Goal: Task Accomplishment & Management: Complete application form

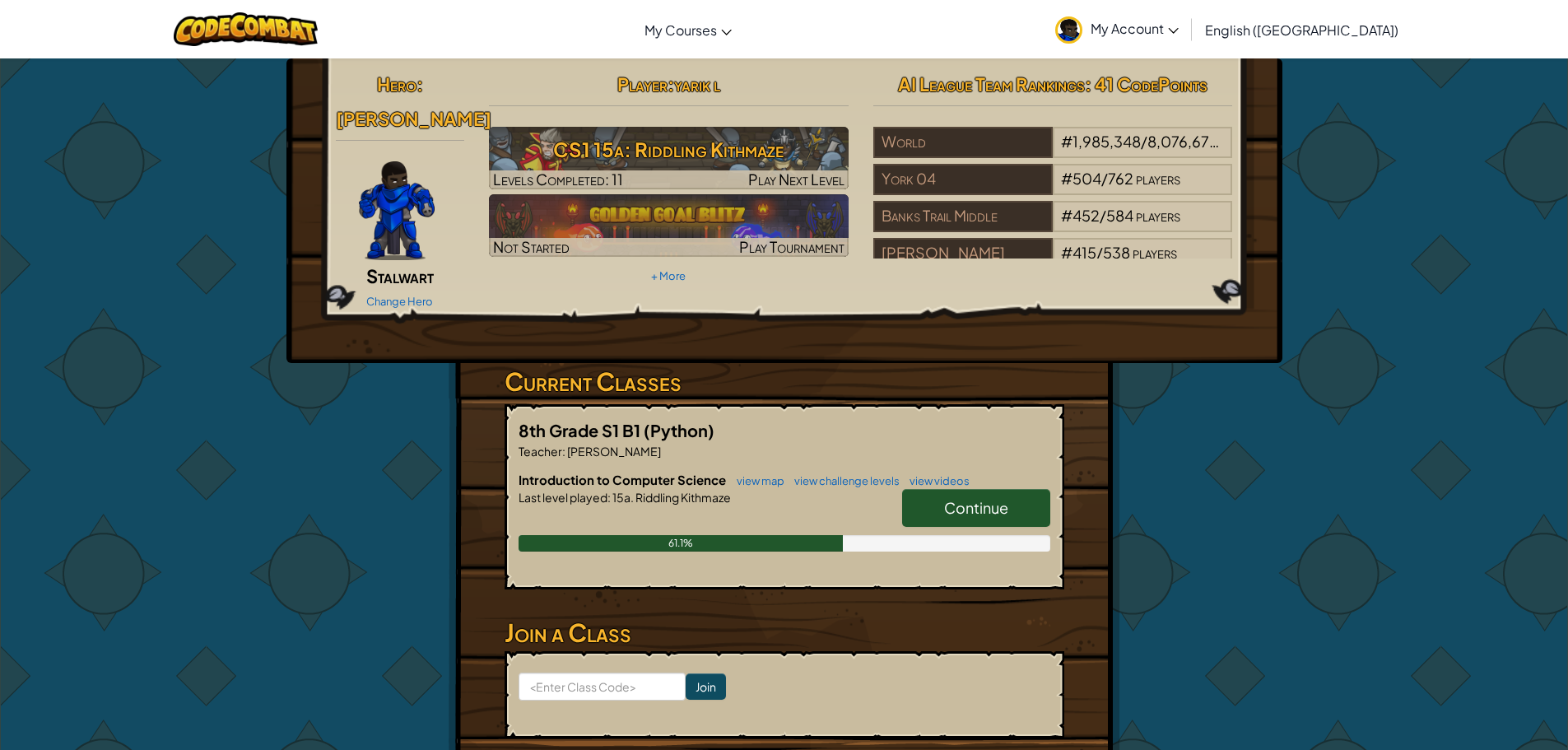
click at [990, 498] on link "Continue" at bounding box center [976, 508] width 148 height 38
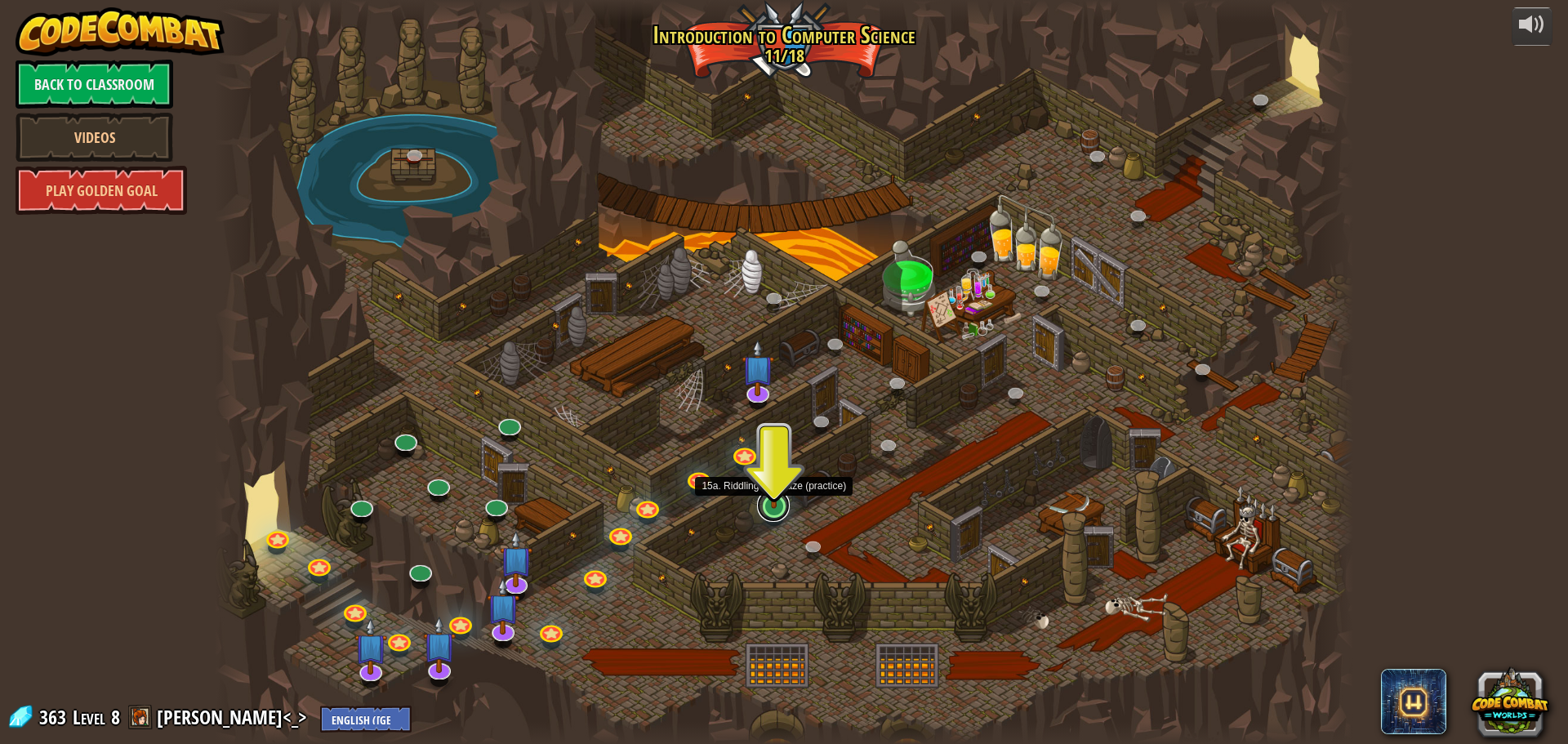
click at [778, 509] on link at bounding box center [774, 506] width 32 height 32
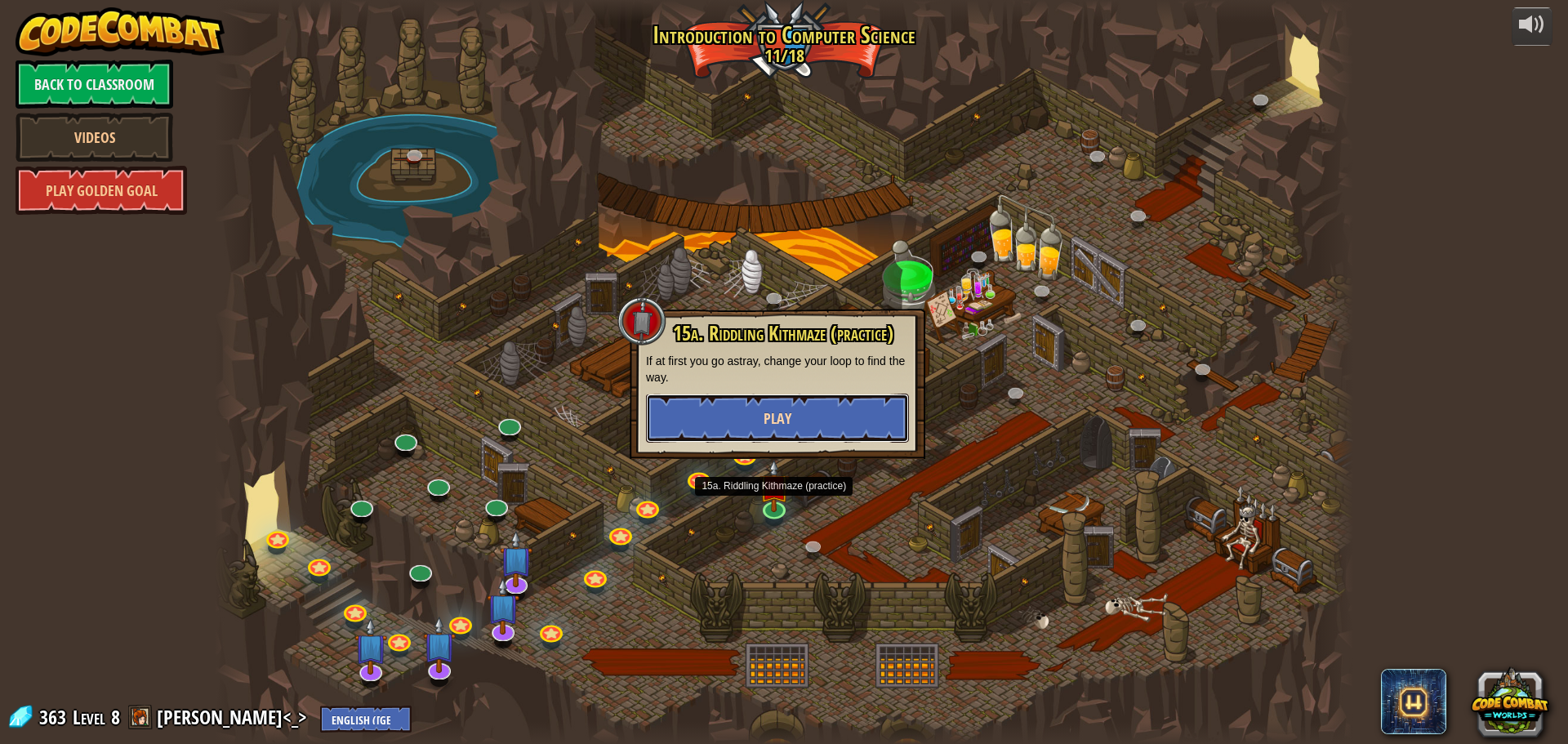
click at [796, 420] on button "Play" at bounding box center [777, 418] width 263 height 49
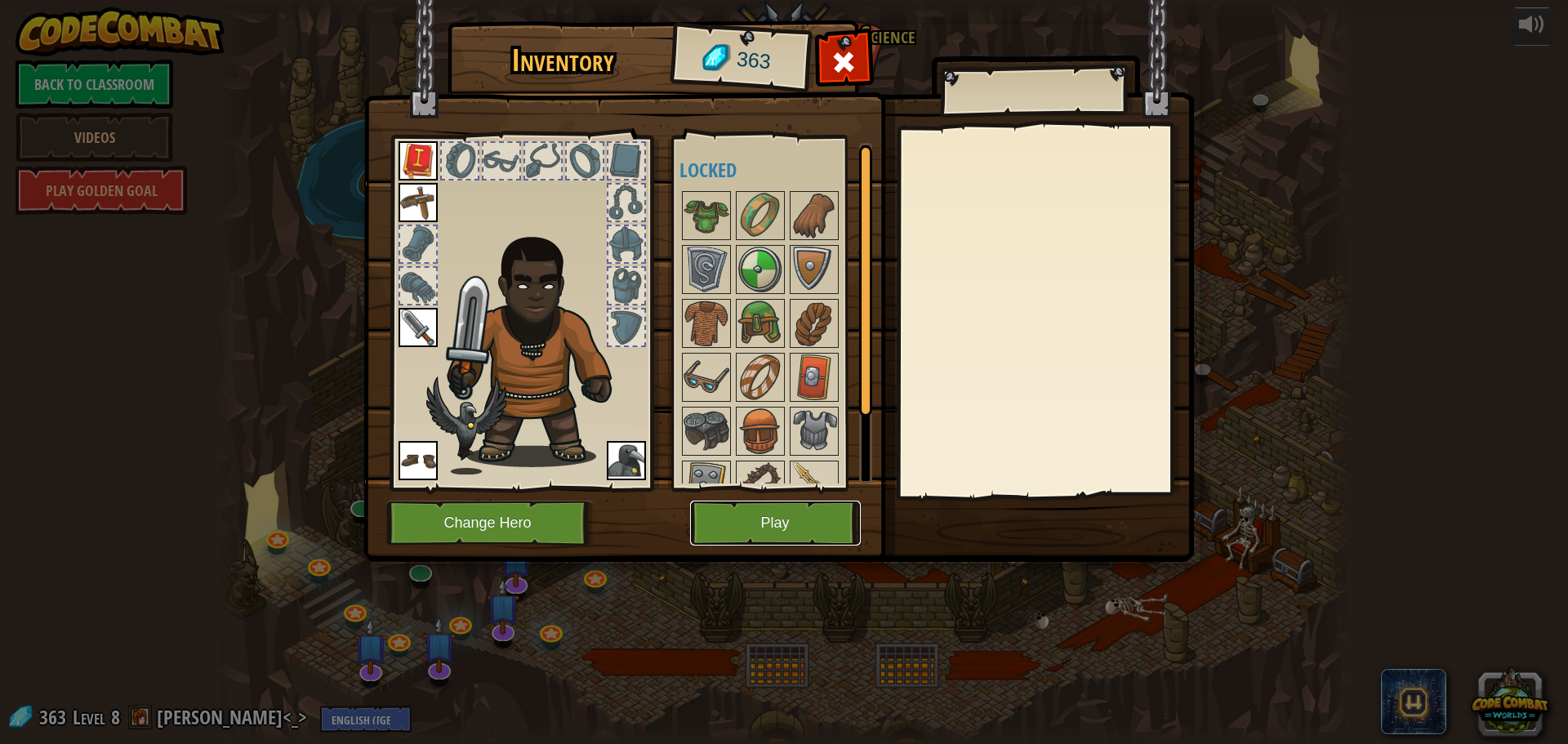
click at [762, 522] on button "Play" at bounding box center [775, 523] width 171 height 45
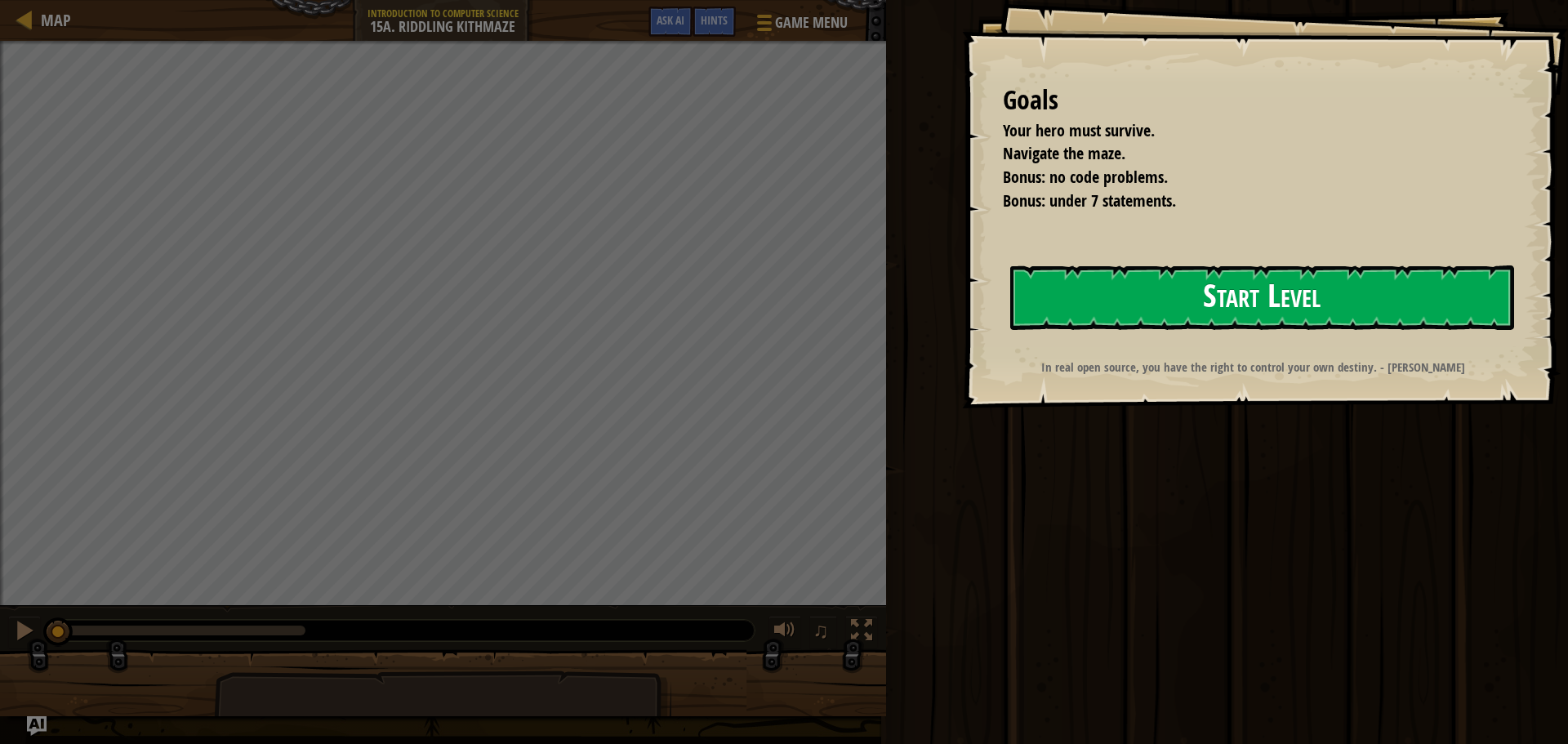
click at [1132, 294] on button "Start Level" at bounding box center [1262, 298] width 504 height 65
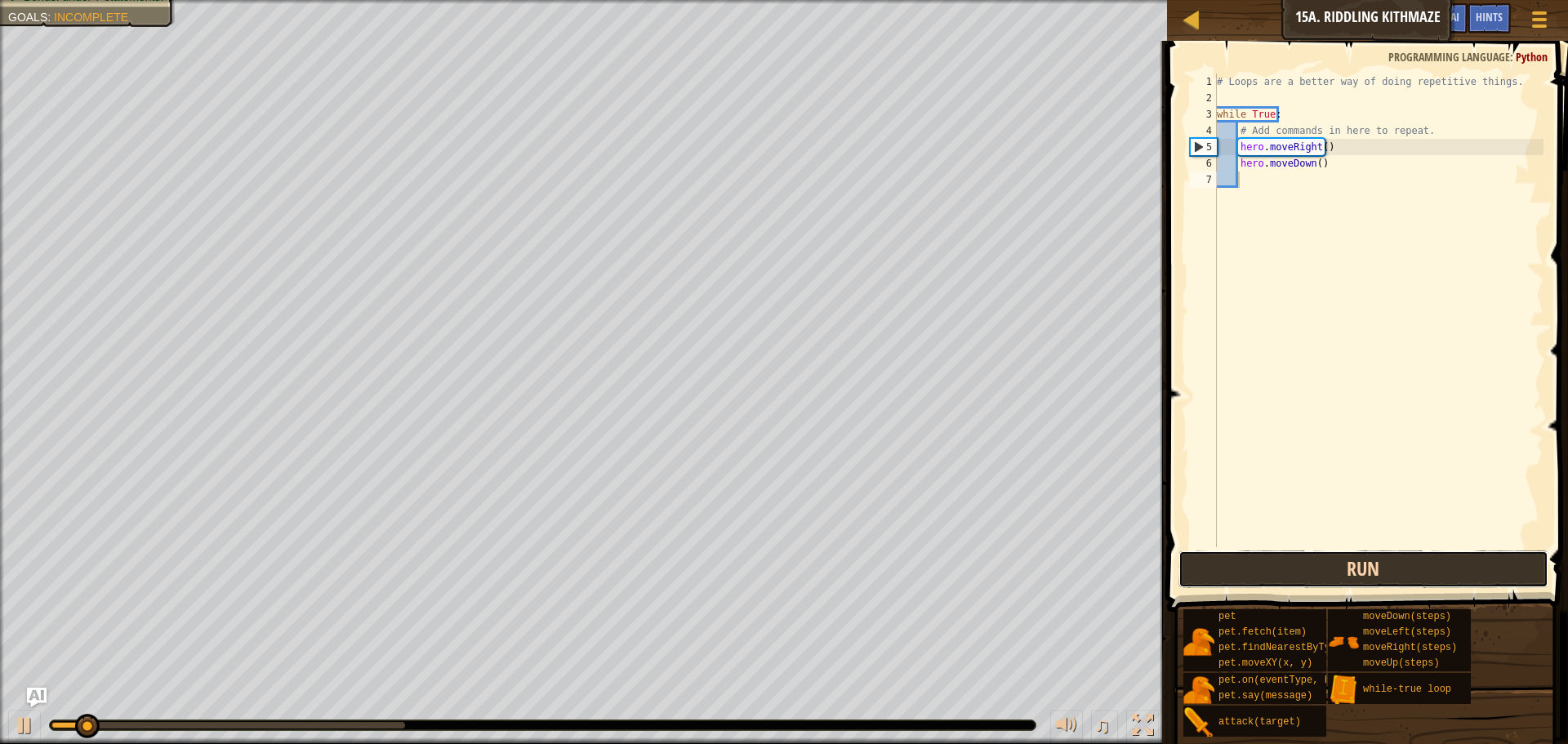
click at [1291, 558] on button "Run" at bounding box center [1364, 569] width 370 height 38
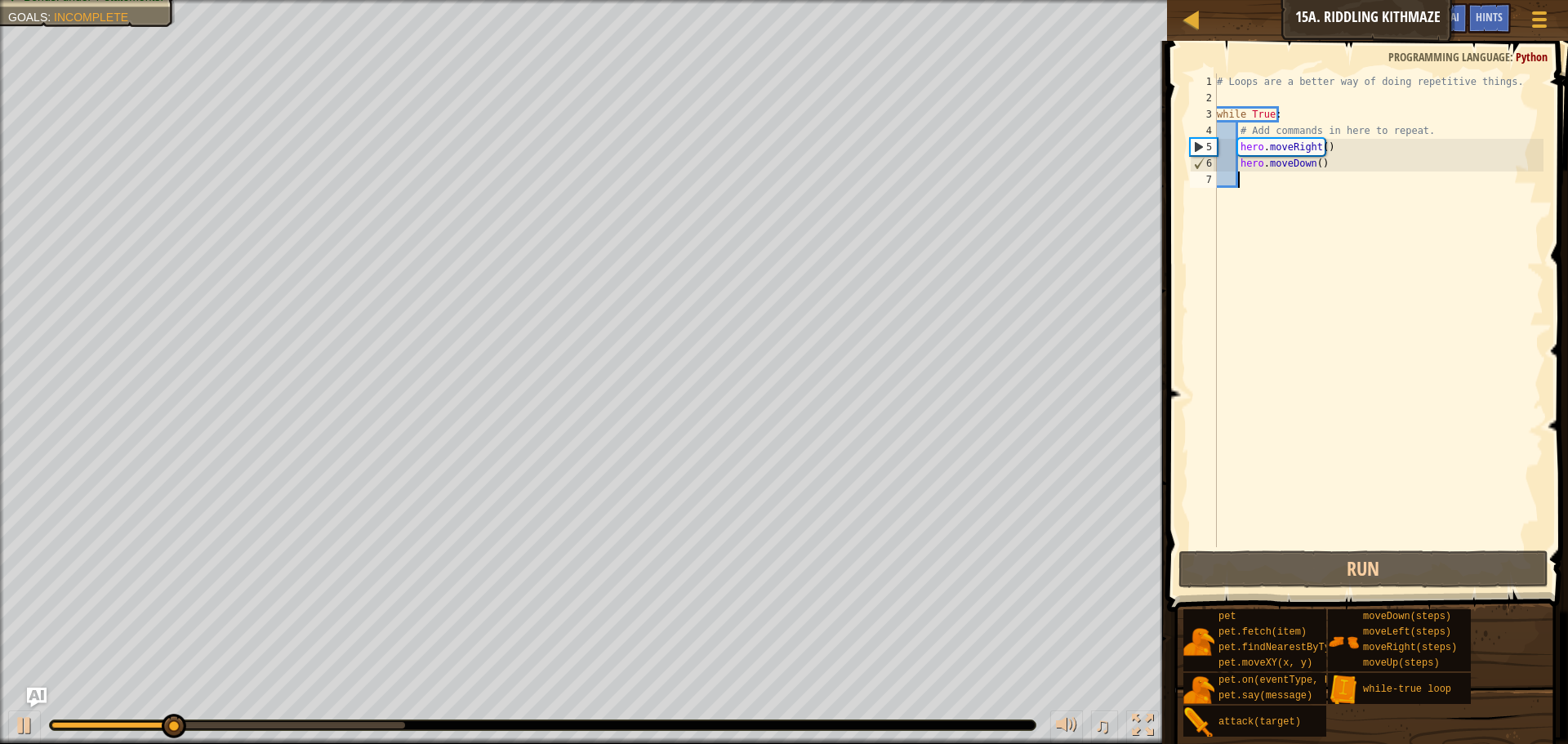
click at [1319, 180] on div "# Loops are a better way of doing repetitive things. while True : # Add command…" at bounding box center [1379, 327] width 330 height 507
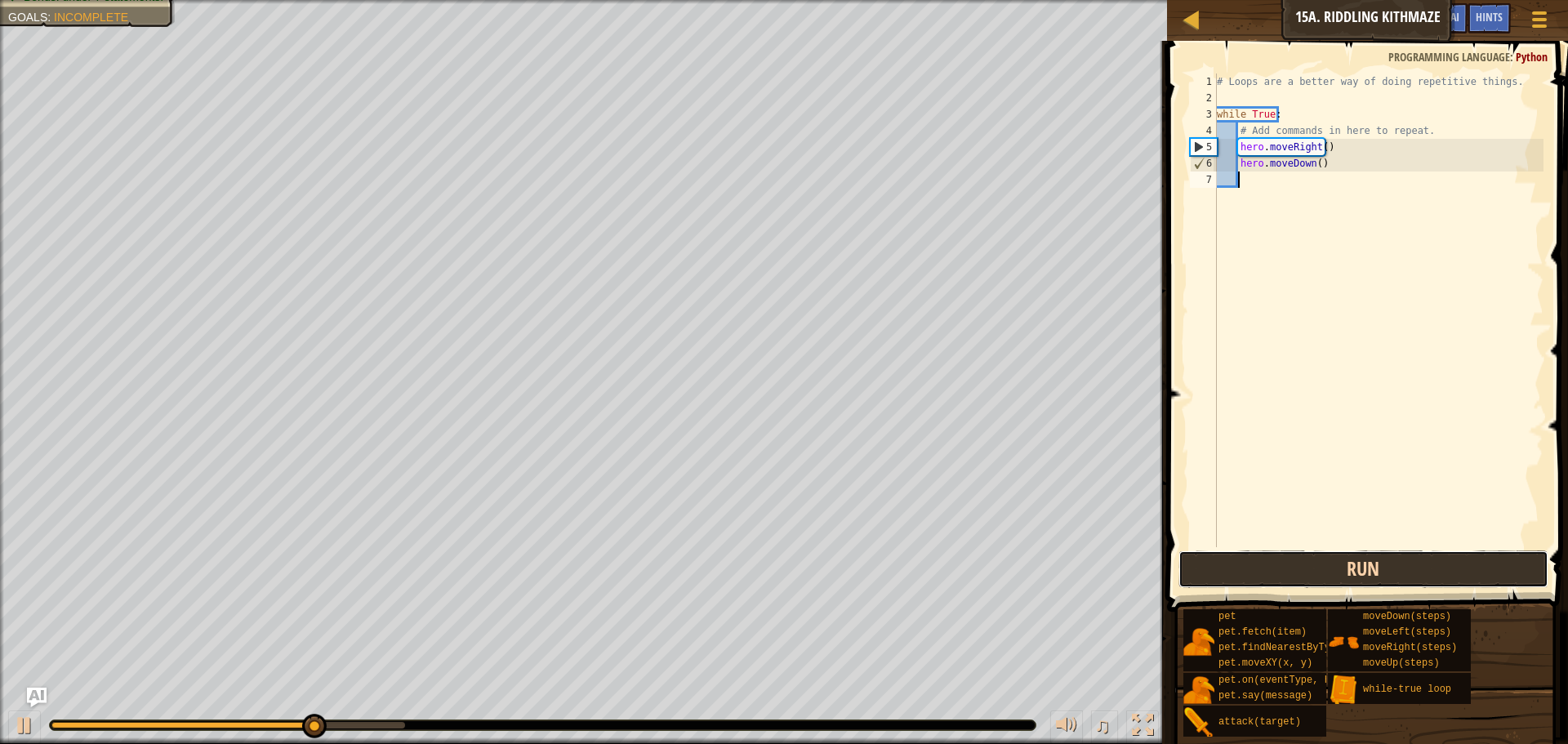
click at [1337, 574] on button "Run" at bounding box center [1364, 569] width 370 height 38
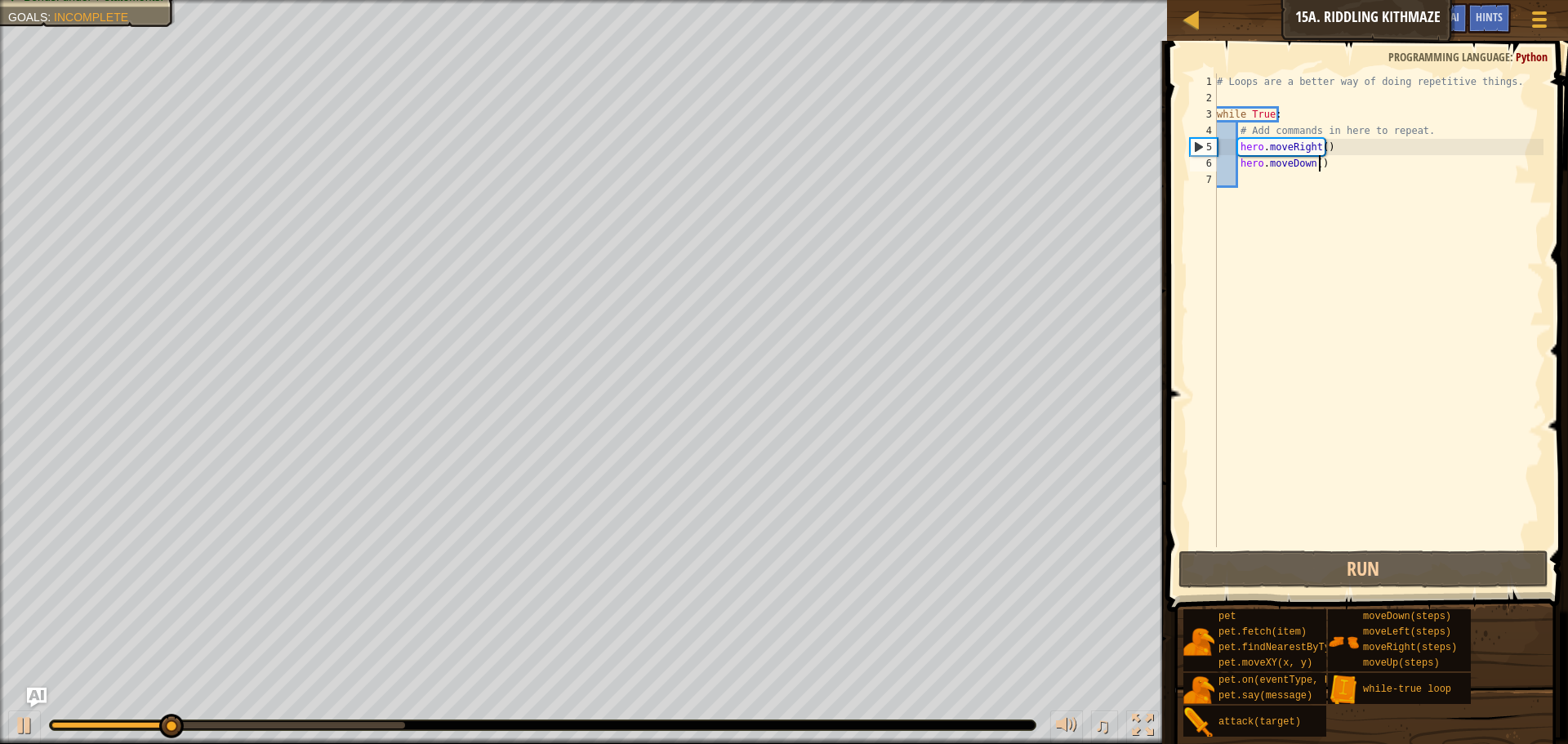
click at [1328, 168] on div "# Loops are a better way of doing repetitive things. while True : # Add command…" at bounding box center [1379, 327] width 330 height 507
type textarea "hero.moveDown()"
click at [1305, 184] on div "# Loops are a better way of doing repetitive things. while True : # Add command…" at bounding box center [1379, 327] width 330 height 507
type textarea "h"
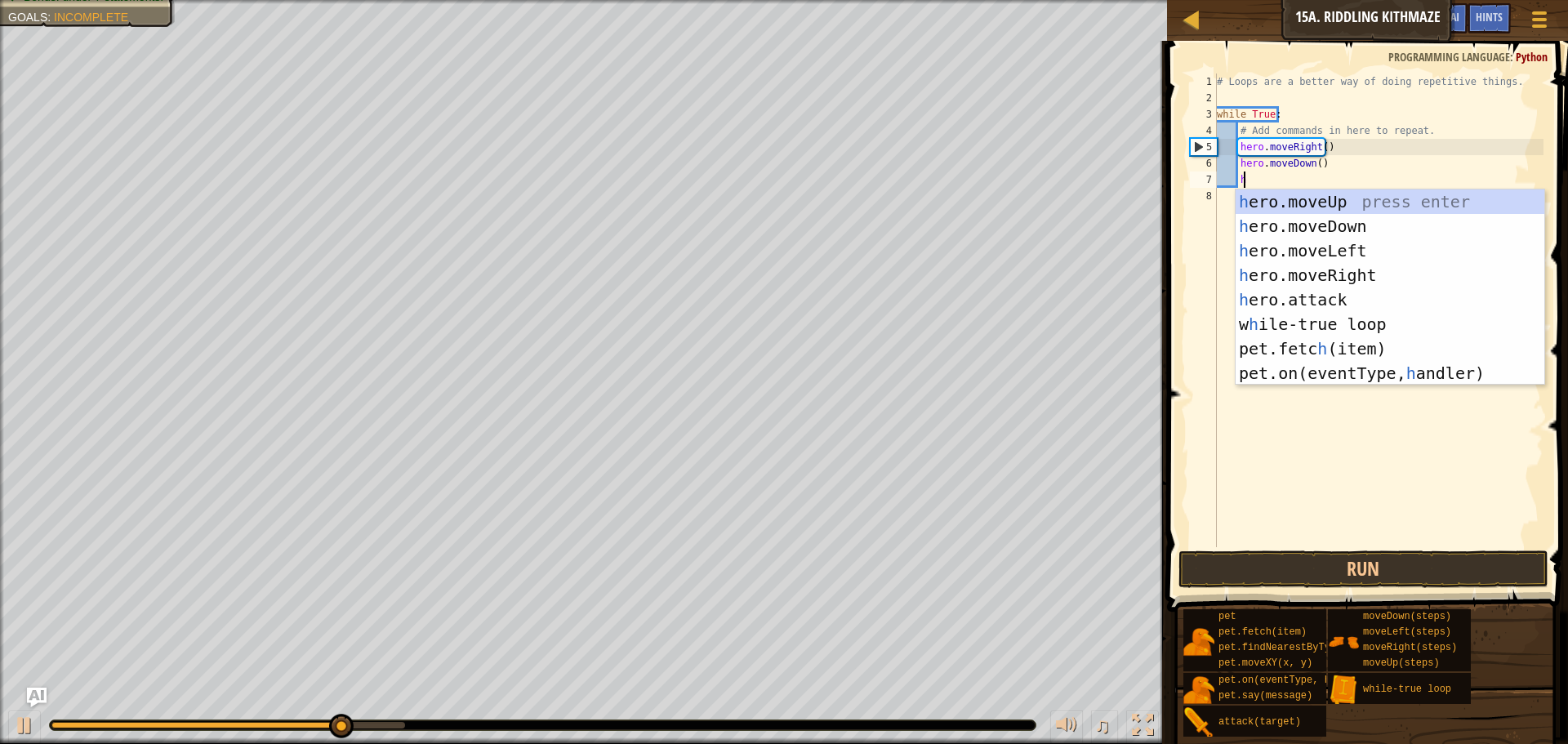
scroll to position [8, 2]
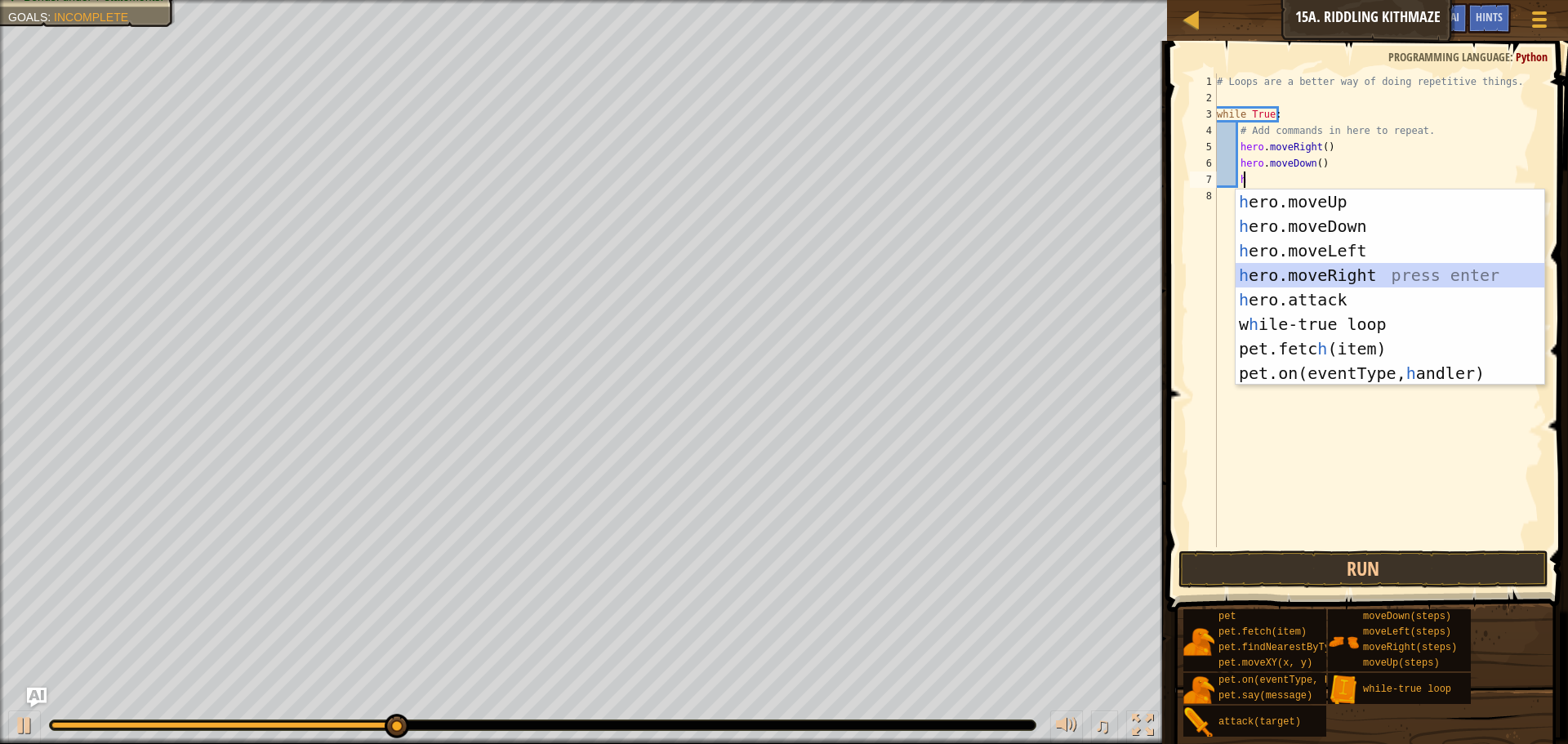
click at [1301, 269] on div "h ero.moveUp press enter h ero.moveDown press enter h ero.moveLeft press enter …" at bounding box center [1391, 311] width 309 height 245
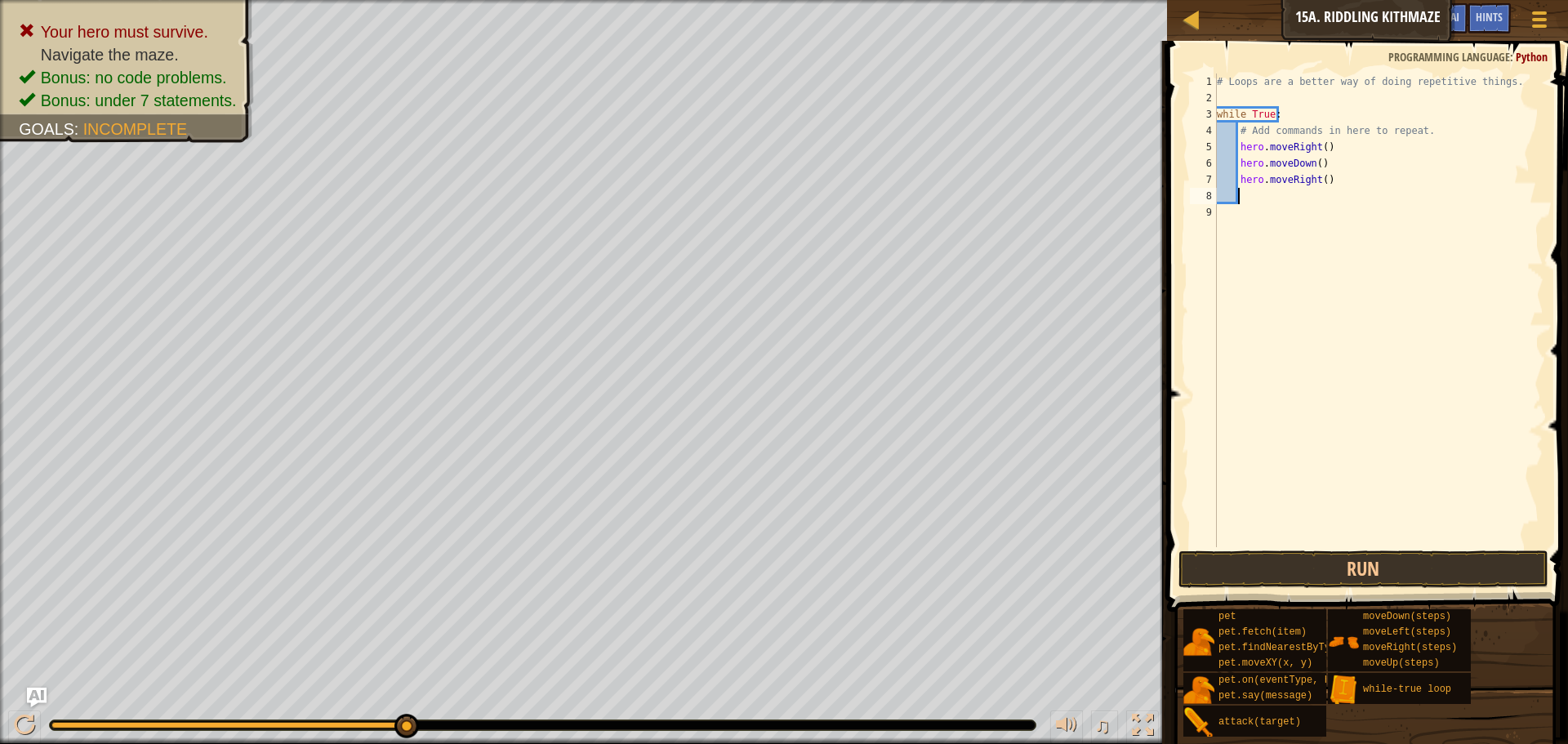
click at [1319, 184] on div "# Loops are a better way of doing repetitive things. while True : # Add command…" at bounding box center [1379, 327] width 330 height 507
type textarea "hero.moveRight(2)"
click at [1429, 565] on button "Run" at bounding box center [1364, 569] width 370 height 38
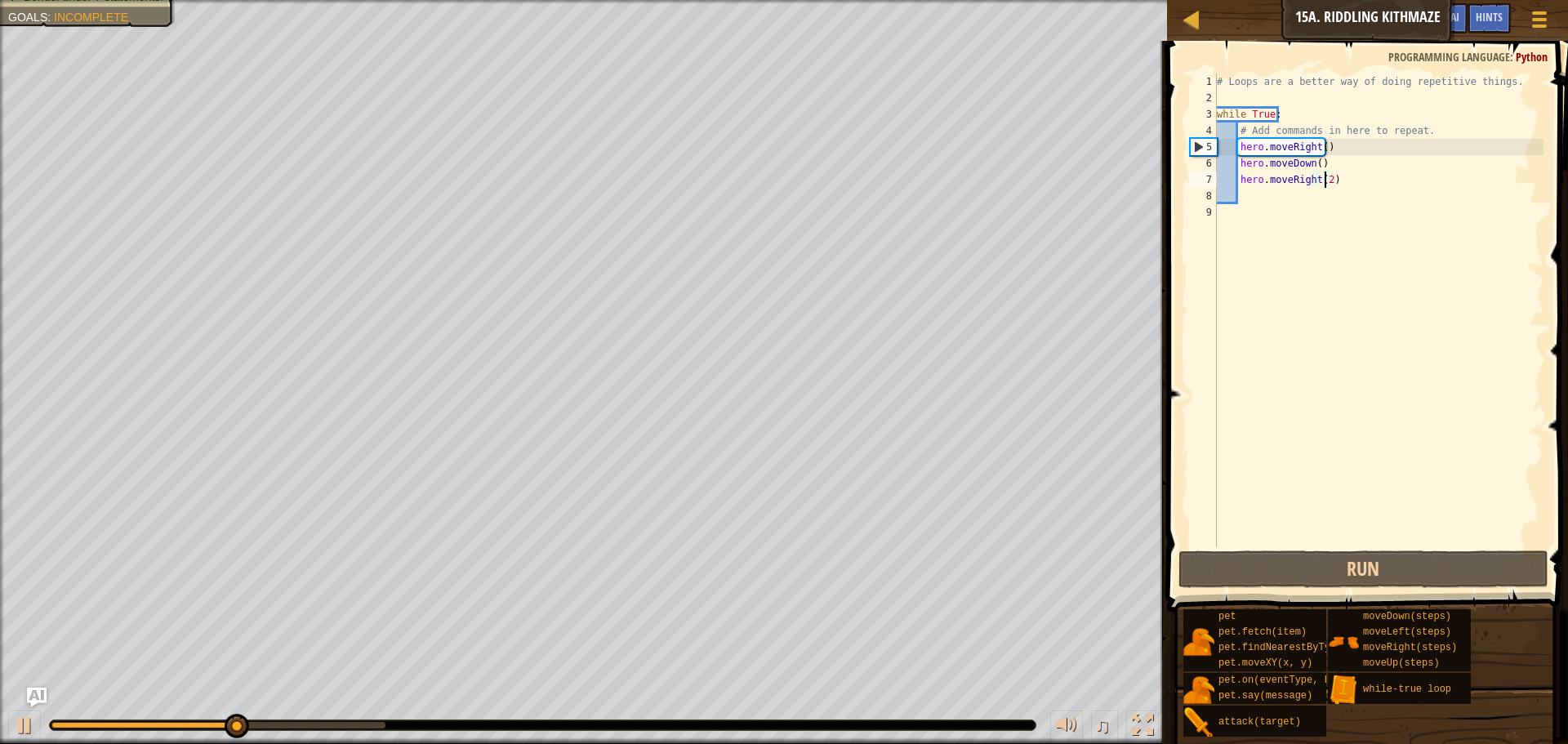
click at [1336, 196] on div "# Loops are a better way of doing repetitive things. while True : # Add command…" at bounding box center [1379, 327] width 330 height 507
type textarea "h"
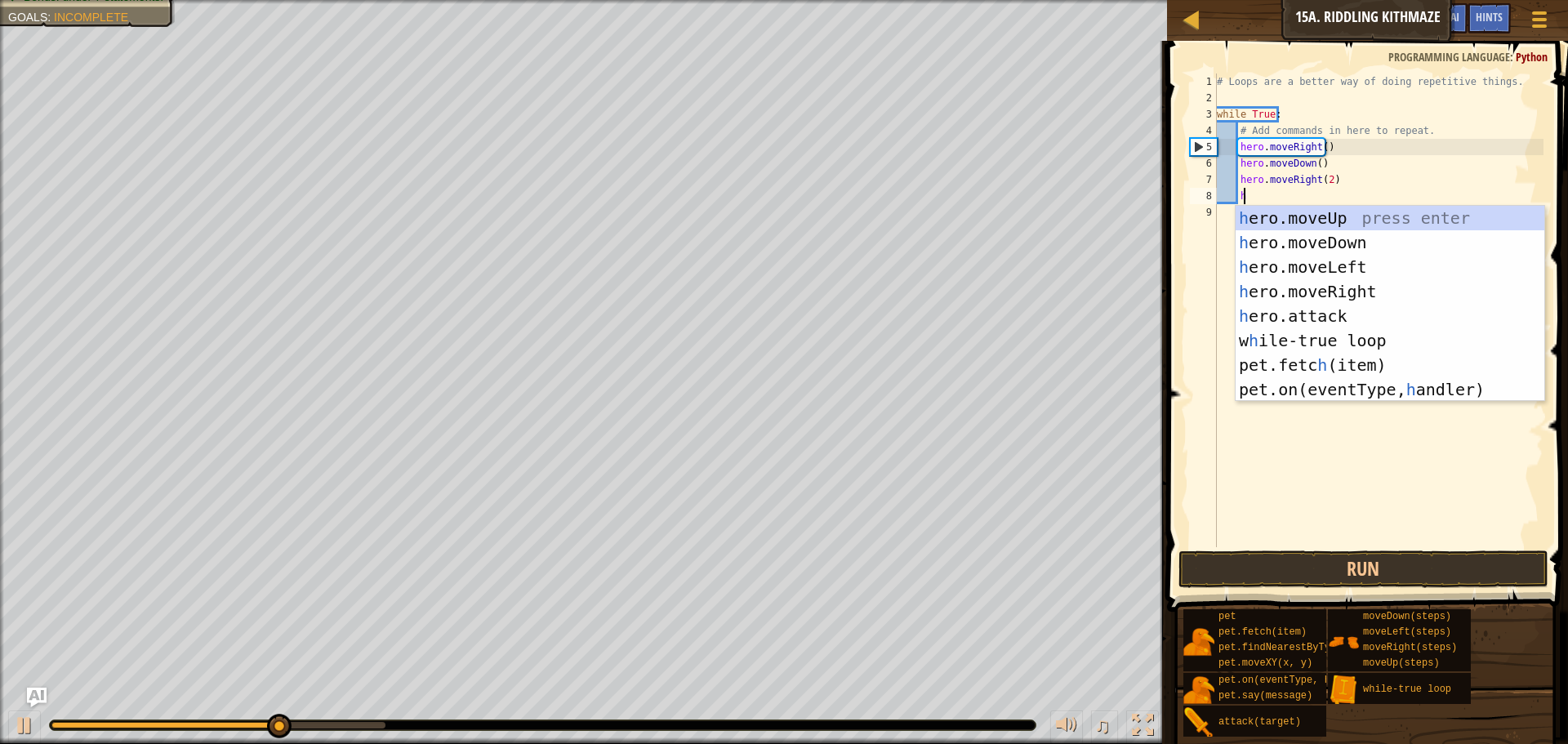
scroll to position [8, 2]
click at [1311, 218] on div "h ero.moveUp press enter h ero.moveDown press enter h ero.moveLeft press enter …" at bounding box center [1391, 328] width 309 height 245
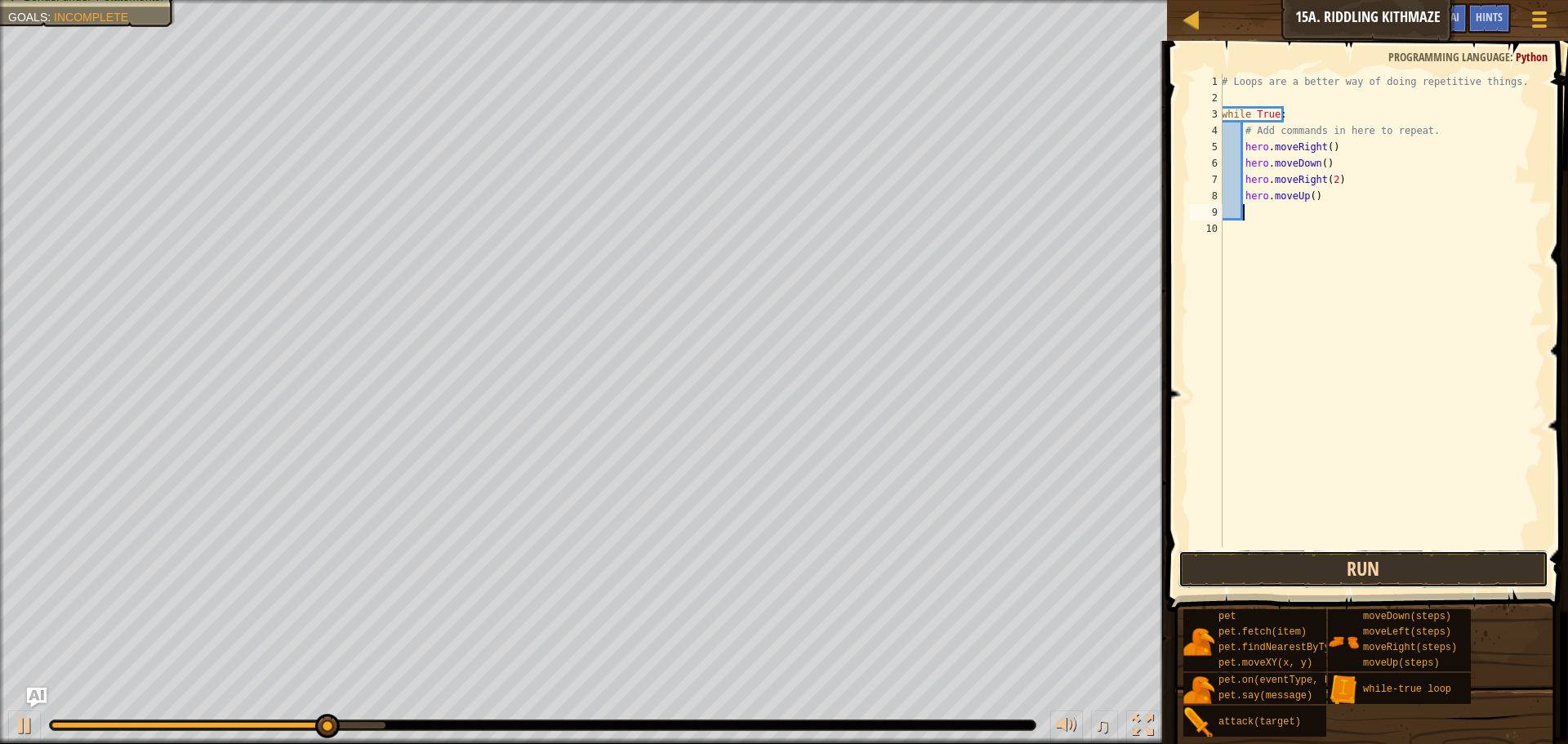
click at [1378, 559] on button "Run" at bounding box center [1364, 569] width 370 height 38
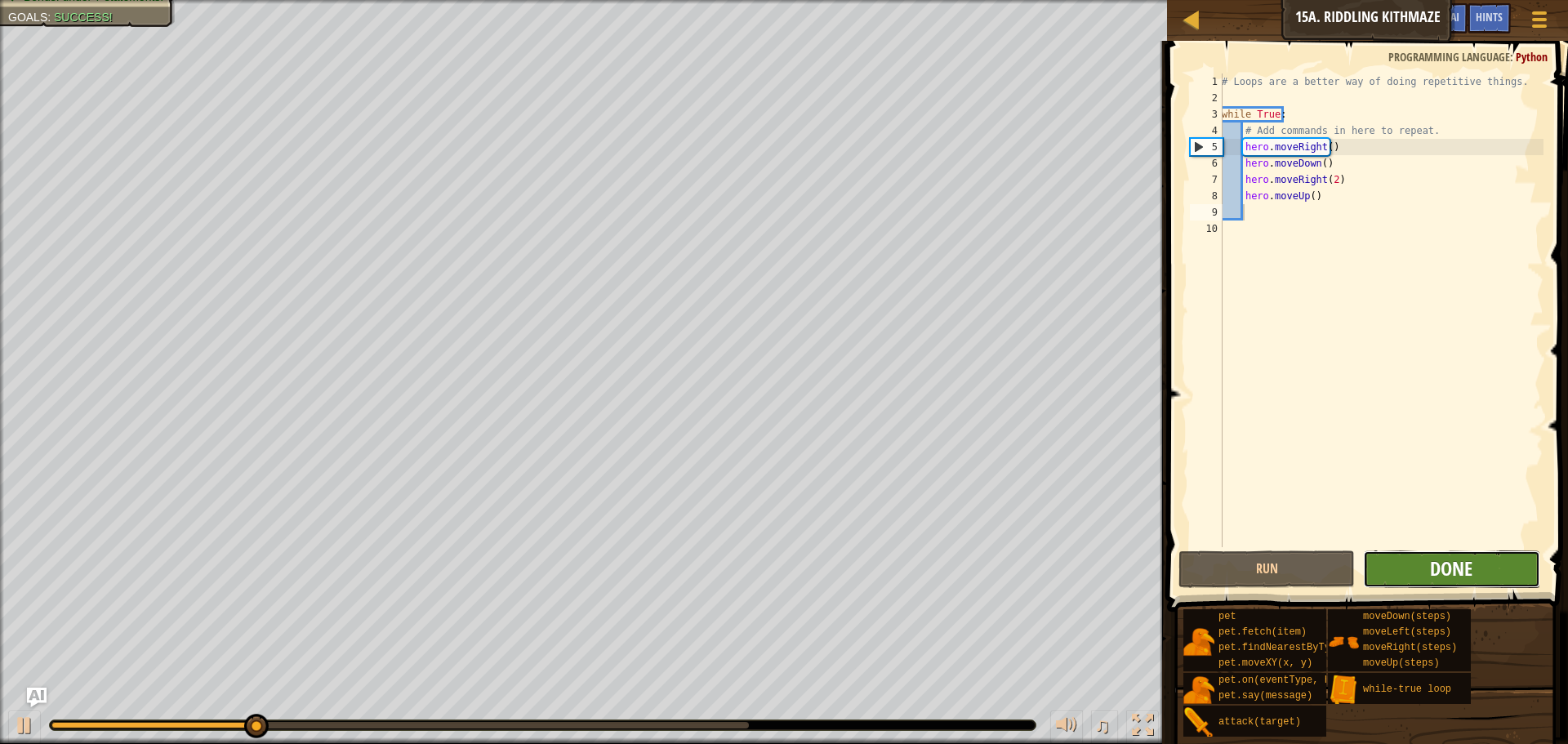
click at [1447, 568] on span "Done" at bounding box center [1452, 568] width 43 height 26
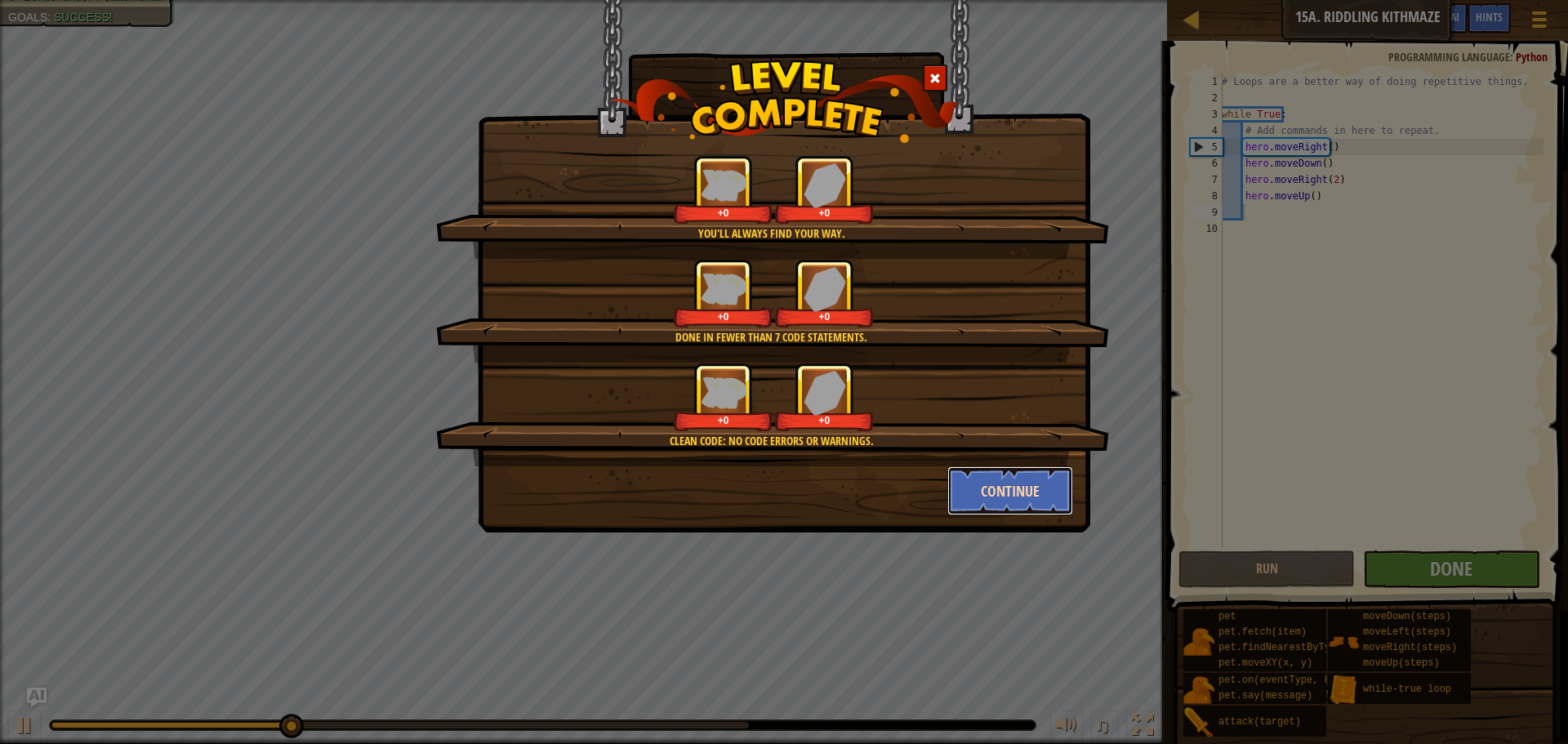
click at [1010, 509] on button "Continue" at bounding box center [1011, 491] width 126 height 49
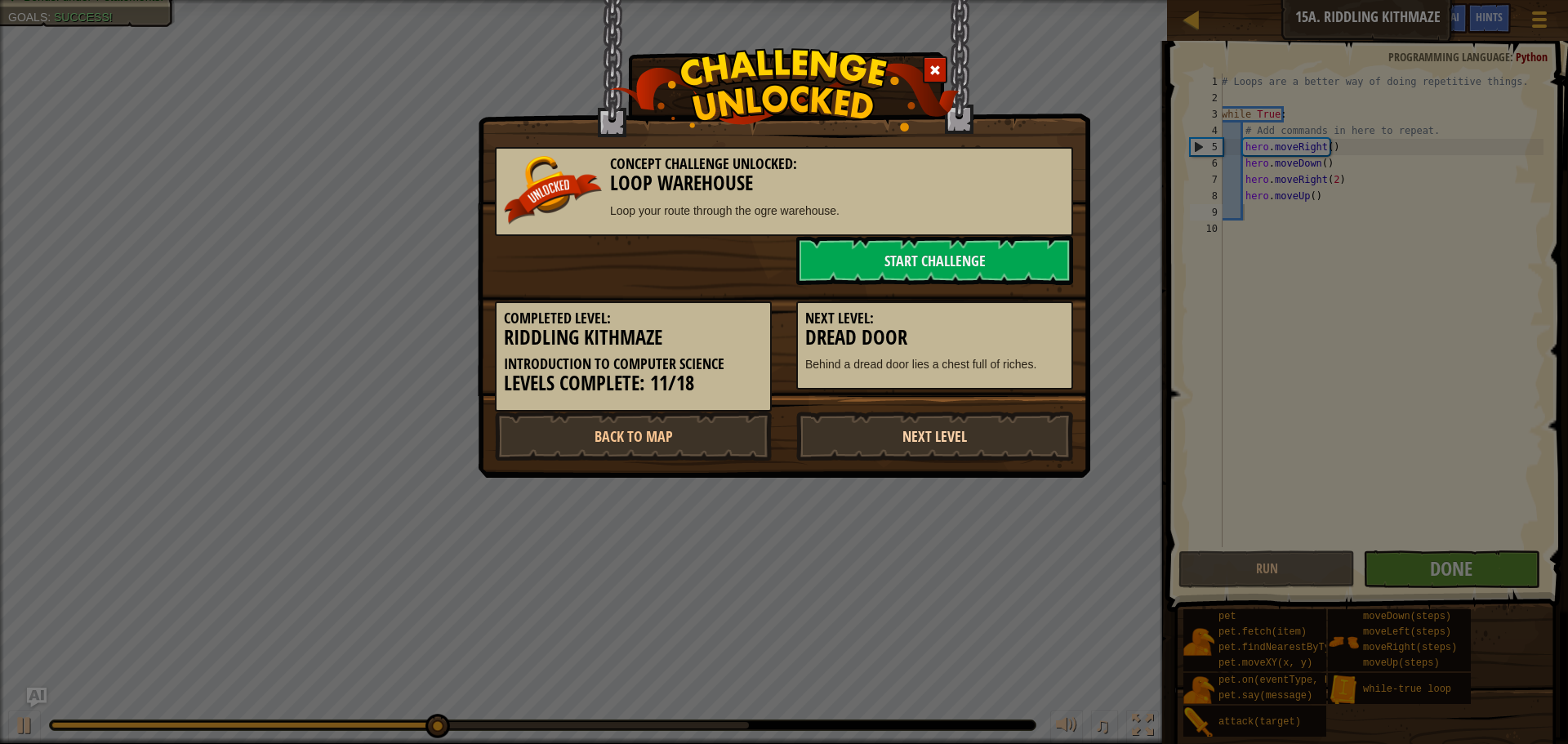
click at [835, 429] on link "Next Level" at bounding box center [935, 436] width 277 height 49
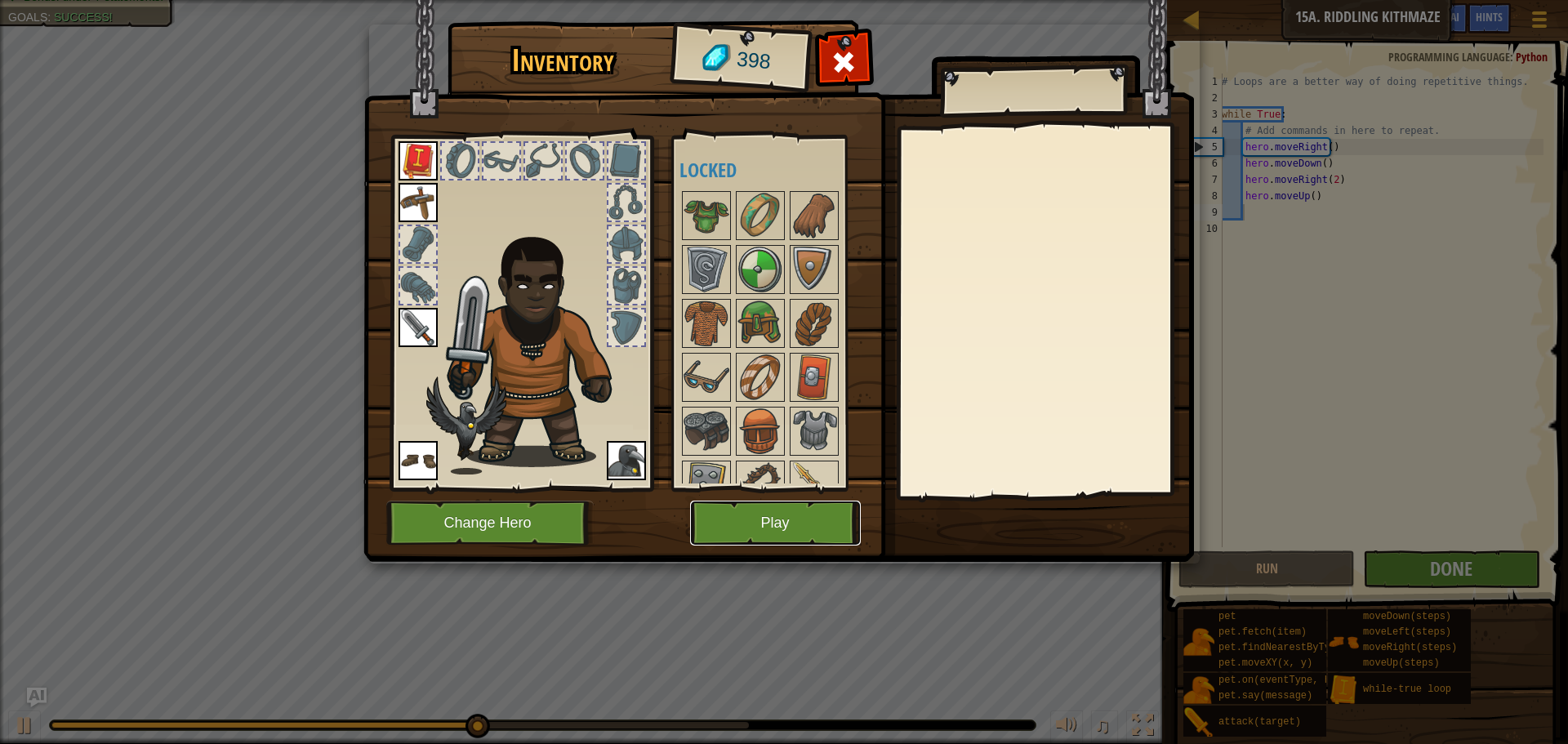
click at [786, 514] on button "Play" at bounding box center [775, 523] width 171 height 45
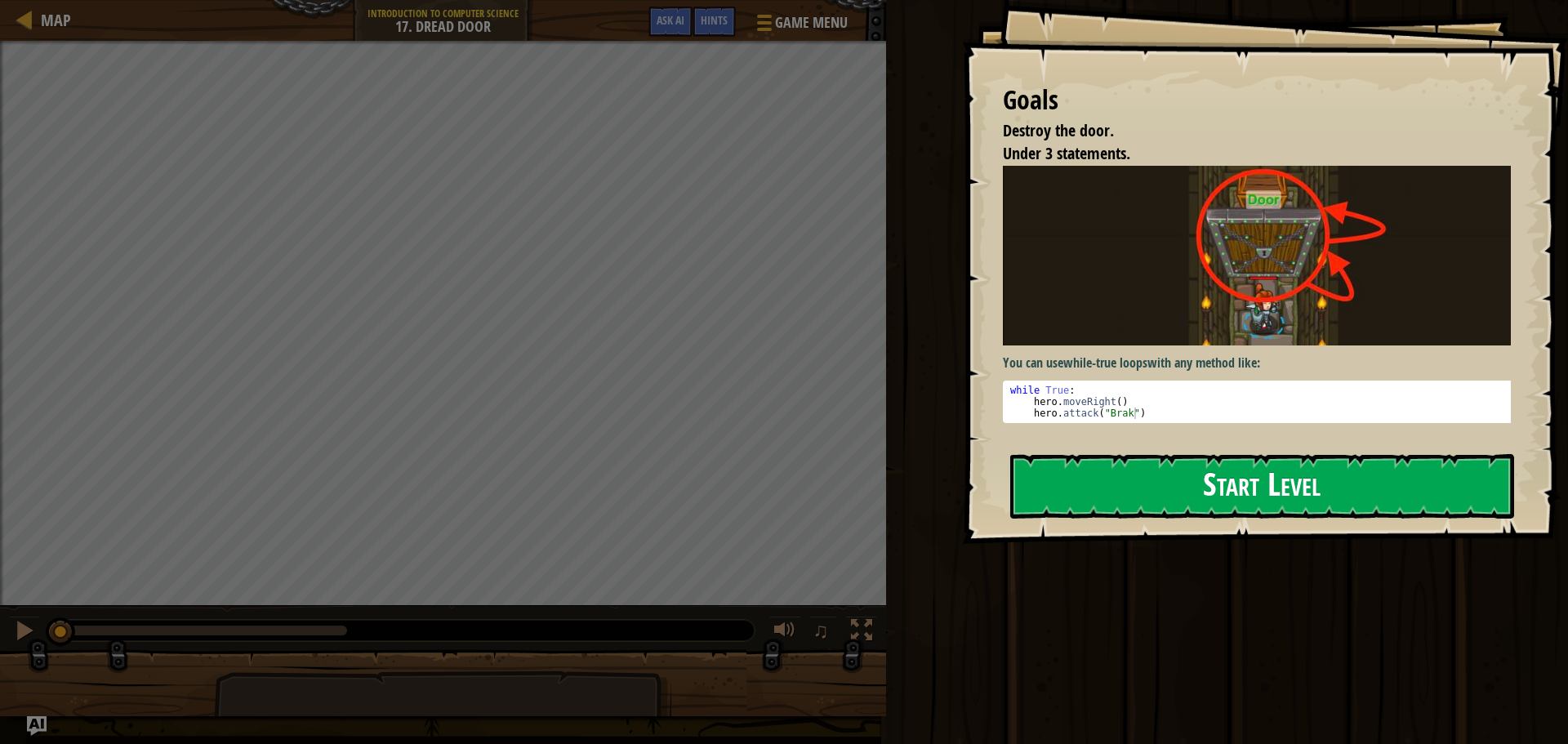
click at [1166, 503] on button "Start Level" at bounding box center [1262, 486] width 504 height 65
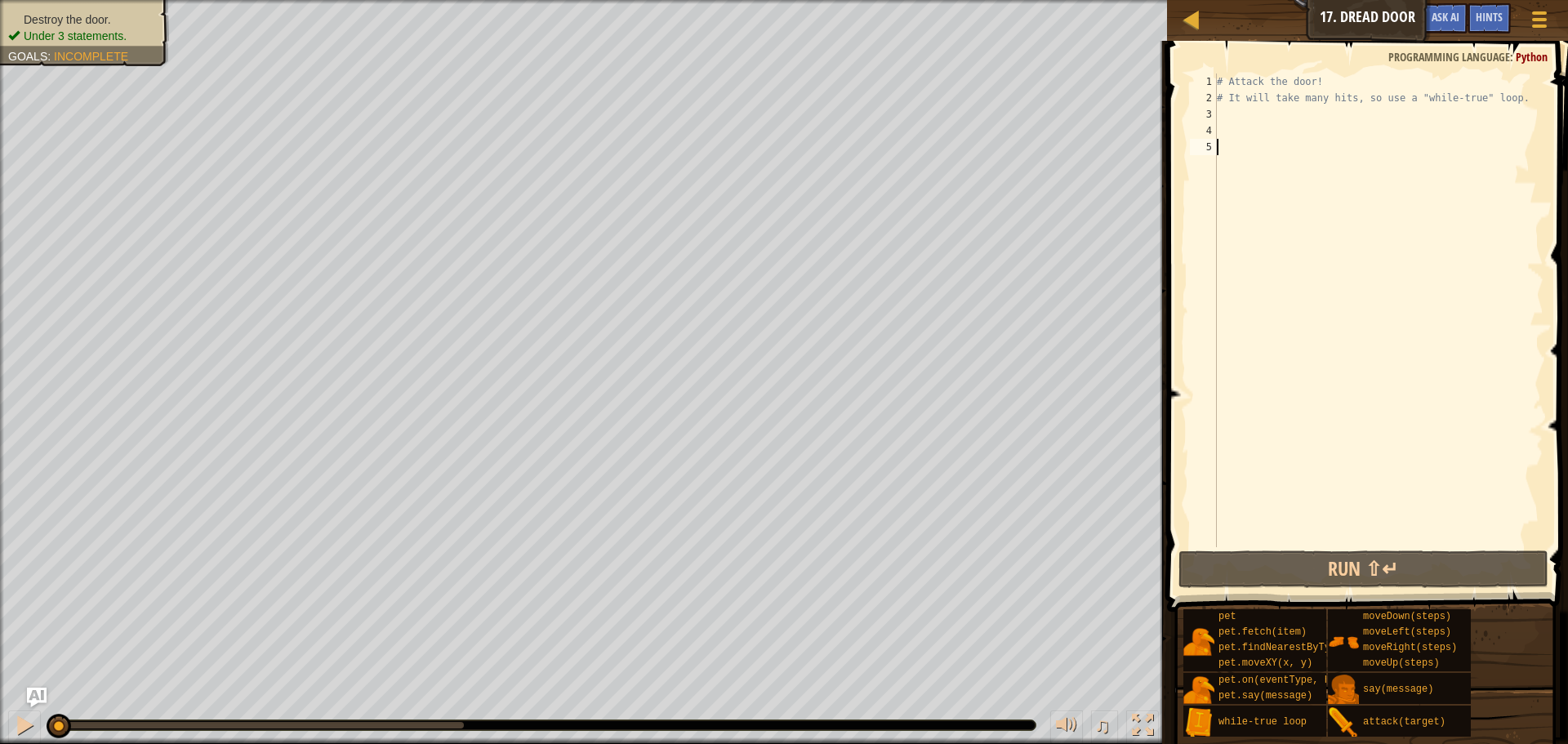
click at [1292, 109] on div "# Attack the door! # It will take many hits, so use a "while-true" loop." at bounding box center [1379, 327] width 330 height 507
type textarea "w"
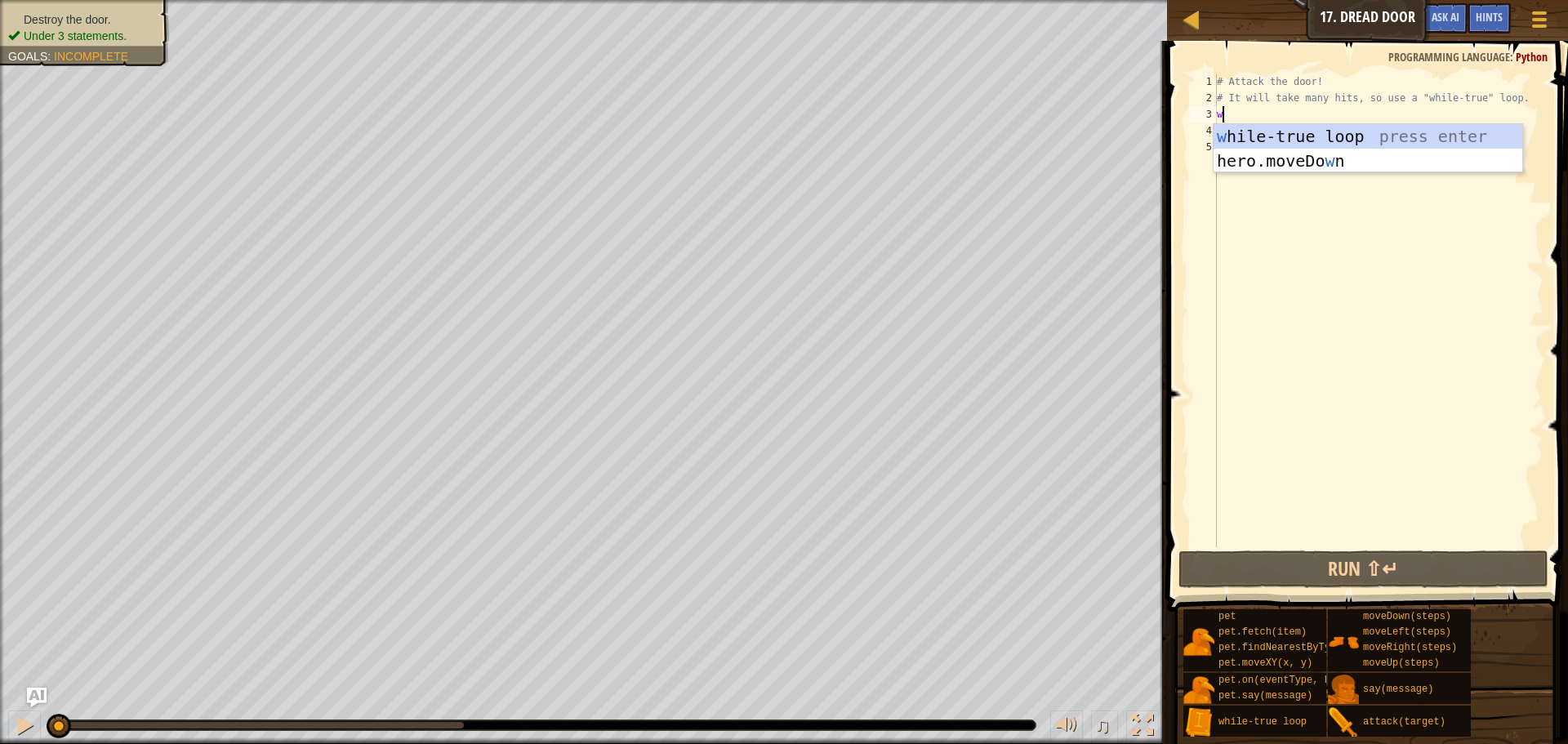
scroll to position [8, 0]
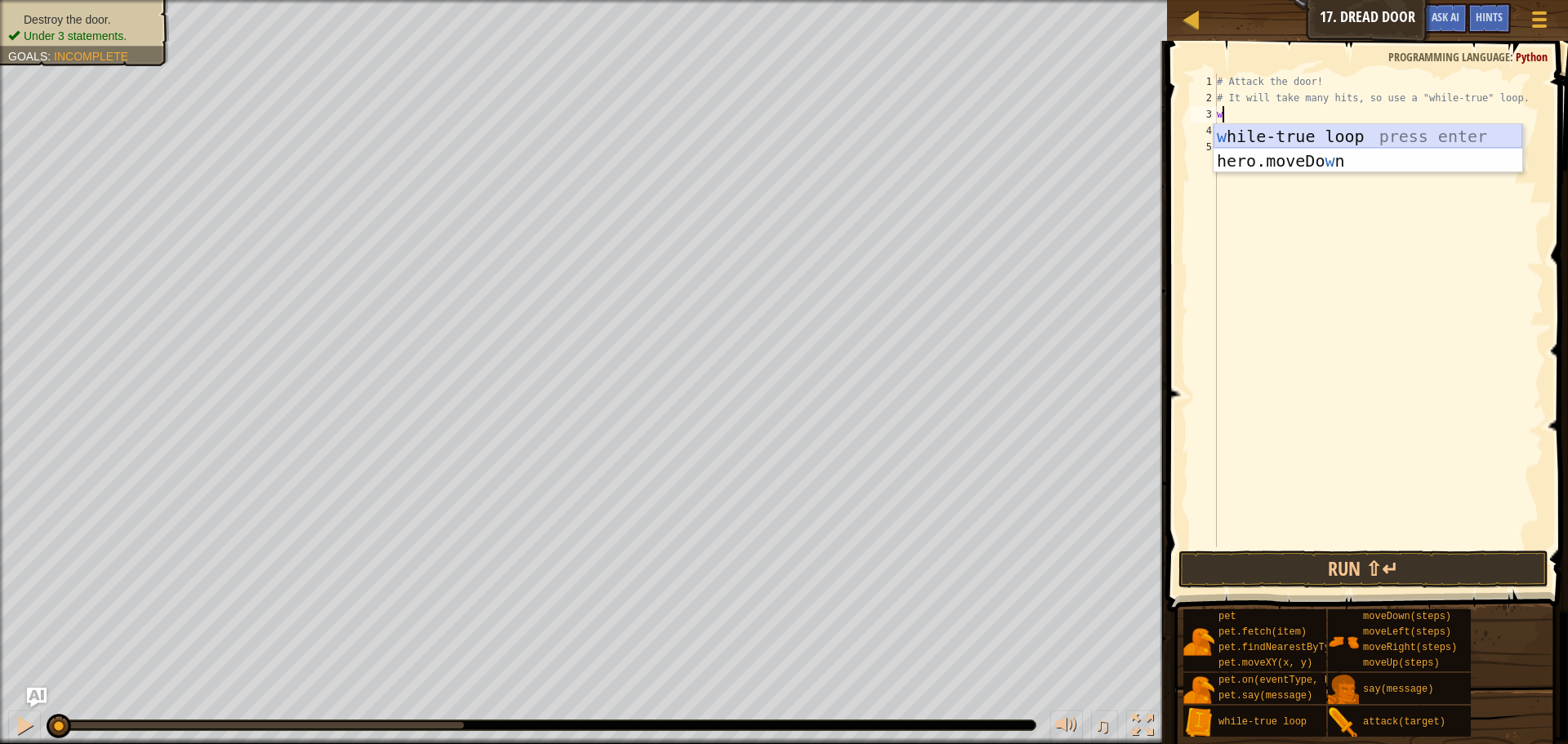
click at [1286, 137] on div "w [PERSON_NAME]-true loop press enter hero.moveDo w n press enter" at bounding box center [1368, 173] width 309 height 98
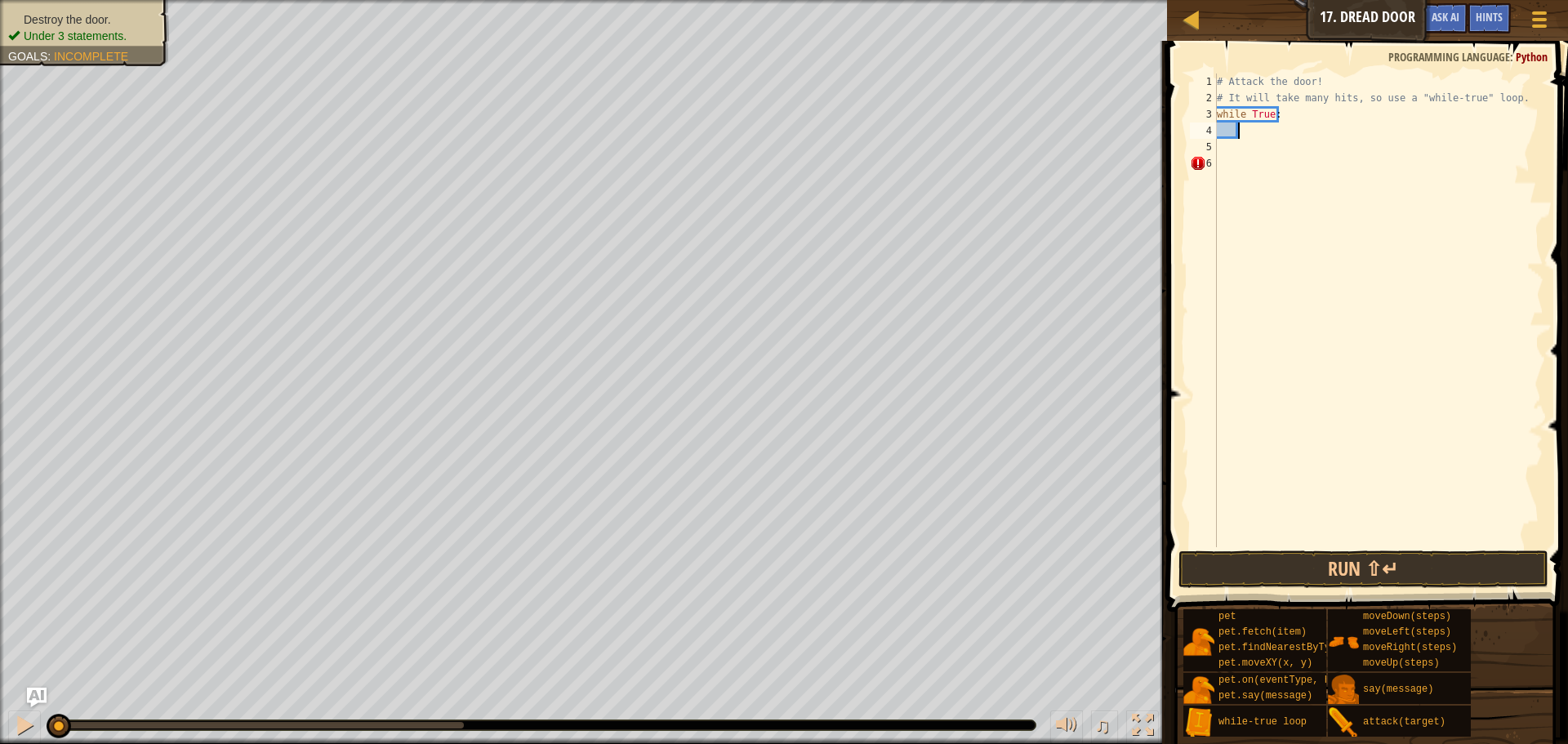
click at [1285, 118] on div "# Attack the door! # It will take many hits, so use a "while-true" loop. while …" at bounding box center [1379, 327] width 330 height 507
type textarea "while True:"
click at [1274, 130] on div "# Attack the door! # It will take many hits, so use a "while-true" loop. while …" at bounding box center [1379, 327] width 330 height 507
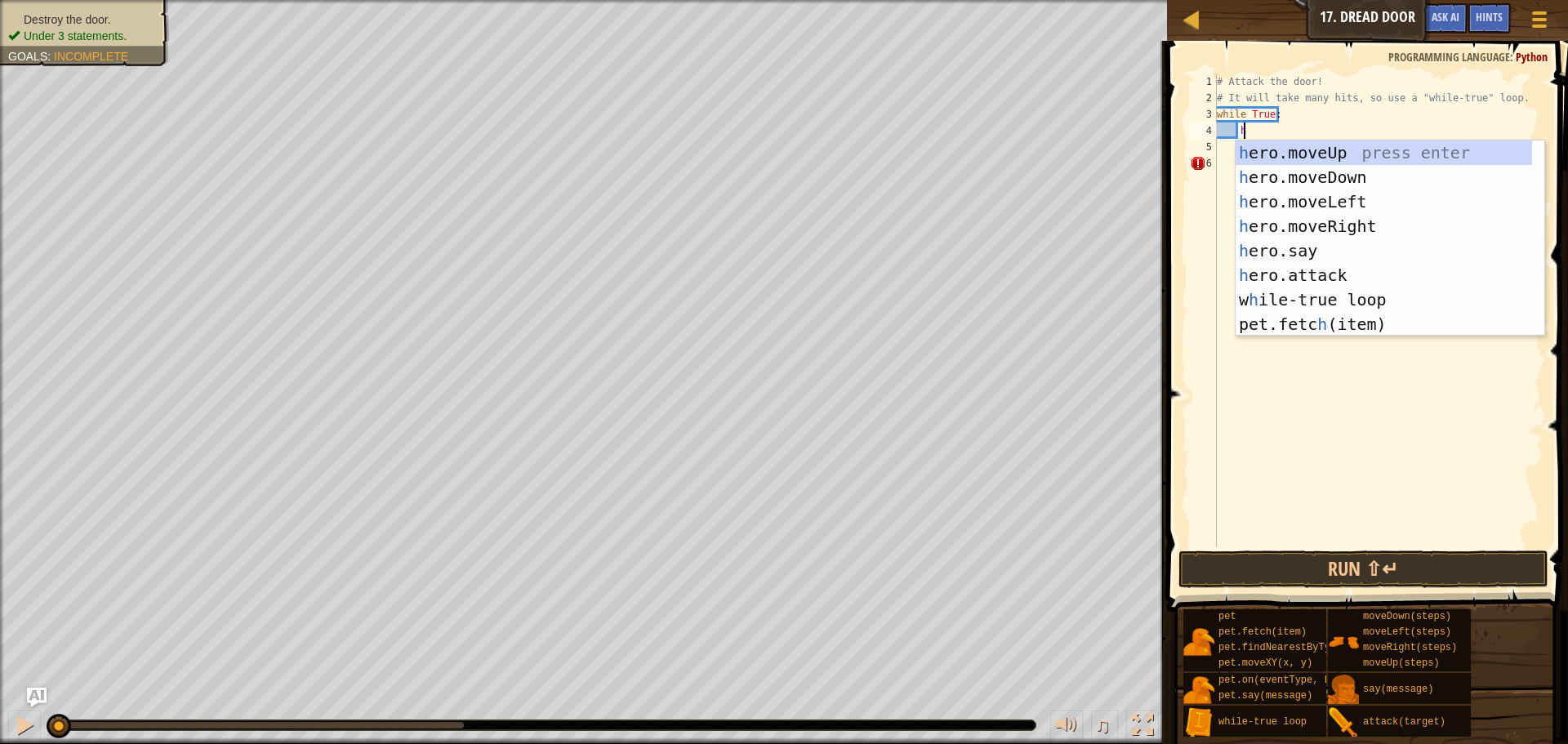
scroll to position [8, 2]
click at [1303, 276] on div "h ero.moveUp press enter h ero.moveDown press enter h ero.moveLeft press enter …" at bounding box center [1385, 263] width 297 height 245
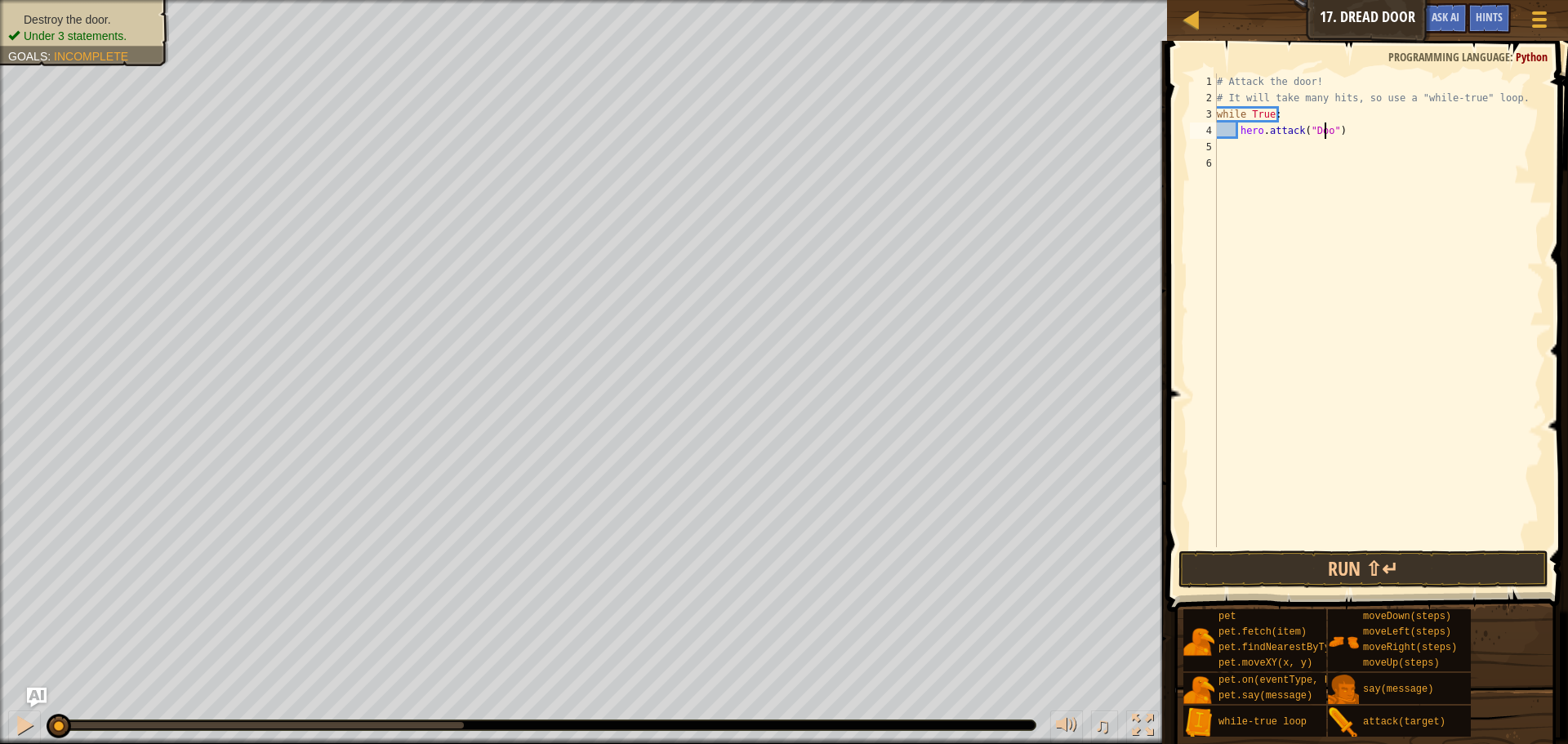
scroll to position [8, 9]
type textarea "hero.attack("Door")"
click at [1379, 576] on button "Run ⇧↵" at bounding box center [1364, 569] width 370 height 38
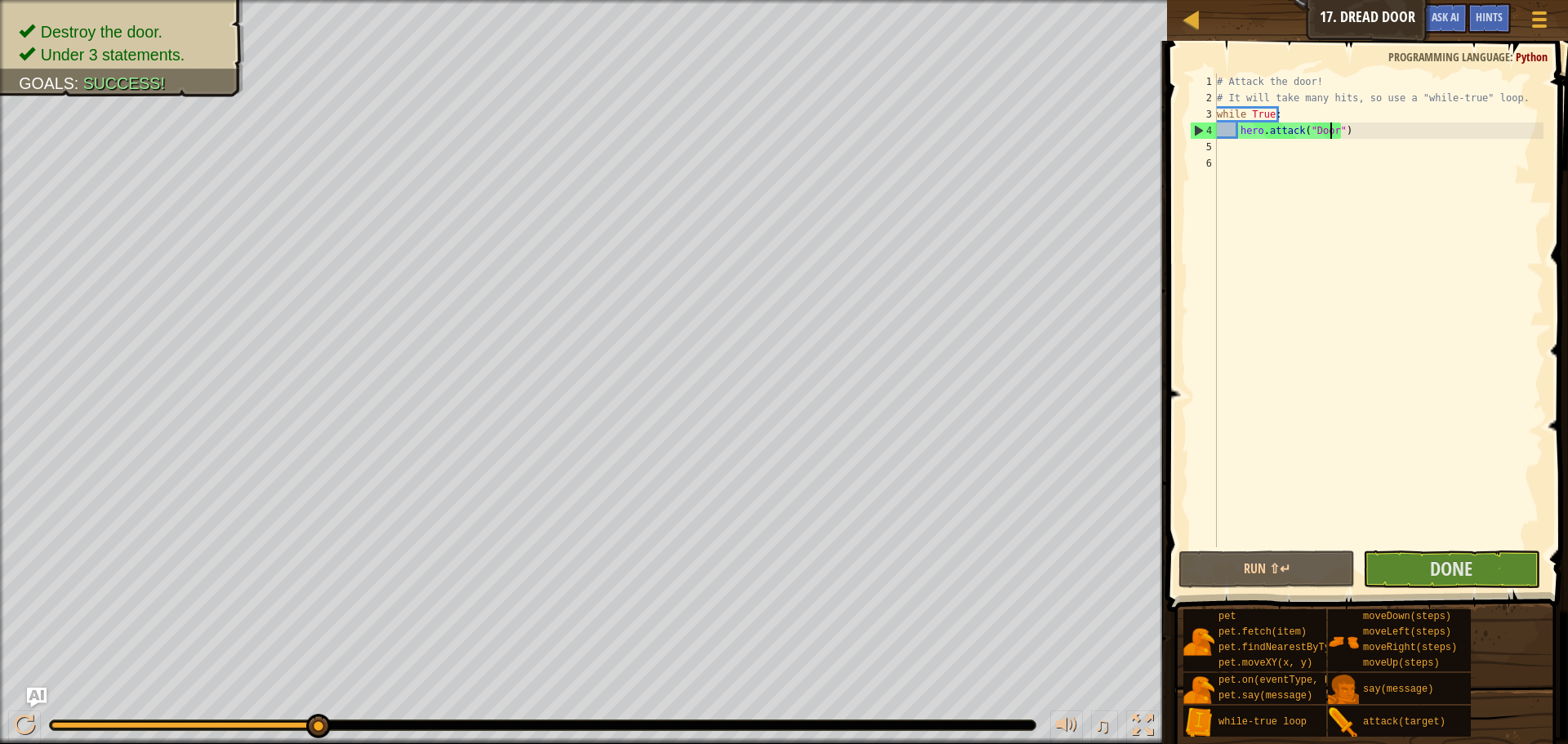
click at [1505, 541] on div "# Attack the door! # It will take many hits, so use a "while-true" loop. while …" at bounding box center [1379, 327] width 330 height 507
click at [1502, 568] on button "Done" at bounding box center [1451, 569] width 177 height 38
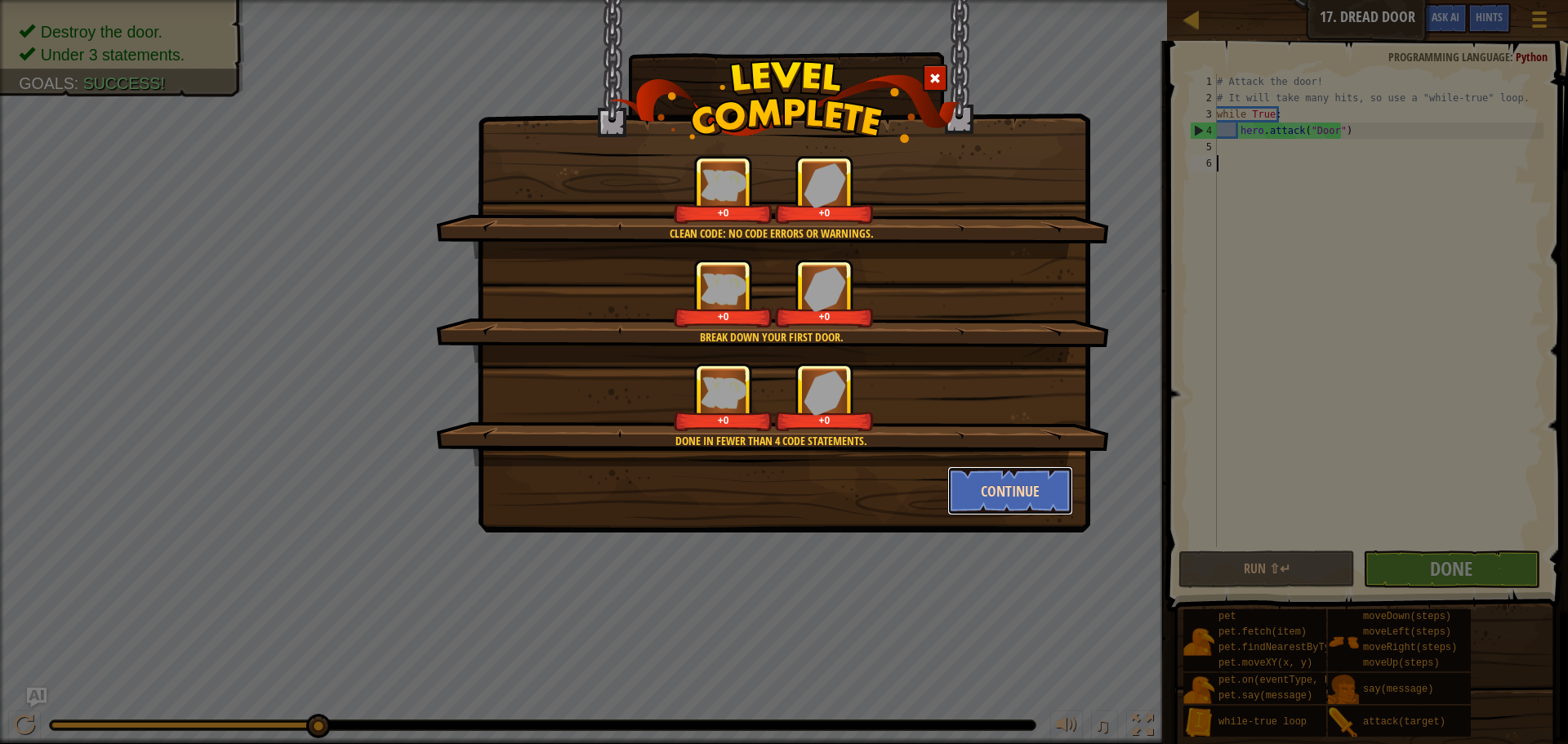
click at [986, 487] on button "Continue" at bounding box center [1011, 491] width 126 height 49
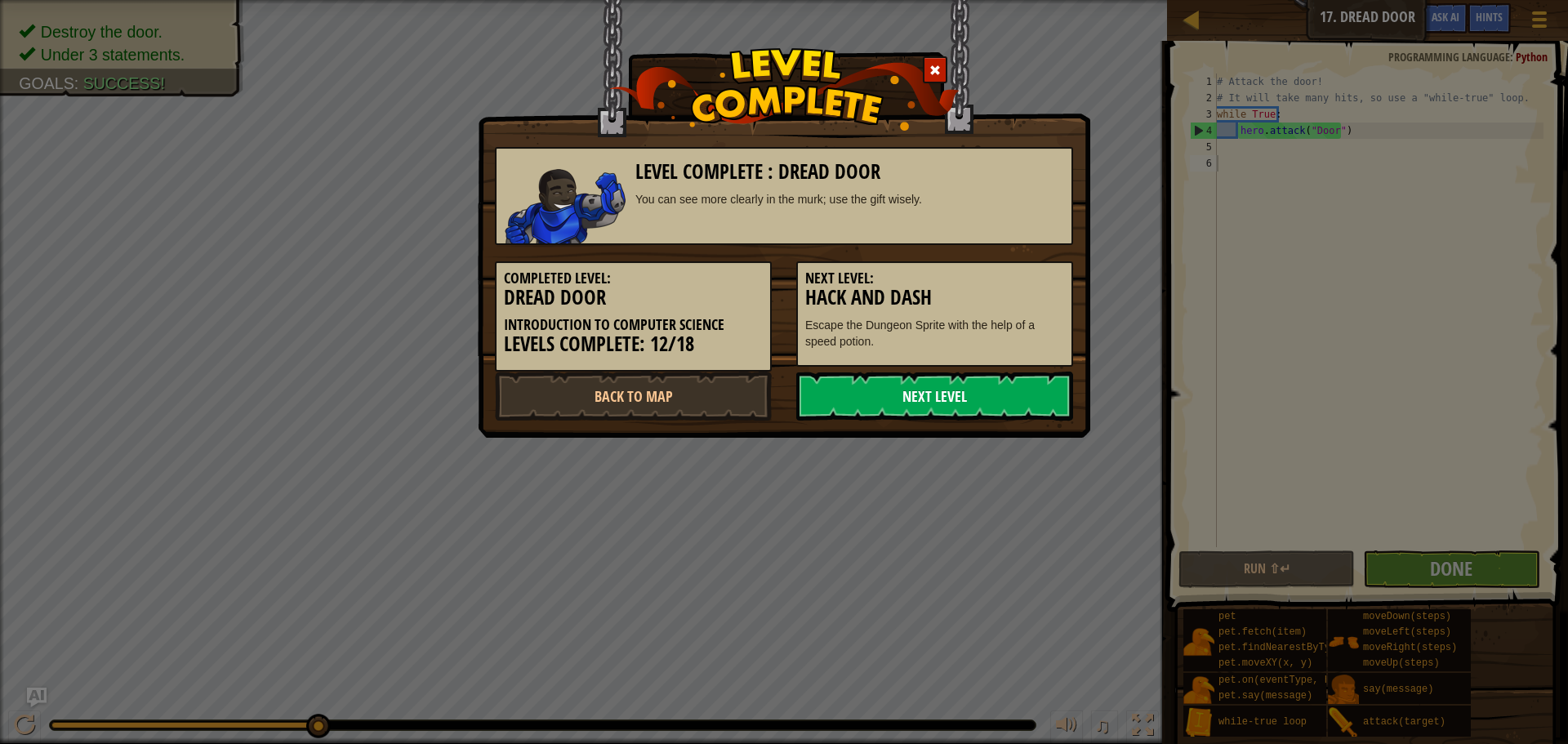
click at [932, 391] on link "Next Level" at bounding box center [935, 396] width 277 height 49
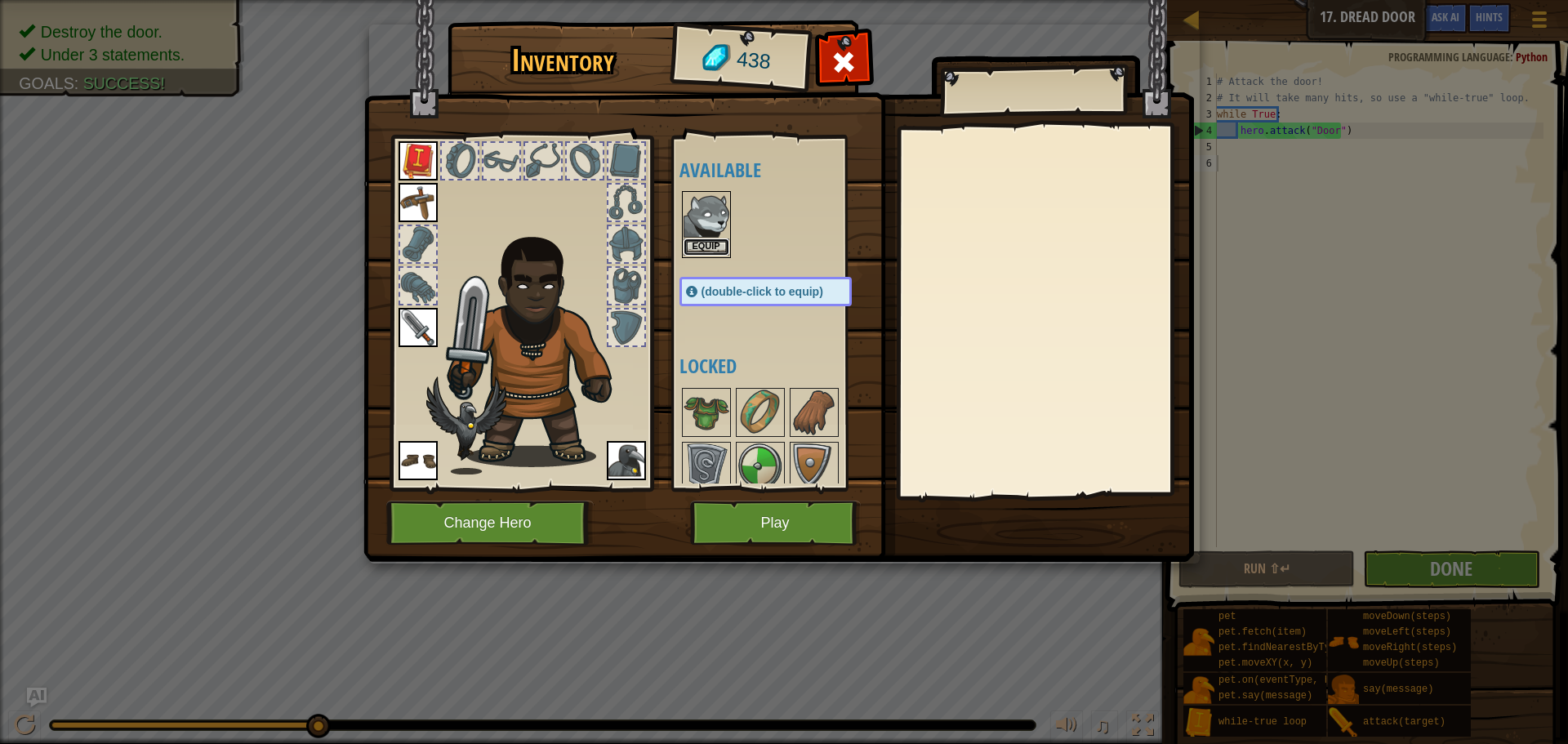
click at [714, 240] on button "Equip" at bounding box center [706, 247] width 46 height 17
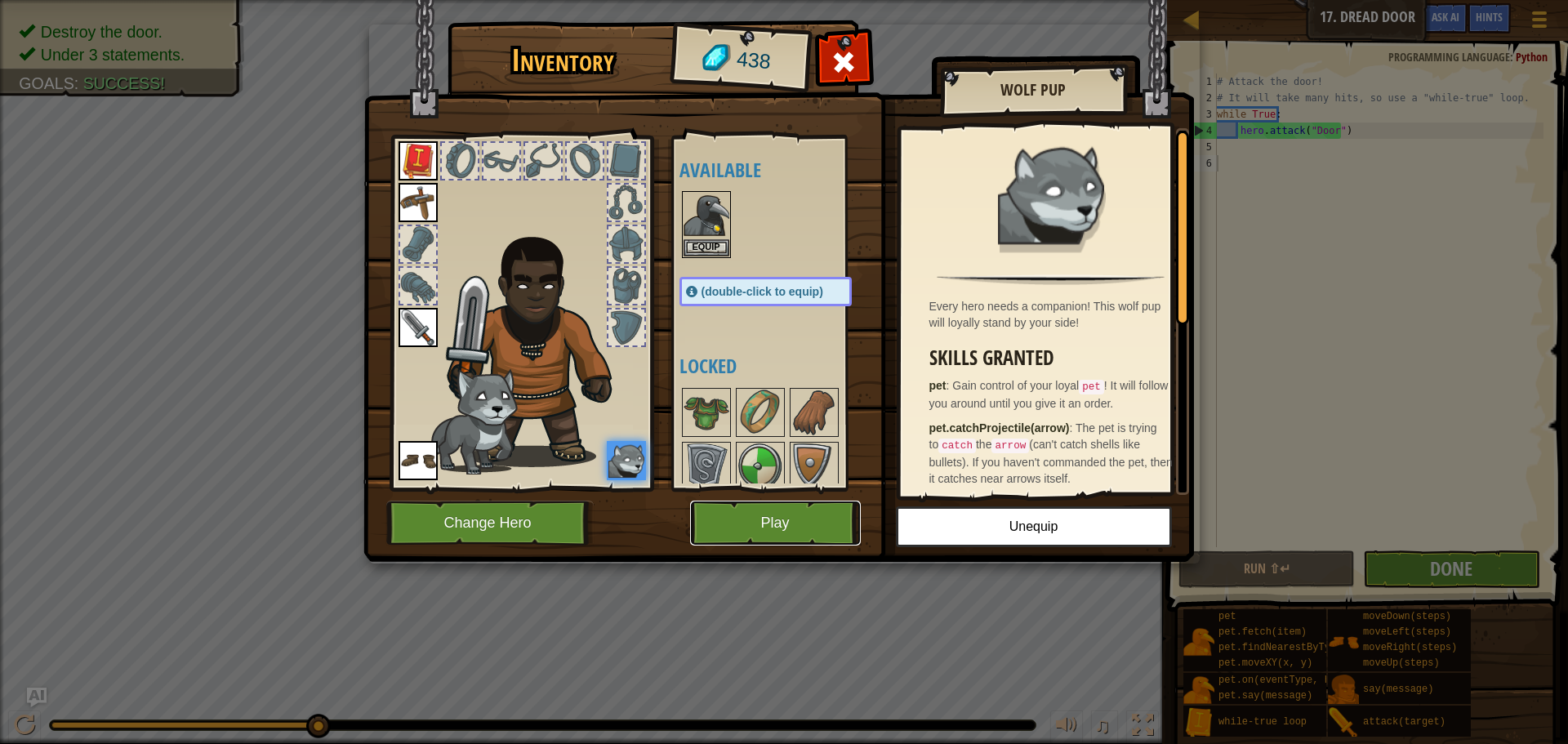
click at [799, 518] on button "Play" at bounding box center [775, 523] width 171 height 45
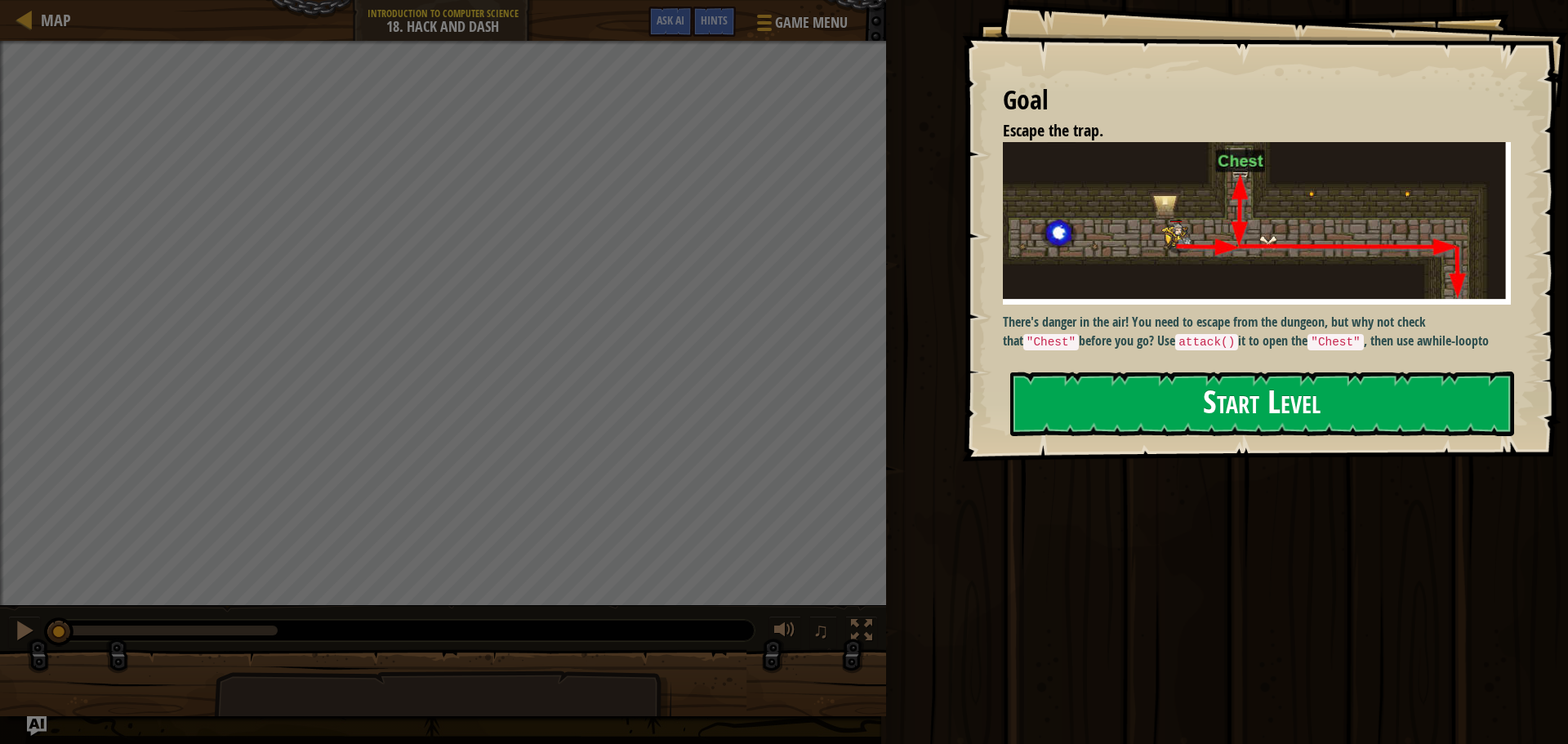
click at [1219, 409] on button "Start Level" at bounding box center [1262, 404] width 504 height 65
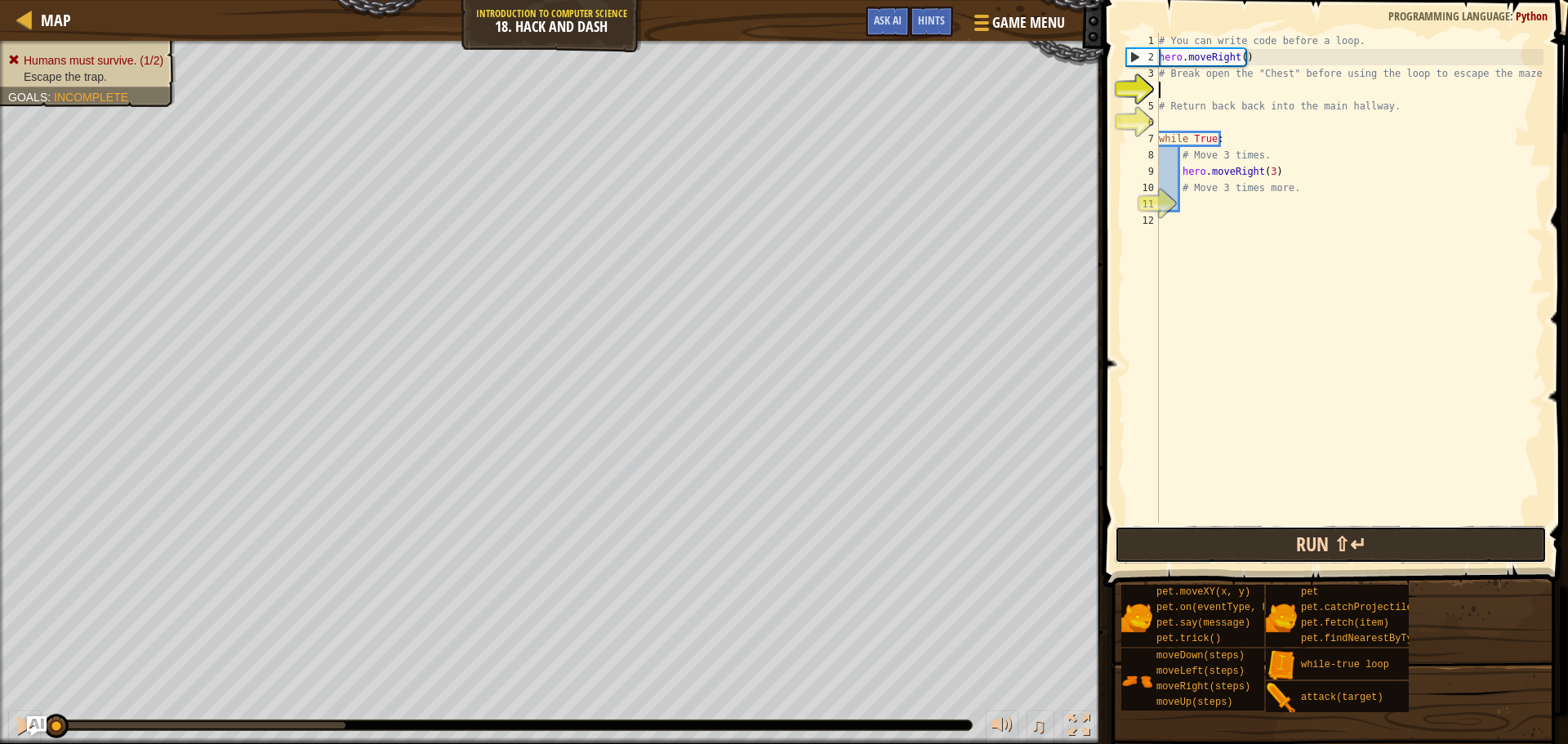
click at [1339, 543] on button "Run ⇧↵" at bounding box center [1331, 545] width 433 height 38
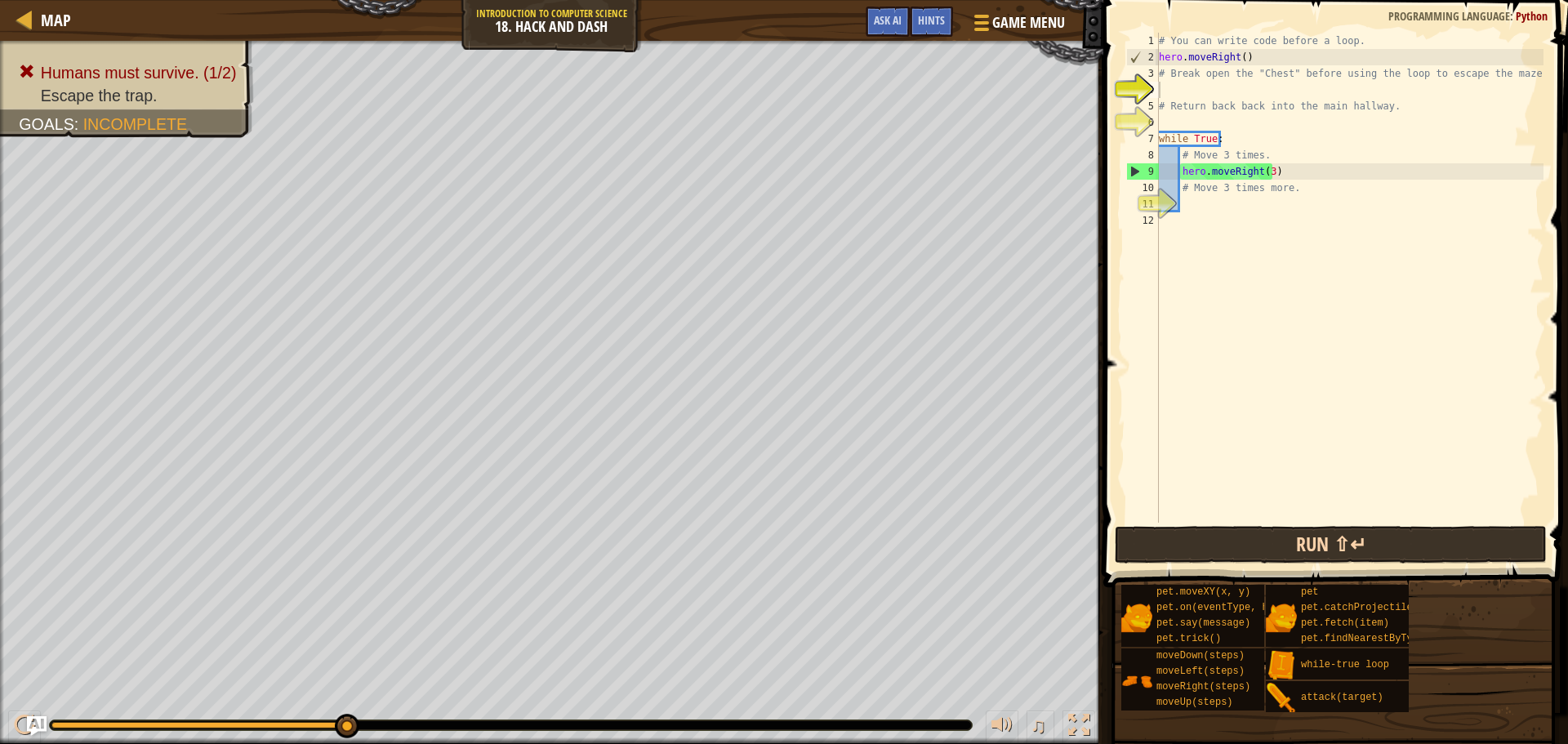
click at [1329, 563] on div "1 2 3 4 5 6 7 8 9 10 11 12 # You can write code before a loop. hero . moveRight…" at bounding box center [1333, 326] width 470 height 636
click at [1324, 549] on button "Run ⇧↵" at bounding box center [1331, 545] width 433 height 38
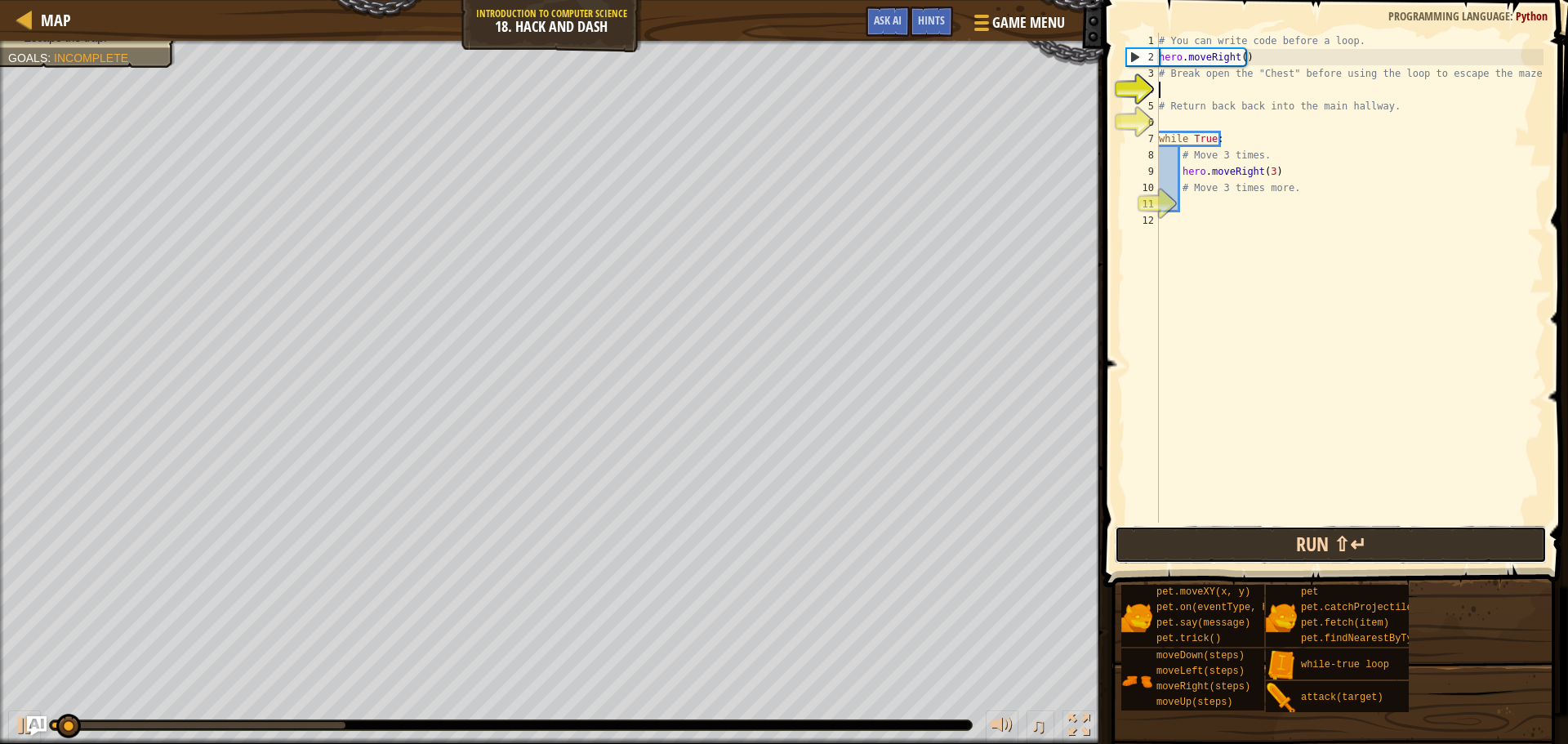
click at [1323, 548] on button "Run ⇧↵" at bounding box center [1331, 545] width 433 height 38
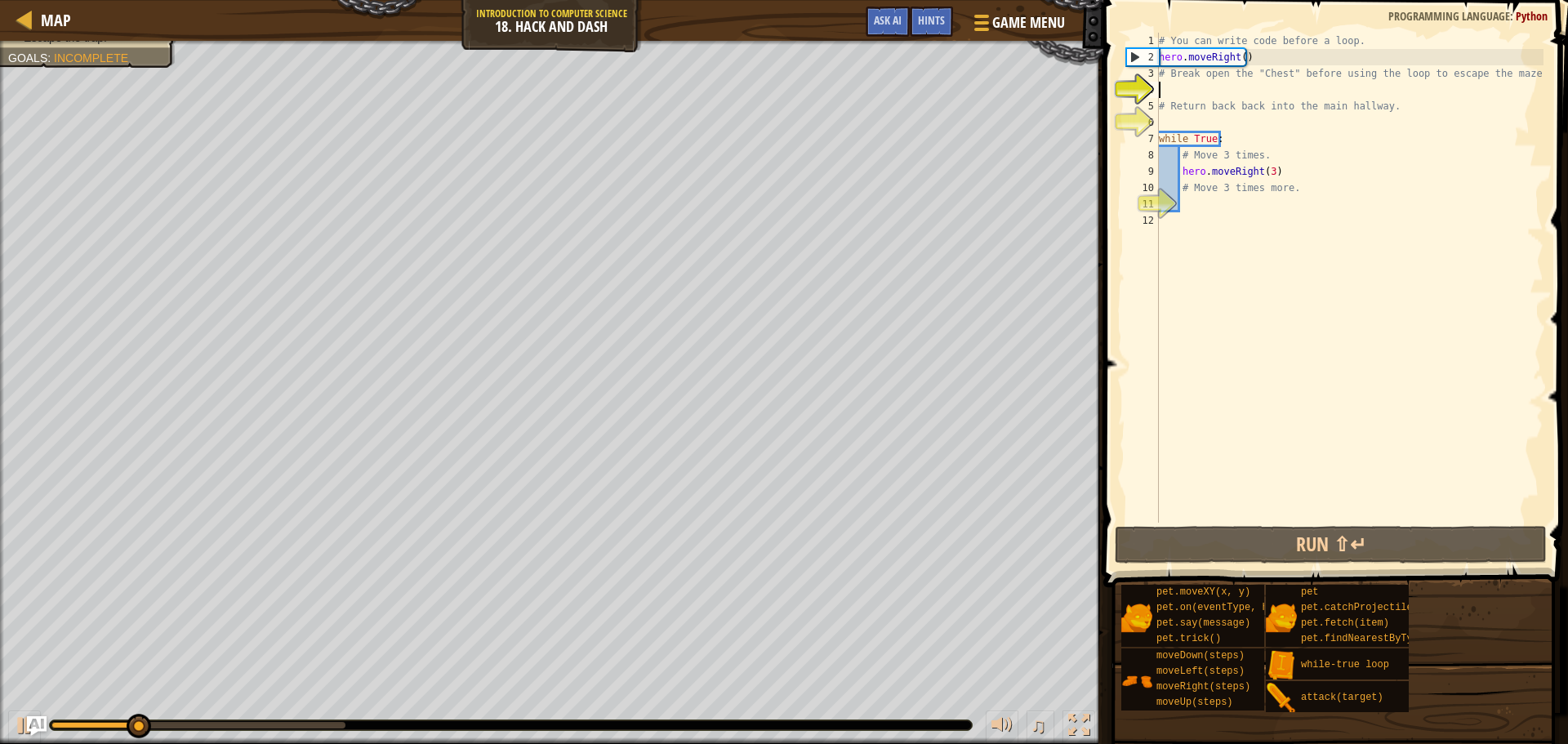
click at [1246, 149] on div "# You can write code before a loop. hero . moveRight ( ) # Break open the "Ches…" at bounding box center [1350, 294] width 388 height 523
click at [1182, 158] on div "# You can write code before a loop. hero . moveRight ( ) # Break open the "Ches…" at bounding box center [1350, 294] width 388 height 523
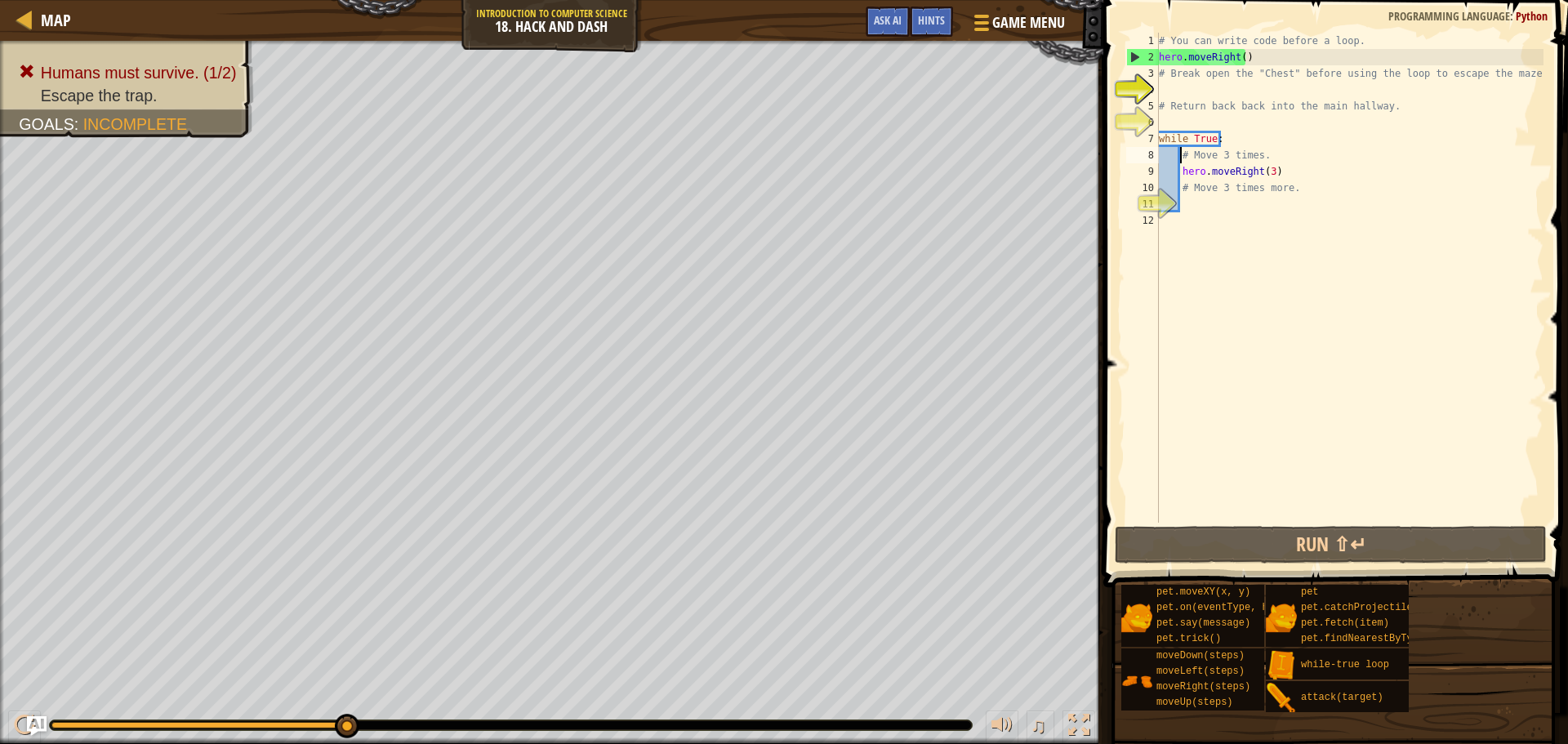
click at [1265, 171] on div "# You can write code before a loop. hero . moveRight ( ) # Break open the "Ches…" at bounding box center [1350, 294] width 388 height 523
type textarea "hero.moveRight()"
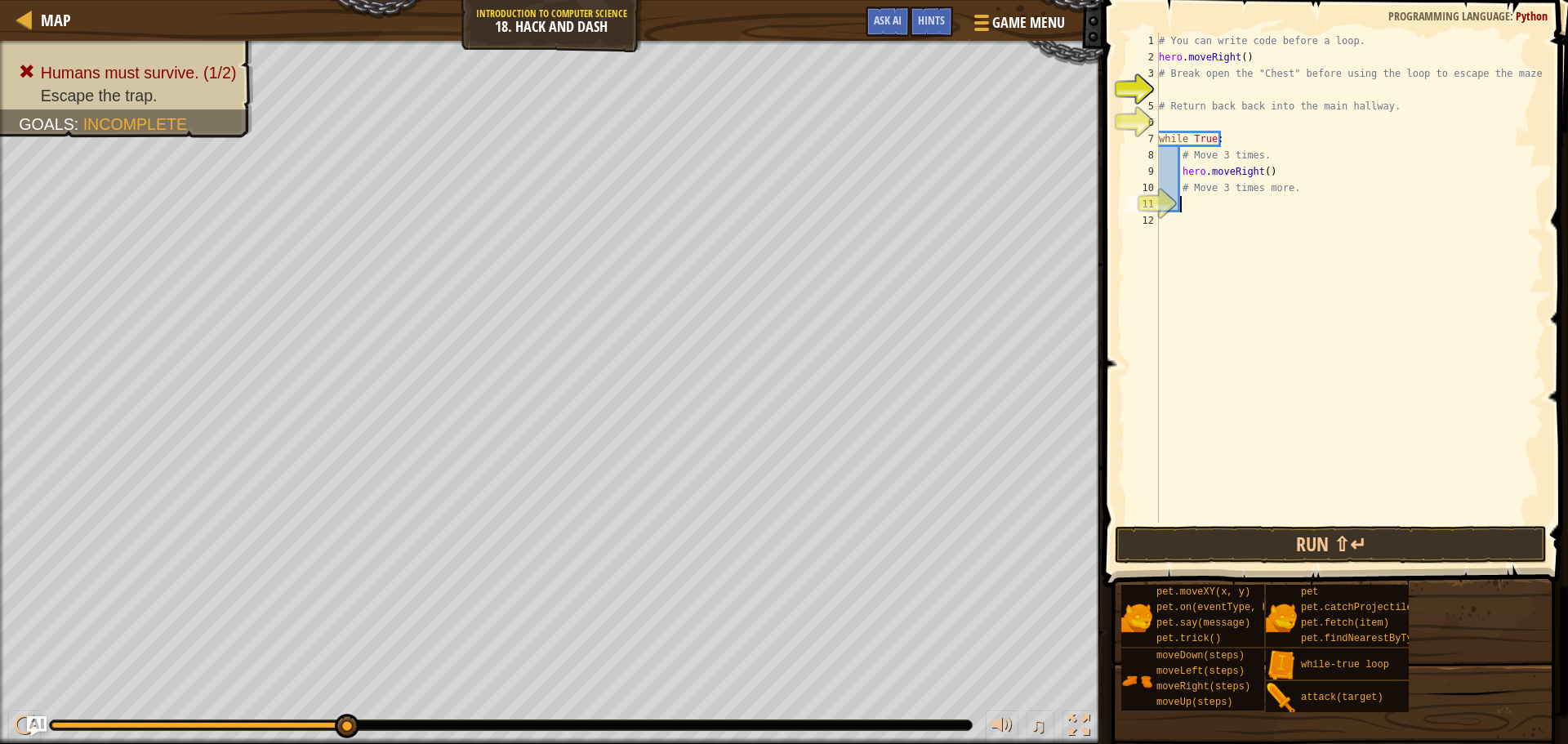
click at [1222, 202] on div "# You can write code before a loop. hero . moveRight ( ) # Break open the "Ches…" at bounding box center [1350, 294] width 388 height 523
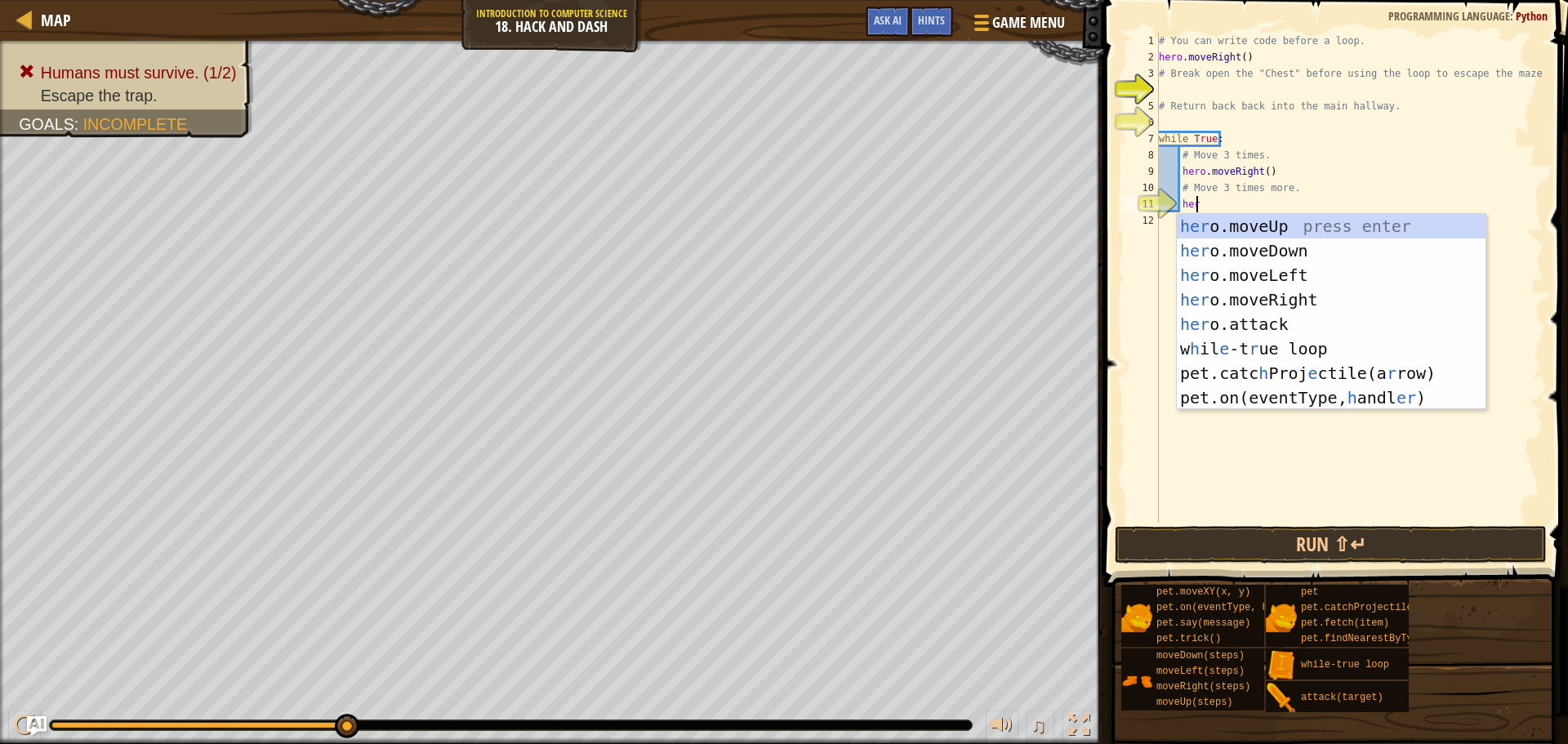
type textarea "hero"
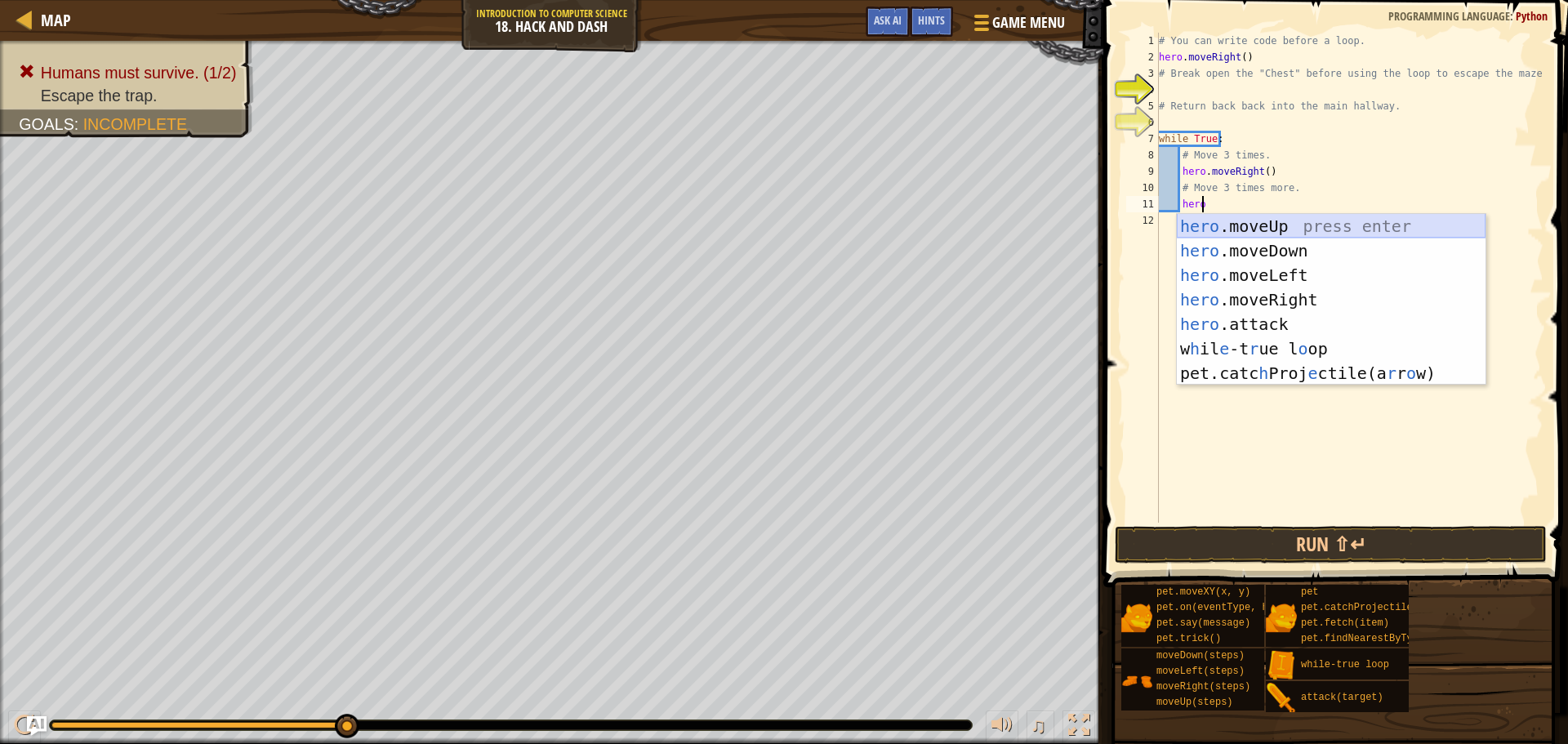
click at [1356, 226] on div "hero .moveUp press enter hero .moveDown press enter hero .moveLeft press enter …" at bounding box center [1332, 324] width 309 height 221
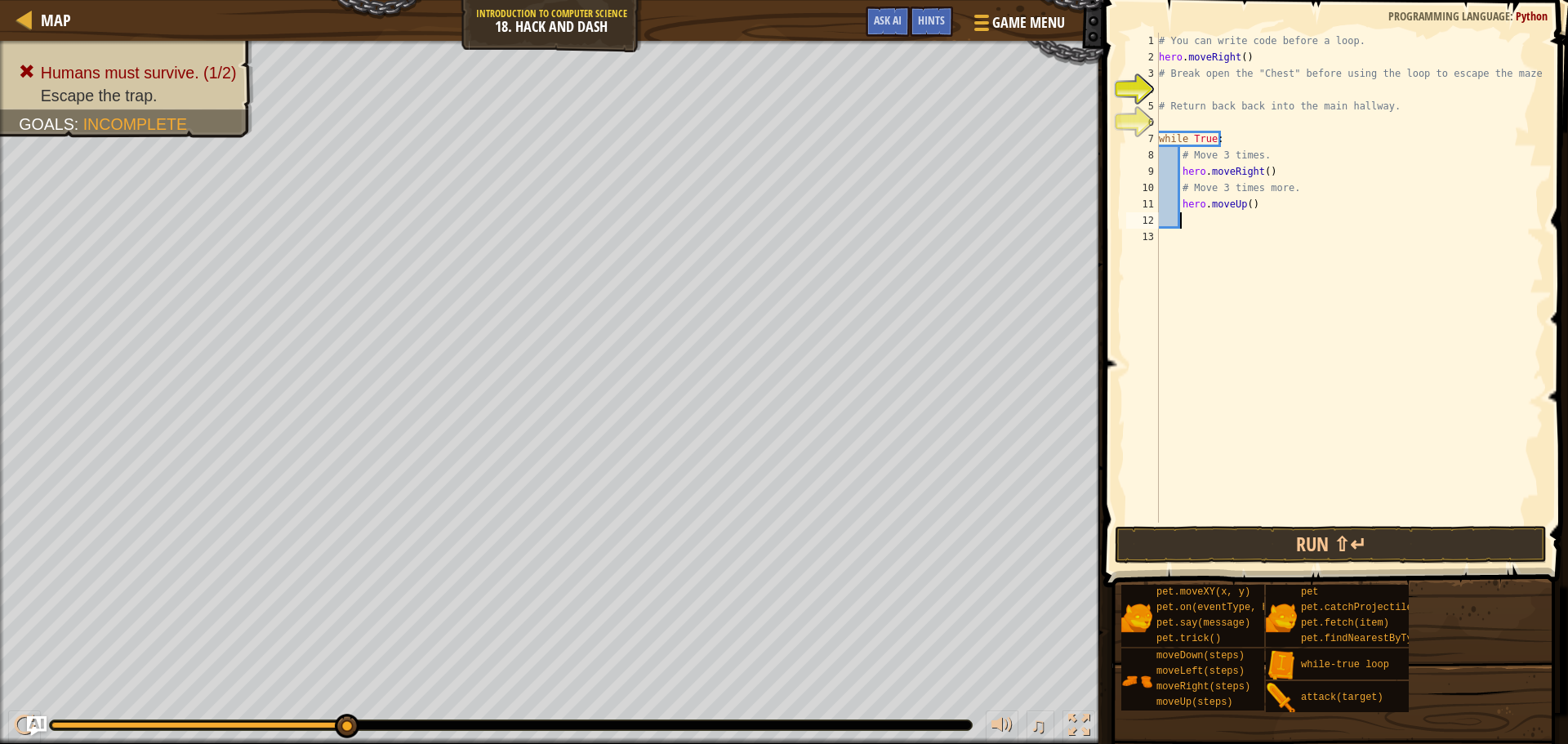
scroll to position [8, 1]
click at [1371, 538] on button "Run ⇧↵" at bounding box center [1331, 545] width 433 height 38
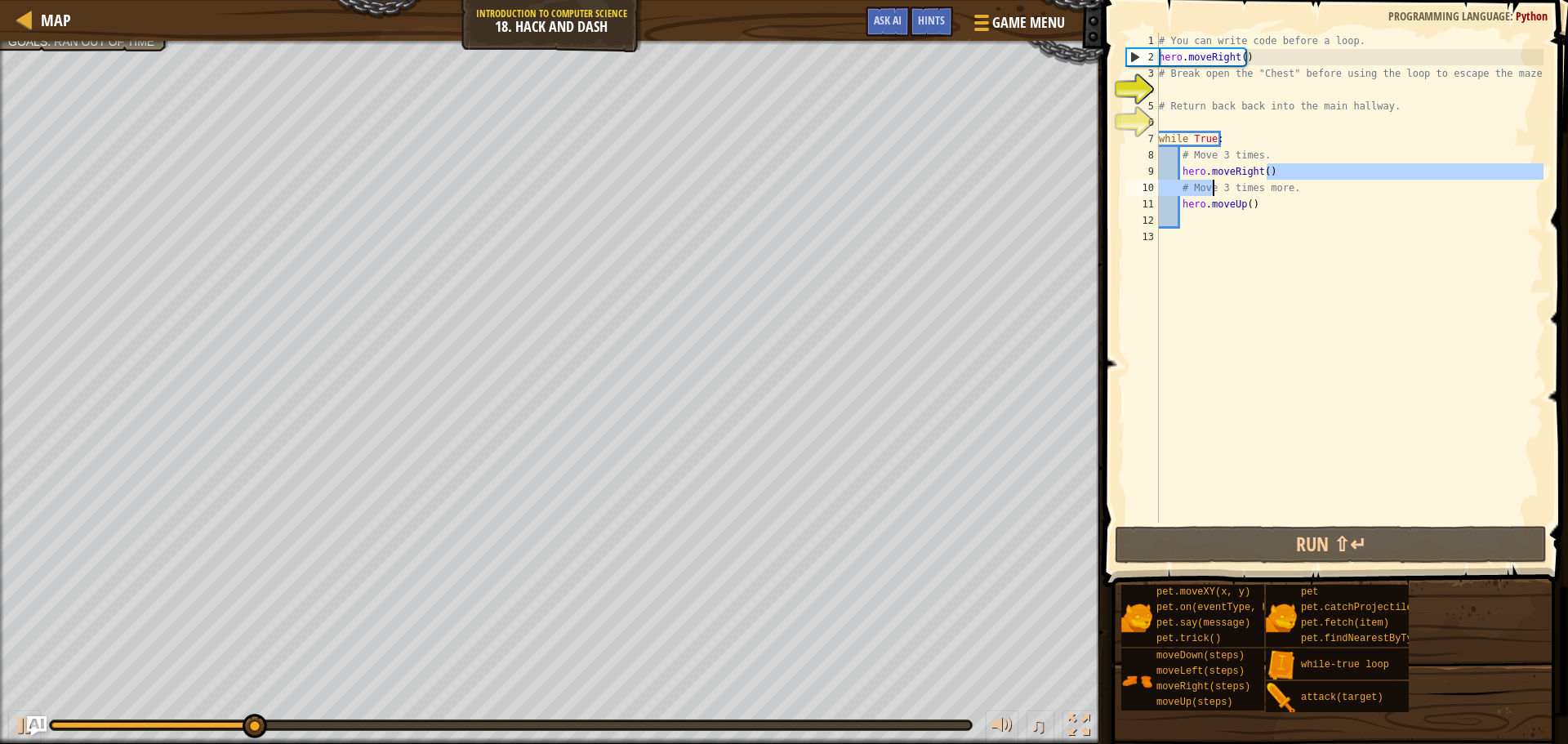
drag, startPoint x: 1280, startPoint y: 172, endPoint x: 1183, endPoint y: 191, distance: 98.8
click at [1183, 191] on div "# You can write code before a loop. hero . moveRight ( ) # Break open the "Ches…" at bounding box center [1350, 294] width 388 height 523
drag, startPoint x: 1182, startPoint y: 172, endPoint x: 1286, endPoint y: 169, distance: 104.0
click at [1286, 169] on div "# You can write code before a loop. hero . moveRight ( ) # Break open the "Ches…" at bounding box center [1350, 294] width 388 height 523
type textarea "hero.moveRight()"
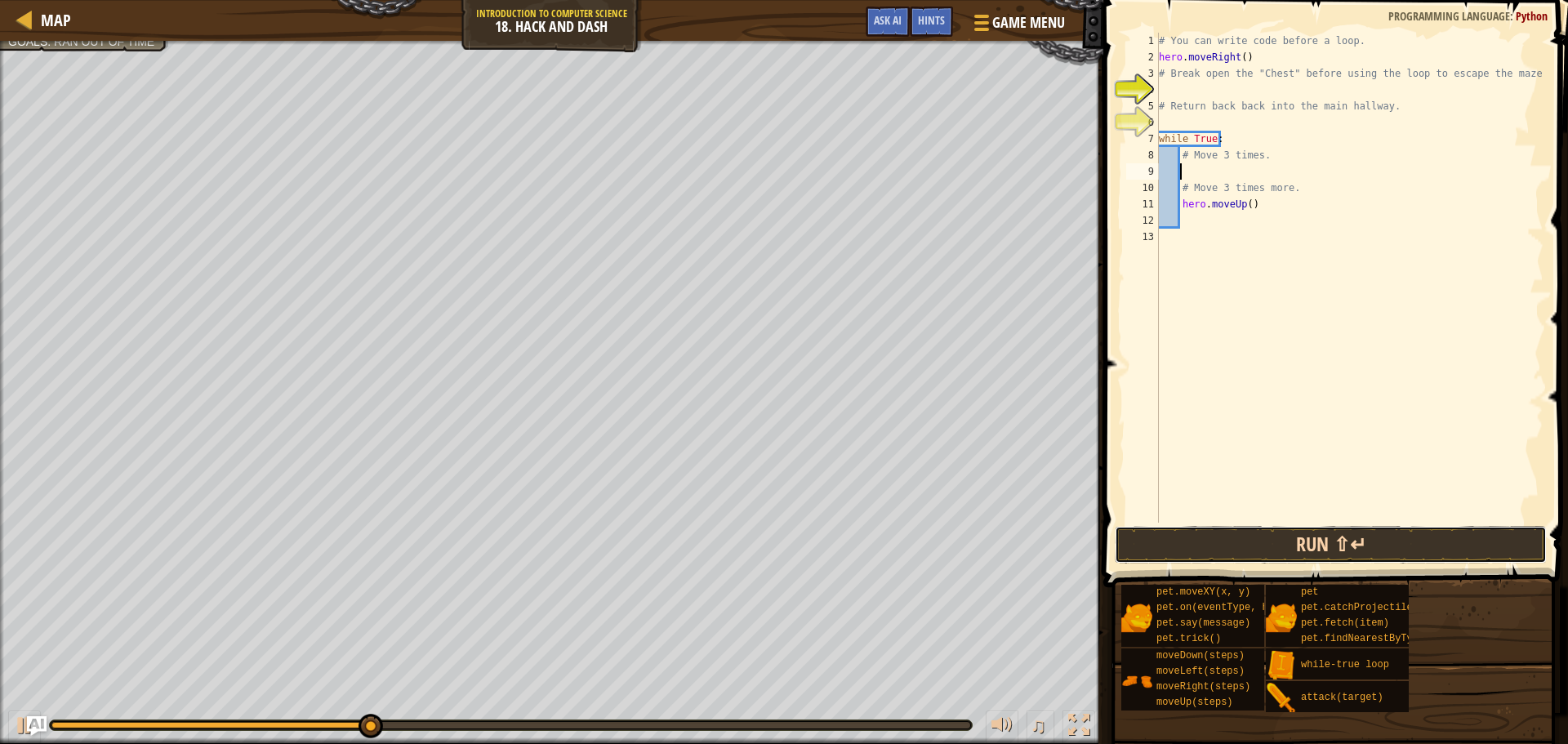
click at [1497, 549] on button "Run ⇧↵" at bounding box center [1331, 545] width 433 height 38
click at [1372, 543] on button "Run ⇧↵" at bounding box center [1331, 545] width 433 height 38
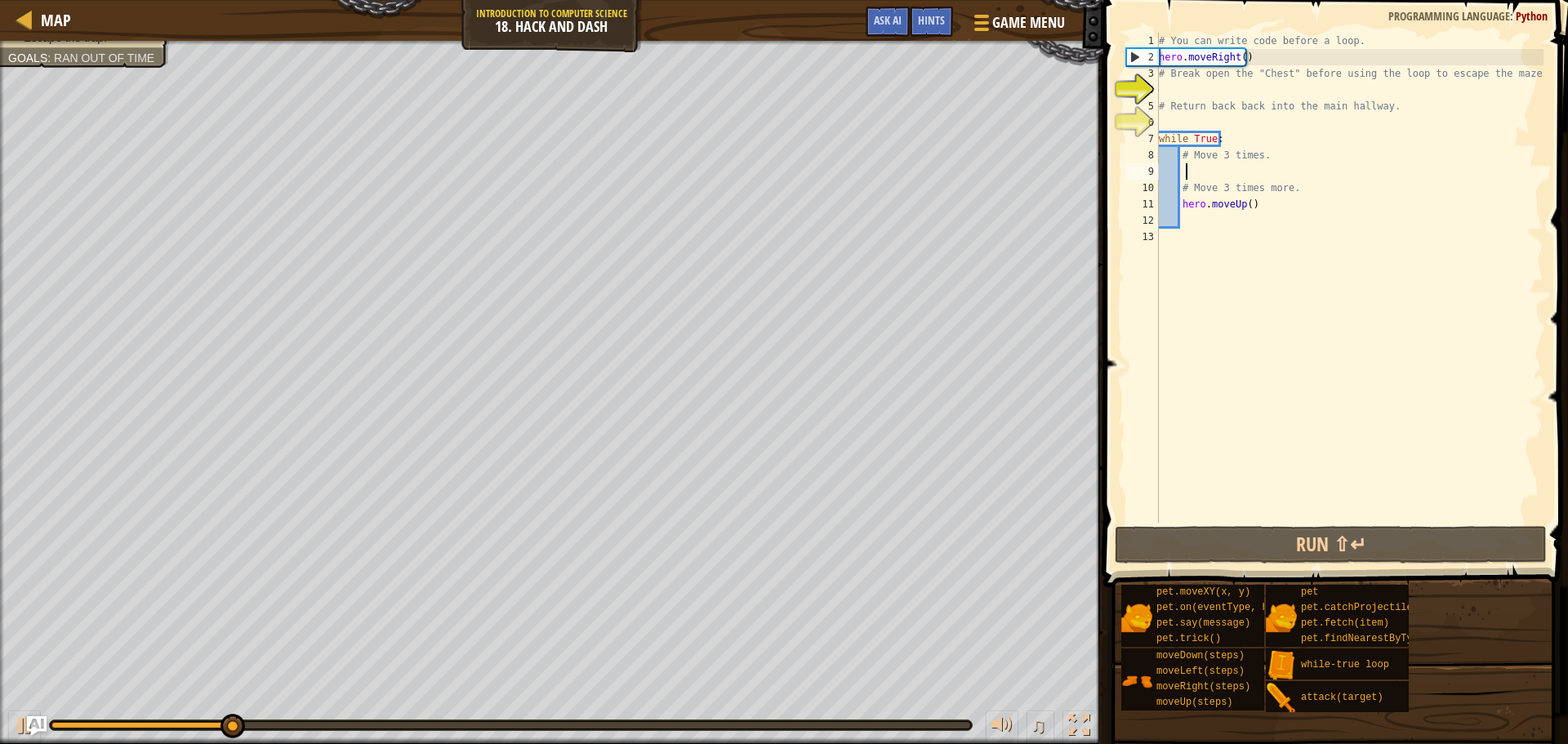
click at [1205, 220] on div "# You can write code before a loop. hero . moveRight ( ) # Break open the "Ches…" at bounding box center [1350, 294] width 388 height 523
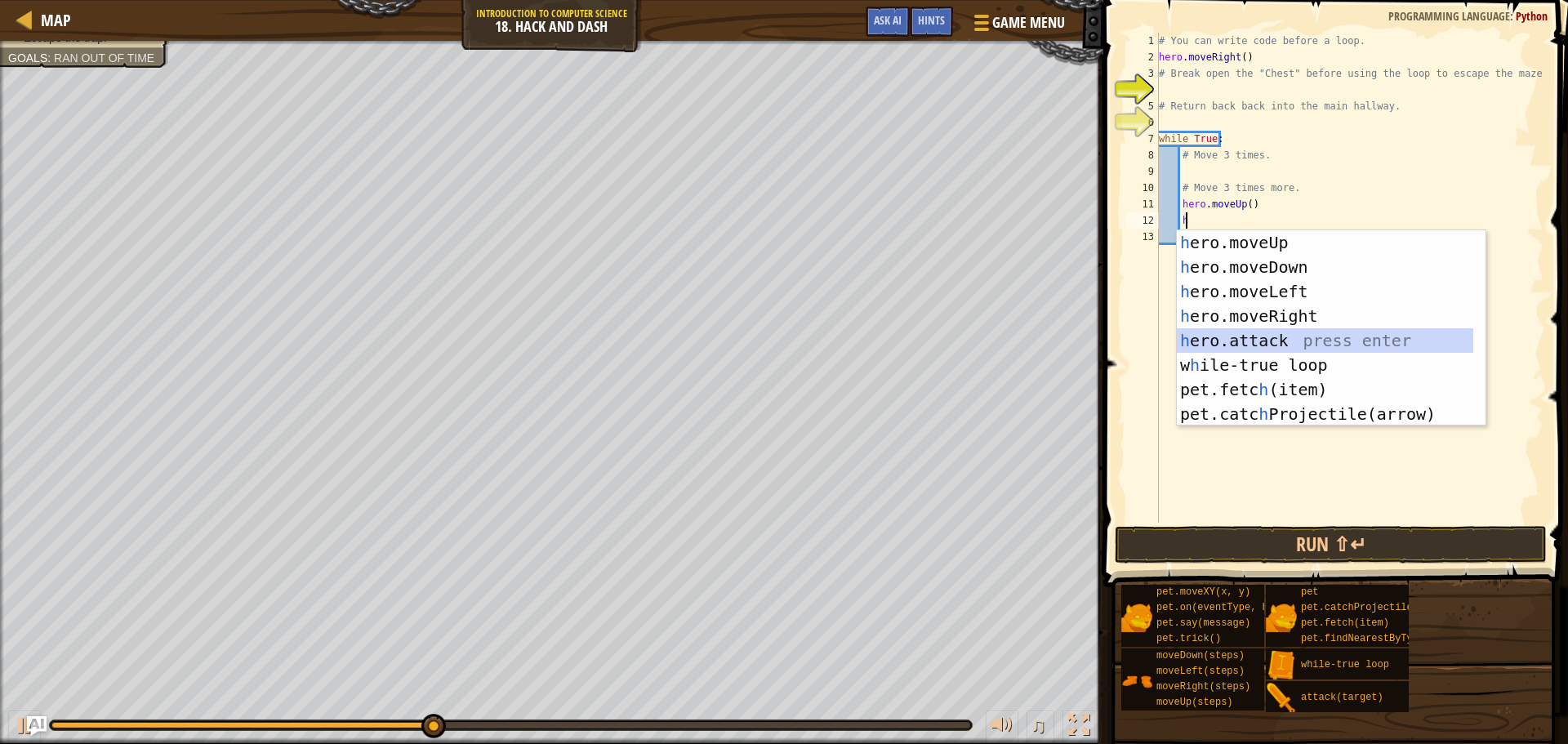
click at [1274, 339] on div "h ero.moveUp press enter h ero.moveDown press enter h ero.moveLeft press enter …" at bounding box center [1326, 352] width 297 height 245
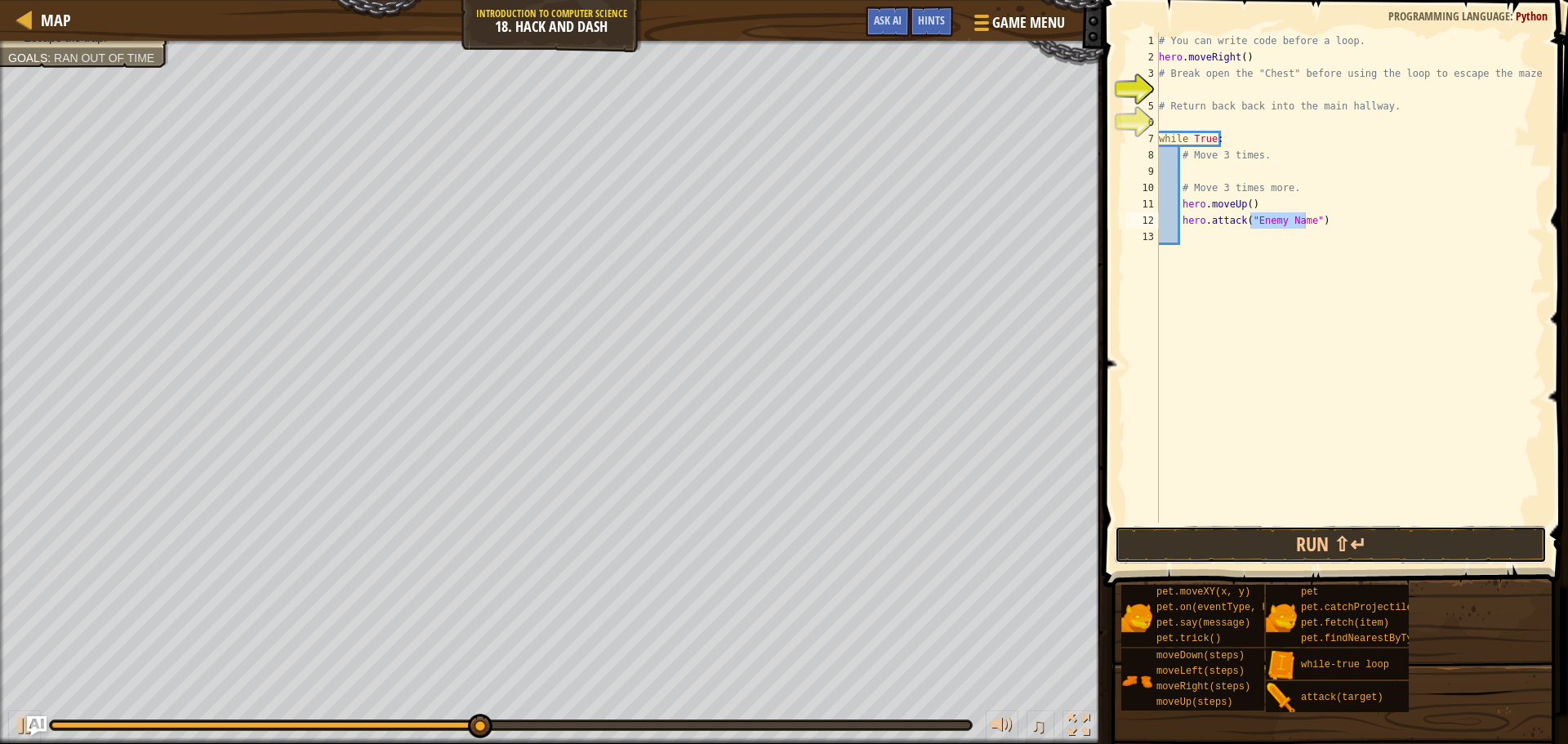
drag, startPoint x: 1268, startPoint y: 555, endPoint x: 1263, endPoint y: 341, distance: 214.1
click at [1263, 347] on div "hero.attack("Enemy Name") 1 2 3 4 5 6 7 8 9 10 11 12 13 # You can write code be…" at bounding box center [1333, 326] width 470 height 636
click at [1274, 218] on div "# You can write code before a loop. hero . moveRight ( ) # Break open the "Ches…" at bounding box center [1350, 294] width 388 height 523
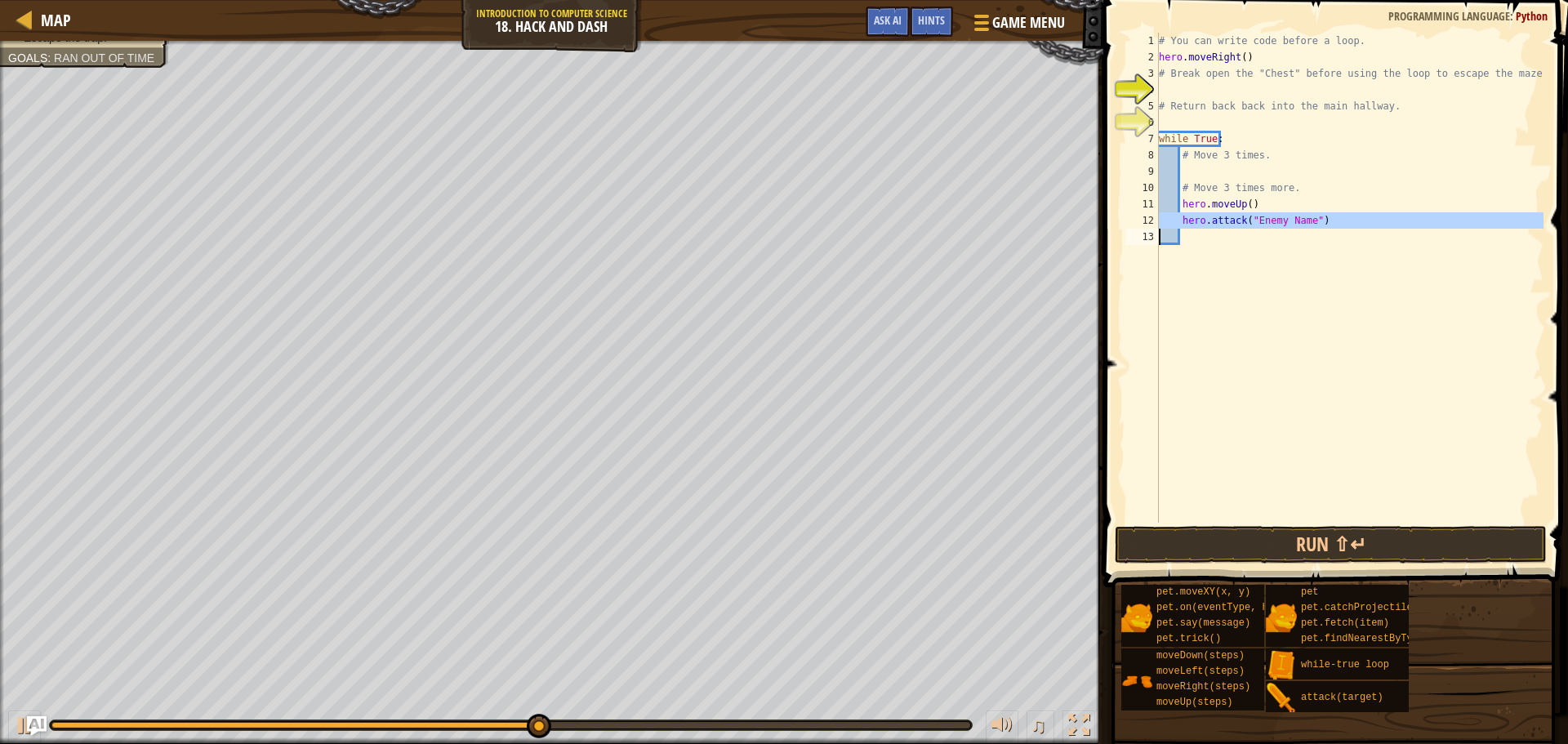
click at [1274, 218] on div "# You can write code before a loop. hero . moveRight ( ) # Break open the "Ches…" at bounding box center [1350, 277] width 388 height 491
click at [1274, 218] on div "# You can write code before a loop. hero . moveRight ( ) # Break open the "Ches…" at bounding box center [1350, 294] width 388 height 523
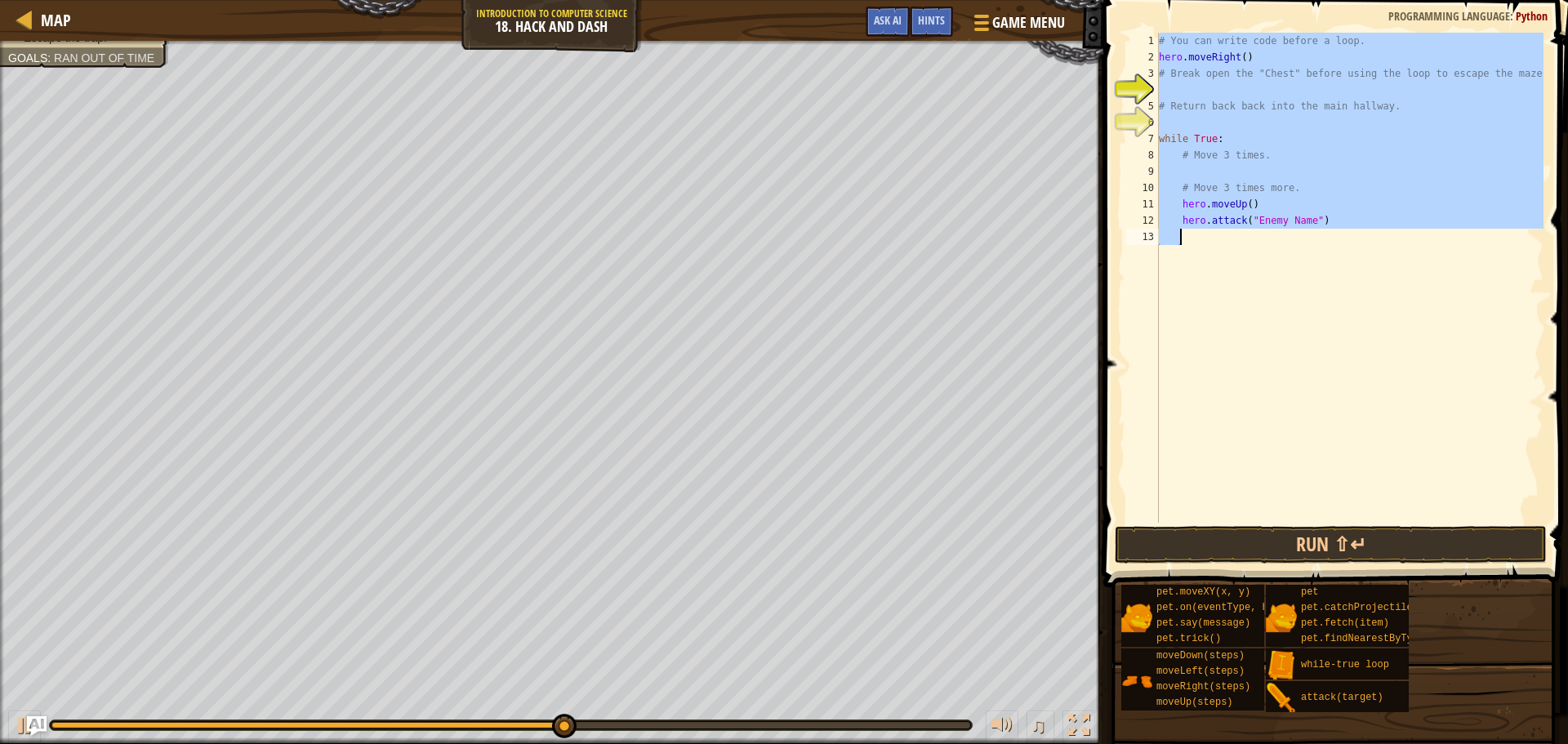
click at [1274, 218] on div "# You can write code before a loop. hero . moveRight ( ) # Break open the "Ches…" at bounding box center [1350, 294] width 388 height 523
click at [1261, 220] on div "# You can write code before a loop. hero . moveRight ( ) # Break open the "Ches…" at bounding box center [1350, 277] width 388 height 491
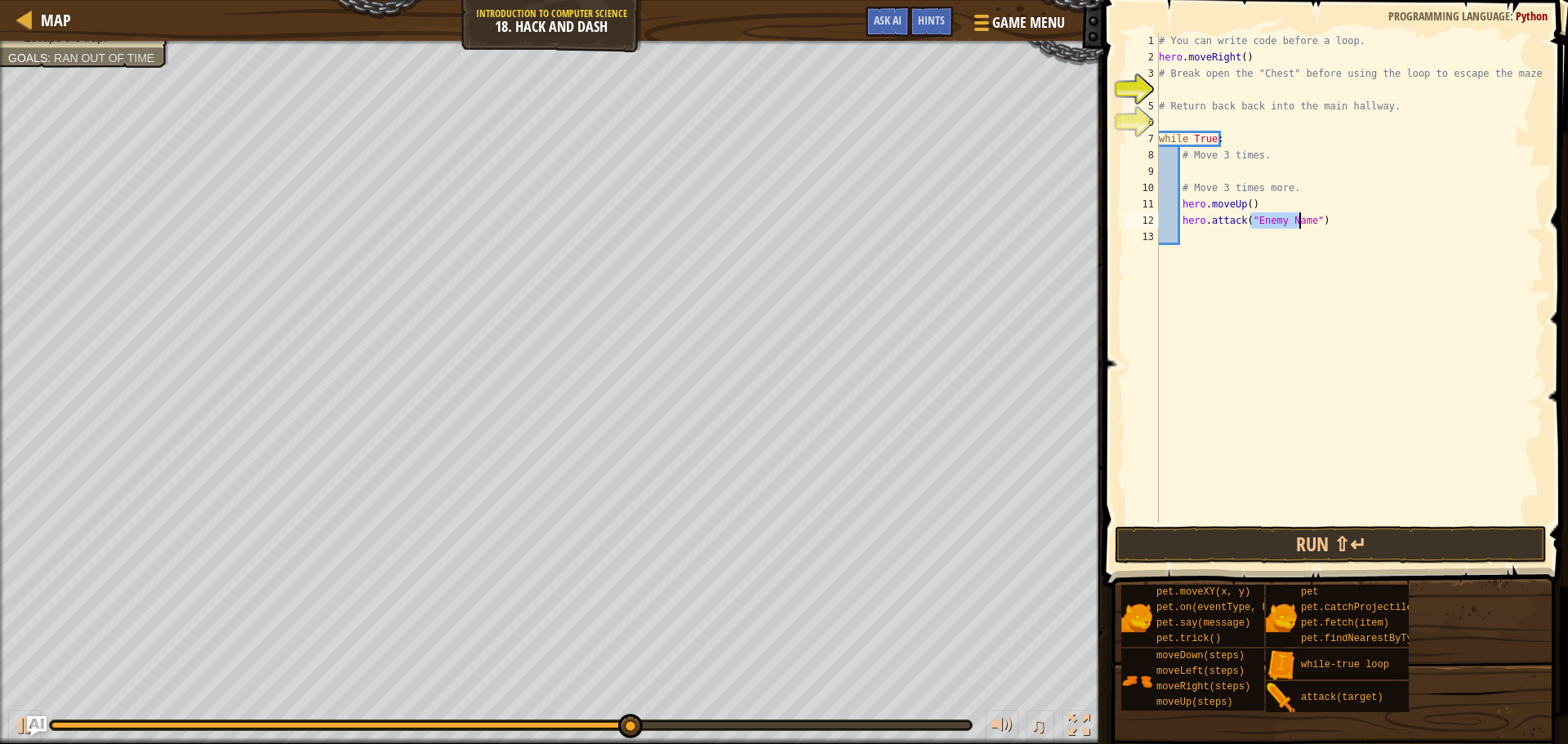
drag, startPoint x: 1250, startPoint y: 220, endPoint x: 1303, endPoint y: 225, distance: 53.2
click at [1303, 225] on div "# You can write code before a loop. hero . moveRight ( ) # Break open the "Ches…" at bounding box center [1350, 294] width 388 height 523
type textarea "hero.attack("Chest")"
click at [1344, 555] on button "Run ⇧↵" at bounding box center [1331, 545] width 433 height 38
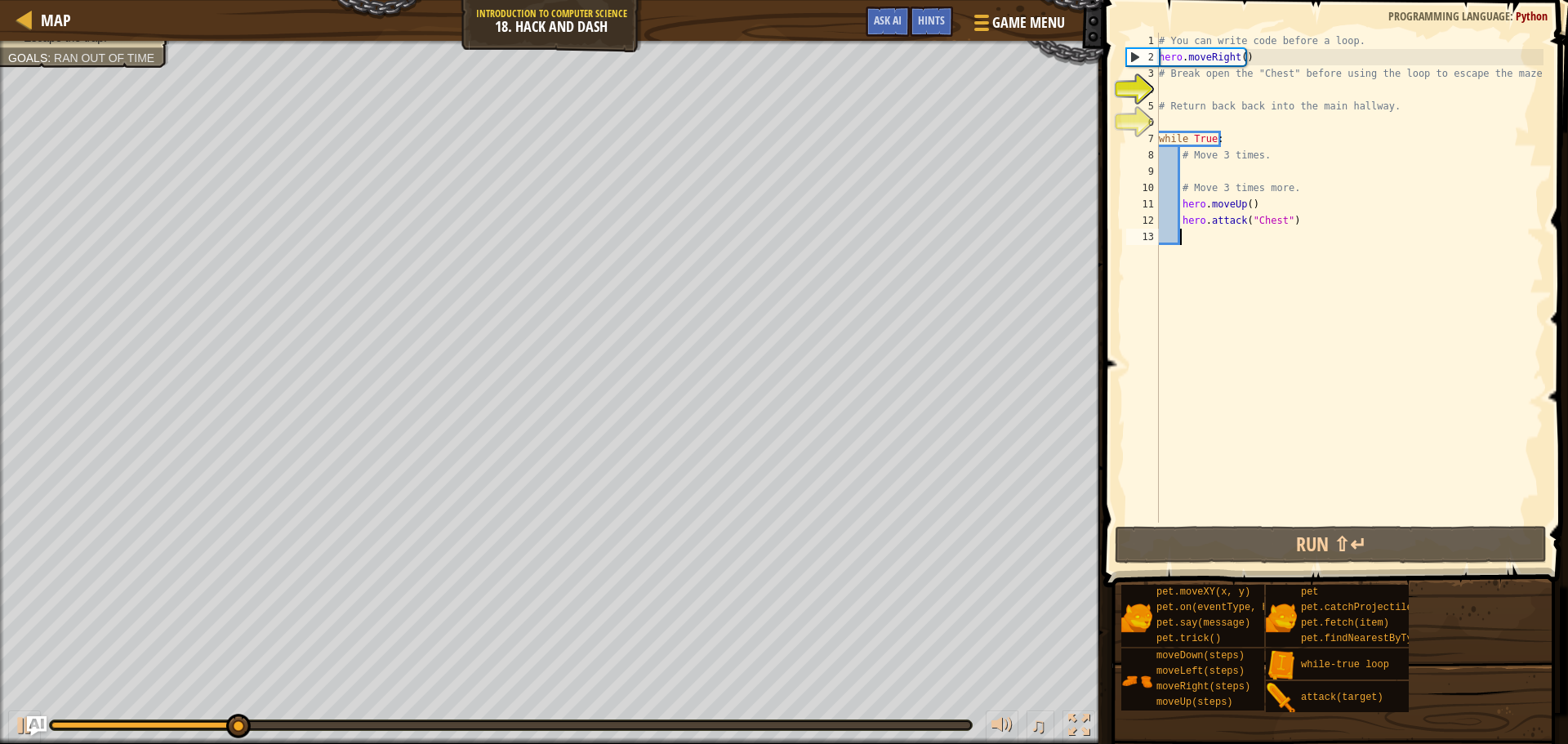
click at [1296, 255] on div "# You can write code before a loop. hero . moveRight ( ) # Break open the "Ches…" at bounding box center [1350, 294] width 388 height 523
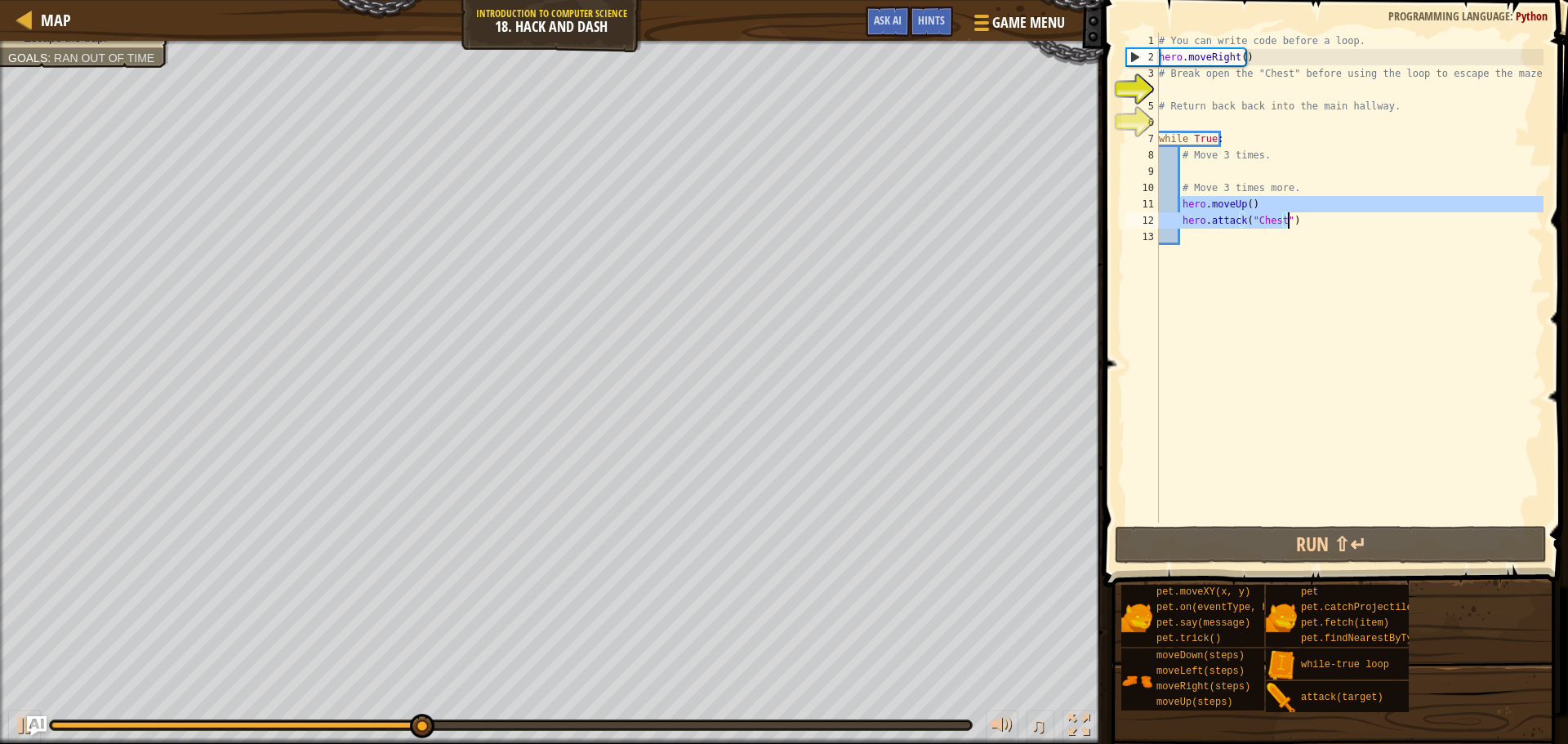
drag, startPoint x: 1183, startPoint y: 204, endPoint x: 1304, endPoint y: 223, distance: 122.5
click at [1303, 223] on div "# You can write code before a loop. hero . moveRight ( ) # Break open the "Ches…" at bounding box center [1350, 294] width 388 height 523
type textarea "hero.moveUp() hero.attack("Chest")"
click at [1211, 93] on div "# You can write code before a loop. hero . moveRight ( ) # Break open the "Ches…" at bounding box center [1350, 294] width 388 height 523
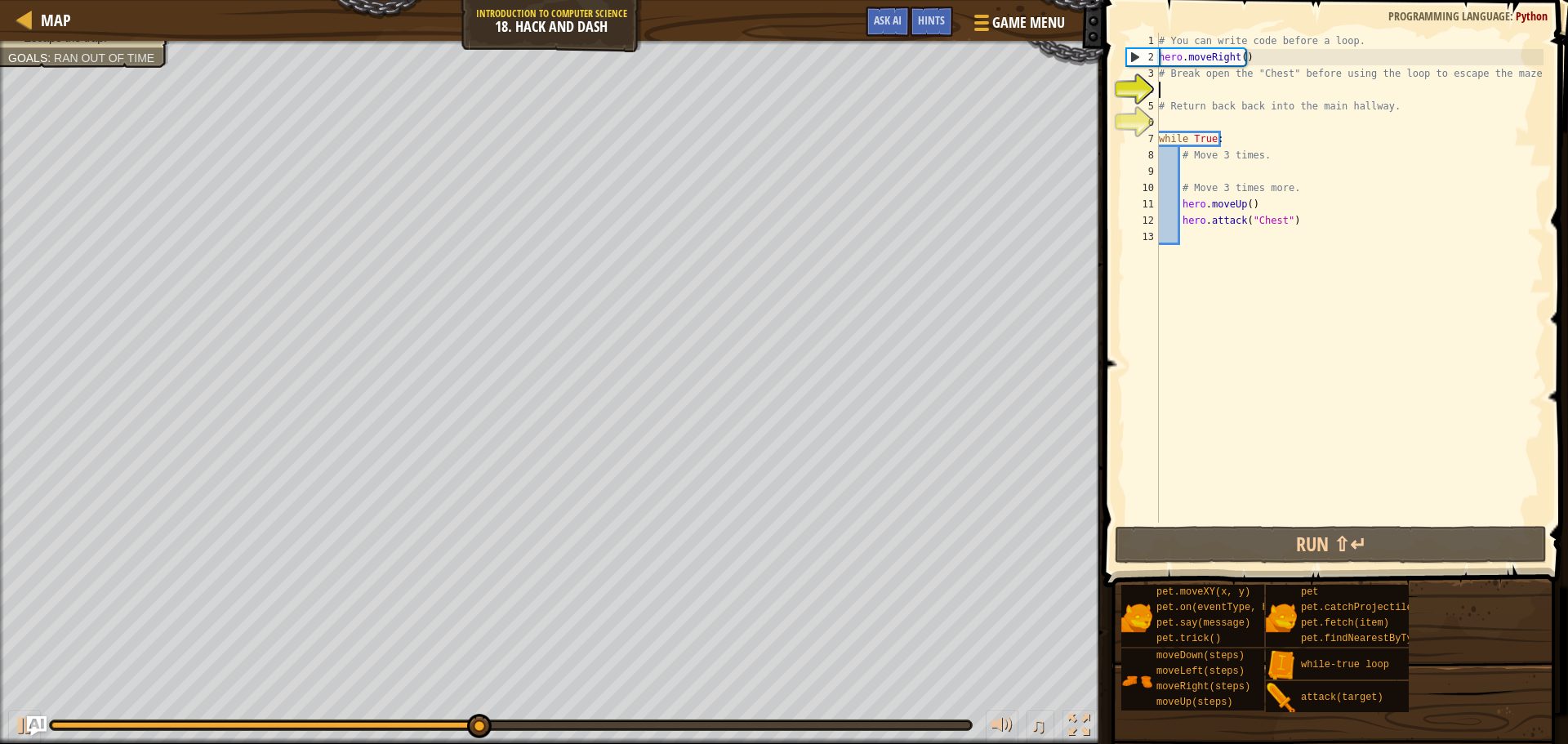
paste textarea "hero.attack("Chest")"
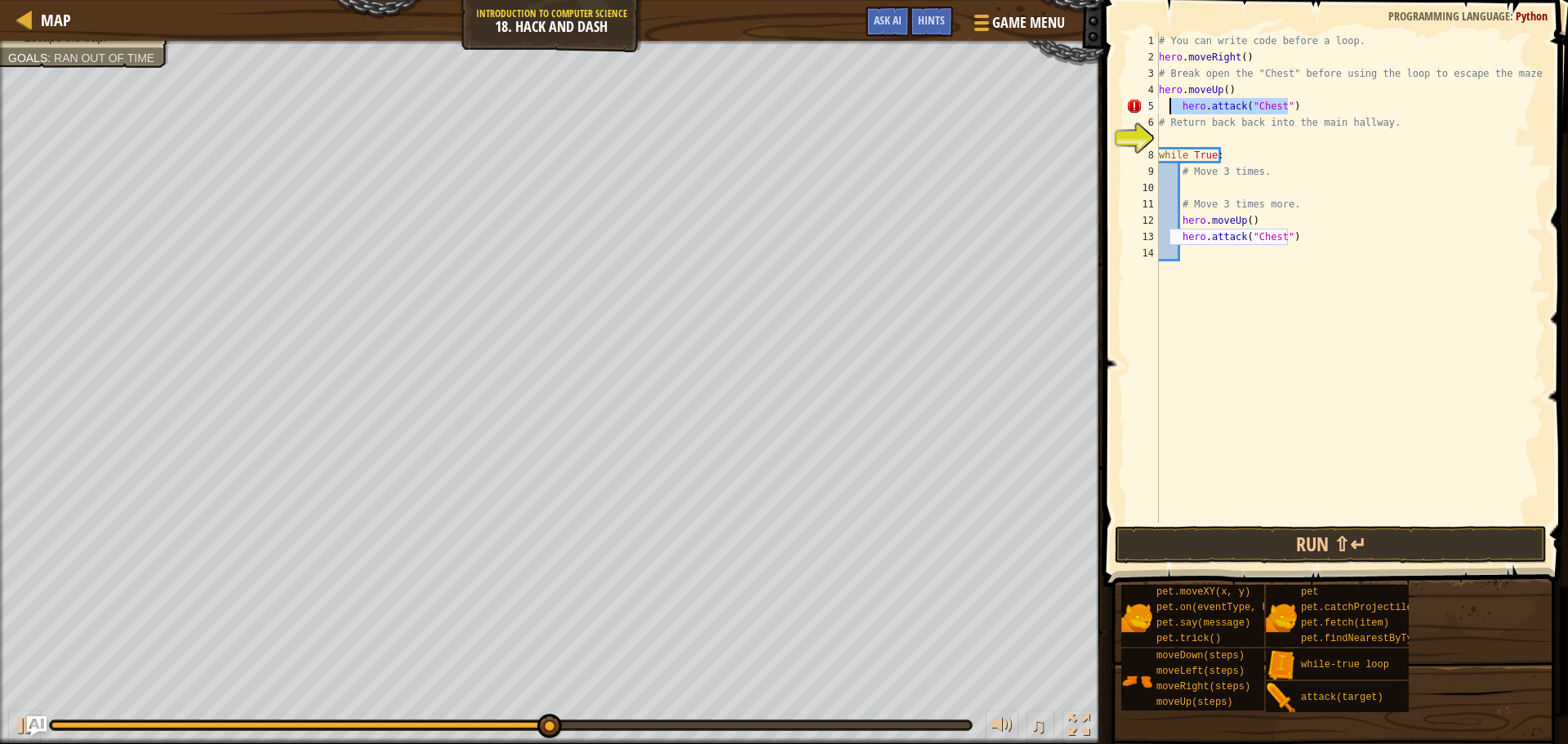
drag, startPoint x: 1294, startPoint y: 107, endPoint x: 1170, endPoint y: 113, distance: 124.1
click at [1170, 113] on div "# You can write code before a loop. hero . moveRight ( ) # Break open the "Ches…" at bounding box center [1350, 294] width 388 height 523
click at [1168, 113] on div "# You can write code before a loop. hero . moveRight ( ) # Break open the "Ches…" at bounding box center [1350, 277] width 388 height 491
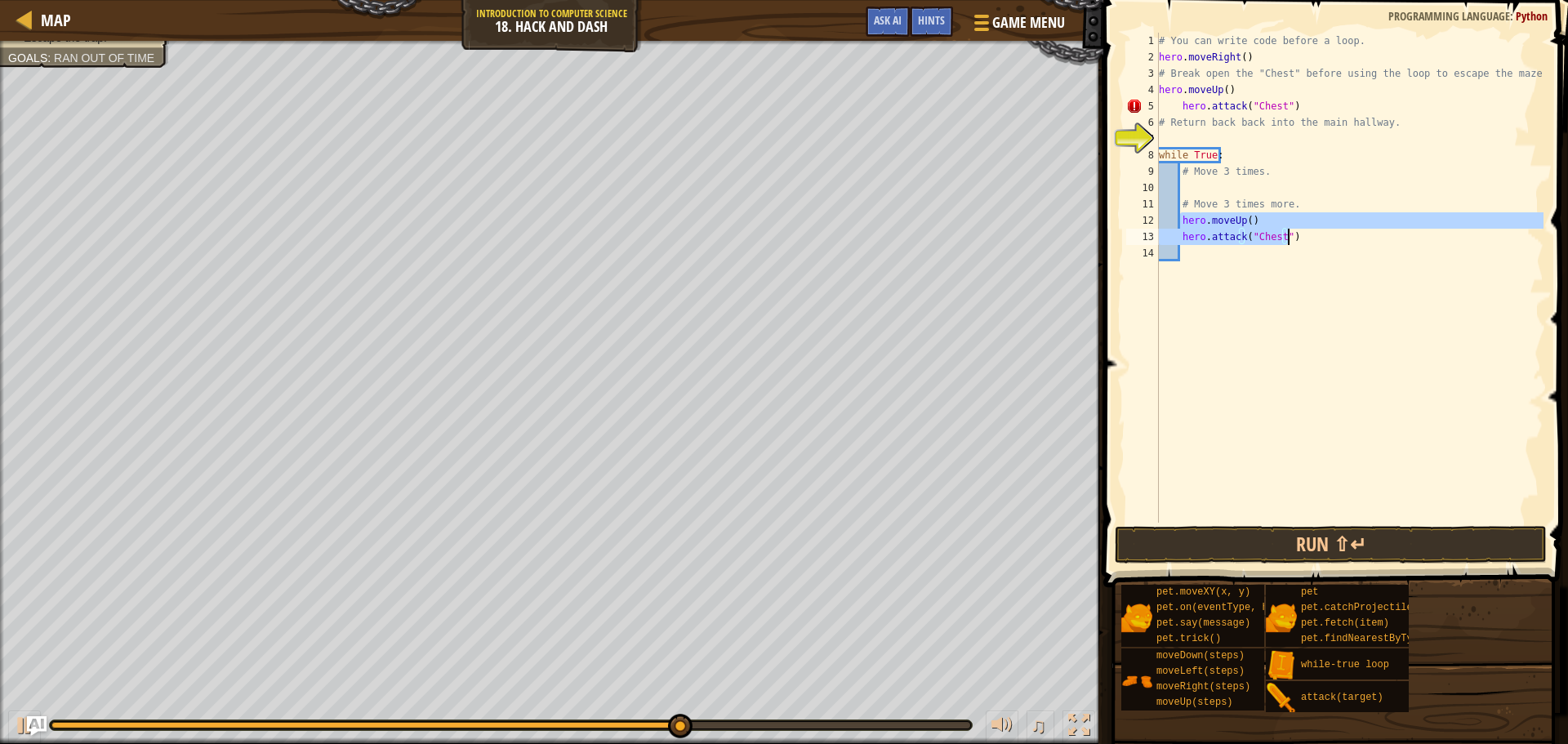
drag, startPoint x: 1182, startPoint y: 218, endPoint x: 1295, endPoint y: 235, distance: 114.3
click at [1295, 235] on div "# You can write code before a loop. hero . moveRight ( ) # Break open the "Ches…" at bounding box center [1350, 294] width 388 height 523
type textarea "hero.moveUp() hero.attack("Chest")"
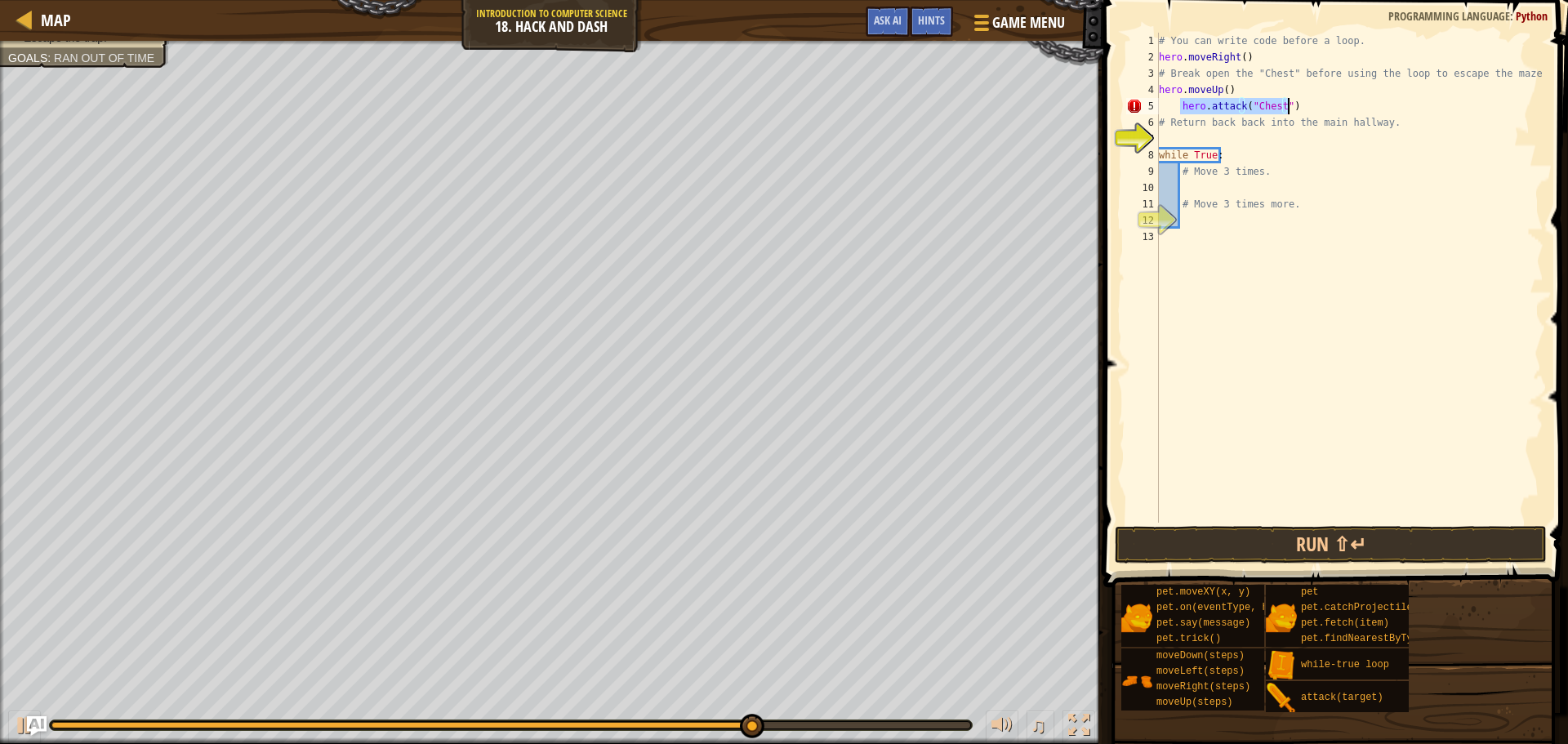
drag, startPoint x: 1179, startPoint y: 107, endPoint x: 1293, endPoint y: 105, distance: 114.0
click at [1293, 105] on div "# You can write code before a loop. hero . moveRight ( ) # Break open the "Ches…" at bounding box center [1350, 294] width 388 height 523
type textarea "hero.attack("Chest")"
type textarea "hero.moveUp()"
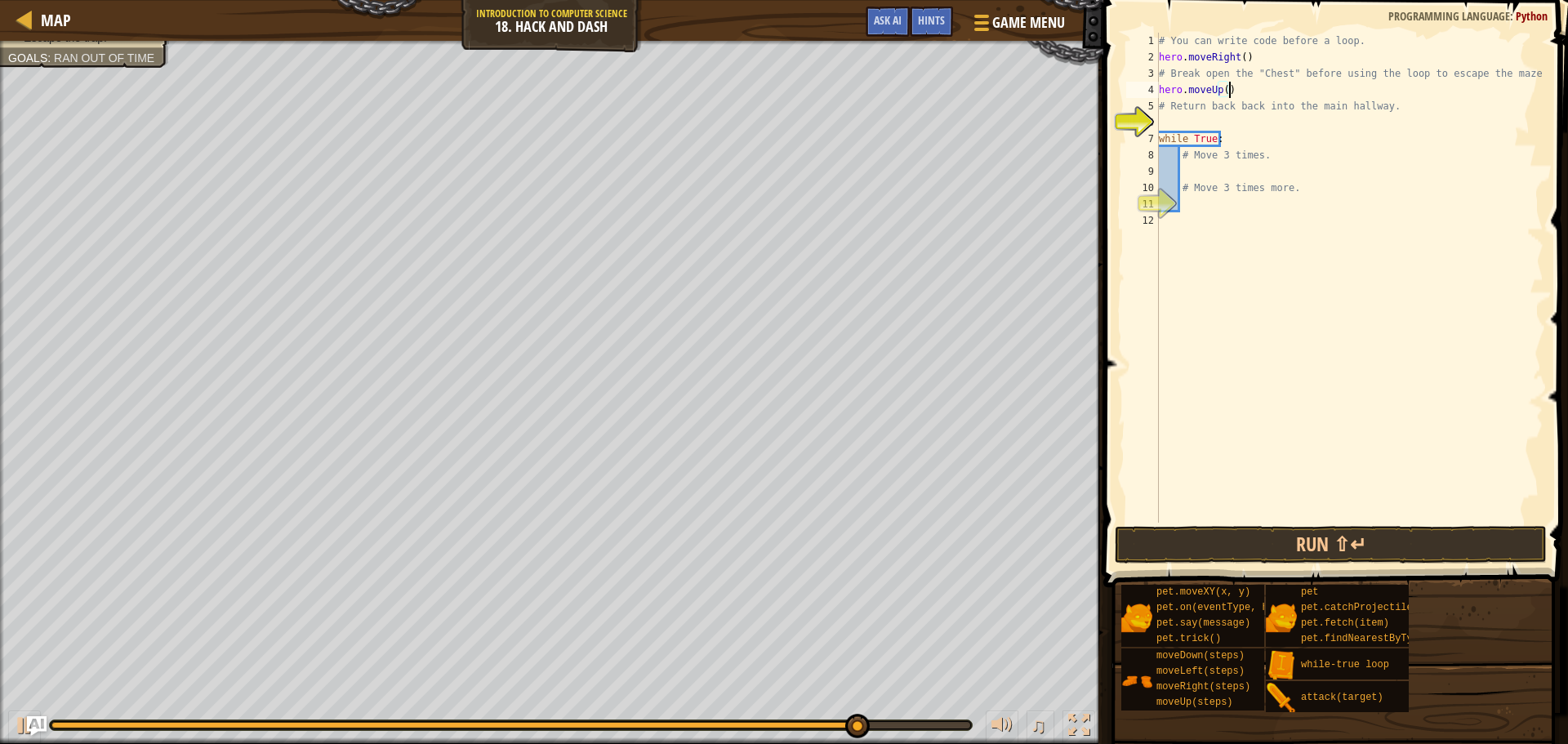
click at [1310, 125] on div "# You can write code before a loop. hero . moveRight ( ) # Break open the "Ches…" at bounding box center [1350, 294] width 388 height 523
click at [1298, 82] on div "# You can write code before a loop. hero . moveRight ( ) # Break open the "Ches…" at bounding box center [1350, 294] width 388 height 523
type textarea "hero.moveUp()"
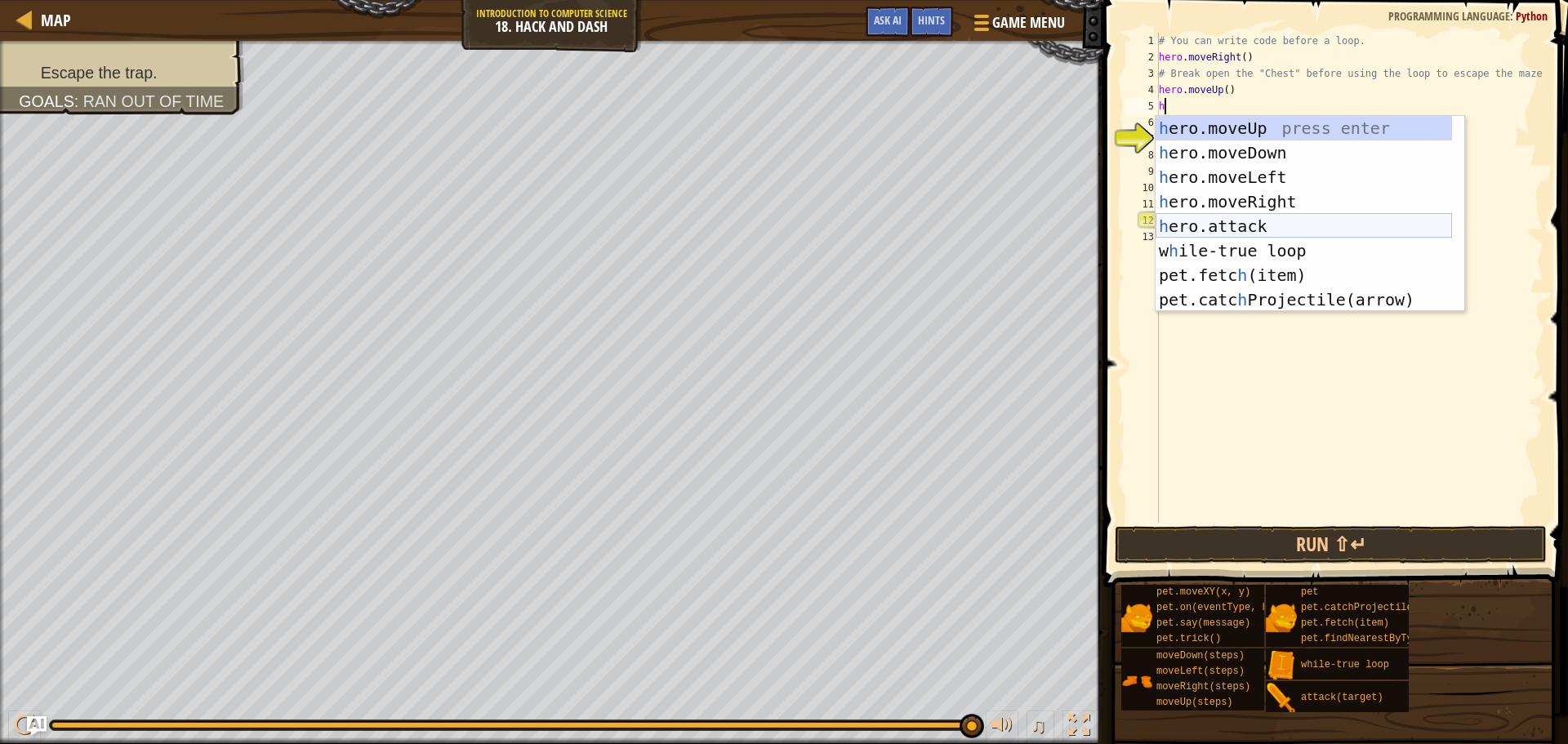
click at [1238, 227] on div "h ero.moveUp press enter h ero.moveDown press enter h ero.moveLeft press enter …" at bounding box center [1304, 238] width 297 height 245
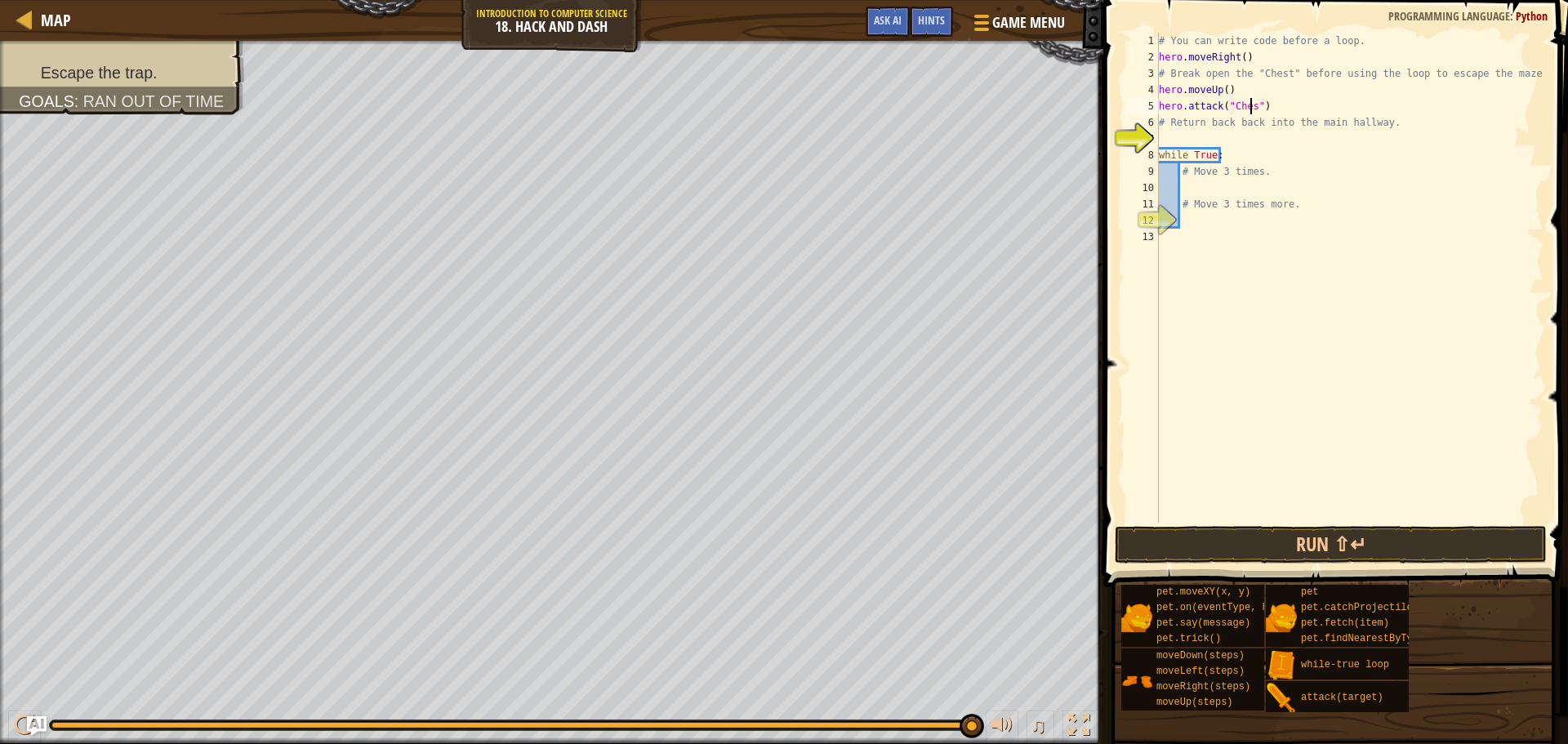
scroll to position [8, 8]
type textarea "hero.attack("Chest")"
click at [1336, 545] on button "Run ⇧↵" at bounding box center [1331, 545] width 433 height 38
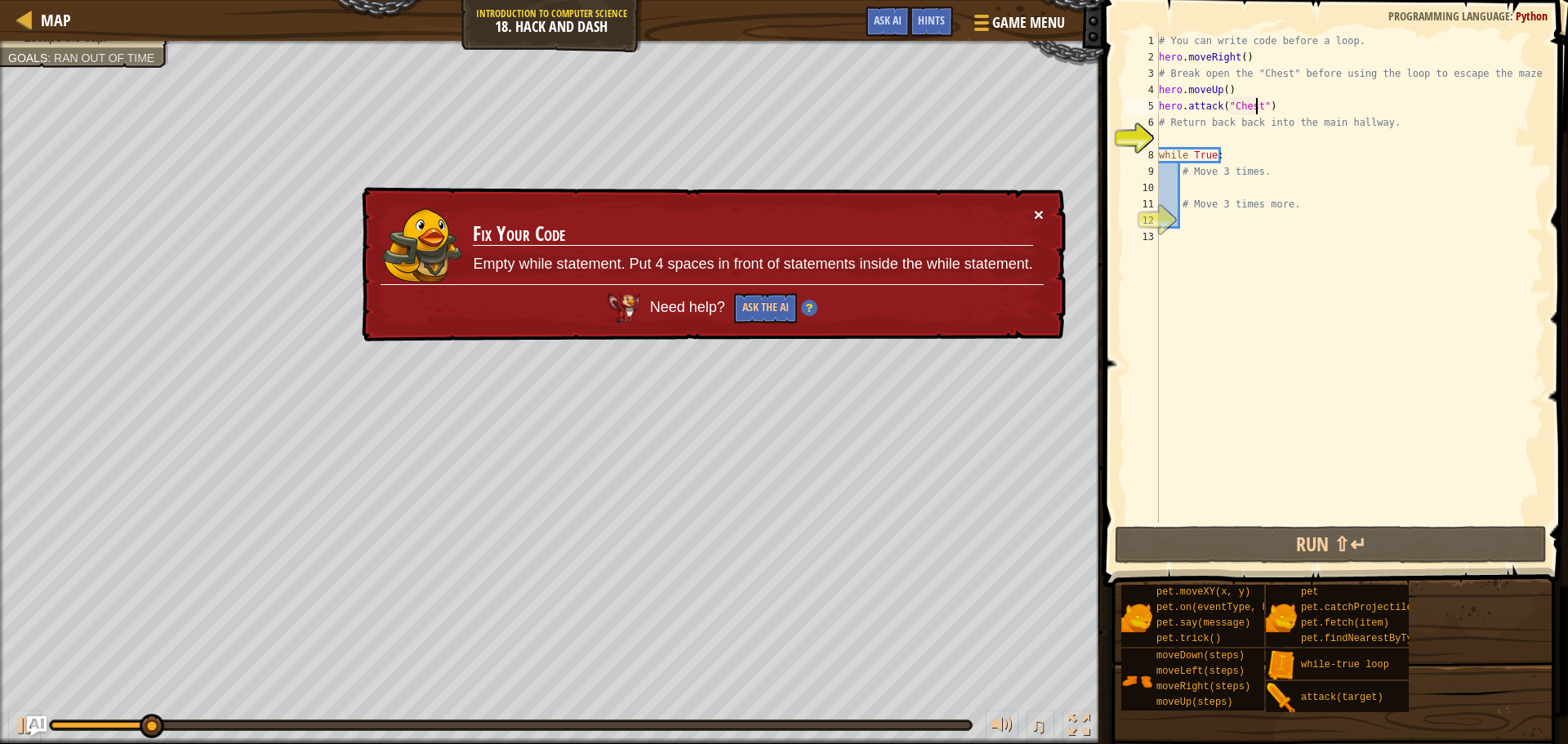
click at [1034, 214] on button "×" at bounding box center [1038, 214] width 9 height 17
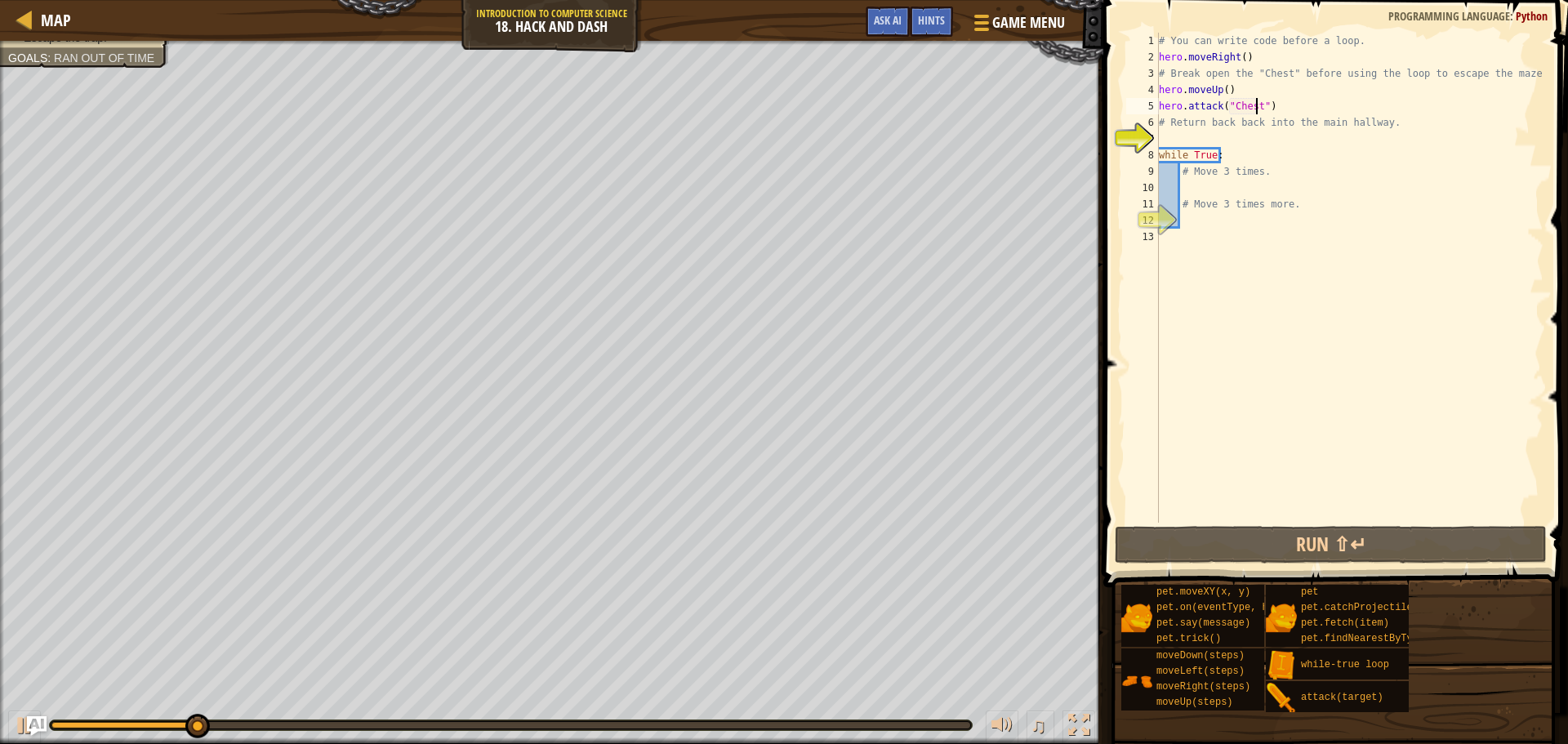
click at [1218, 142] on div "# You can write code before a loop. hero . moveRight ( ) # Break open the "Ches…" at bounding box center [1350, 294] width 388 height 523
type textarea "h"
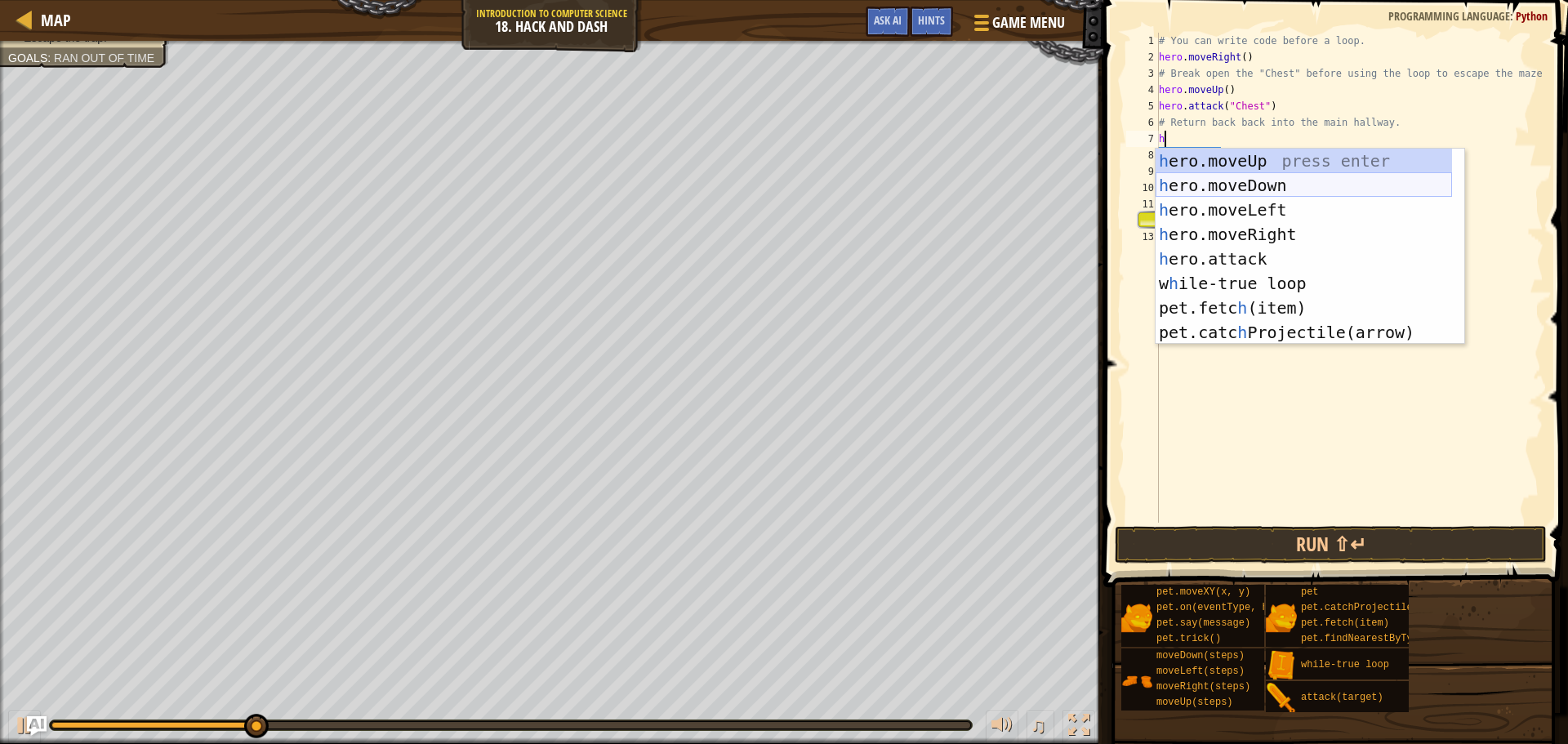
click at [1238, 175] on div "h ero.moveUp press enter h ero.moveDown press enter h ero.moveLeft press enter …" at bounding box center [1304, 270] width 297 height 245
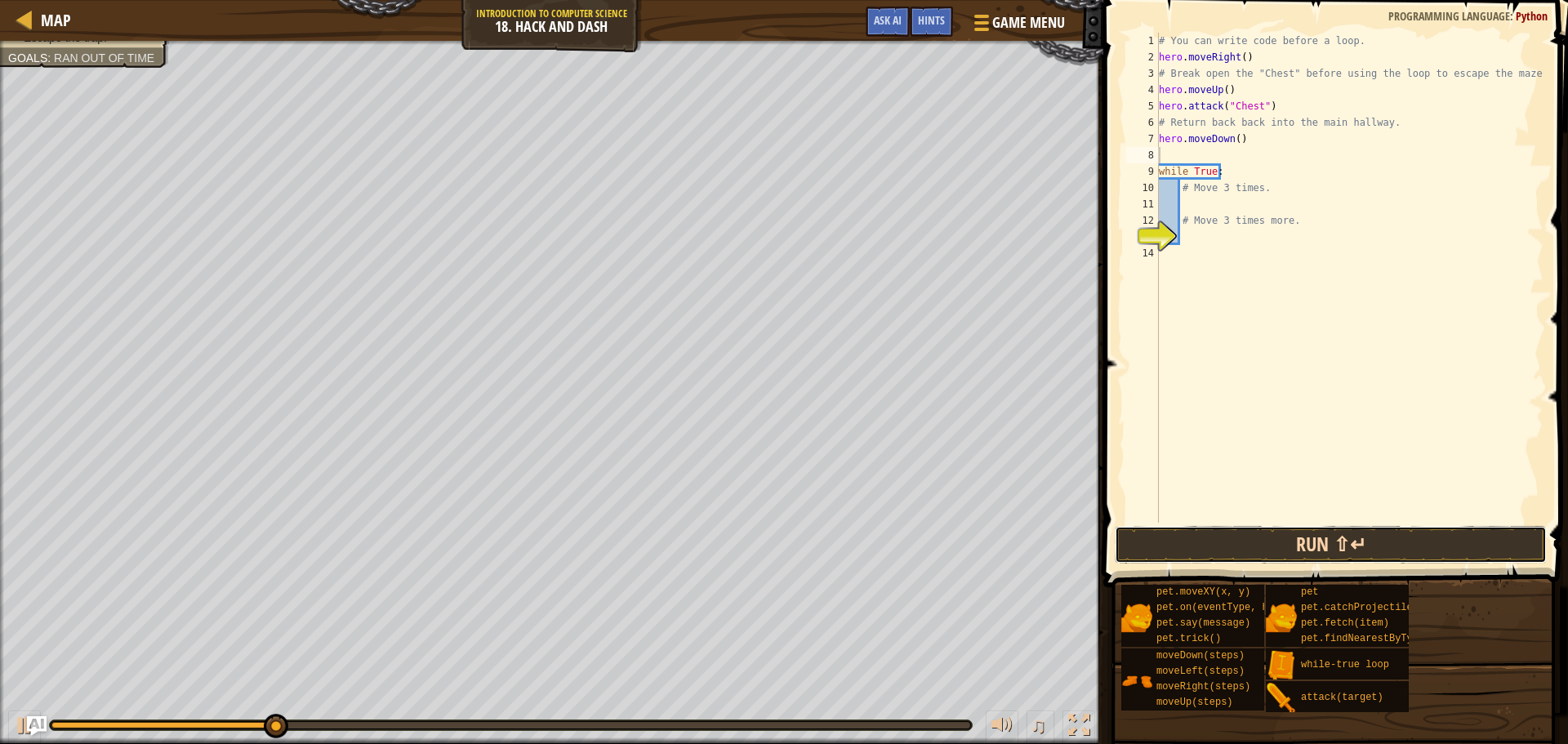
click at [1364, 534] on button "Run ⇧↵" at bounding box center [1331, 545] width 433 height 38
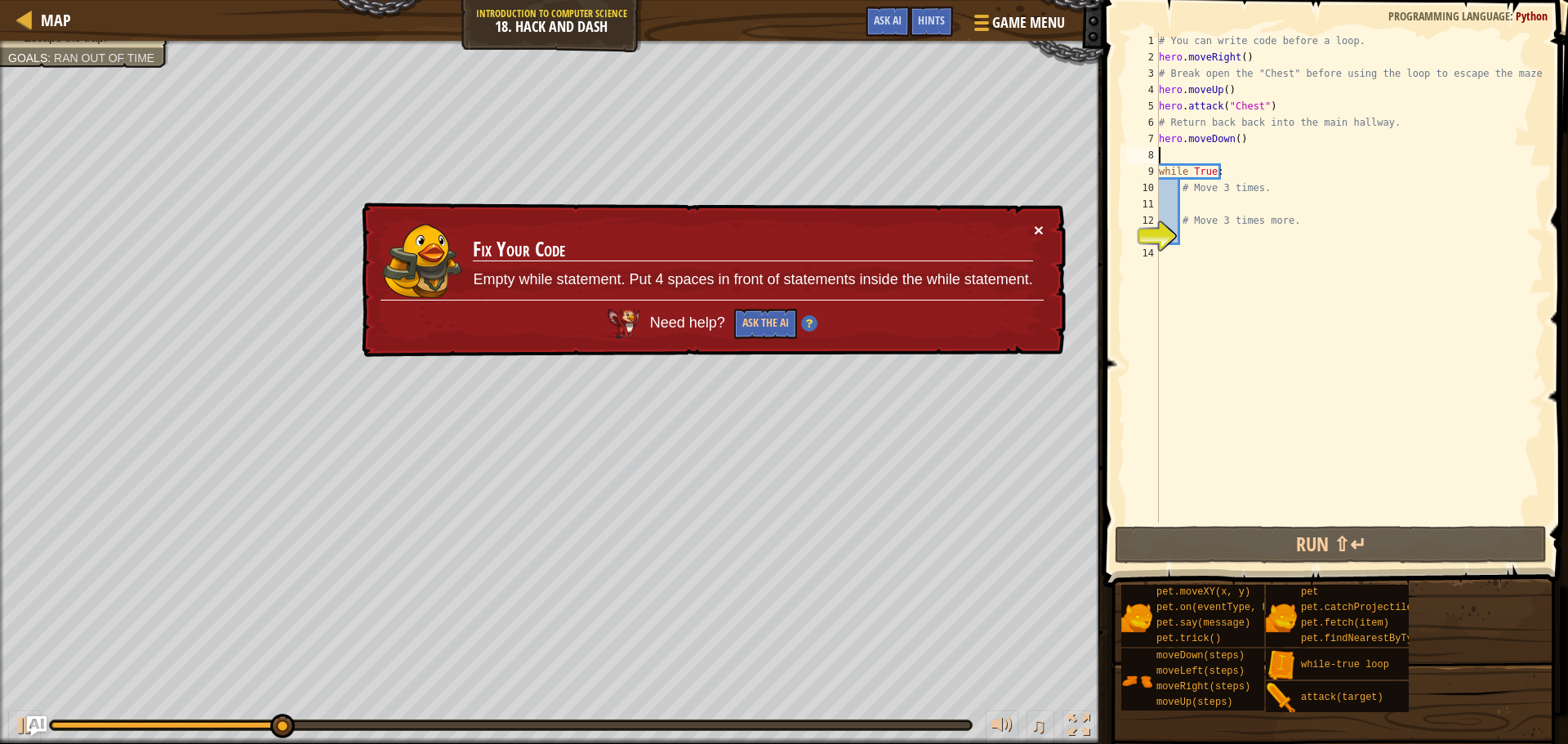
click at [1037, 230] on button "×" at bounding box center [1038, 230] width 9 height 17
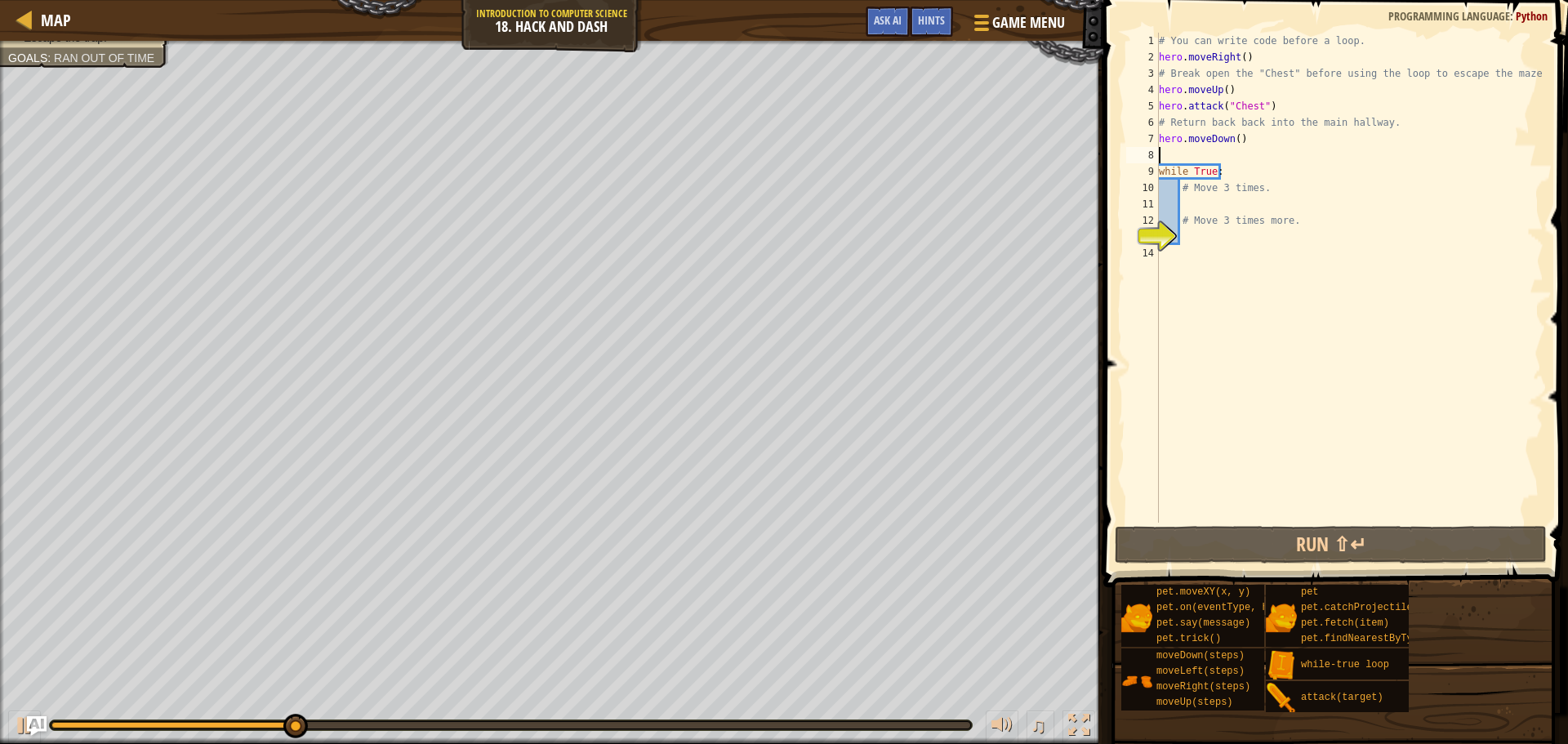
click at [1216, 206] on div "# You can write code before a loop. hero . moveRight ( ) # Break open the "Ches…" at bounding box center [1350, 294] width 388 height 523
type textarea "h"
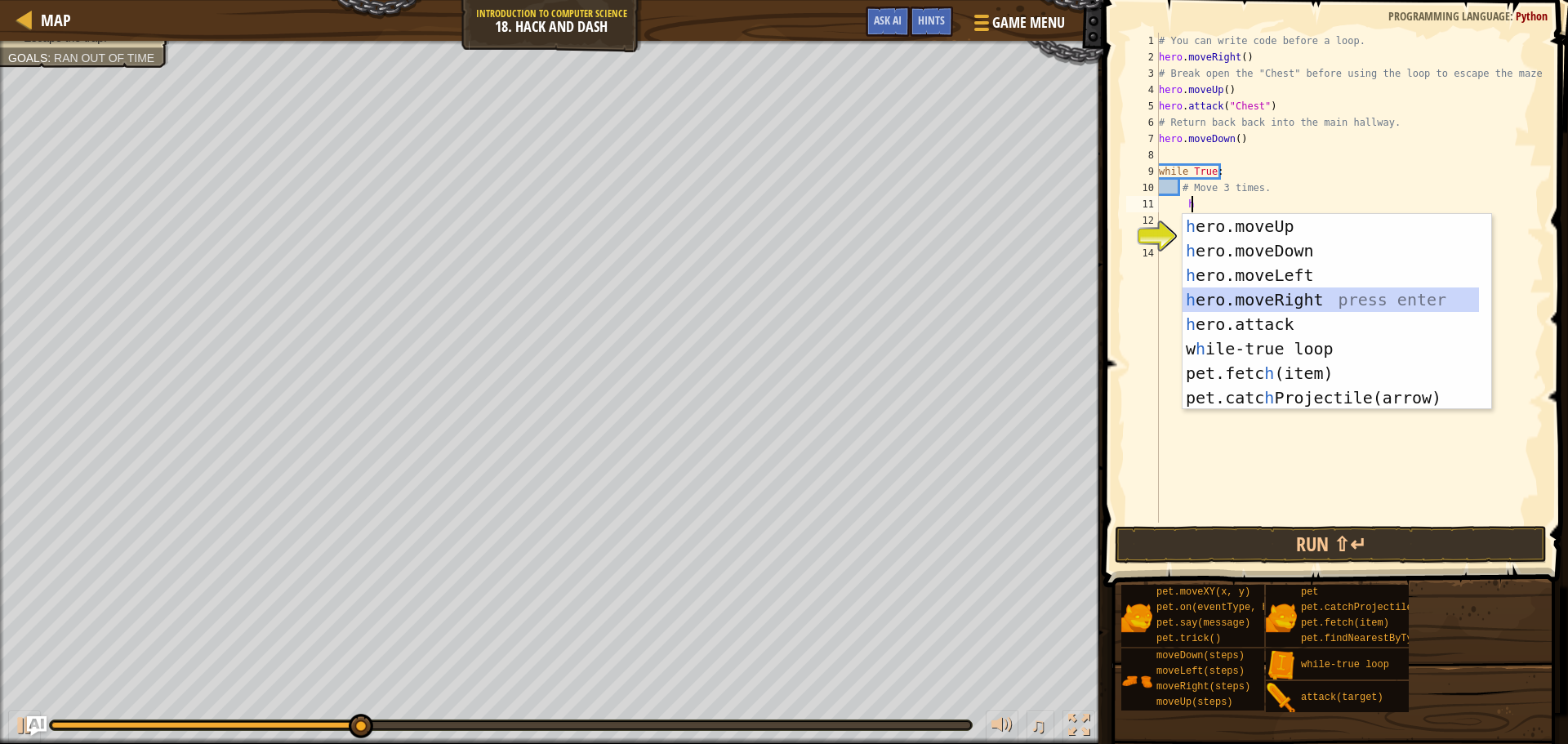
click at [1299, 305] on div "h ero.moveUp press enter h ero.moveDown press enter h ero.moveLeft press enter …" at bounding box center [1332, 336] width 297 height 245
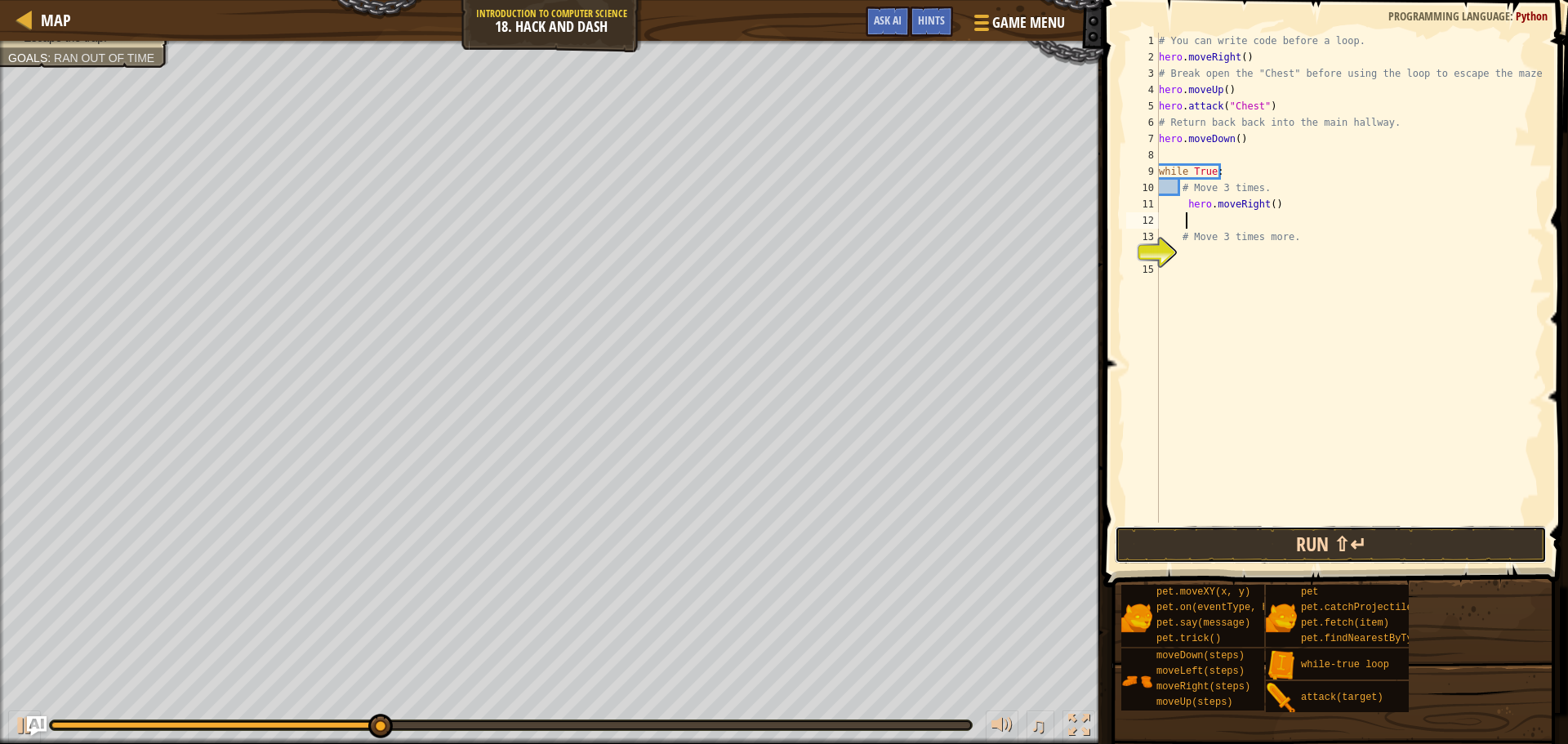
click at [1333, 554] on button "Run ⇧↵" at bounding box center [1331, 545] width 433 height 38
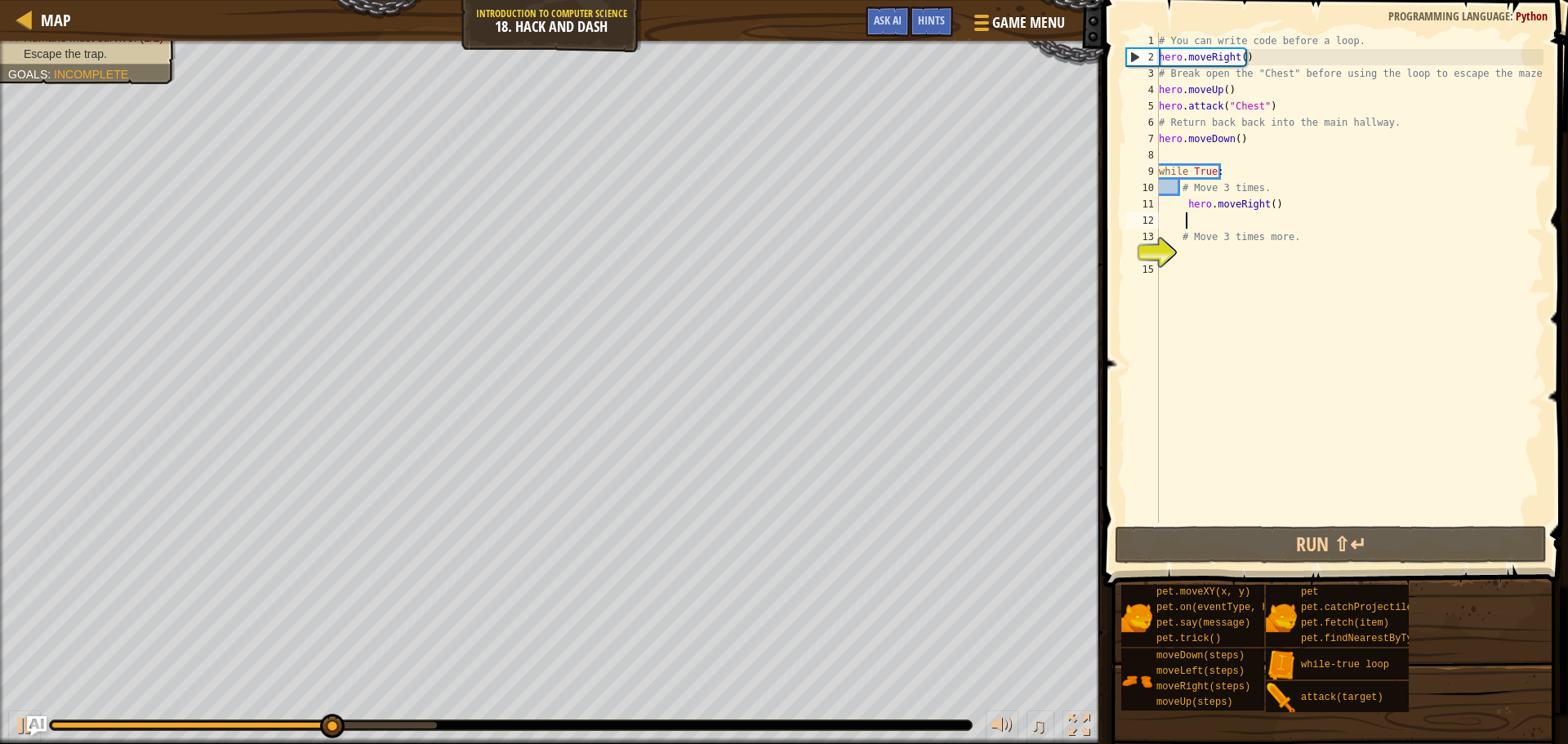
click at [1223, 260] on div "# You can write code before a loop. hero . moveRight ( ) # Break open the "Ches…" at bounding box center [1350, 294] width 388 height 523
type textarea "h"
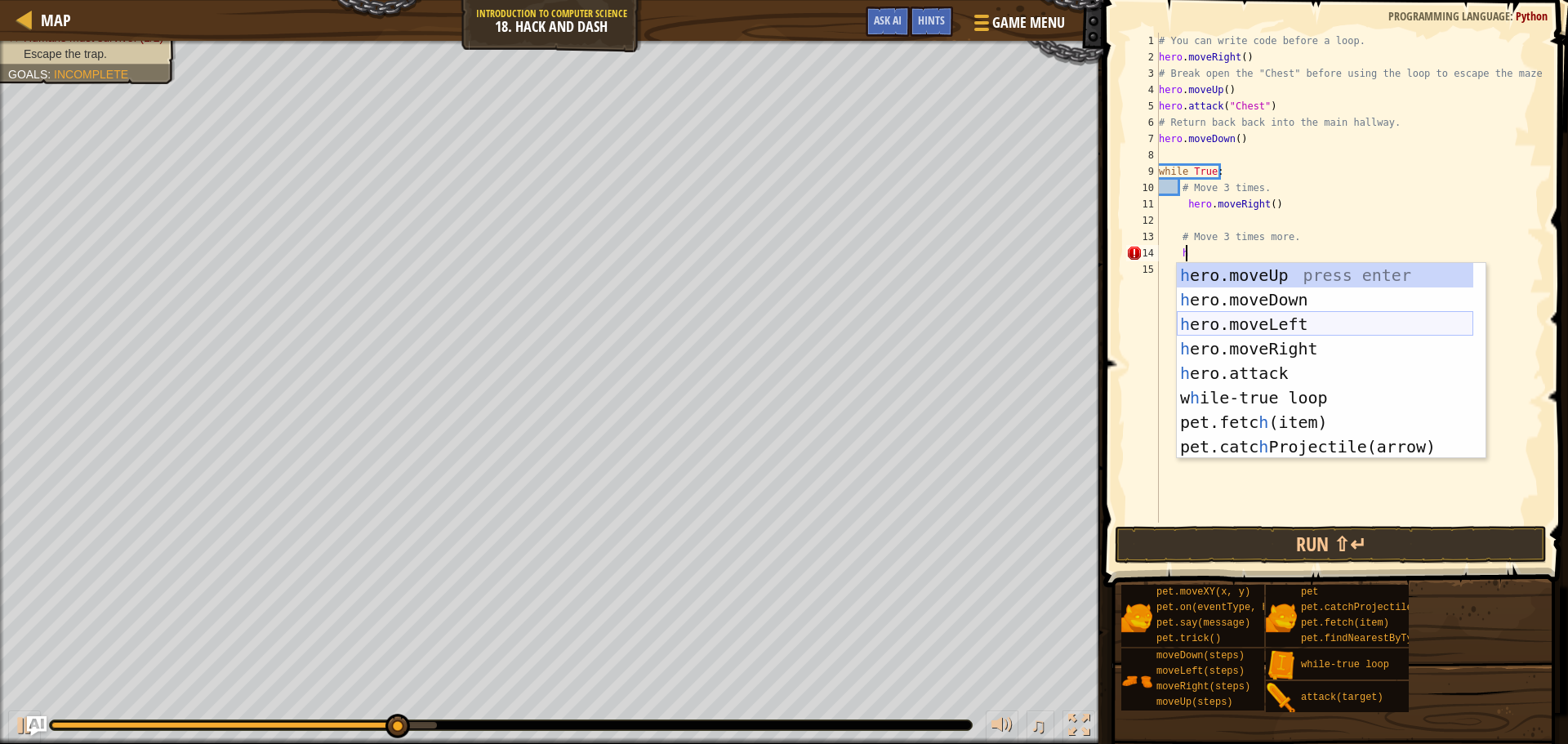
click at [1229, 307] on div "h ero.moveUp press enter h ero.moveDown press enter h ero.moveLeft press enter …" at bounding box center [1326, 385] width 297 height 245
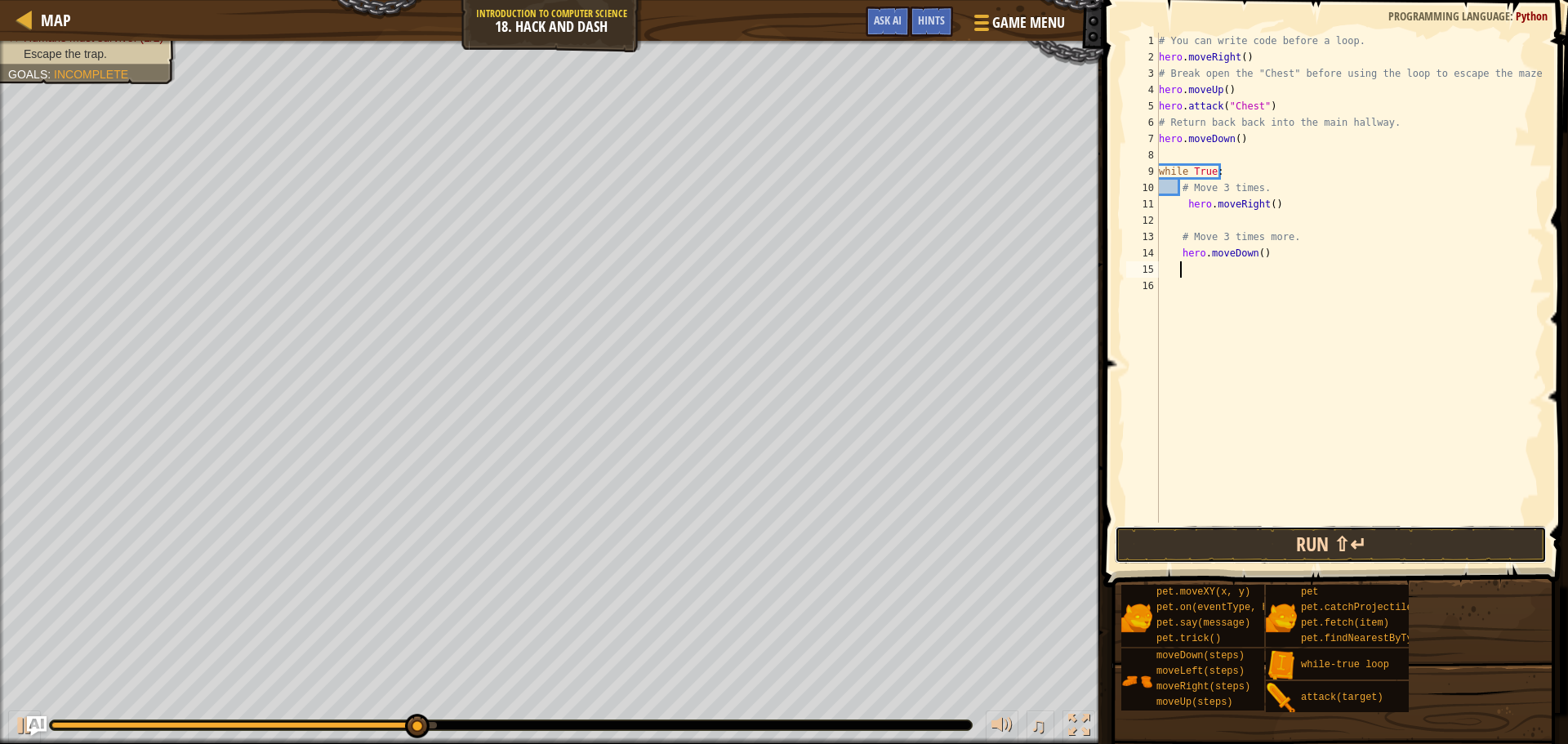
click at [1317, 551] on button "Run ⇧↵" at bounding box center [1331, 545] width 433 height 38
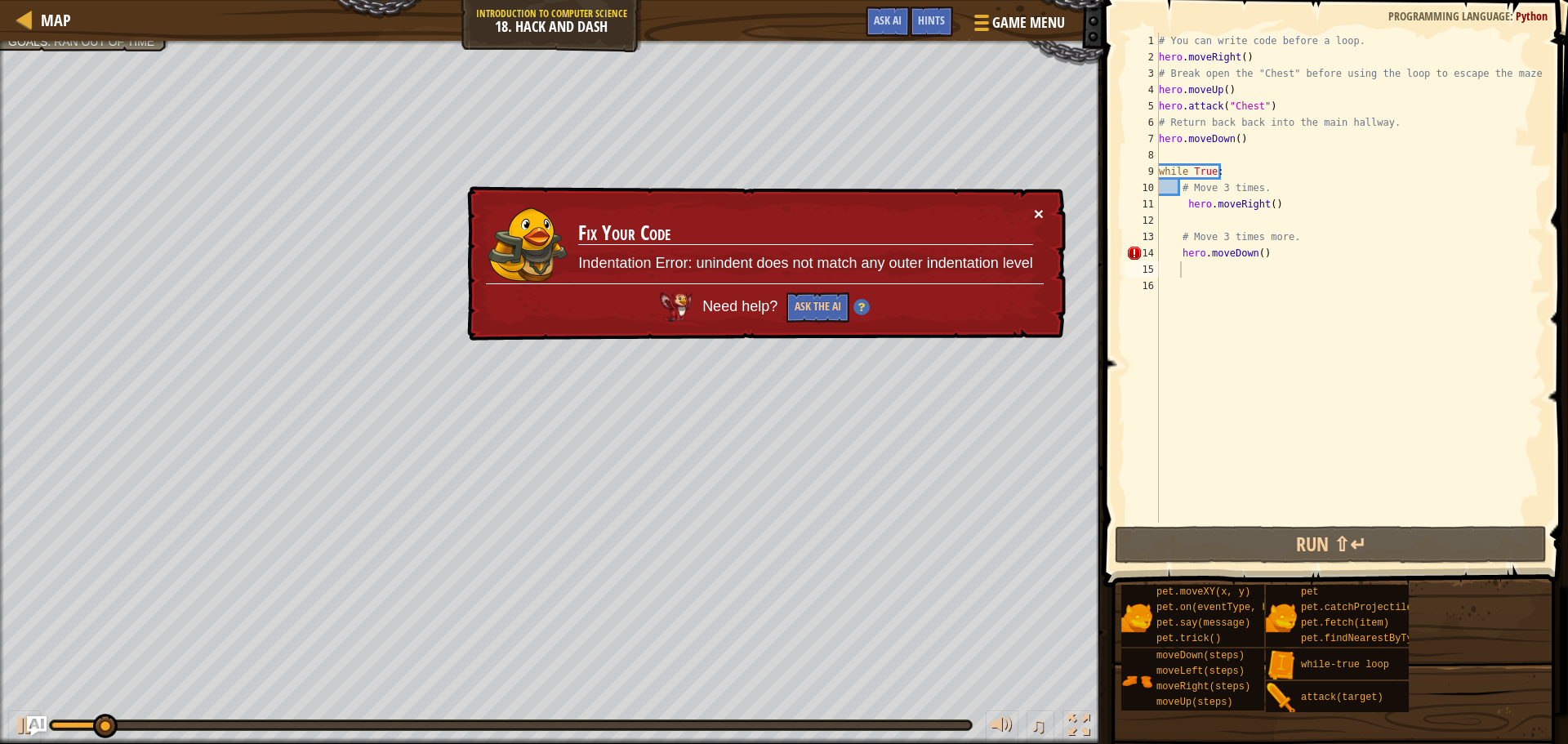
click at [1038, 214] on button "×" at bounding box center [1039, 217] width 10 height 17
click at [1199, 282] on div "# You can write code before a loop. hero . moveRight ( ) # Break open the "Ches…" at bounding box center [1350, 294] width 388 height 523
drag, startPoint x: 1308, startPoint y: 253, endPoint x: 1177, endPoint y: 253, distance: 131.0
click at [1177, 253] on div "# You can write code before a loop. hero . moveRight ( ) # Break open the "Ches…" at bounding box center [1350, 294] width 388 height 523
type textarea "hero.moveDown()"
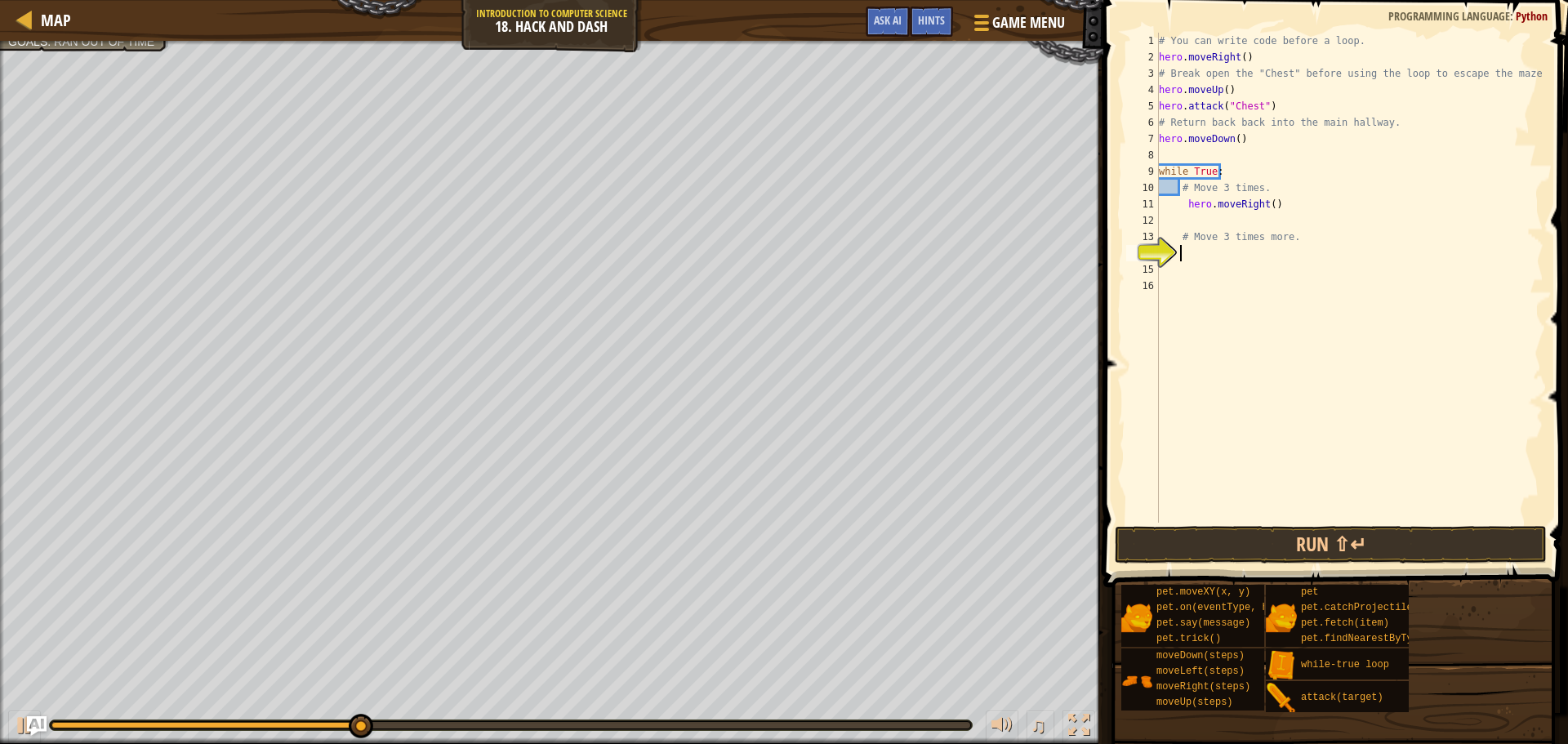
type textarea "h"
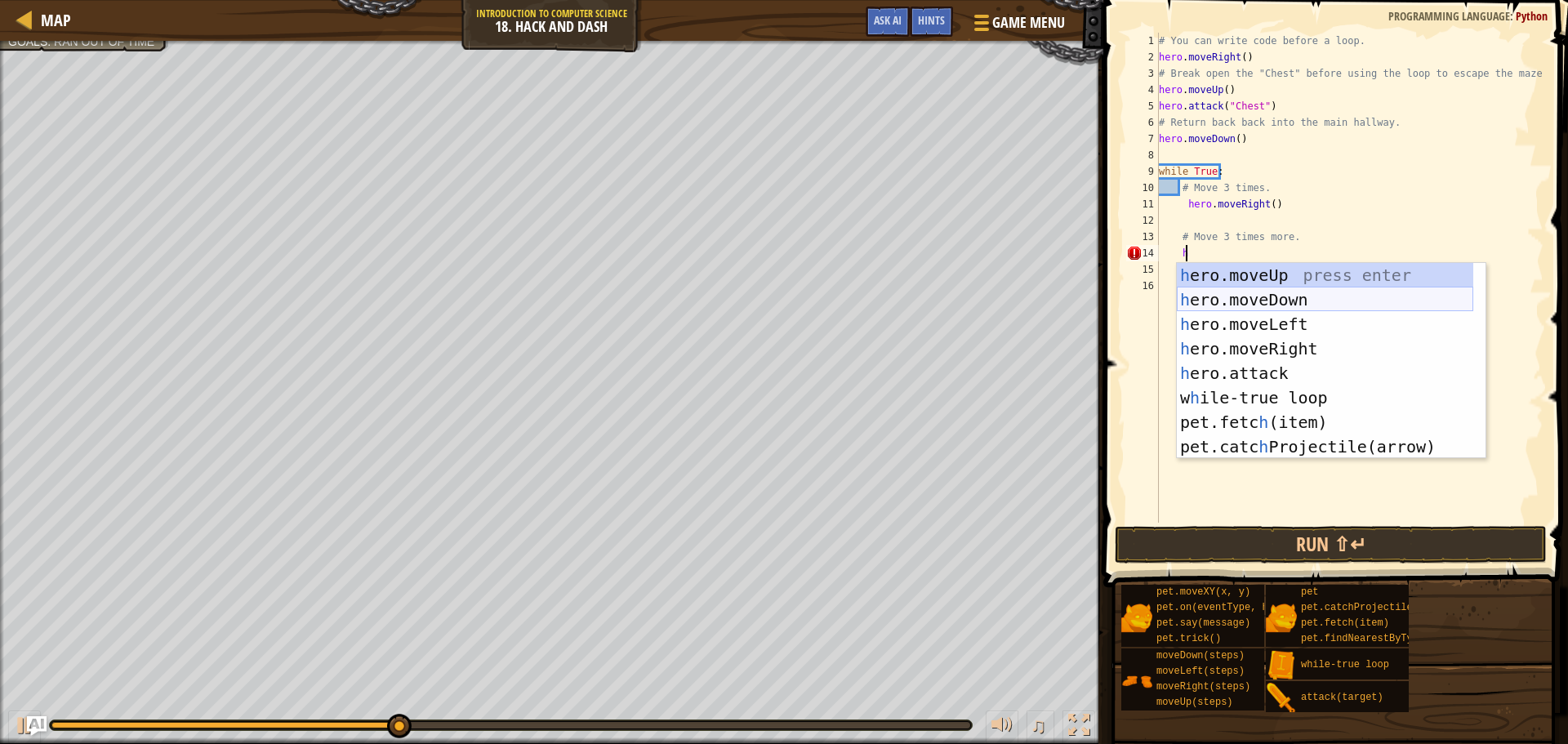
click at [1236, 310] on div "h ero.moveUp press enter h ero.moveDown press enter h ero.moveLeft press enter …" at bounding box center [1326, 385] width 297 height 245
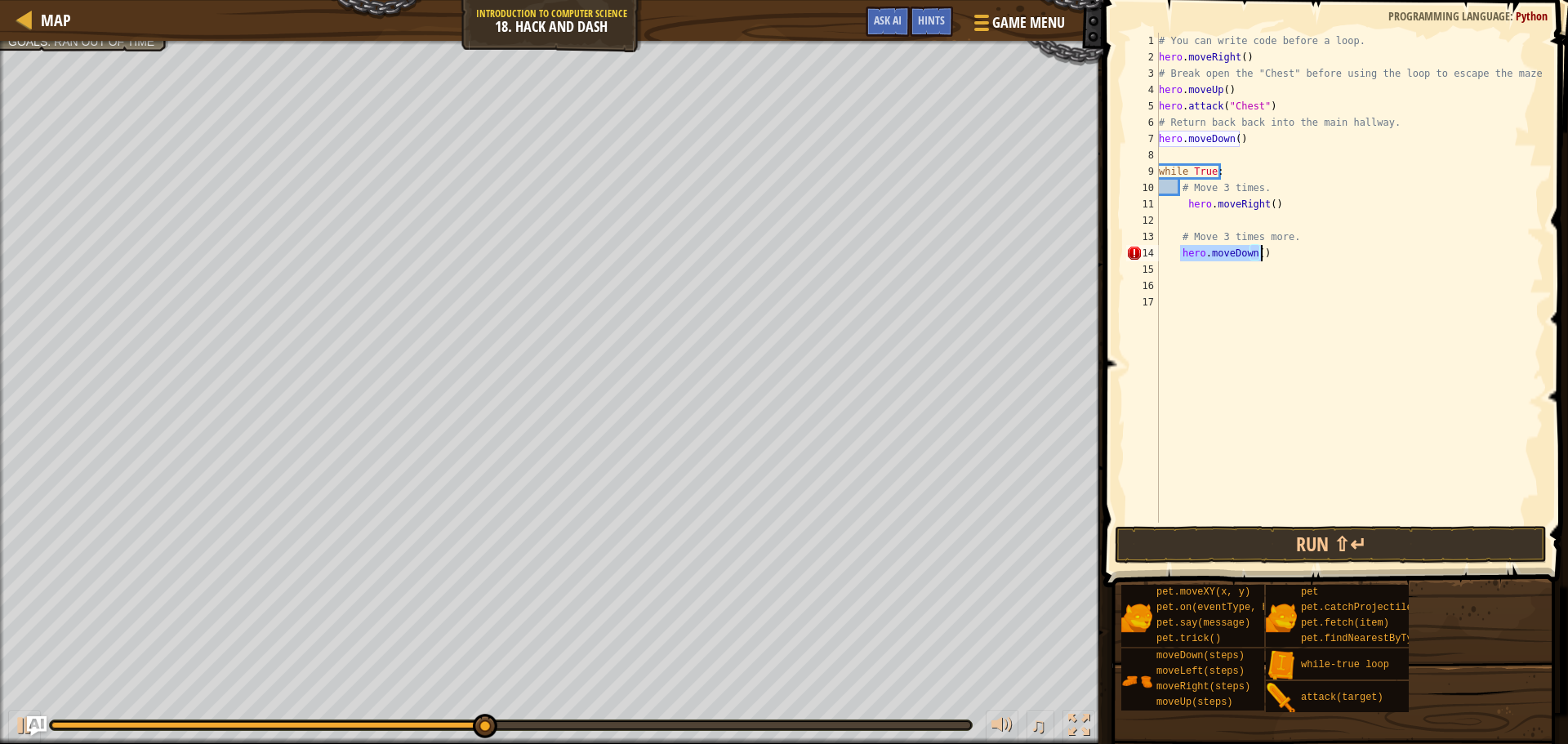
drag, startPoint x: 1181, startPoint y: 257, endPoint x: 1279, endPoint y: 249, distance: 98.3
click at [1279, 249] on div "# You can write code before a loop. hero . moveRight ( ) # Break open the "Ches…" at bounding box center [1350, 294] width 388 height 523
type textarea "hero.moveDown()"
type textarea "h"
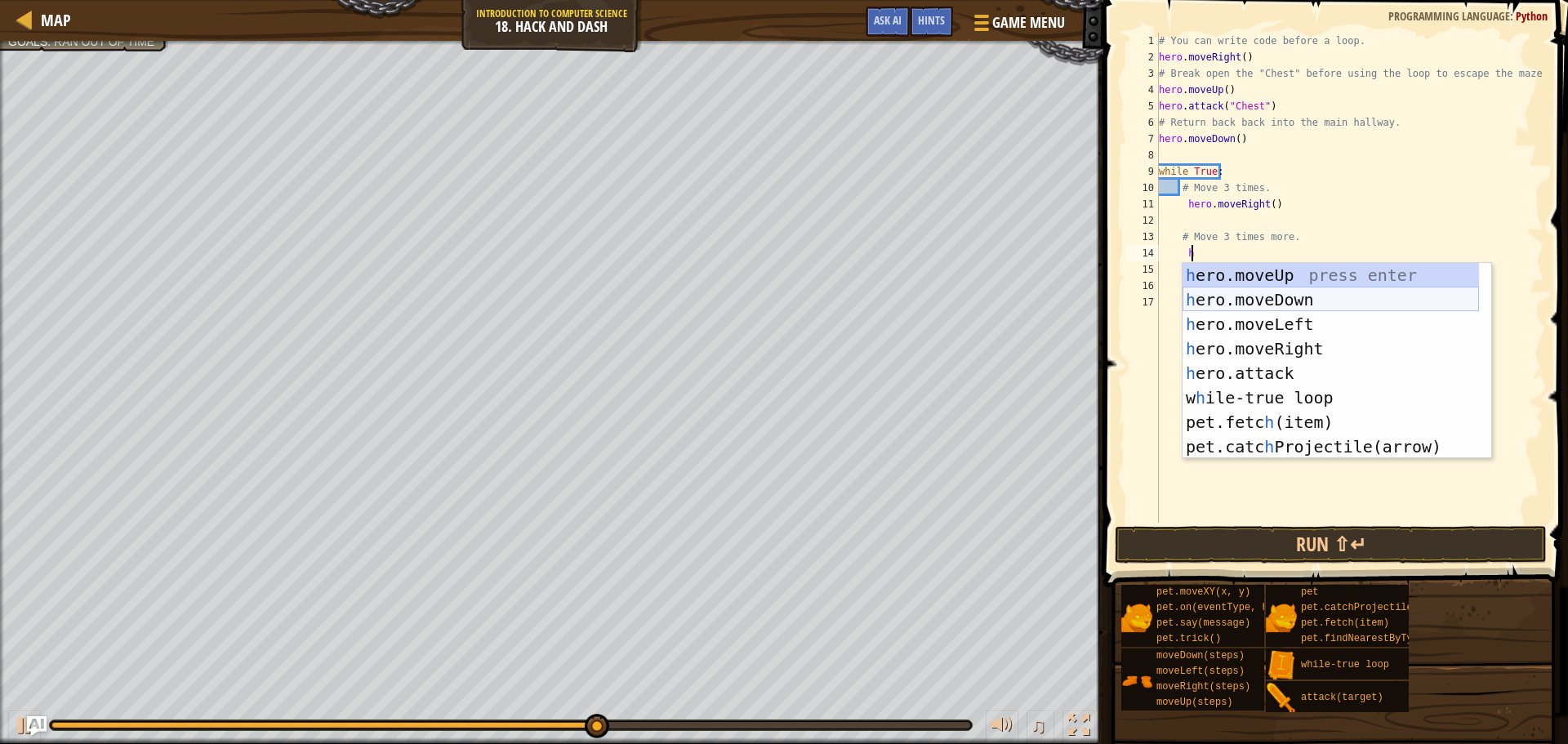
click at [1233, 291] on div "h ero.moveUp press enter h ero.moveDown press enter h ero.moveLeft press enter …" at bounding box center [1332, 385] width 297 height 245
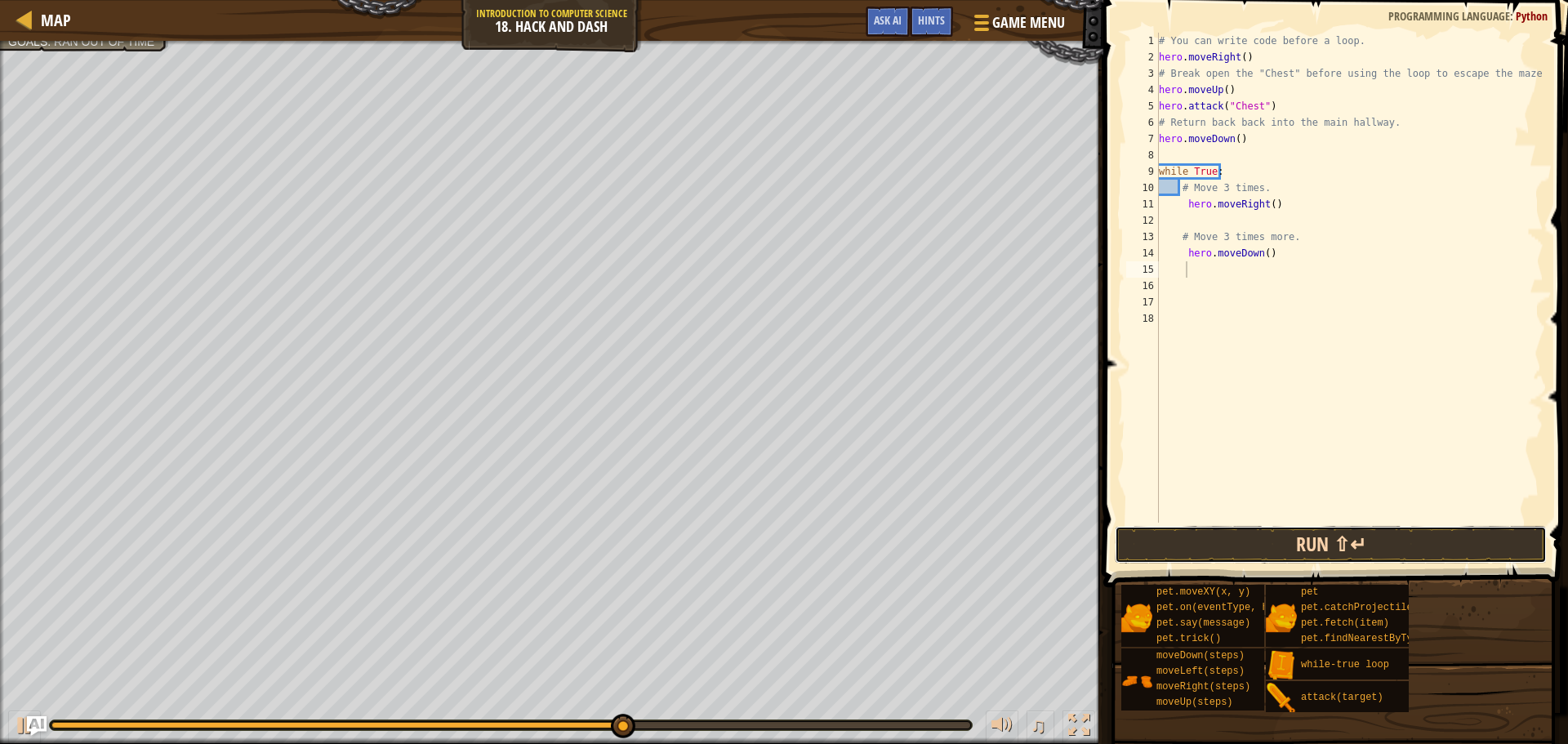
click at [1281, 549] on button "Run ⇧↵" at bounding box center [1331, 545] width 433 height 38
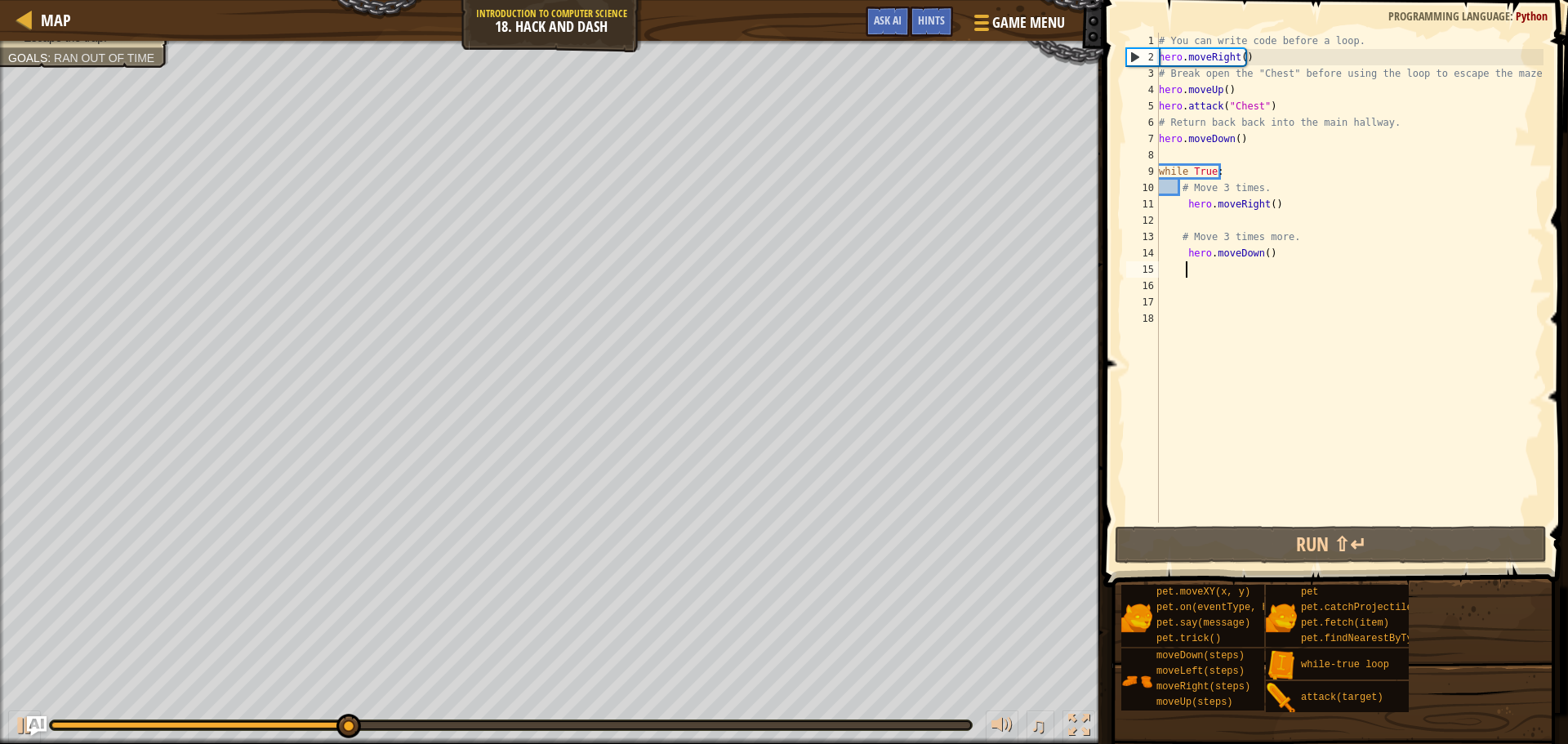
click at [1268, 206] on div "# You can write code before a loop. hero . moveRight ( ) # Break open the "Ches…" at bounding box center [1350, 294] width 388 height 523
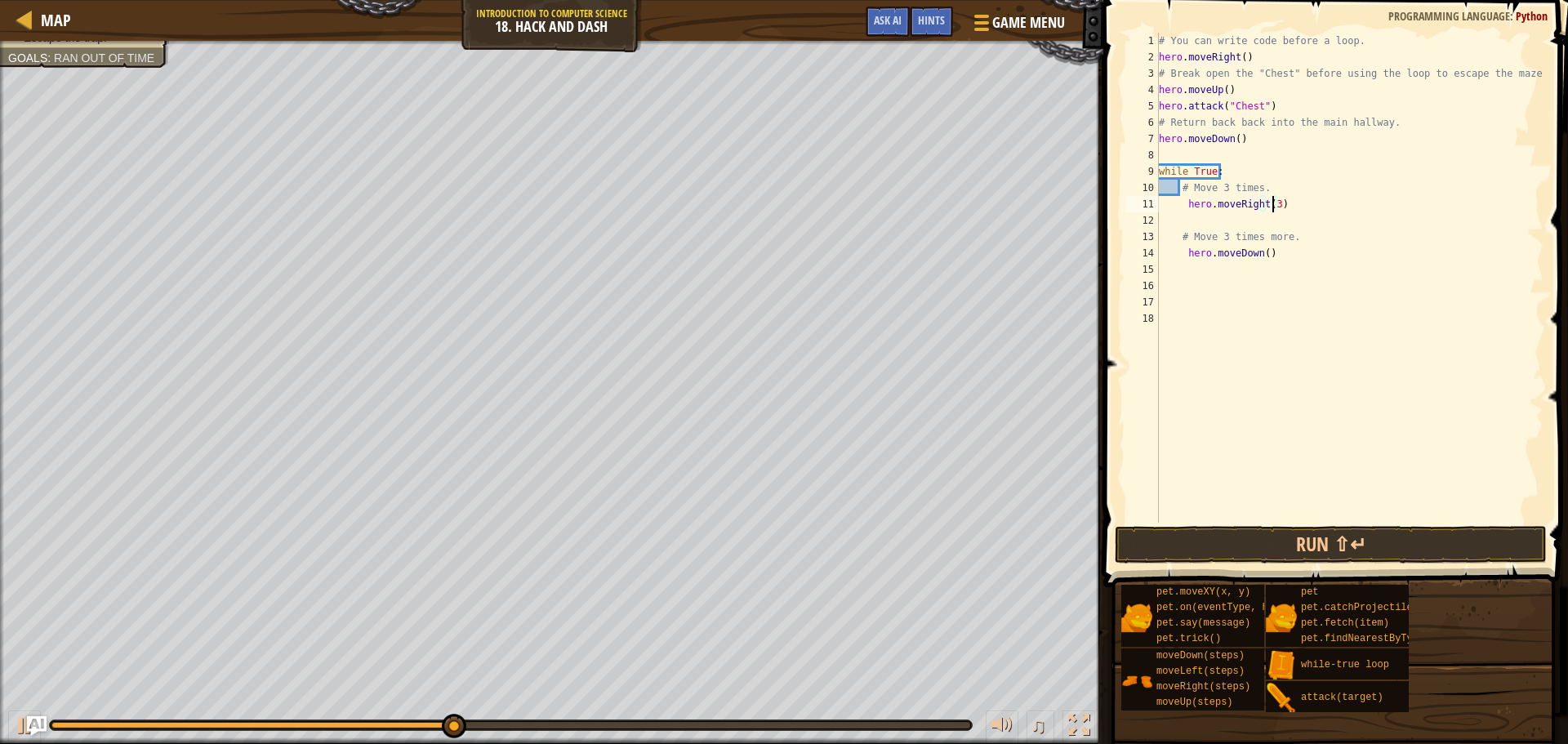
click at [1259, 256] on div "# You can write code before a loop. hero . moveRight ( ) # Break open the "Ches…" at bounding box center [1350, 294] width 388 height 523
type textarea "hero.moveDown(3)"
click at [1282, 536] on button "Run ⇧↵" at bounding box center [1331, 545] width 433 height 38
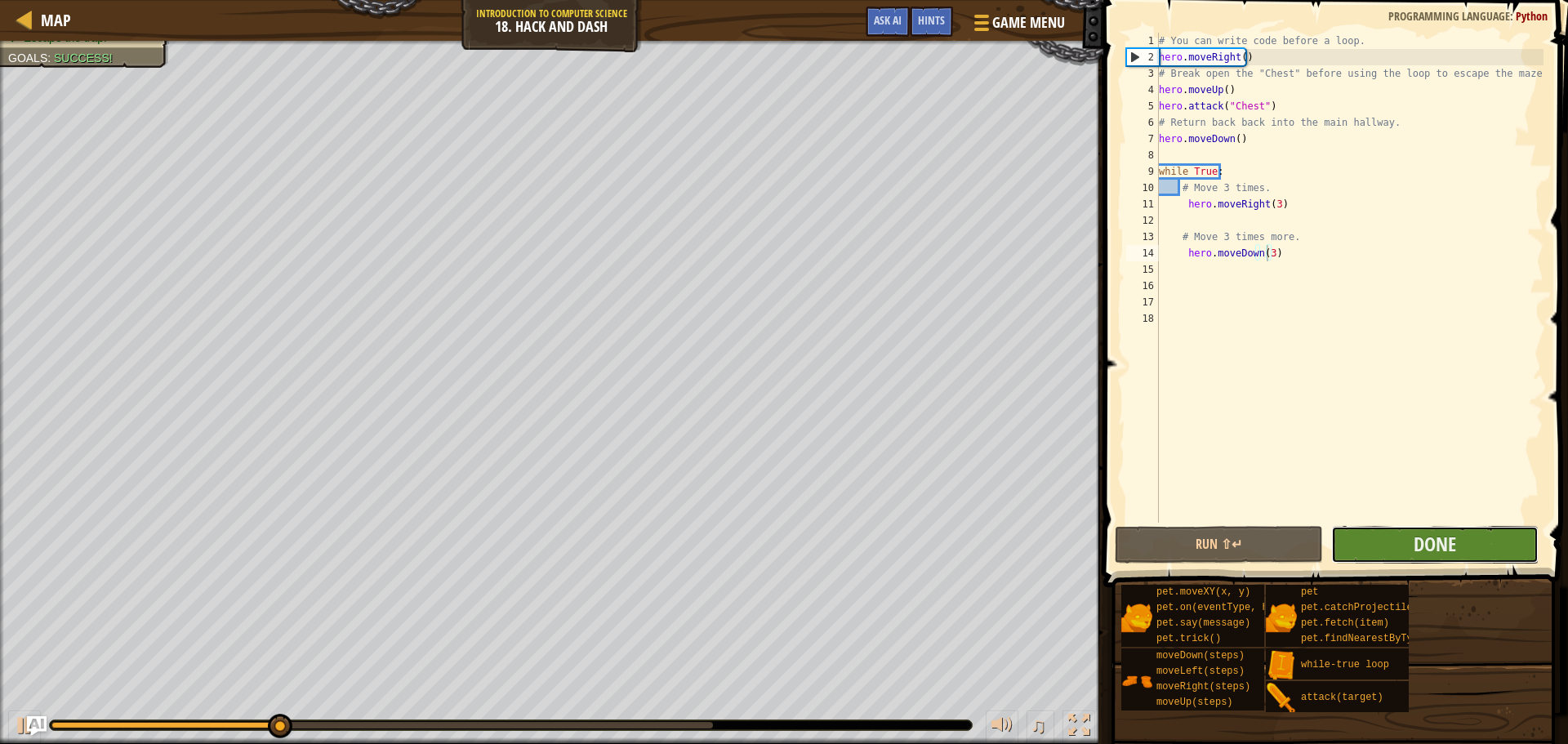
click at [1402, 546] on button "Done" at bounding box center [1435, 545] width 207 height 38
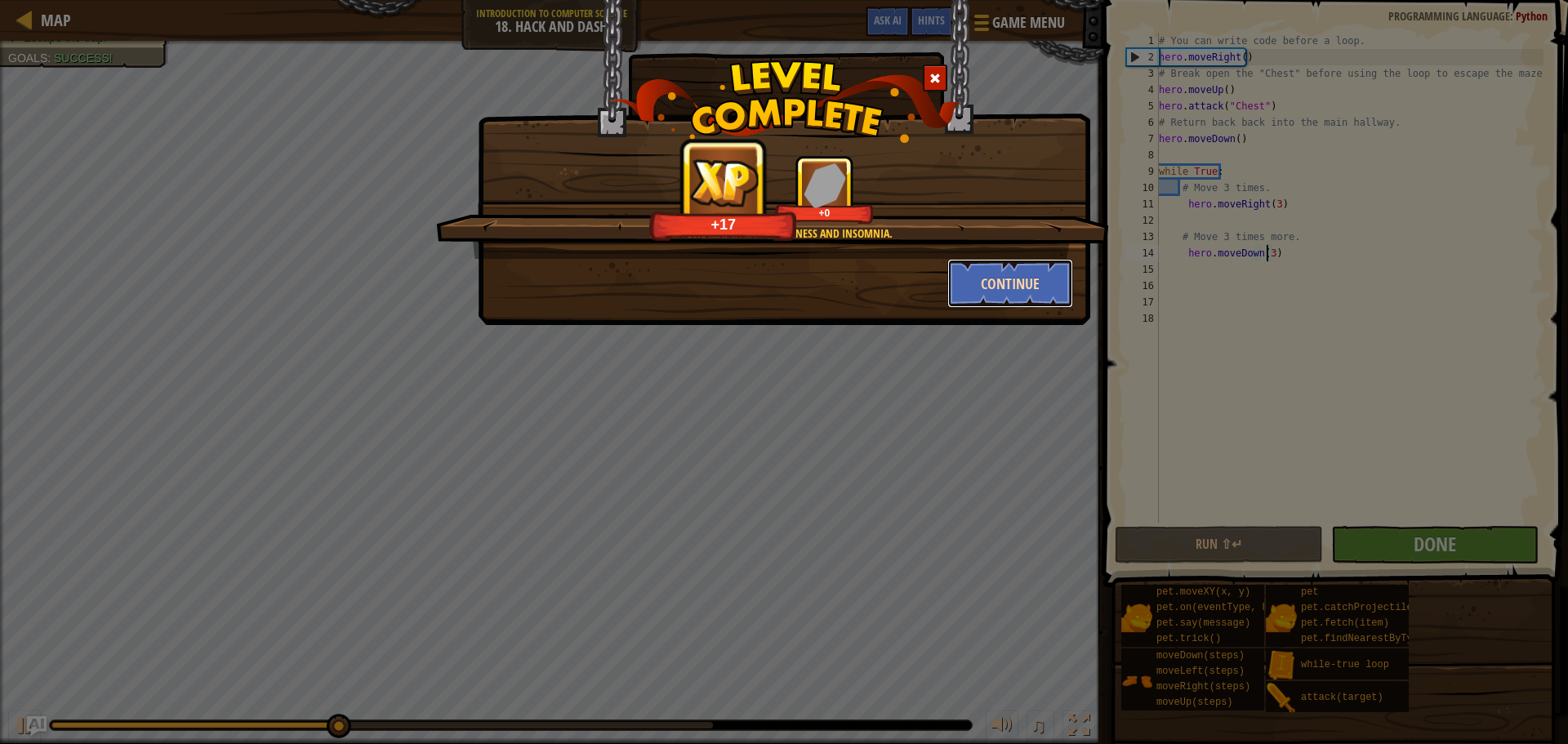
click at [992, 271] on button "Continue" at bounding box center [1011, 283] width 126 height 49
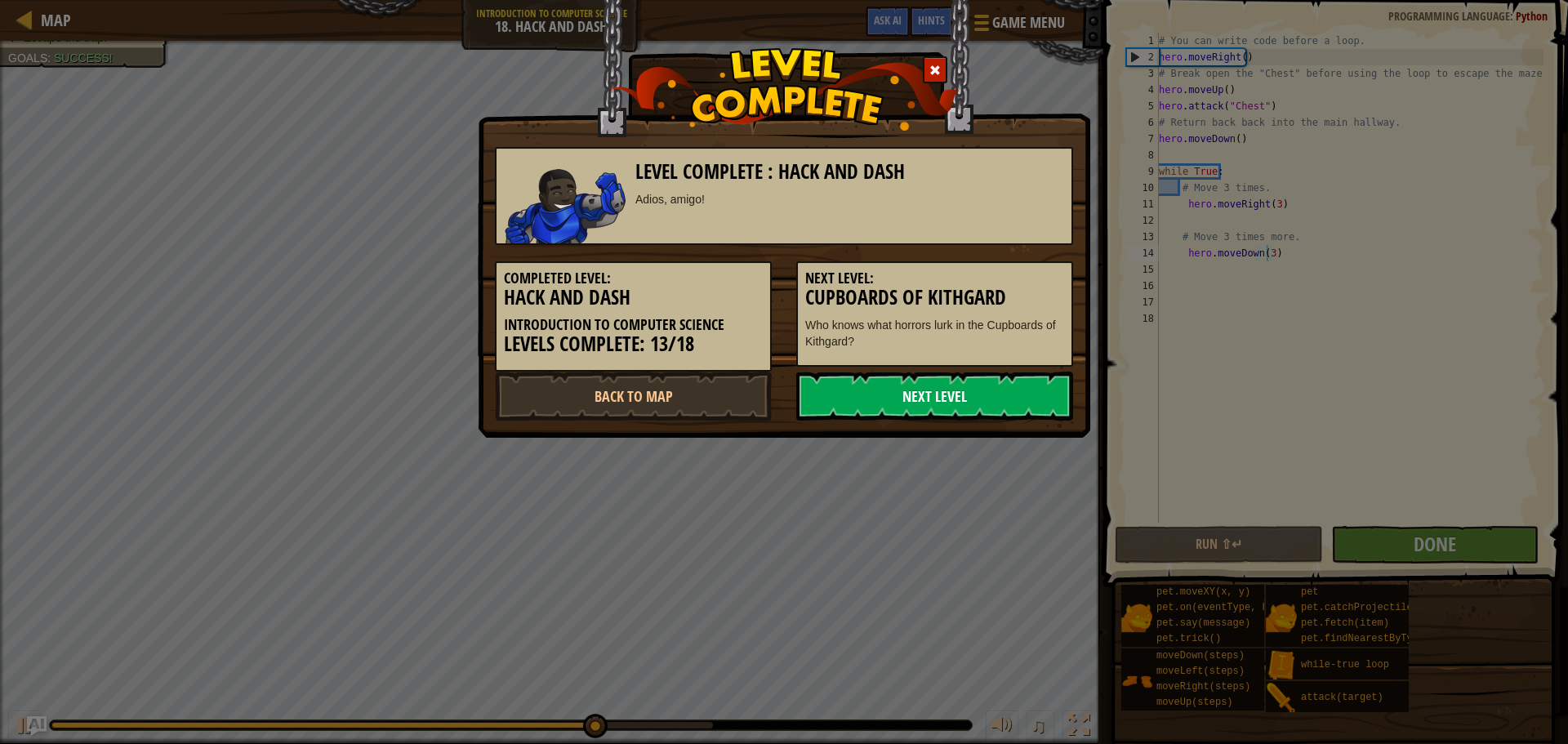
click at [935, 409] on link "Next Level" at bounding box center [935, 396] width 277 height 49
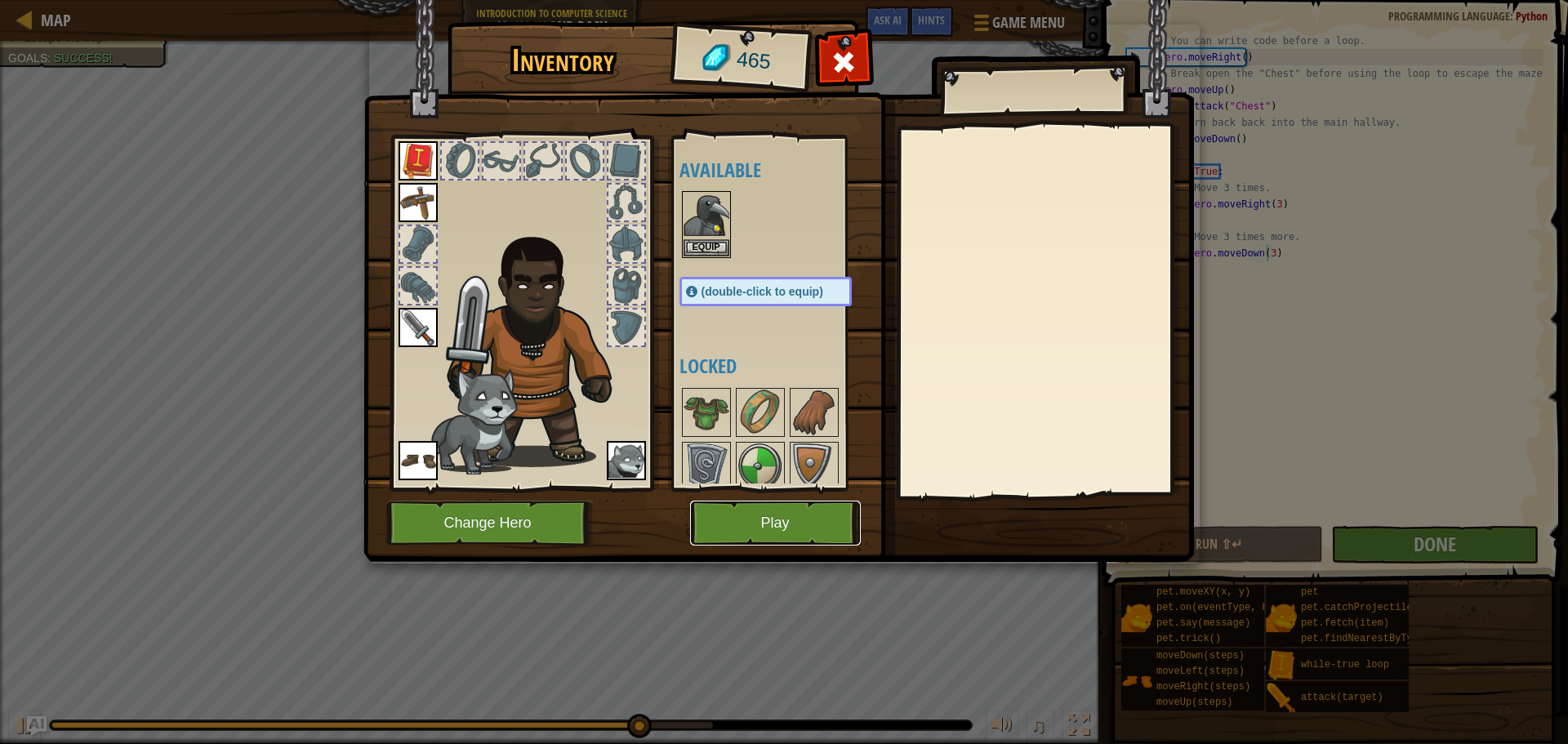
click at [802, 519] on button "Play" at bounding box center [775, 523] width 171 height 45
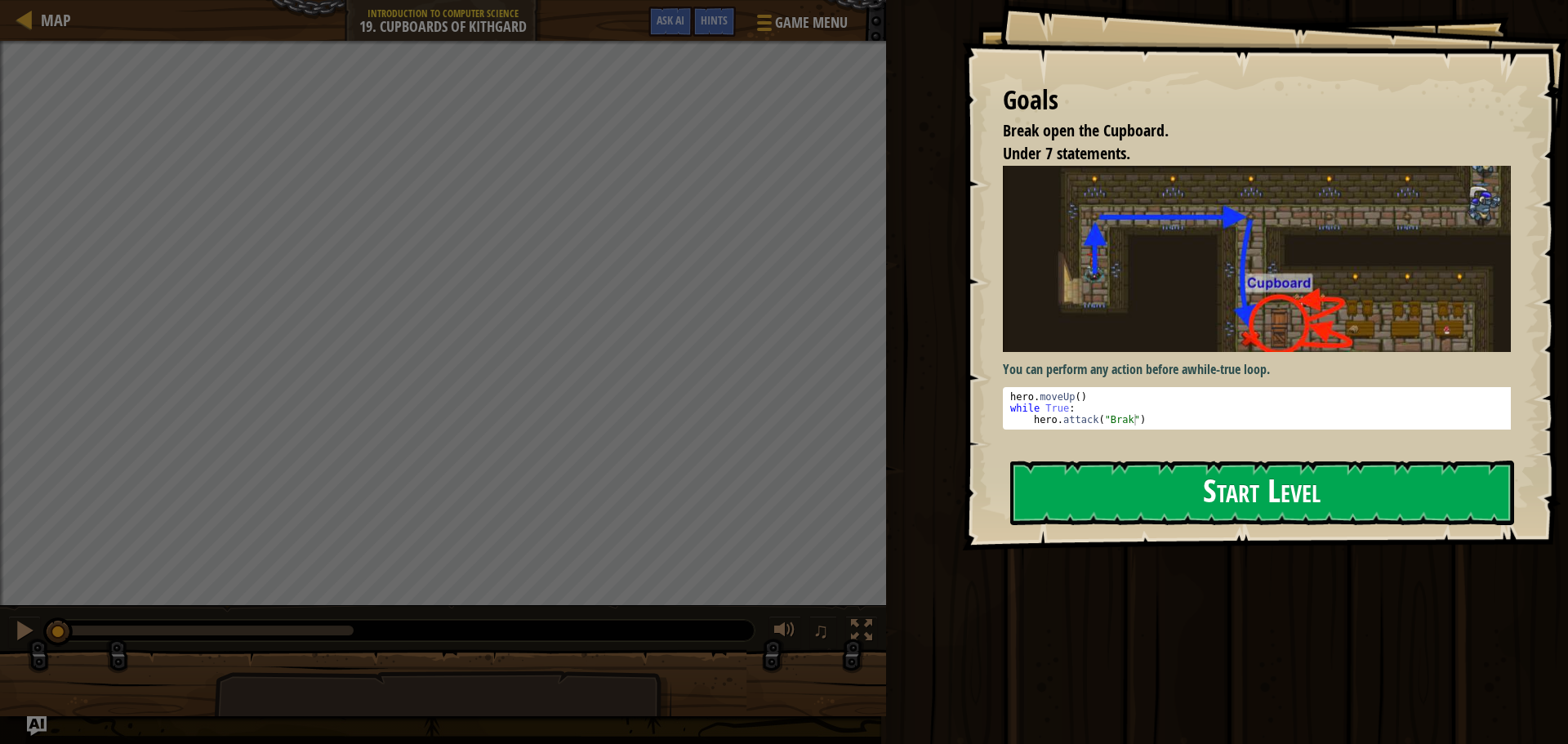
click at [1083, 495] on button "Start Level" at bounding box center [1262, 493] width 504 height 65
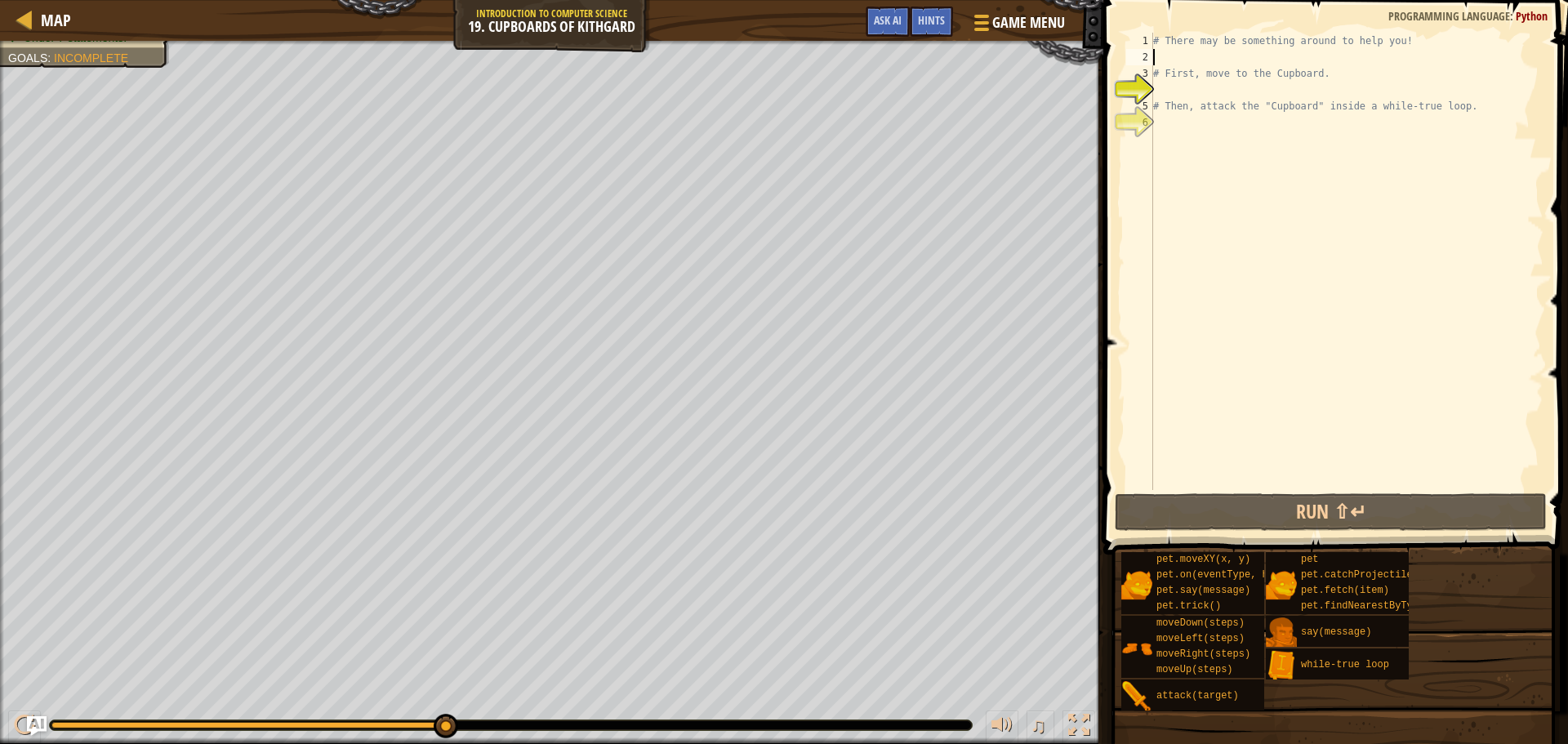
click at [1237, 57] on div "# There may be something around to help you! # First, move to the Cupboard. # T…" at bounding box center [1347, 277] width 394 height 491
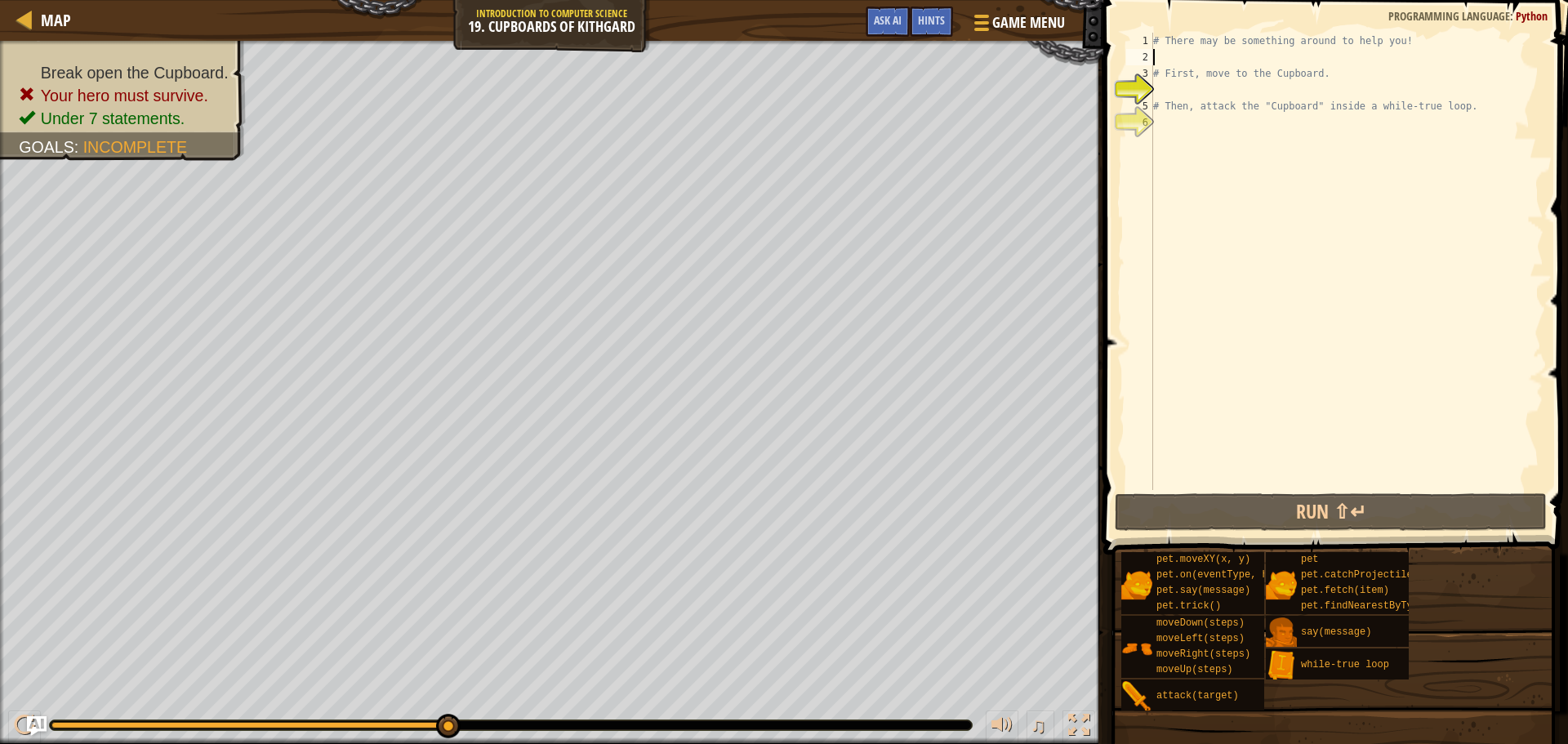
type textarea "h"
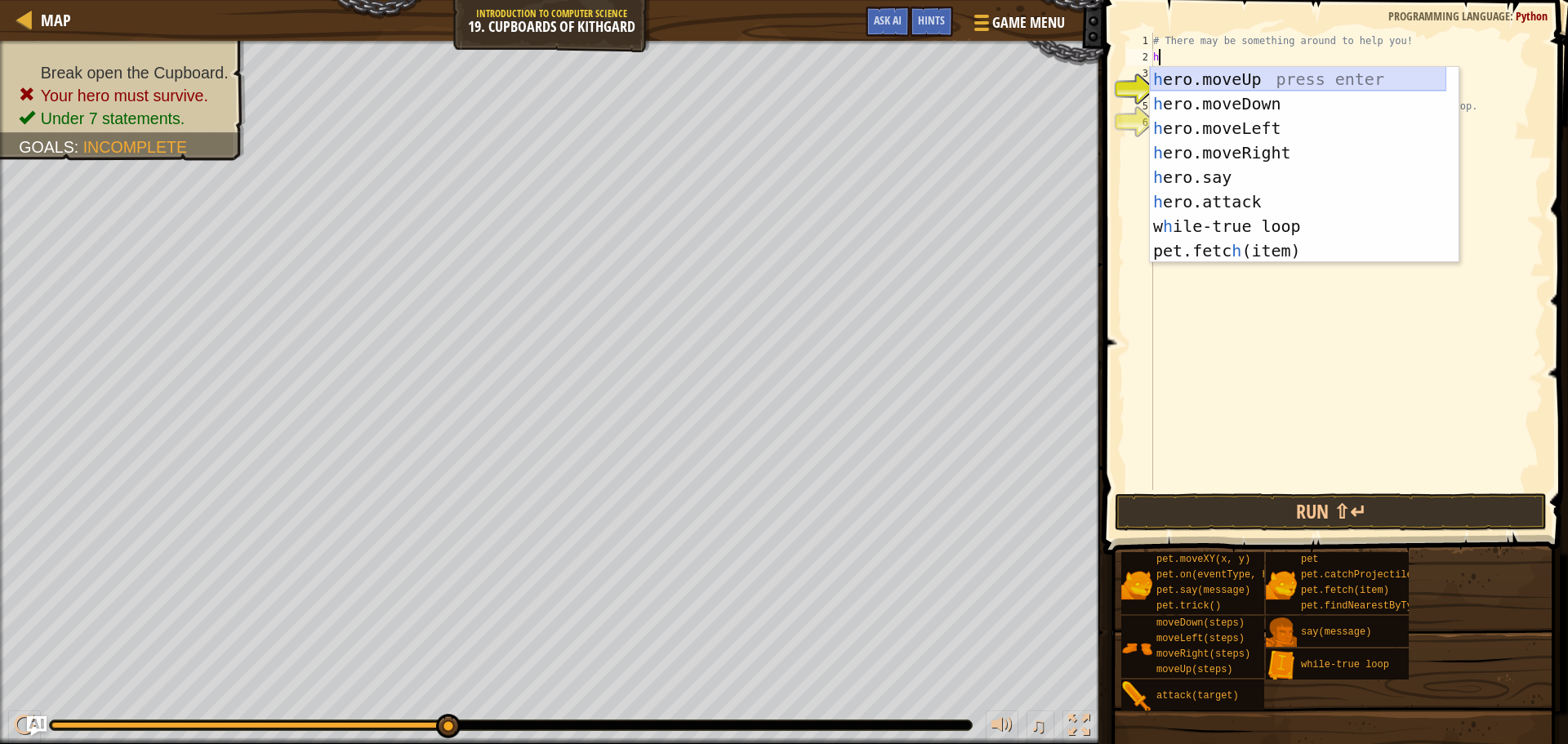
click at [1310, 76] on div "h ero.moveUp press enter h ero.moveDown press enter h ero.moveLeft press enter …" at bounding box center [1298, 189] width 297 height 245
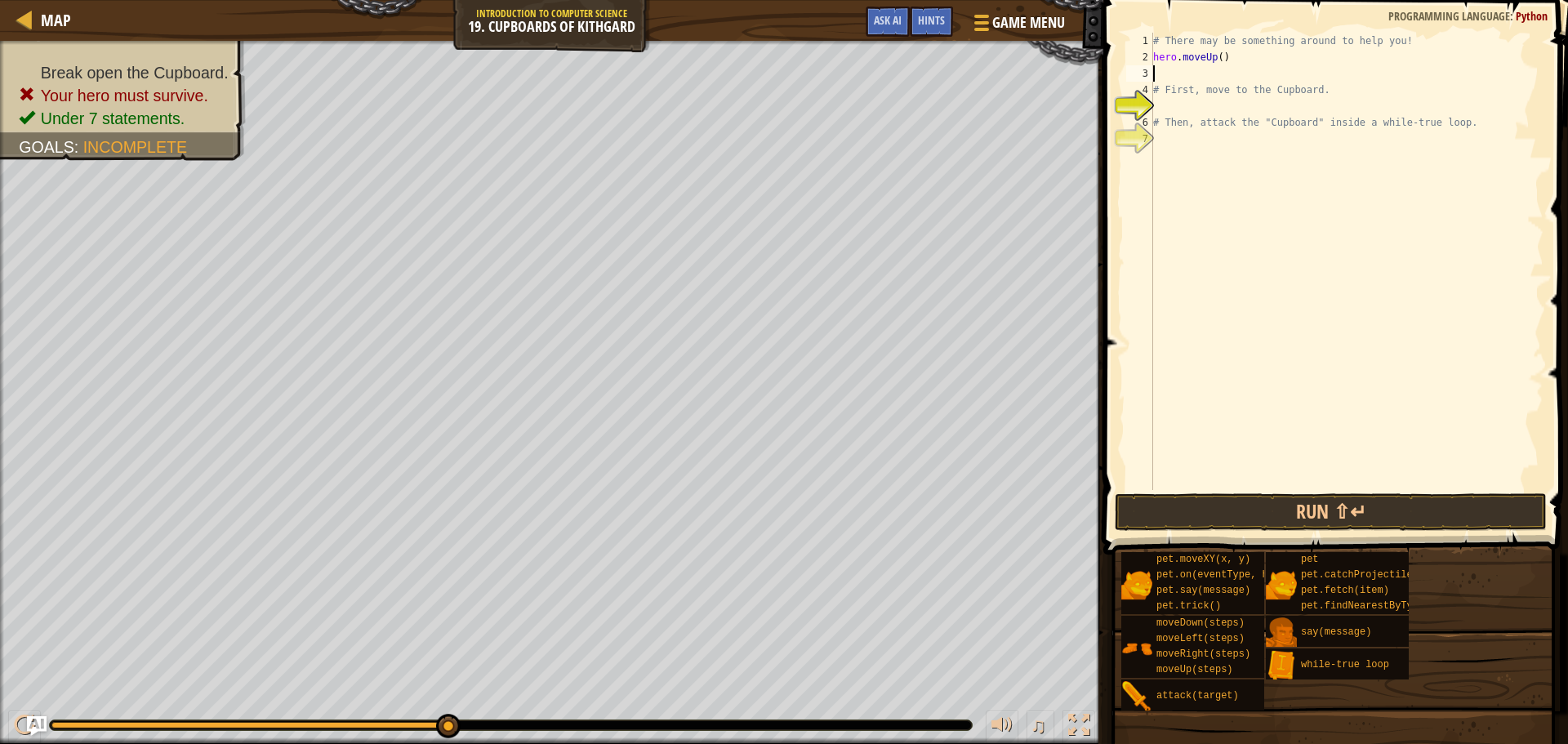
type textarea "h"
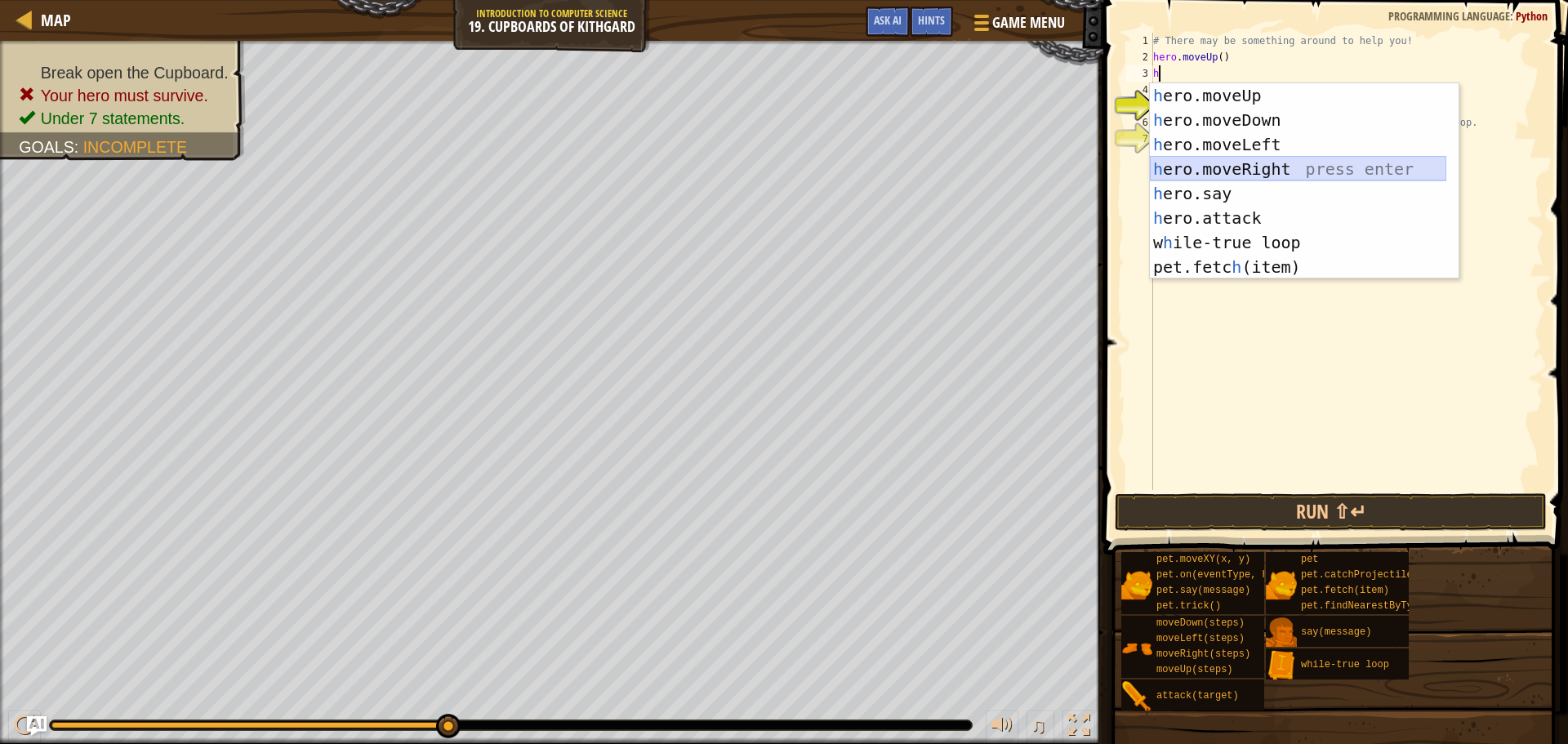
click at [1260, 178] on div "h ero.moveUp press enter h ero.moveDown press enter h ero.moveLeft press enter …" at bounding box center [1298, 206] width 297 height 245
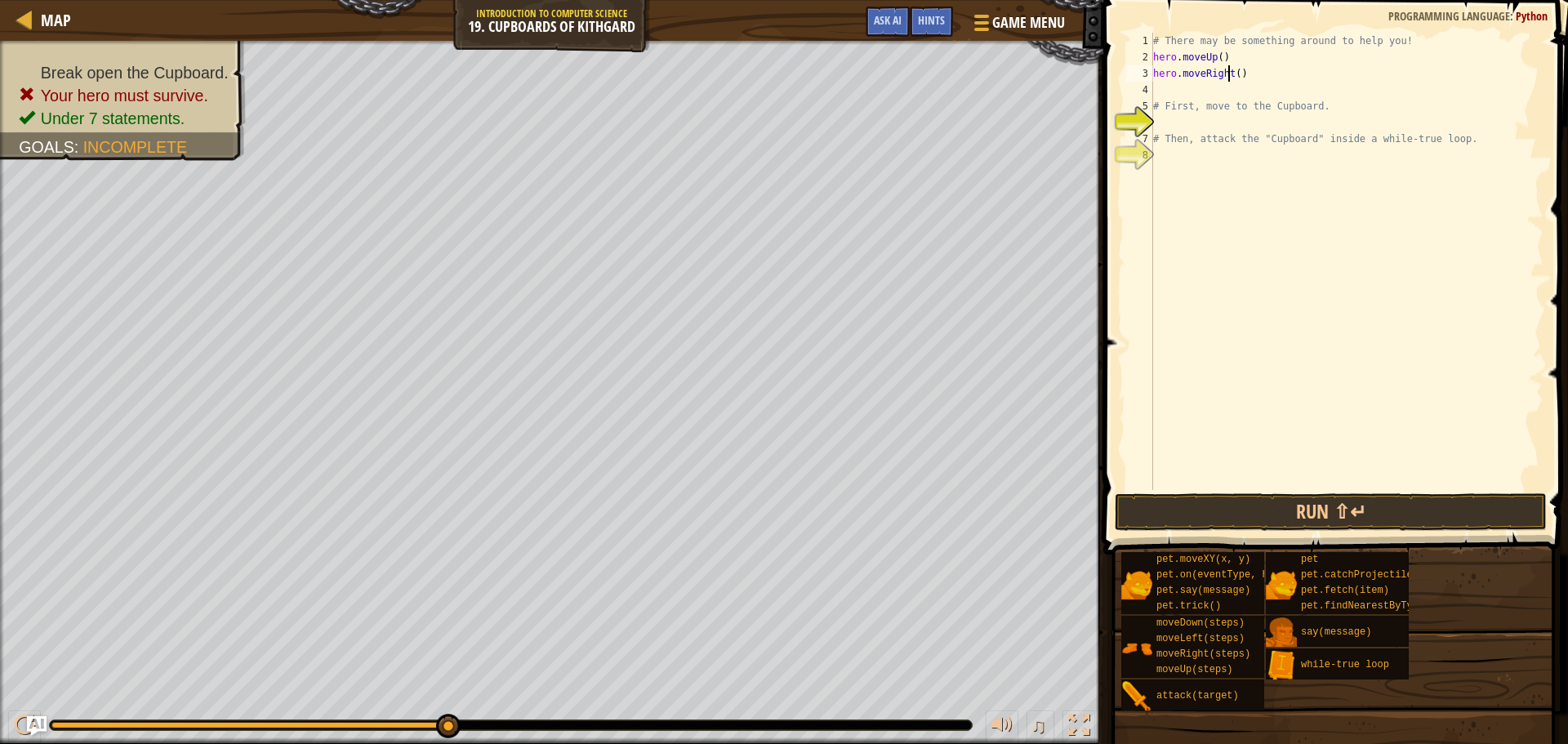
click at [1230, 75] on div "# There may be something around to help you! hero . moveUp ( ) hero . moveRight…" at bounding box center [1347, 277] width 394 height 491
type textarea "hero.moveRight3()"
click at [1218, 125] on div "# There may be something around to help you! hero . moveUp ( ) hero . moveRight…" at bounding box center [1347, 277] width 394 height 491
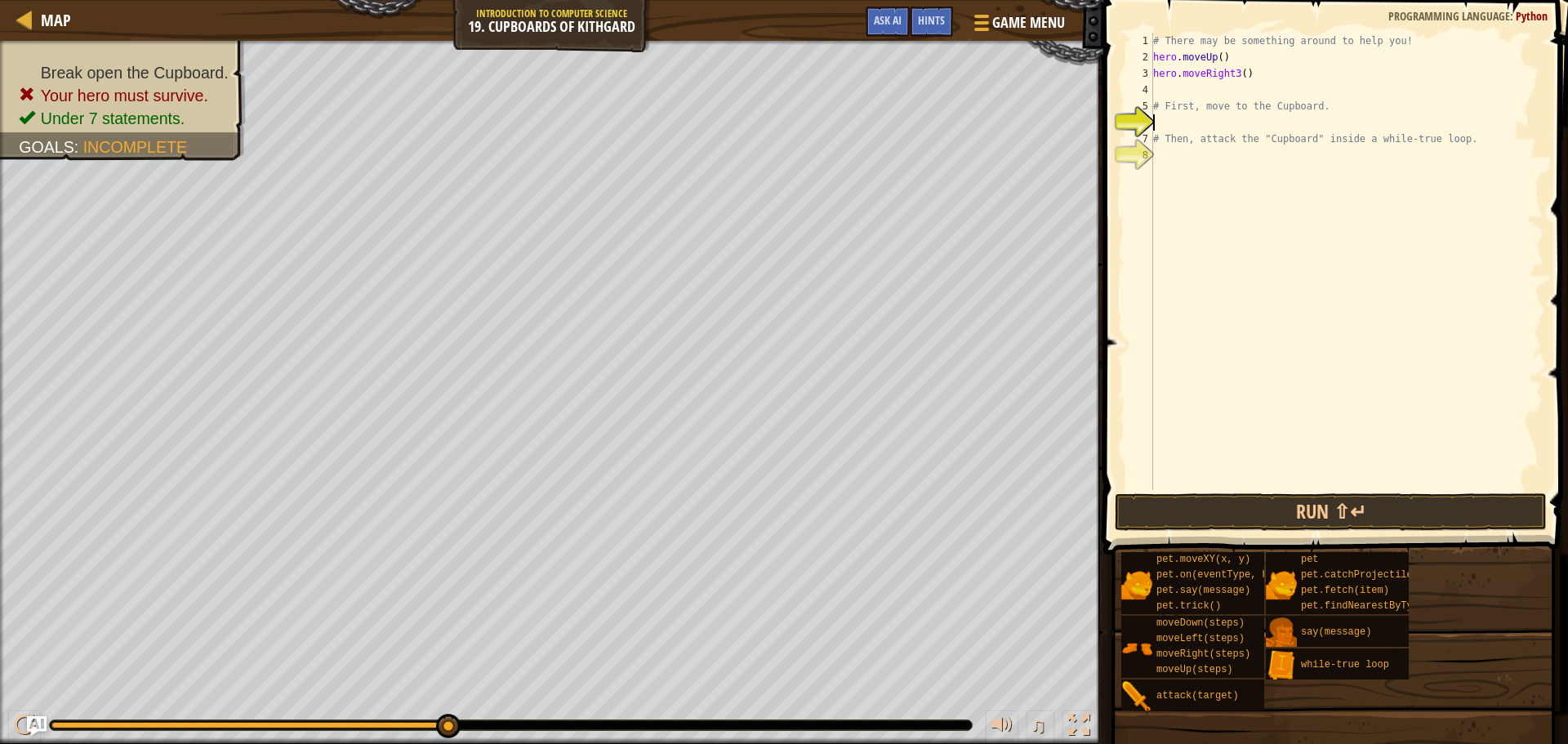
type textarea "h"
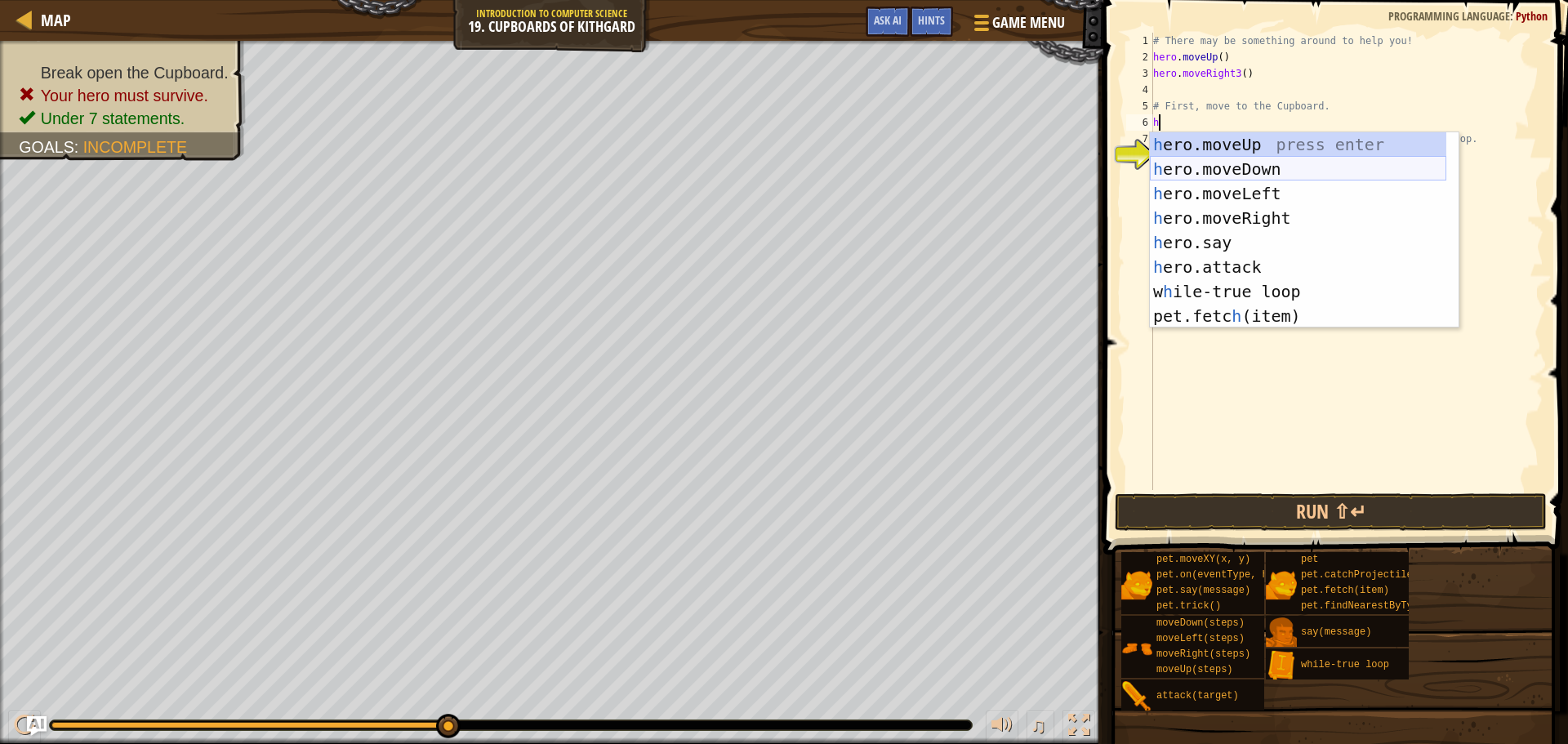
click at [1219, 169] on div "h ero.moveUp press enter h ero.moveDown press enter h ero.moveLeft press enter …" at bounding box center [1298, 254] width 297 height 245
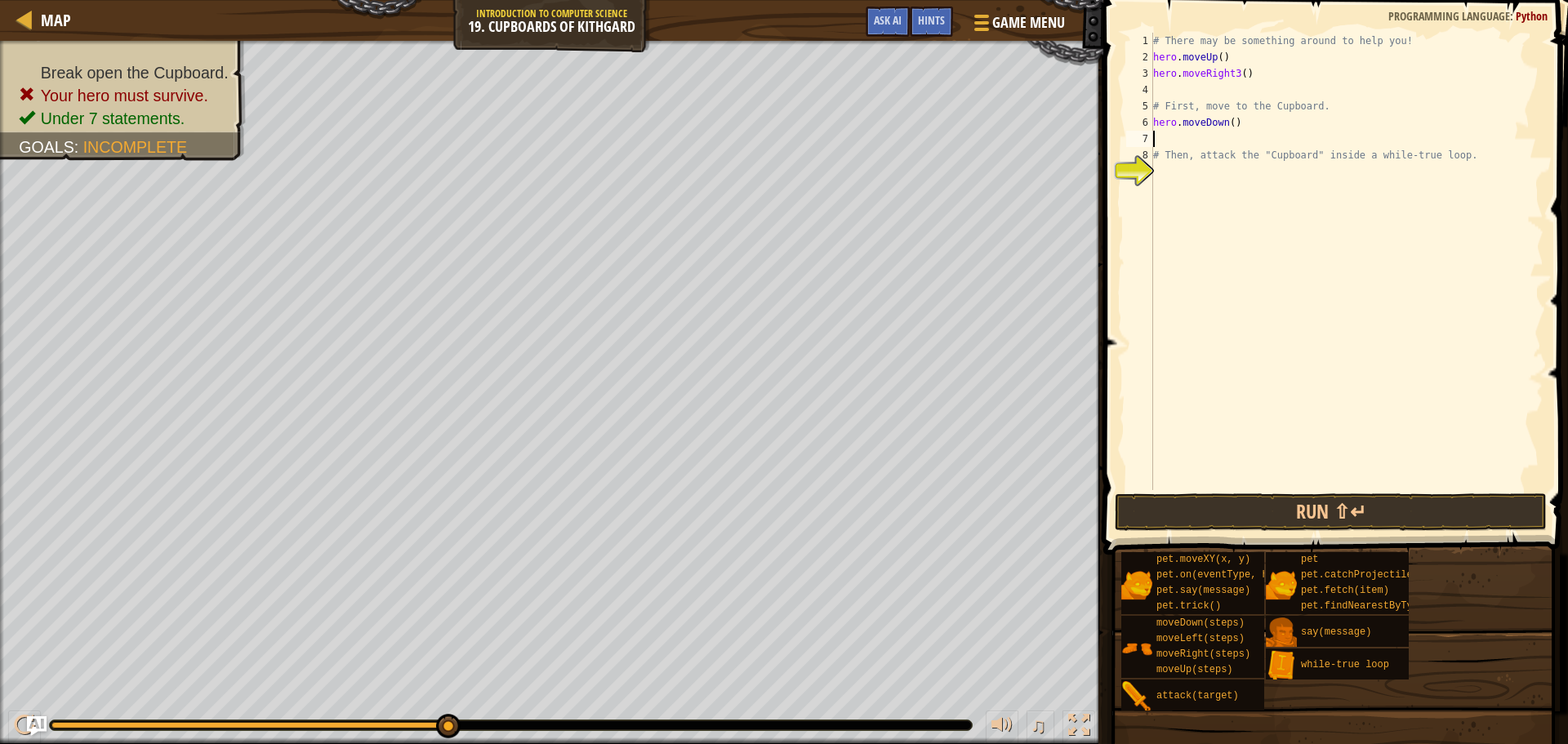
click at [1223, 127] on div "# There may be something around to help you! hero . moveUp ( ) hero . moveRight…" at bounding box center [1347, 277] width 394 height 491
click at [1228, 127] on div "# There may be something around to help you! hero . moveUp ( ) hero . moveRight…" at bounding box center [1347, 277] width 394 height 491
click at [1324, 512] on button "Run ⇧↵" at bounding box center [1331, 512] width 433 height 38
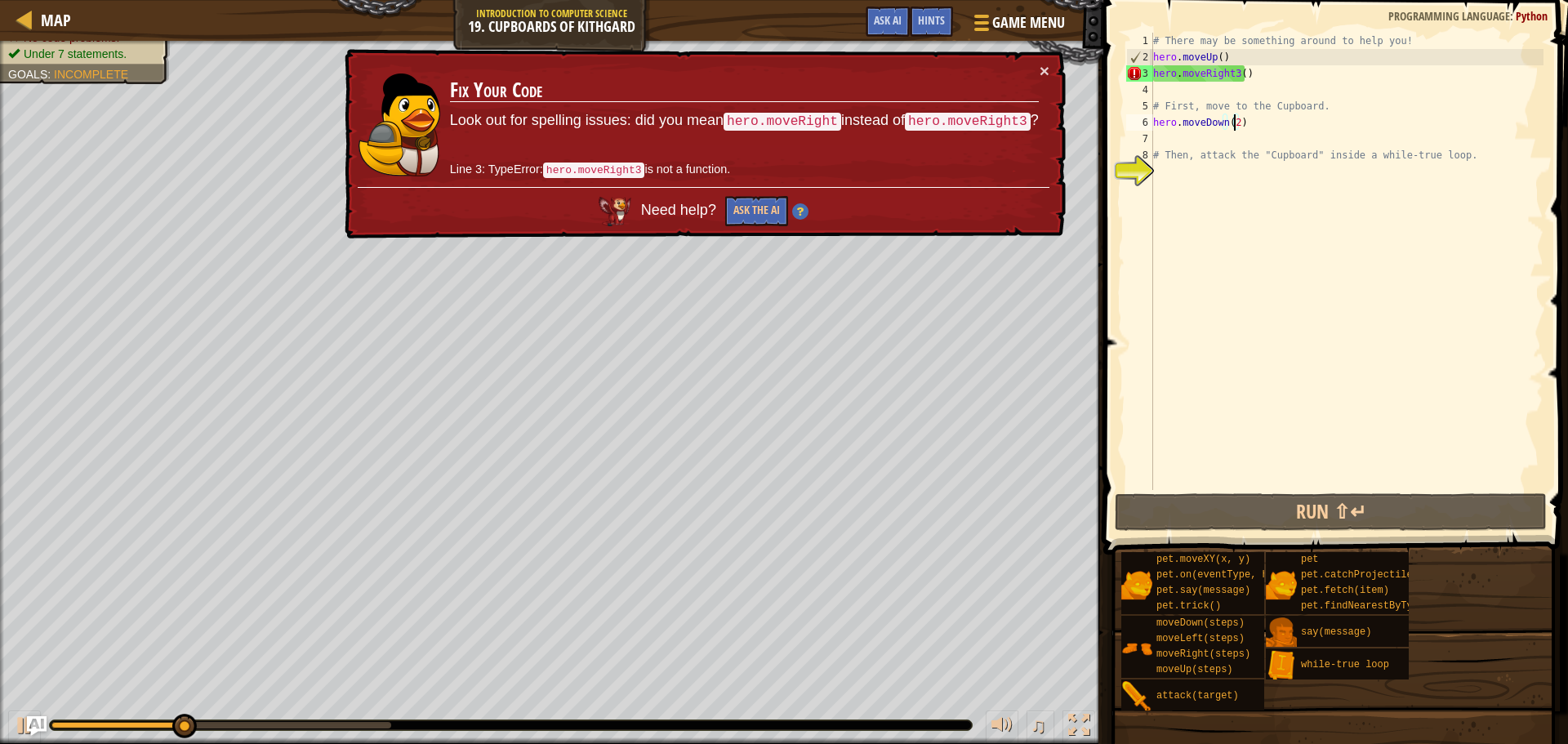
click at [1060, 61] on div "× Fix Your Code Look out for spelling issues: did you mean hero.moveRight inste…" at bounding box center [703, 143] width 724 height 190
click at [1041, 64] on button "×" at bounding box center [1044, 71] width 9 height 17
click at [1233, 72] on div "# There may be something around to help you! hero . moveUp ( ) hero . moveRight…" at bounding box center [1347, 277] width 394 height 491
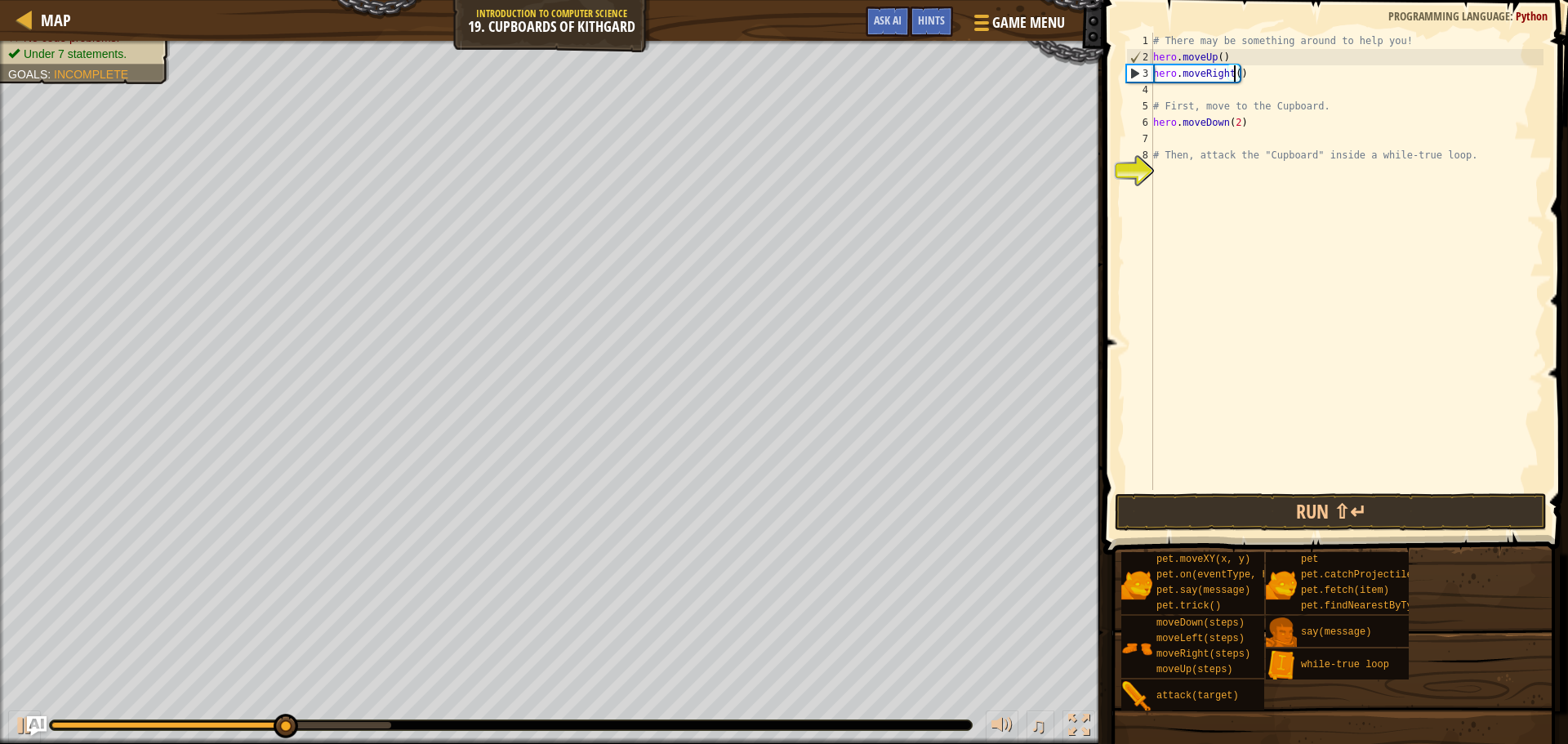
click at [1234, 78] on div "# There may be something around to help you! hero . moveUp ( ) hero . moveRight…" at bounding box center [1347, 277] width 394 height 491
click at [1346, 509] on button "Run ⇧↵" at bounding box center [1331, 512] width 433 height 38
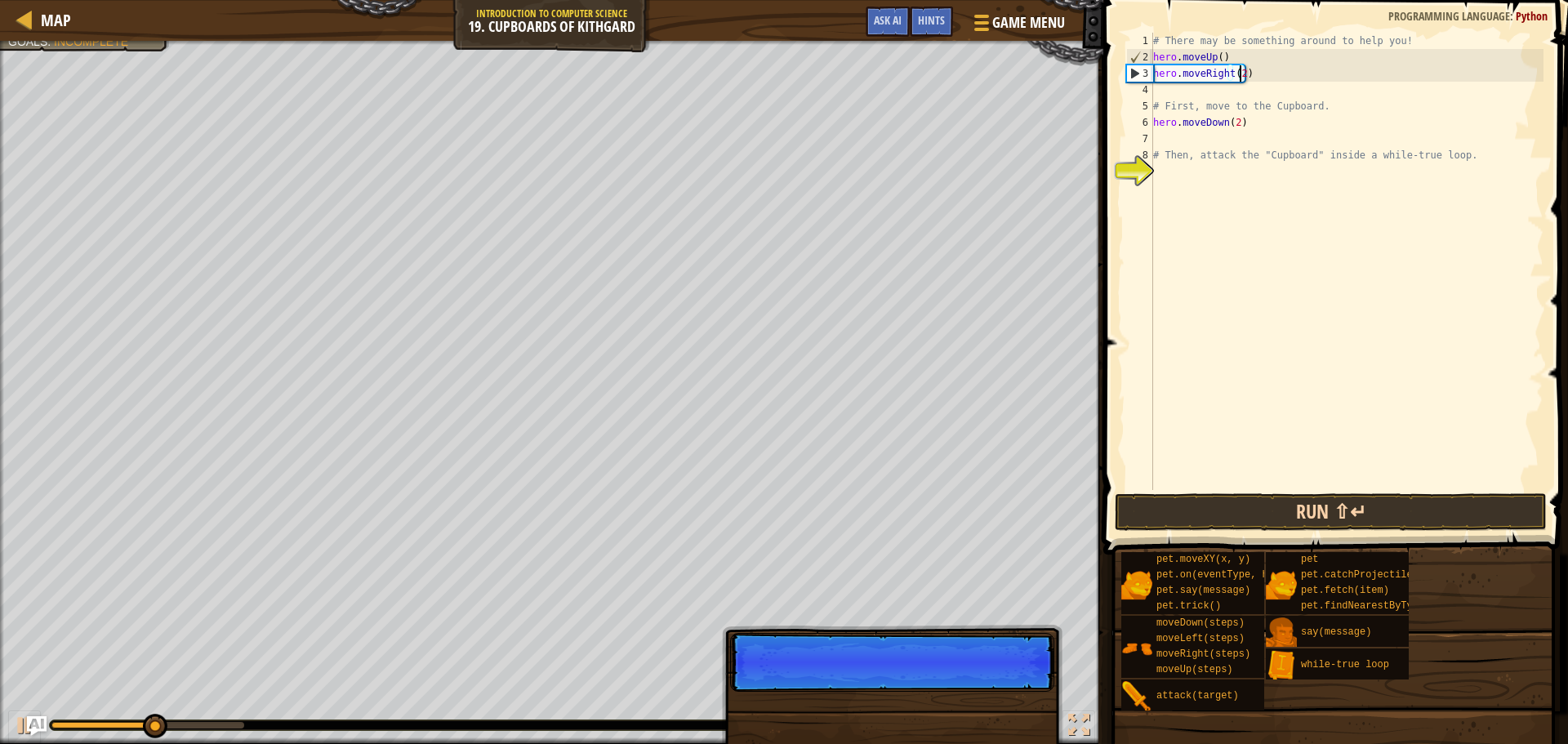
type textarea "hero.moveRight(2)"
click at [1290, 509] on button "Run ⇧↵" at bounding box center [1331, 512] width 433 height 38
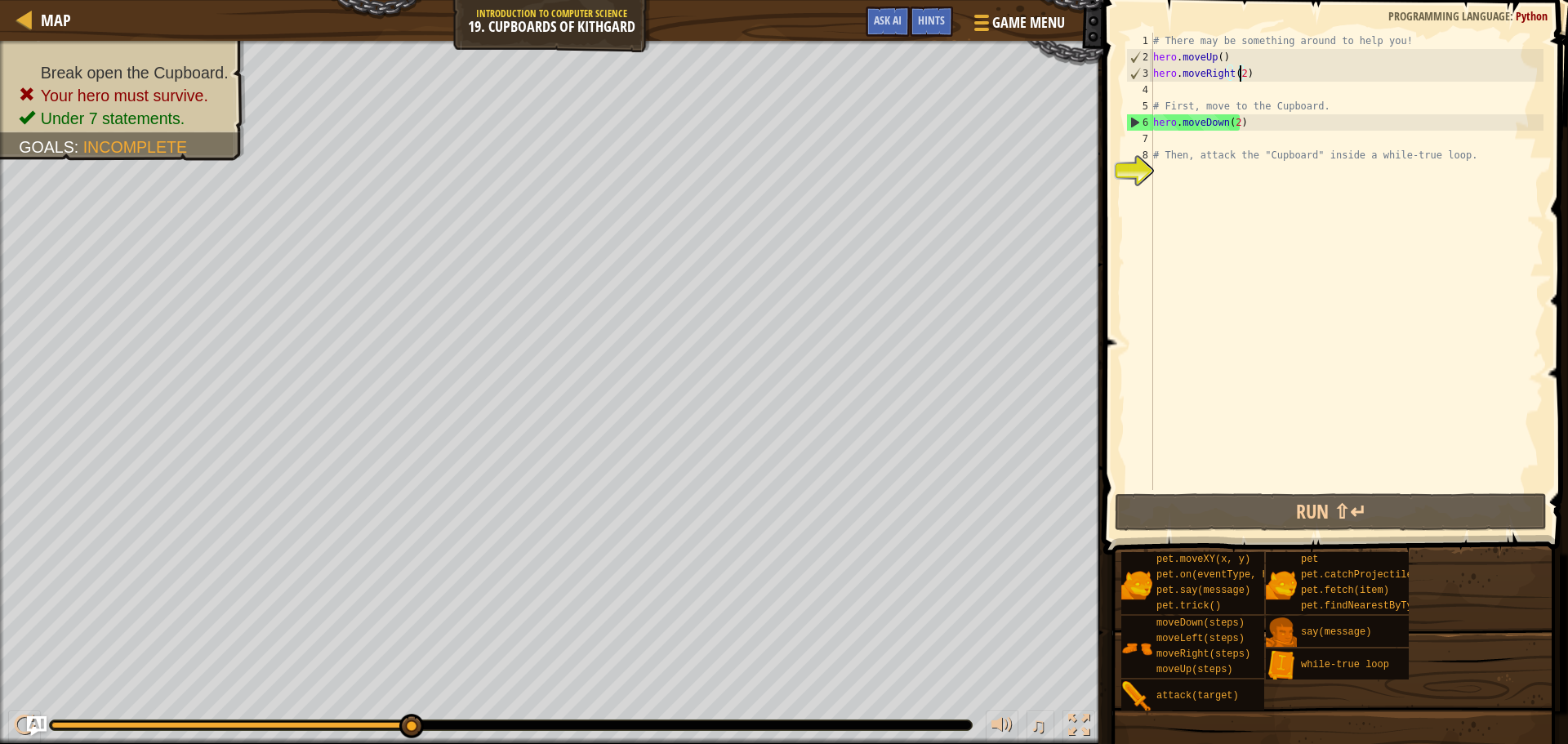
click at [1246, 177] on div "# There may be something around to help you! hero . moveUp ( ) hero . moveRight…" at bounding box center [1347, 277] width 394 height 491
type textarea "w"
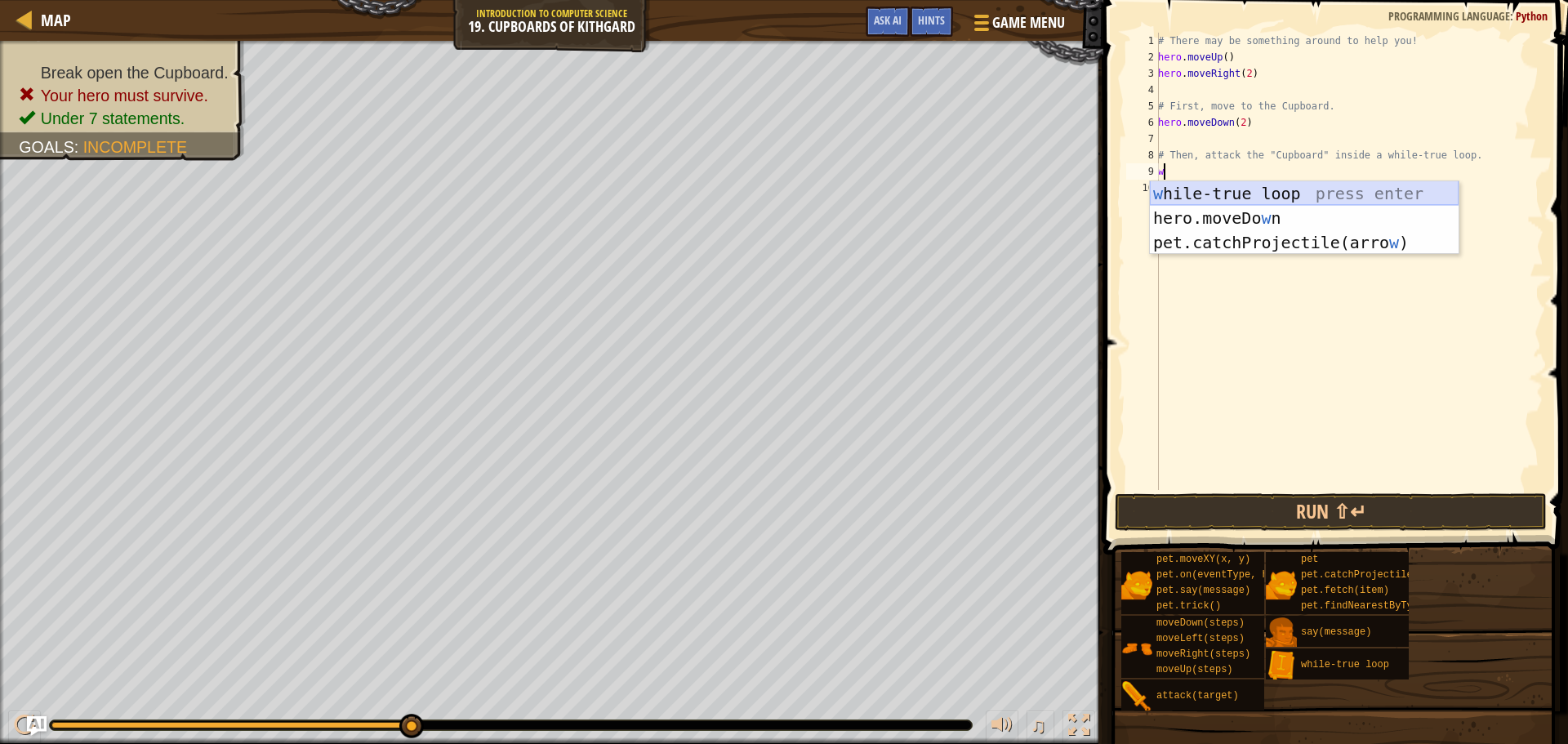
click at [1257, 200] on div "w [PERSON_NAME]-true loop press enter hero.moveDo w n press enter pet.catchProj…" at bounding box center [1304, 243] width 309 height 123
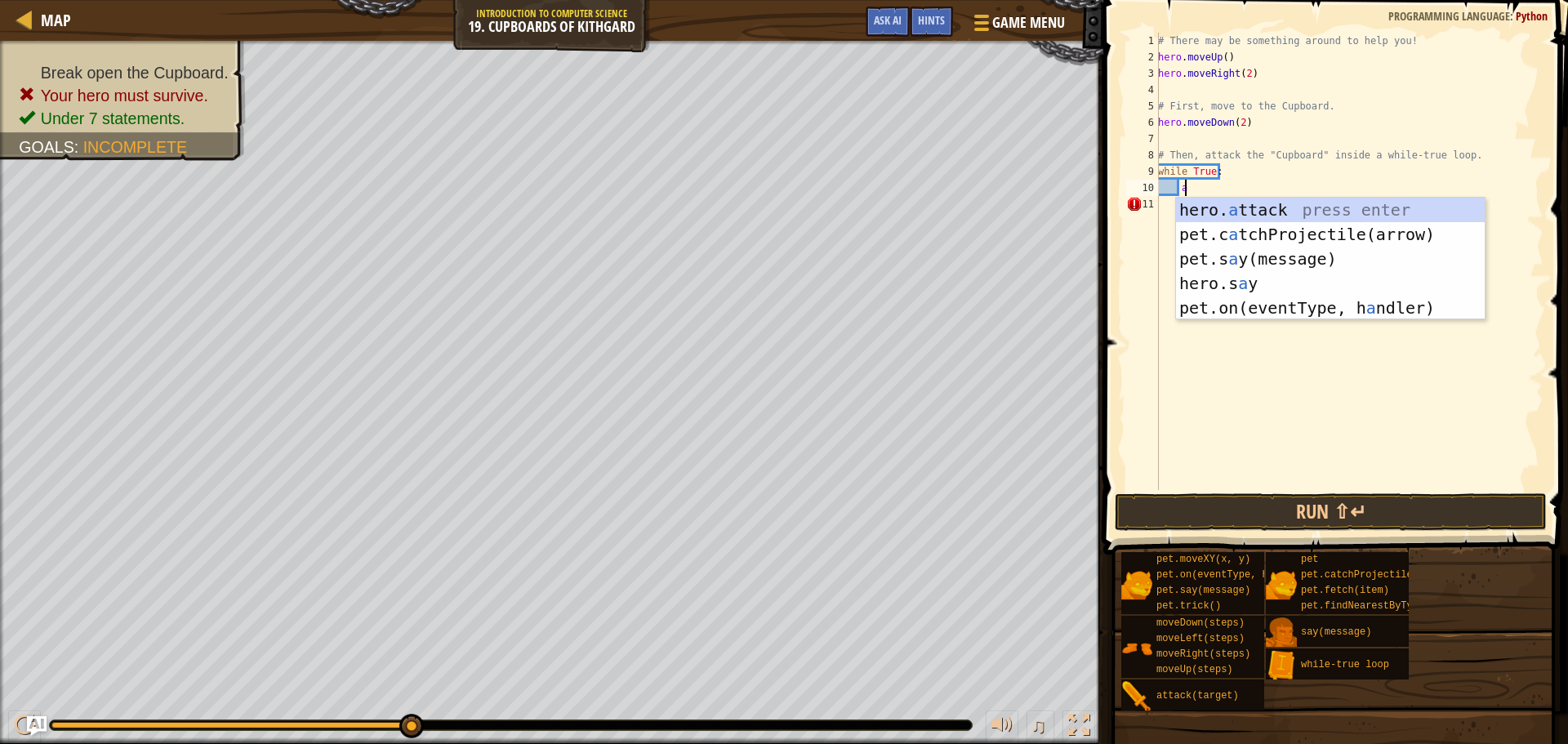
scroll to position [8, 1]
click at [1241, 198] on div "hero. a ttack press enter pet.c a tchProjectile(arrow) press enter pet.s a y(me…" at bounding box center [1331, 283] width 309 height 171
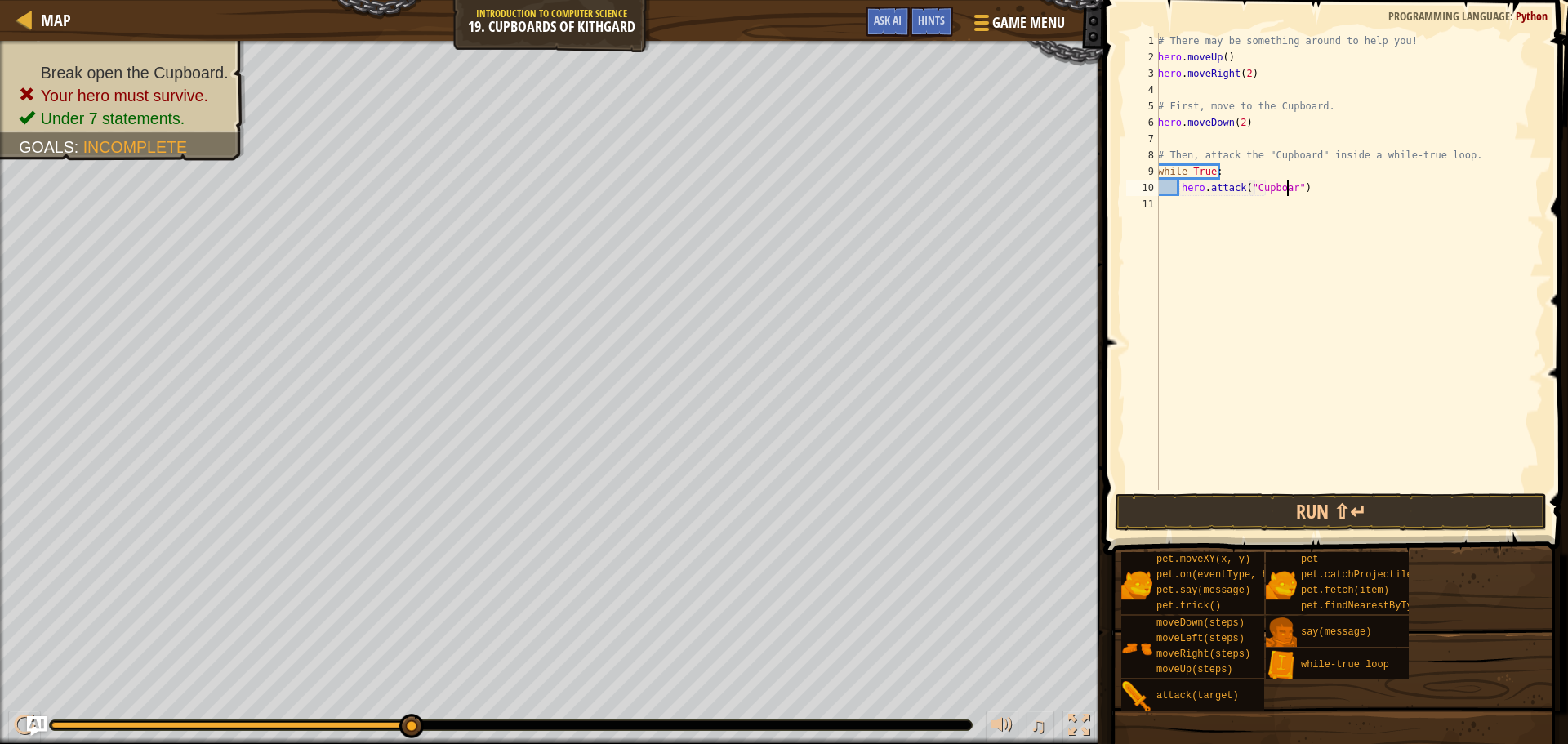
scroll to position [8, 10]
type textarea "hero.attack("Cupboard")"
click at [1445, 523] on button "Run ⇧↵" at bounding box center [1331, 512] width 433 height 38
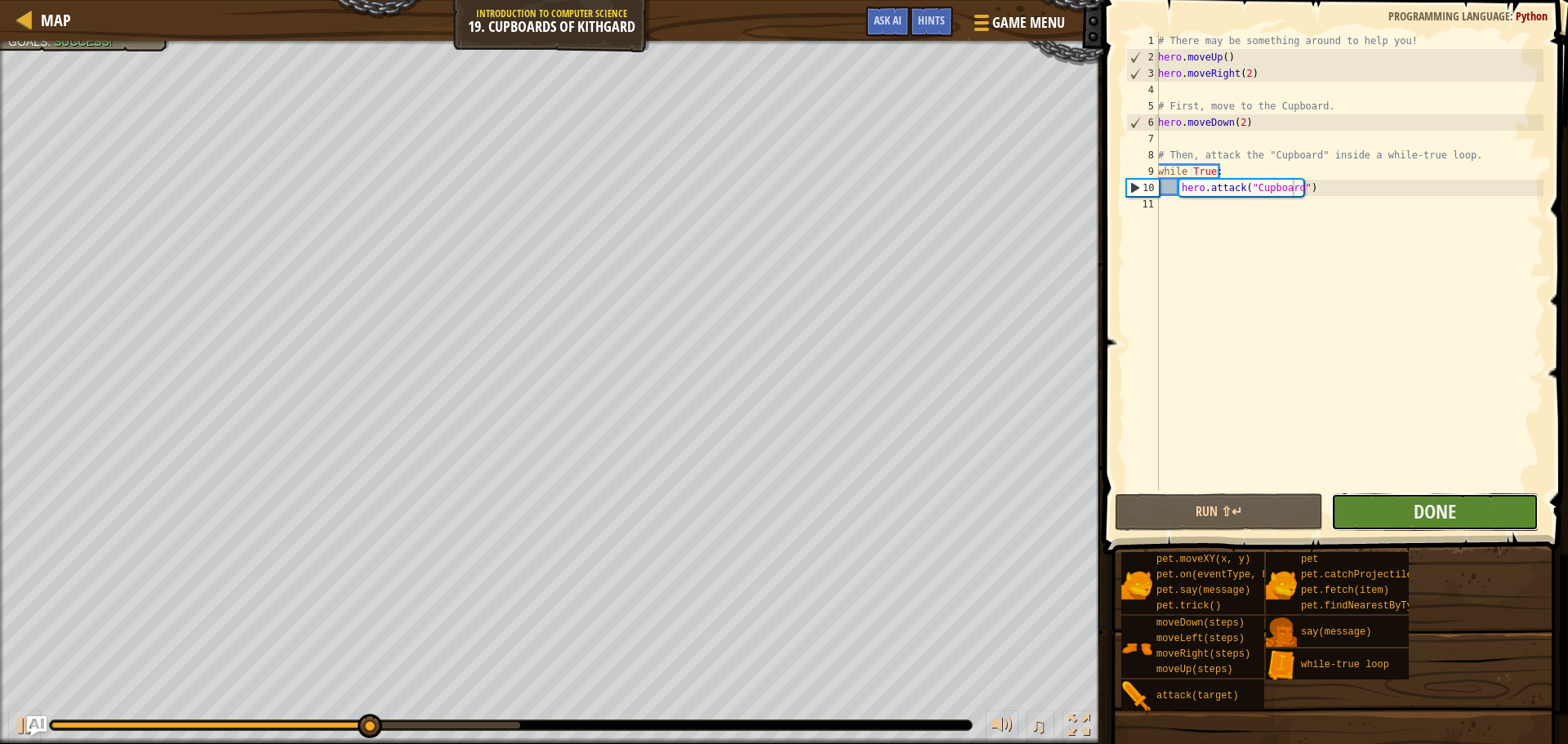
click at [1477, 509] on button "Done" at bounding box center [1435, 512] width 207 height 38
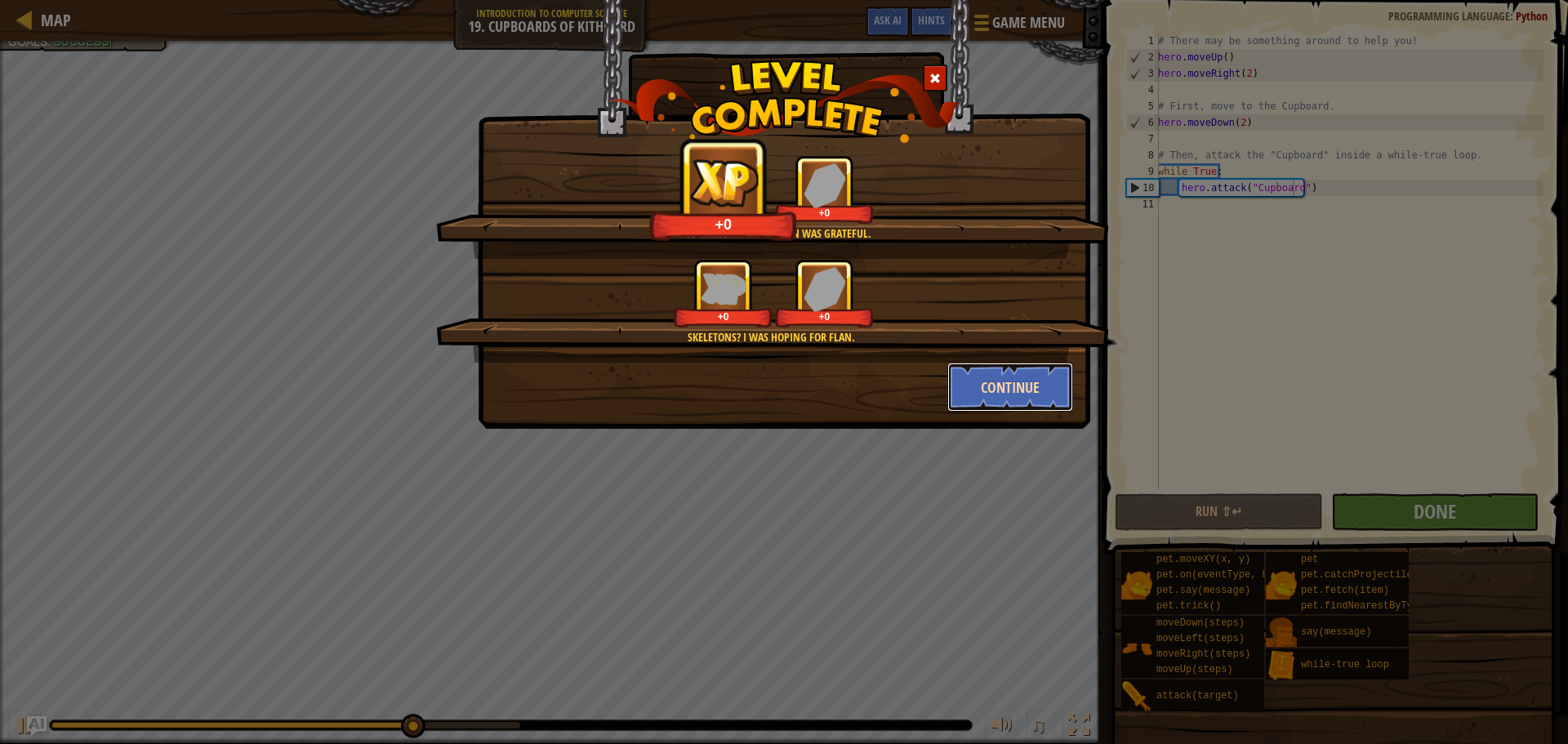
click at [1040, 392] on button "Continue" at bounding box center [1011, 387] width 126 height 49
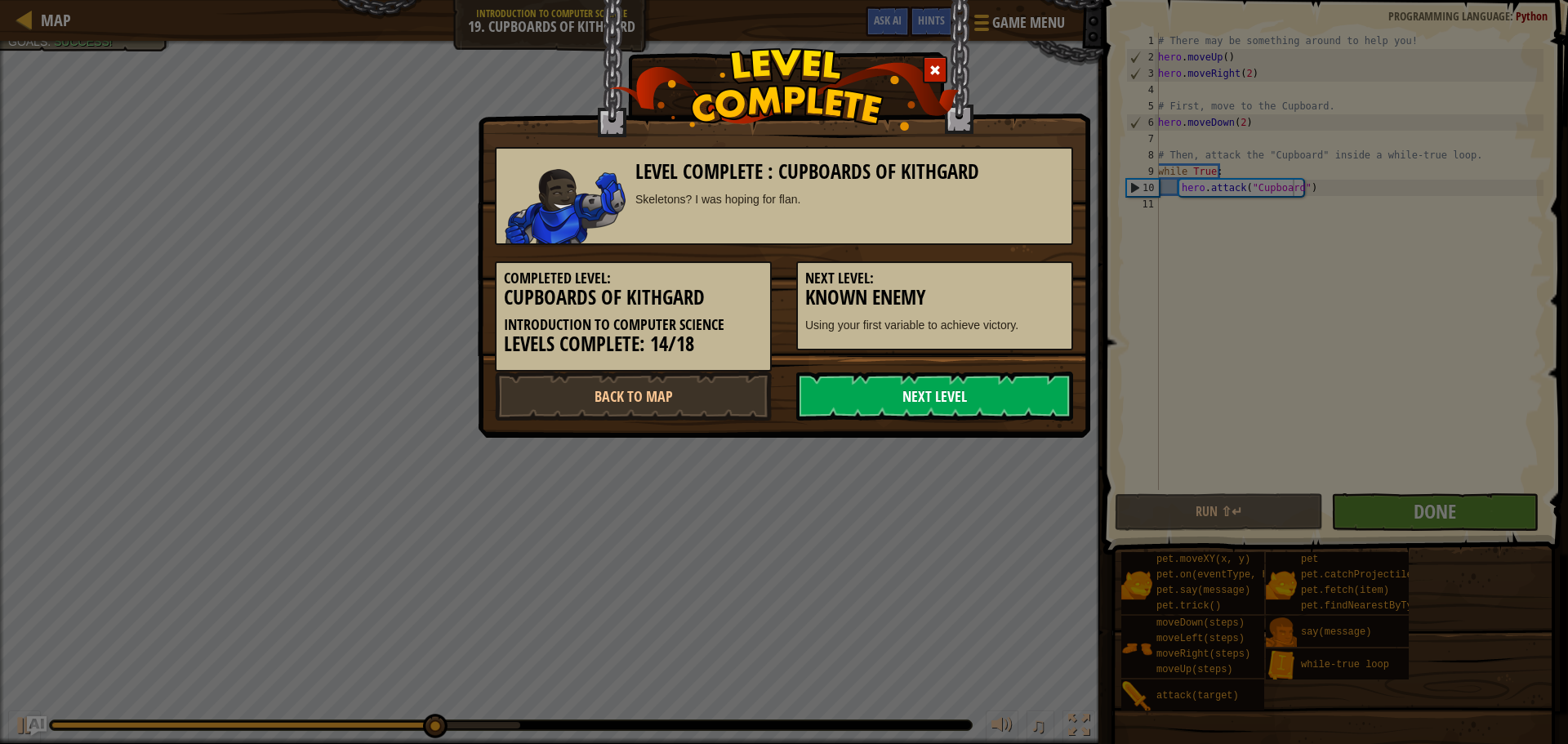
click at [1037, 394] on link "Next Level" at bounding box center [935, 396] width 277 height 49
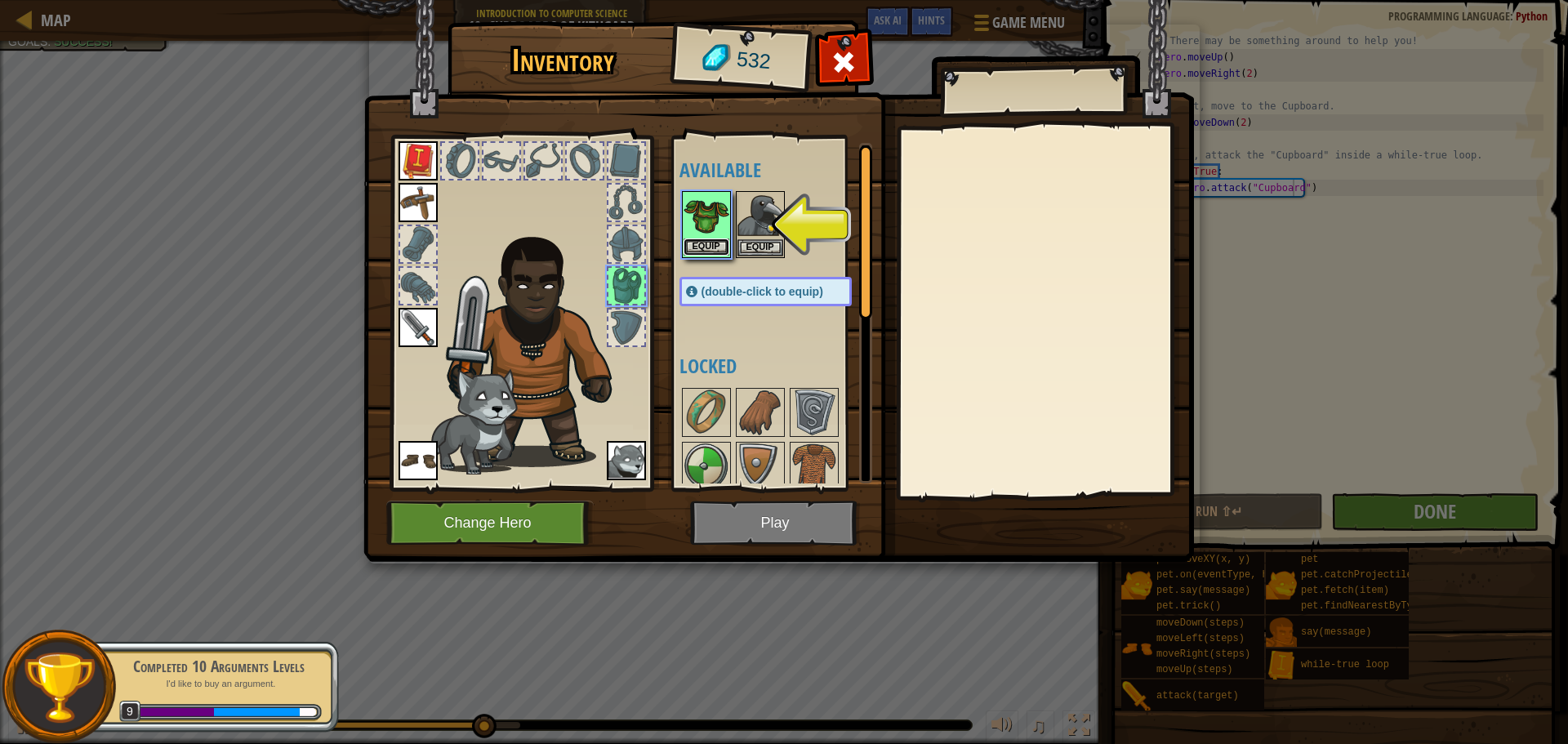
click at [700, 246] on button "Equip" at bounding box center [706, 247] width 46 height 17
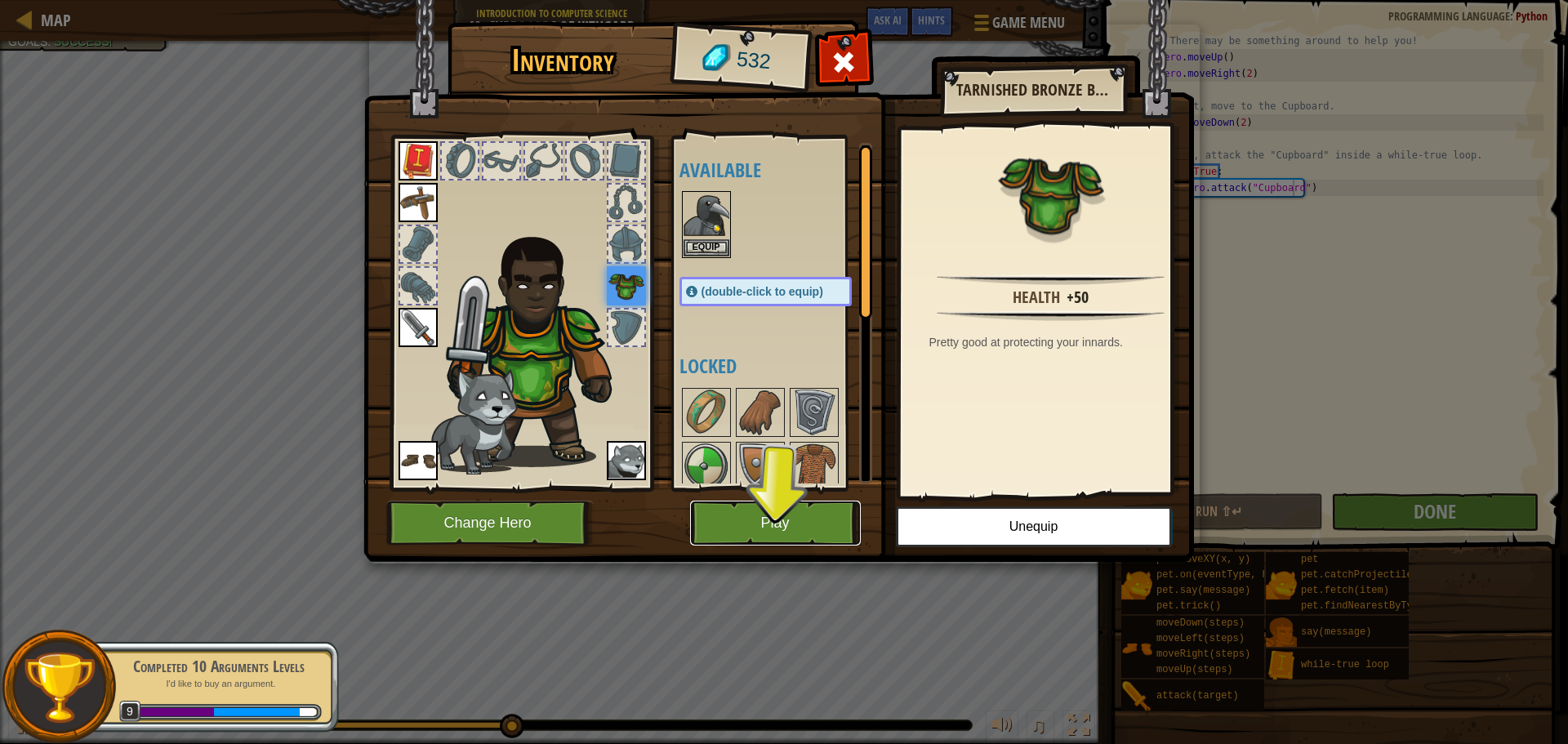
click at [791, 526] on button "Play" at bounding box center [775, 523] width 171 height 45
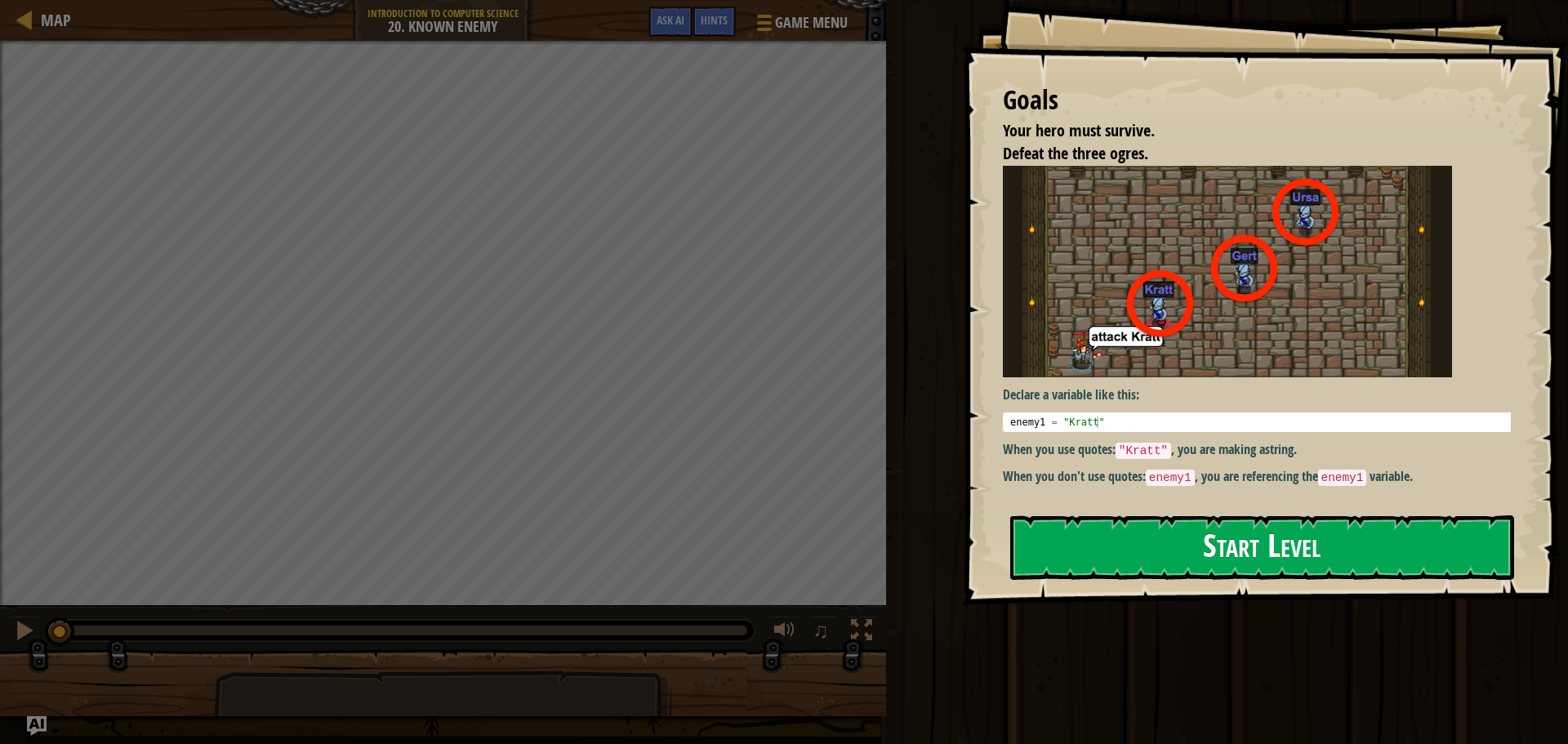
click at [1128, 547] on button "Start Level" at bounding box center [1262, 548] width 504 height 65
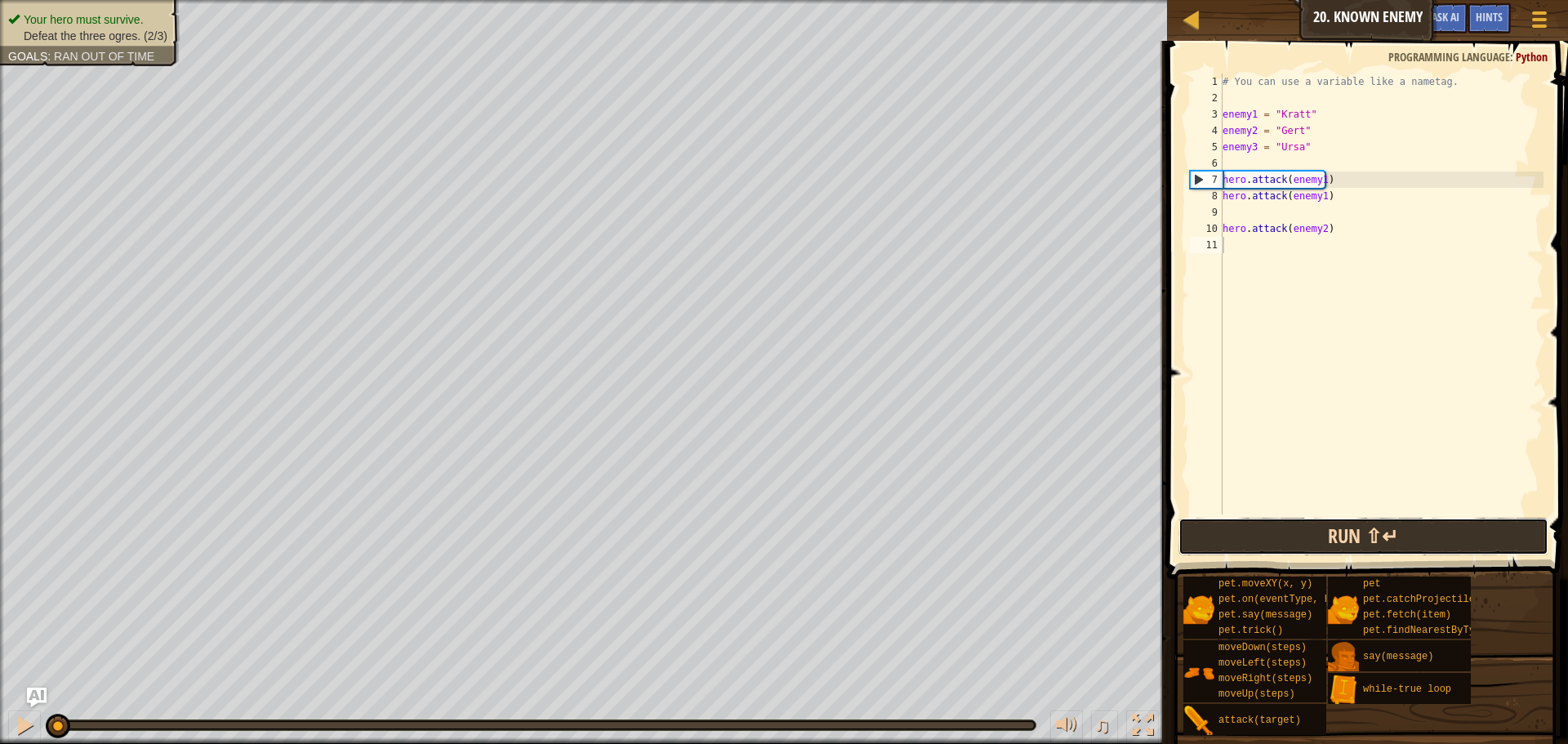
click at [1385, 544] on button "Run ⇧↵" at bounding box center [1364, 537] width 370 height 38
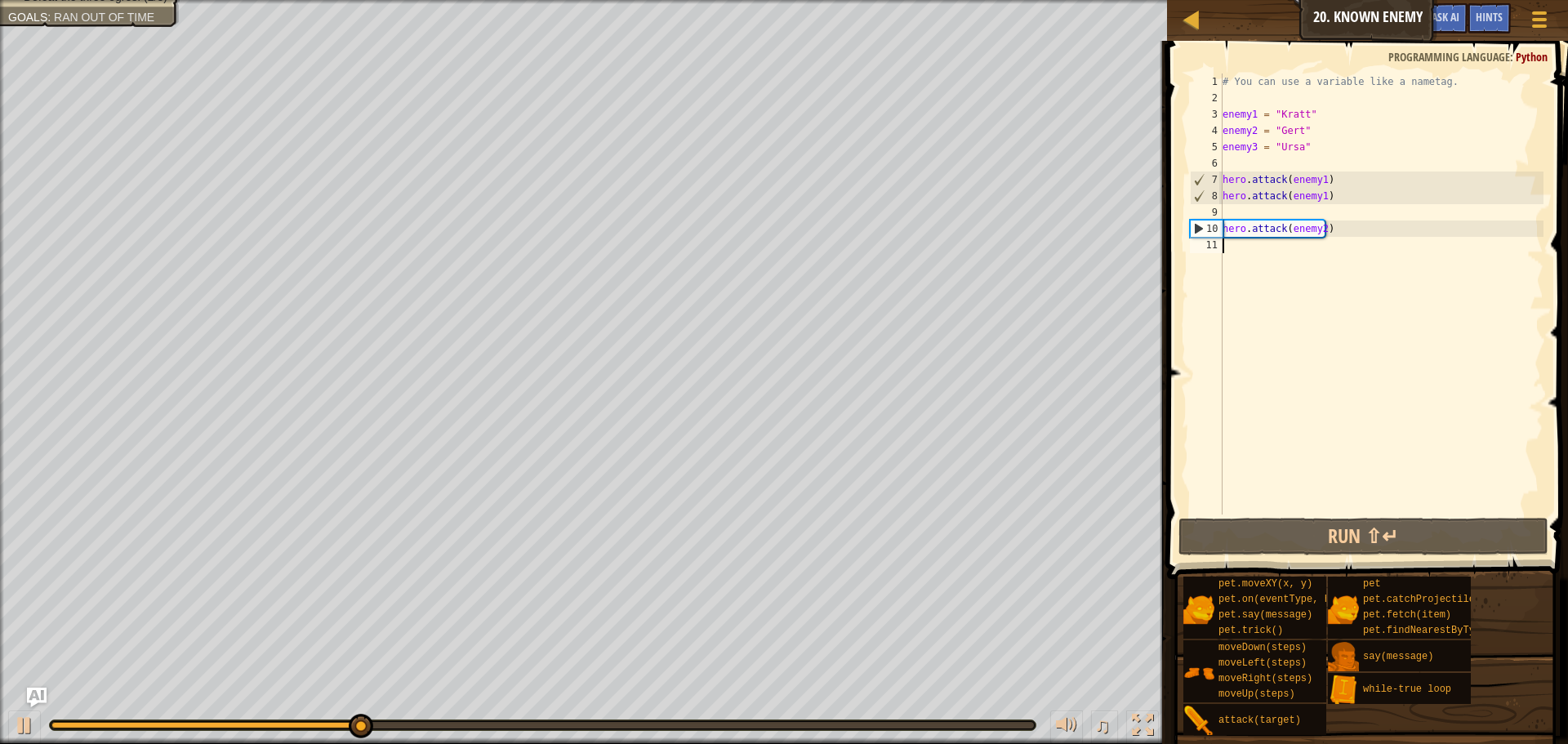
click at [1244, 249] on div "# You can use a variable like a nametag. enemy1 = "[PERSON_NAME]" enemy2 = "[PE…" at bounding box center [1382, 310] width 324 height 474
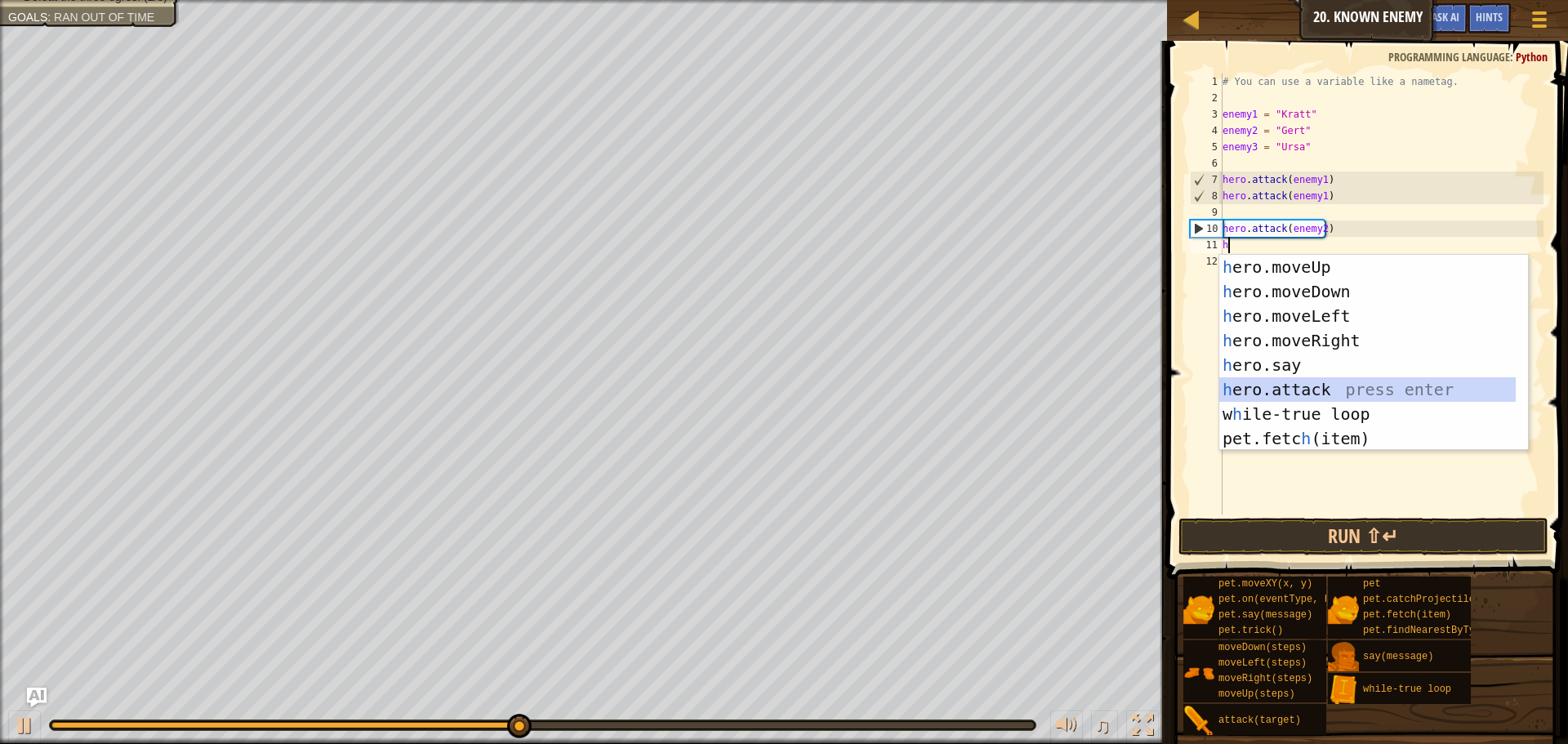
click at [1281, 394] on div "h ero.moveUp press enter h ero.moveDown press enter h ero.moveLeft press enter …" at bounding box center [1368, 377] width 297 height 245
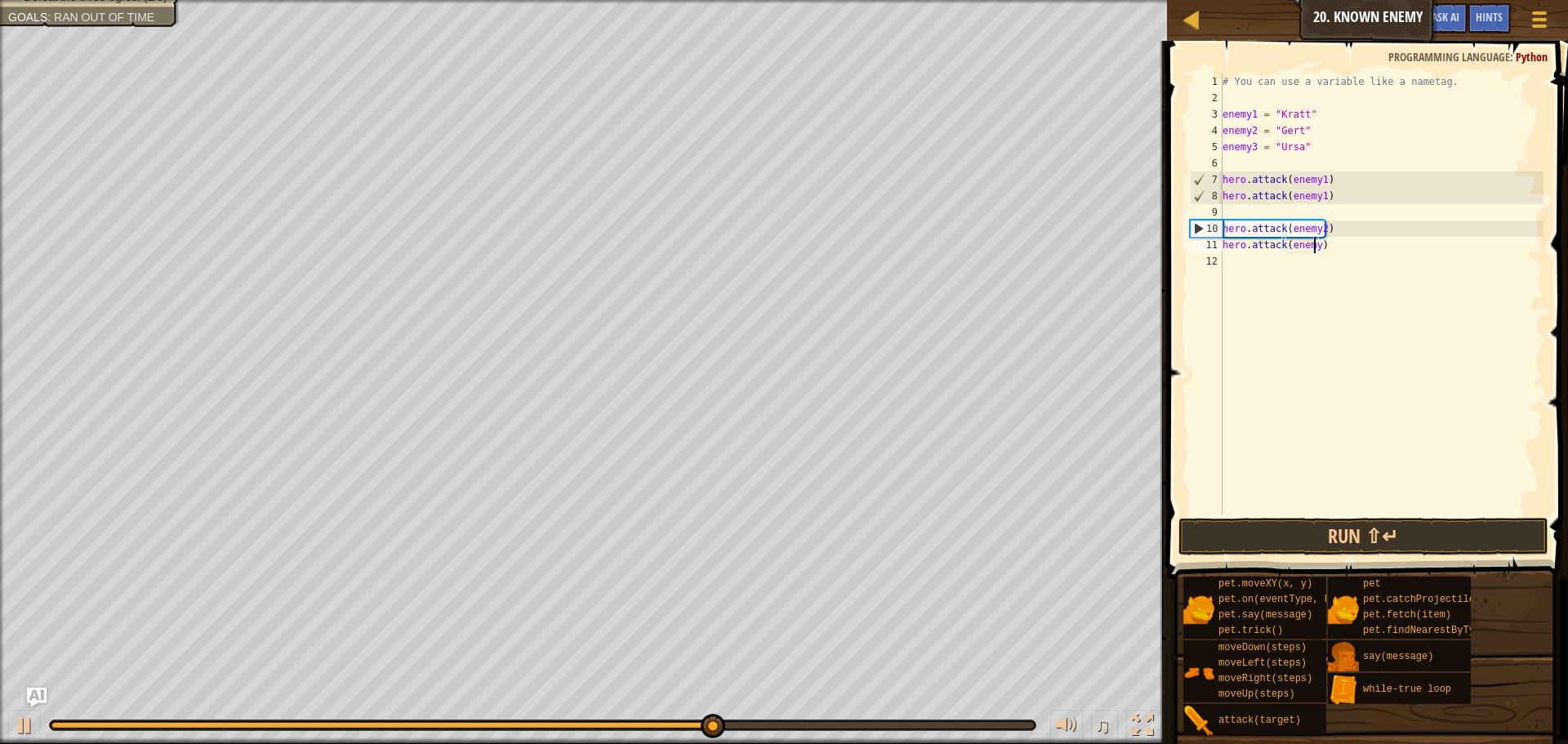
scroll to position [8, 8]
type textarea "hero.attack(enemy3)"
click at [1418, 553] on button "Run ⇧↵" at bounding box center [1364, 537] width 370 height 38
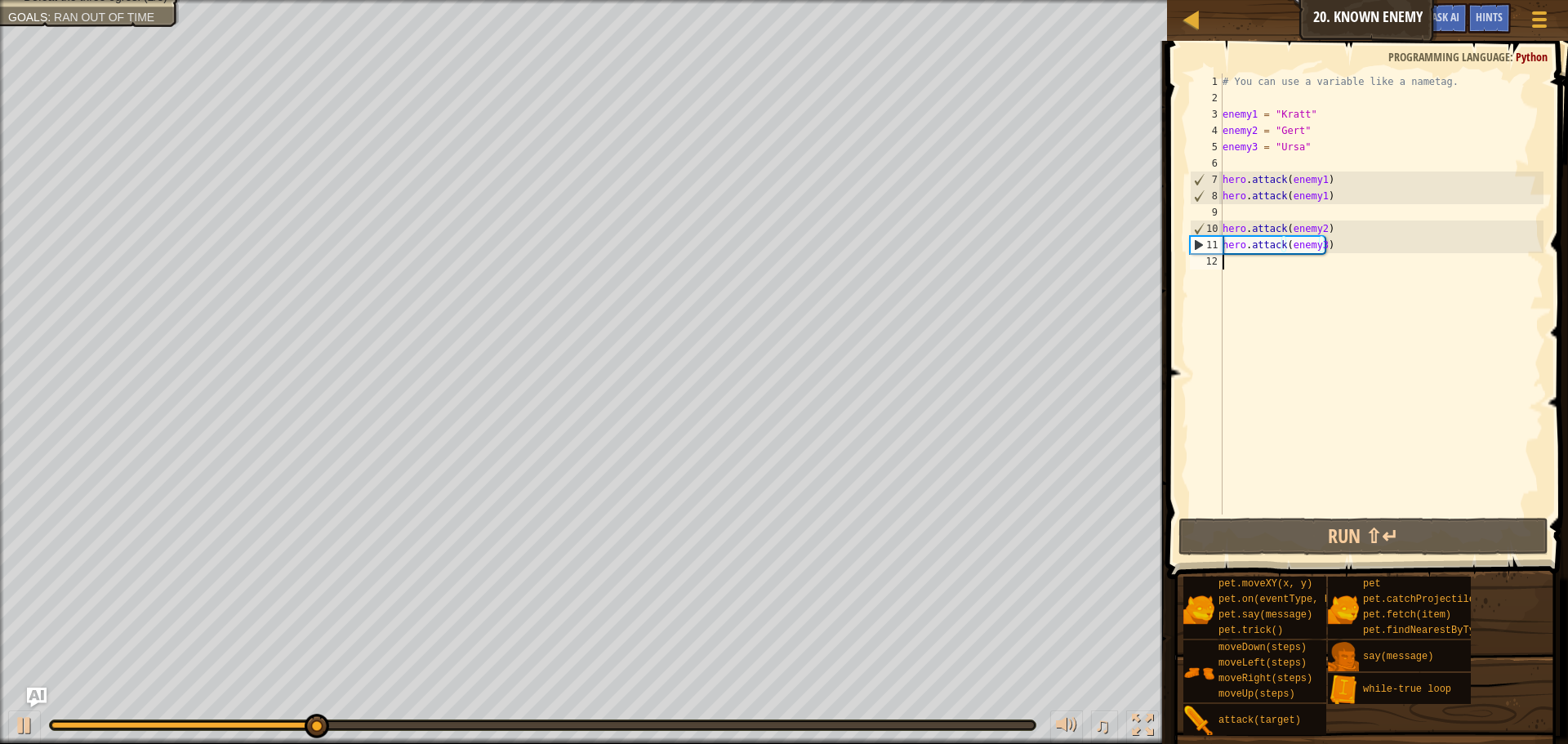
click at [1356, 271] on div "# You can use a variable like a nametag. enemy1 = "[PERSON_NAME]" enemy2 = "[PE…" at bounding box center [1382, 310] width 324 height 474
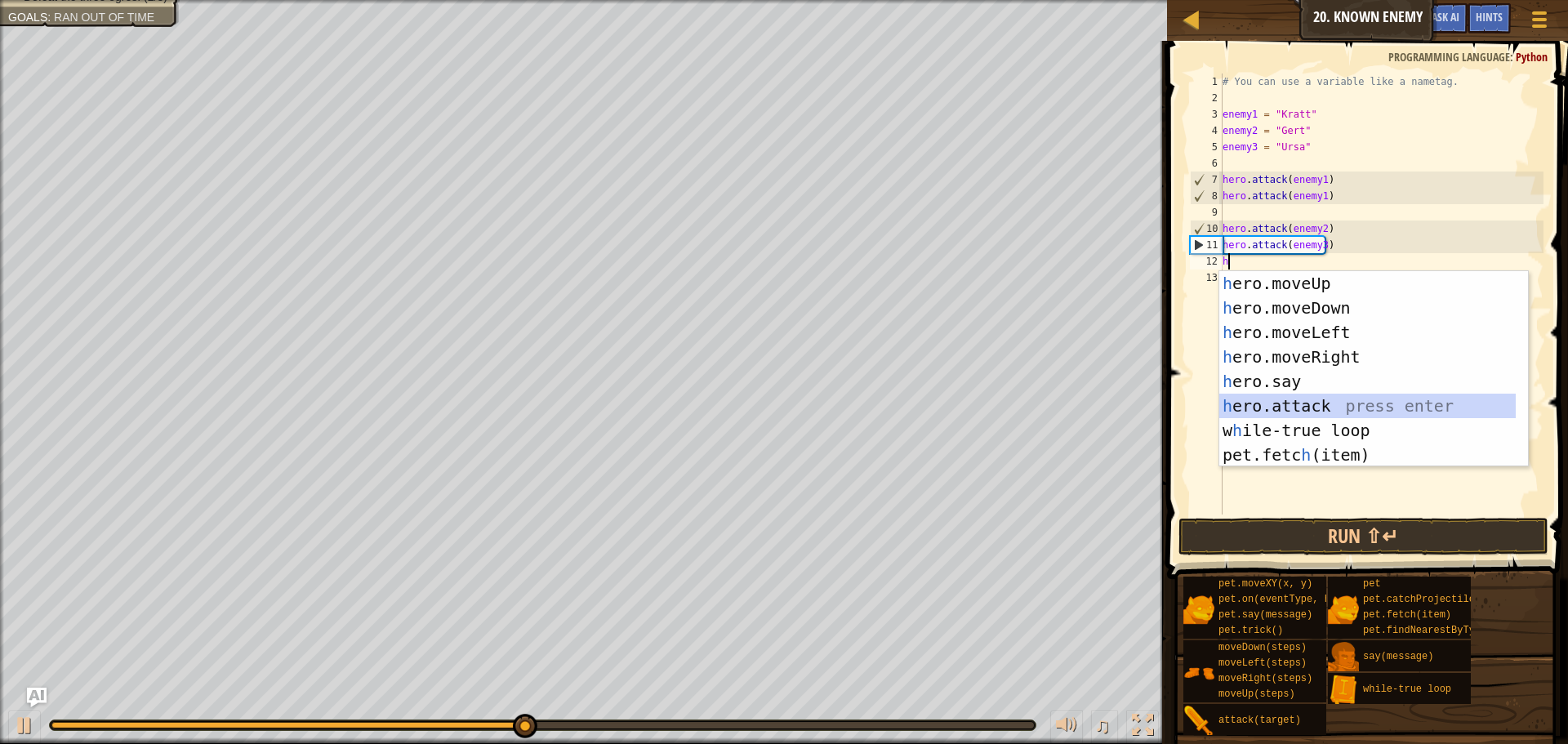
click at [1329, 410] on div "h ero.moveUp press enter h ero.moveDown press enter h ero.moveLeft press enter …" at bounding box center [1368, 393] width 297 height 245
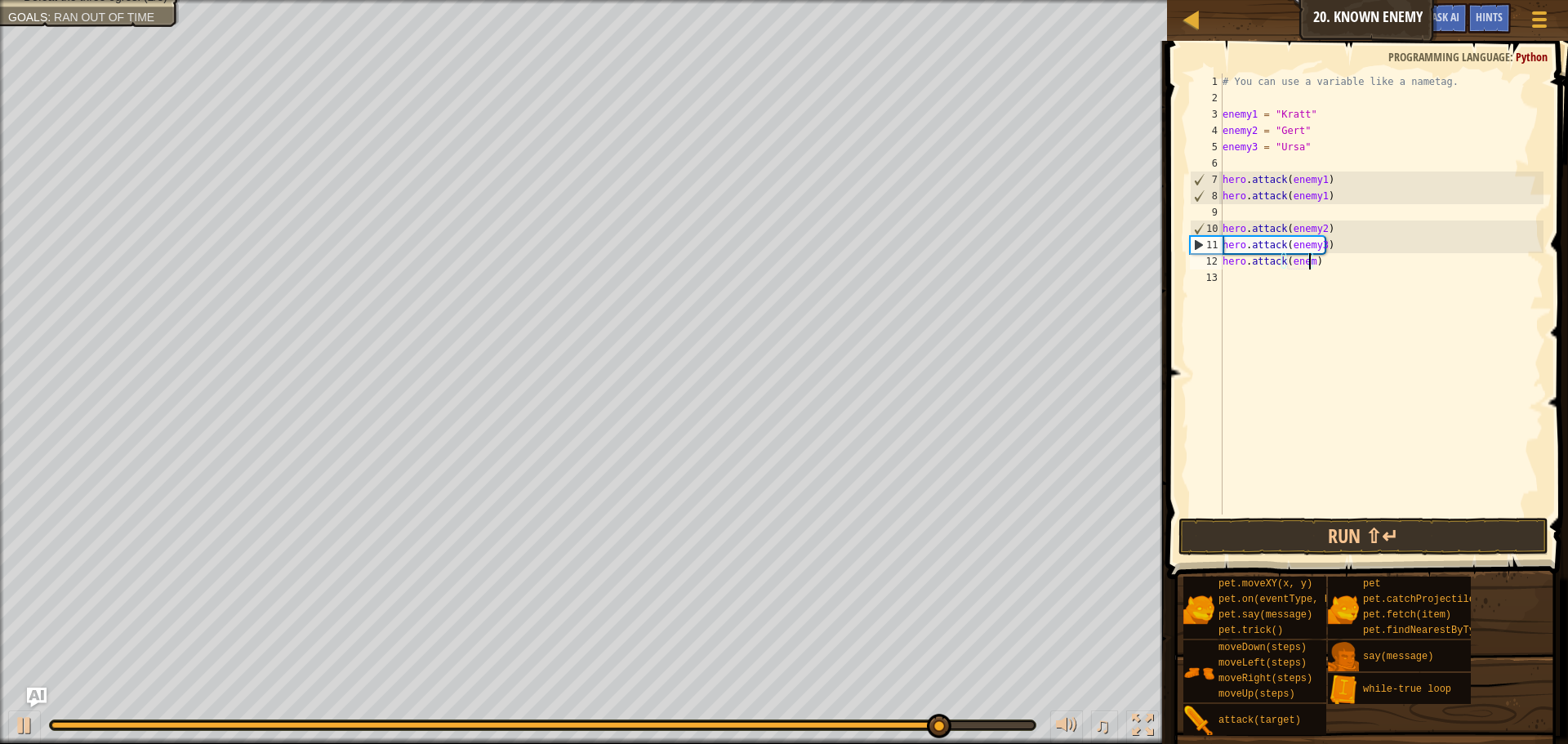
scroll to position [8, 8]
click at [1340, 521] on button "Run ⇧↵" at bounding box center [1364, 537] width 370 height 38
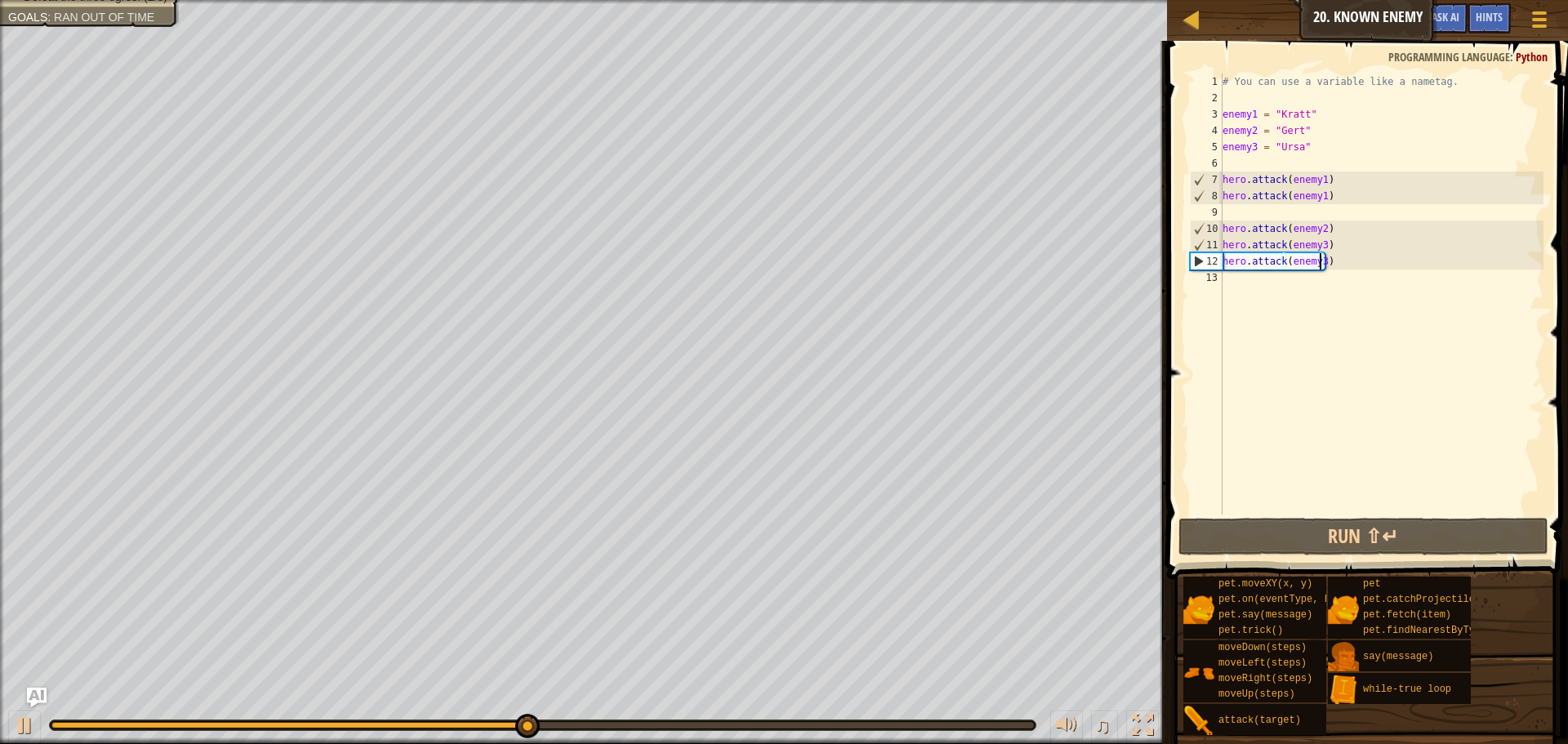
click at [1304, 260] on div "# You can use a variable like a nametag. enemy1 = "[PERSON_NAME]" enemy2 = "[PE…" at bounding box center [1382, 310] width 324 height 474
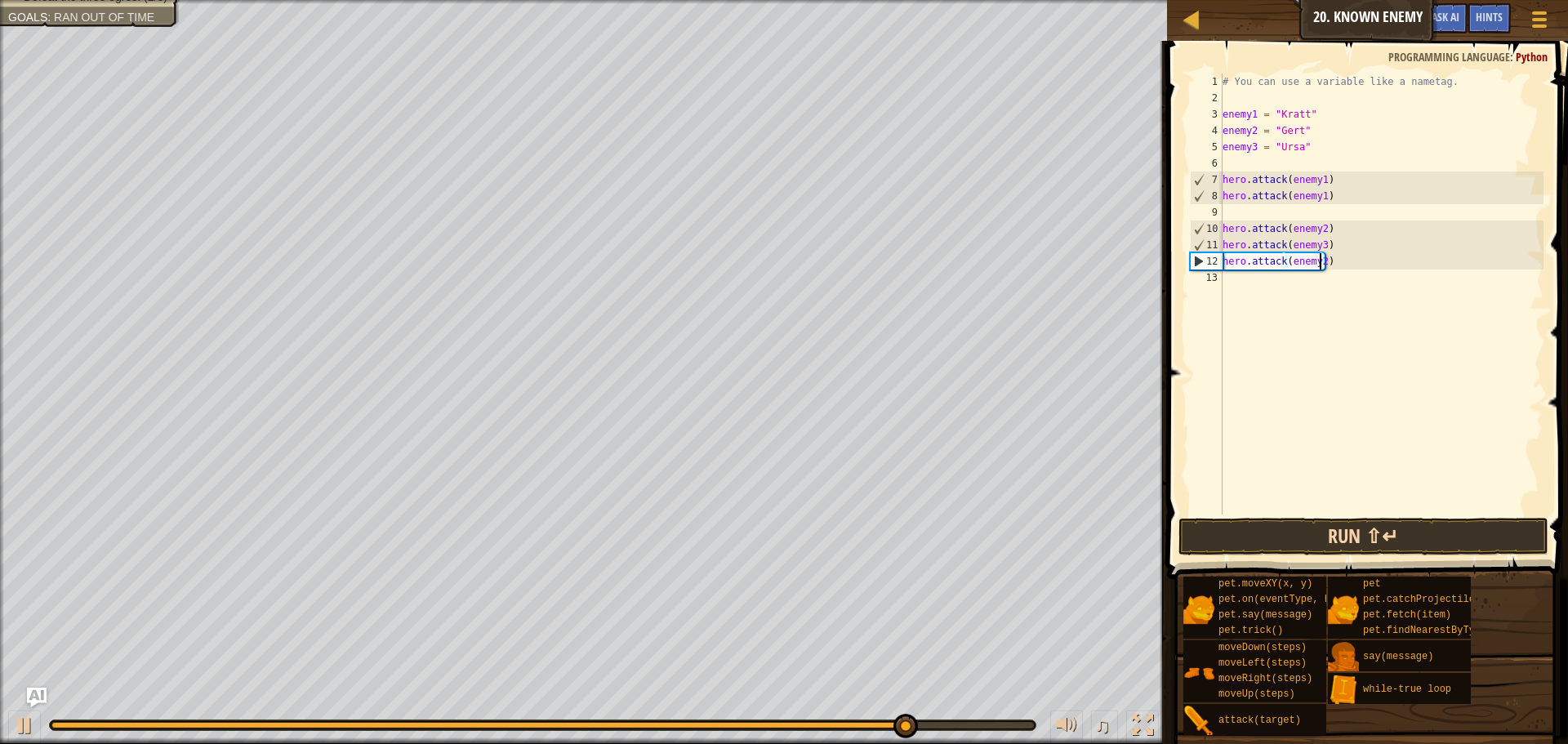
type textarea "hero.attack(enemy2)"
click at [1378, 521] on button "Run ⇧↵" at bounding box center [1364, 537] width 370 height 38
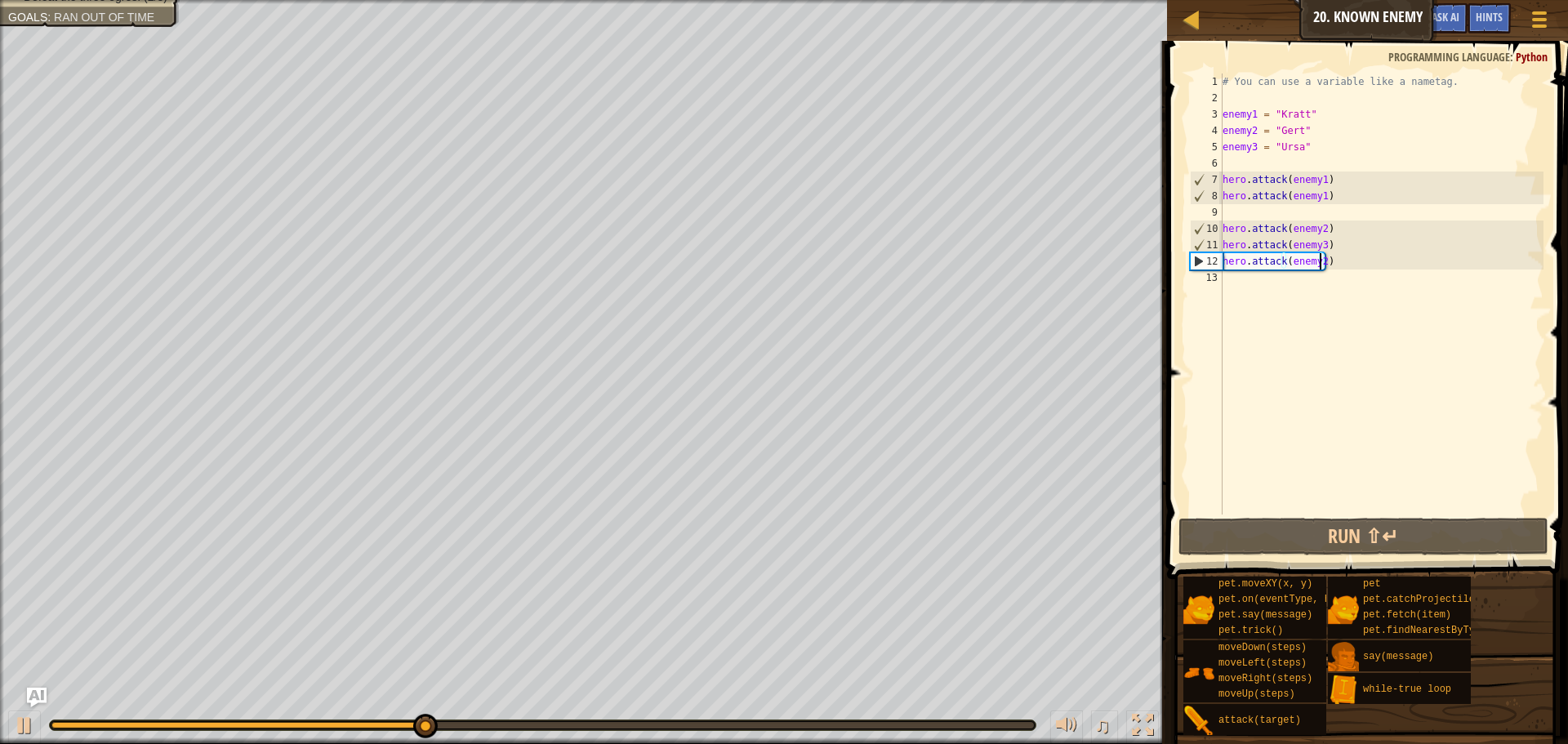
click at [1306, 278] on div "# You can use a variable like a nametag. enemy1 = "[PERSON_NAME]" enemy2 = "[PE…" at bounding box center [1382, 310] width 324 height 474
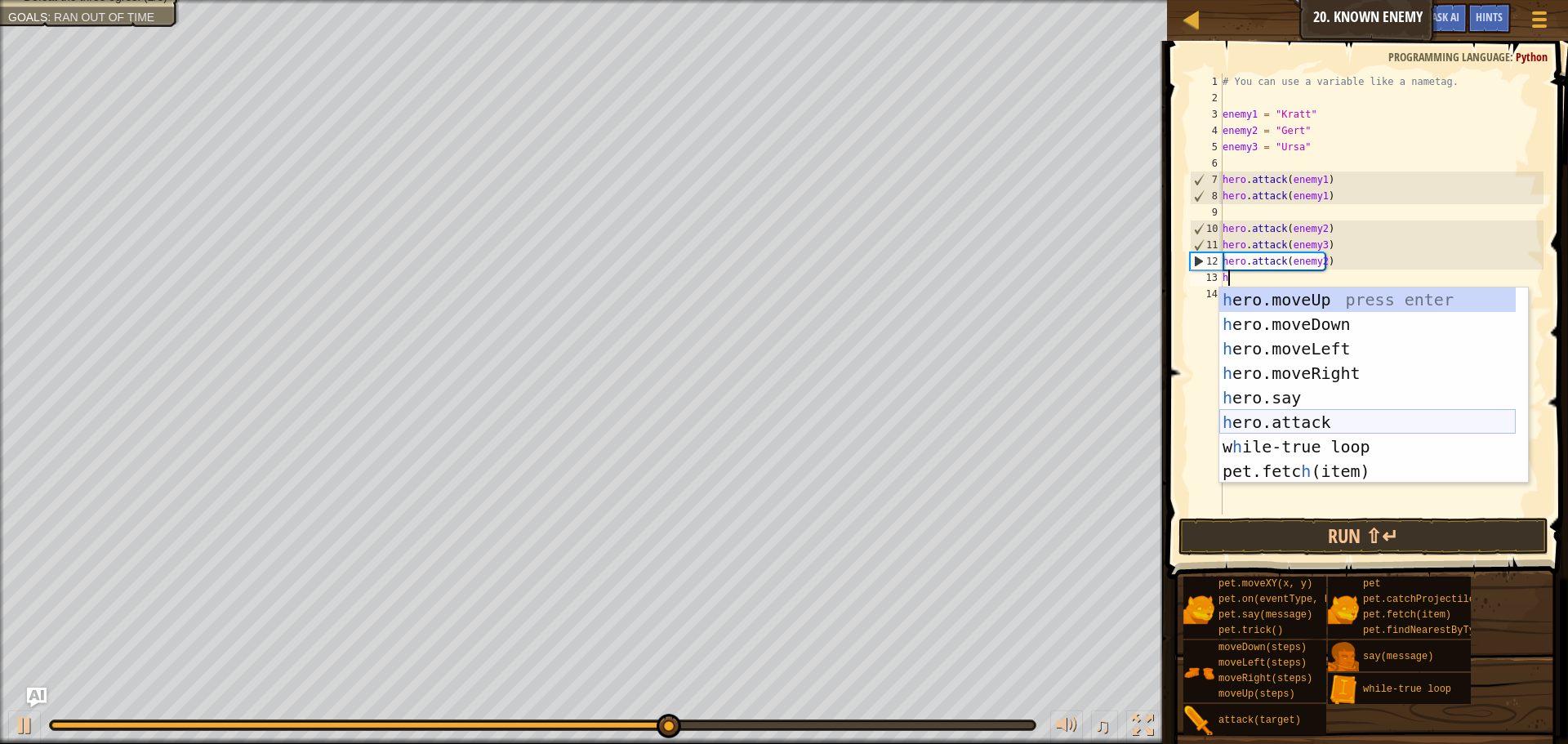
click at [1292, 416] on div "h ero.moveUp press enter h ero.moveDown press enter h ero.moveLeft press enter …" at bounding box center [1368, 410] width 297 height 245
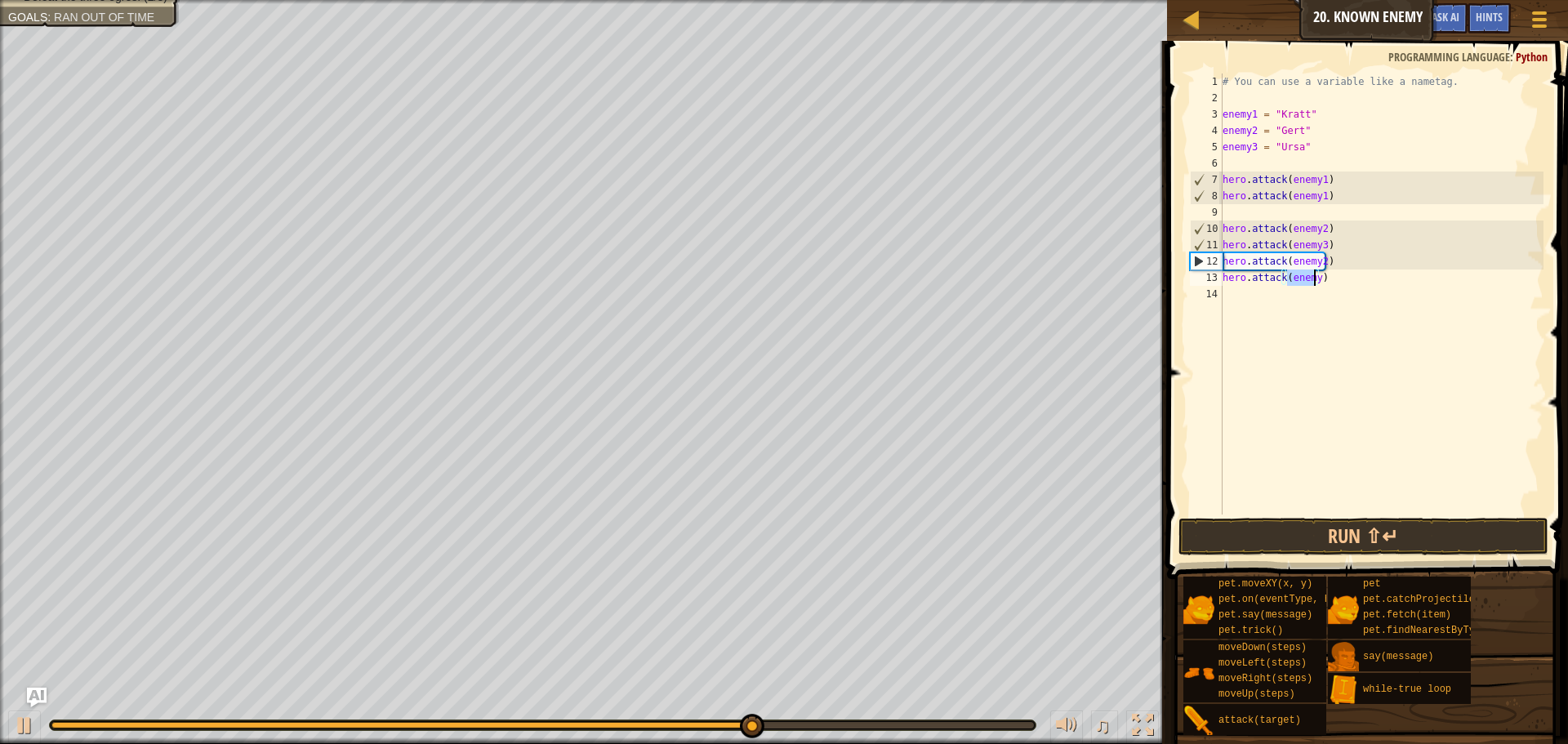
click at [1312, 280] on div "# You can use a variable like a nametag. enemy1 = "[PERSON_NAME]" enemy2 = "[PE…" at bounding box center [1382, 294] width 324 height 441
click at [1315, 280] on div "# You can use a variable like a nametag. enemy1 = "[PERSON_NAME]" enemy2 = "[PE…" at bounding box center [1382, 310] width 324 height 474
click at [1313, 282] on div "# You can use a variable like a nametag. enemy1 = "[PERSON_NAME]" enemy2 = "[PE…" at bounding box center [1382, 294] width 324 height 441
type textarea "hero.attack(enemy3)"
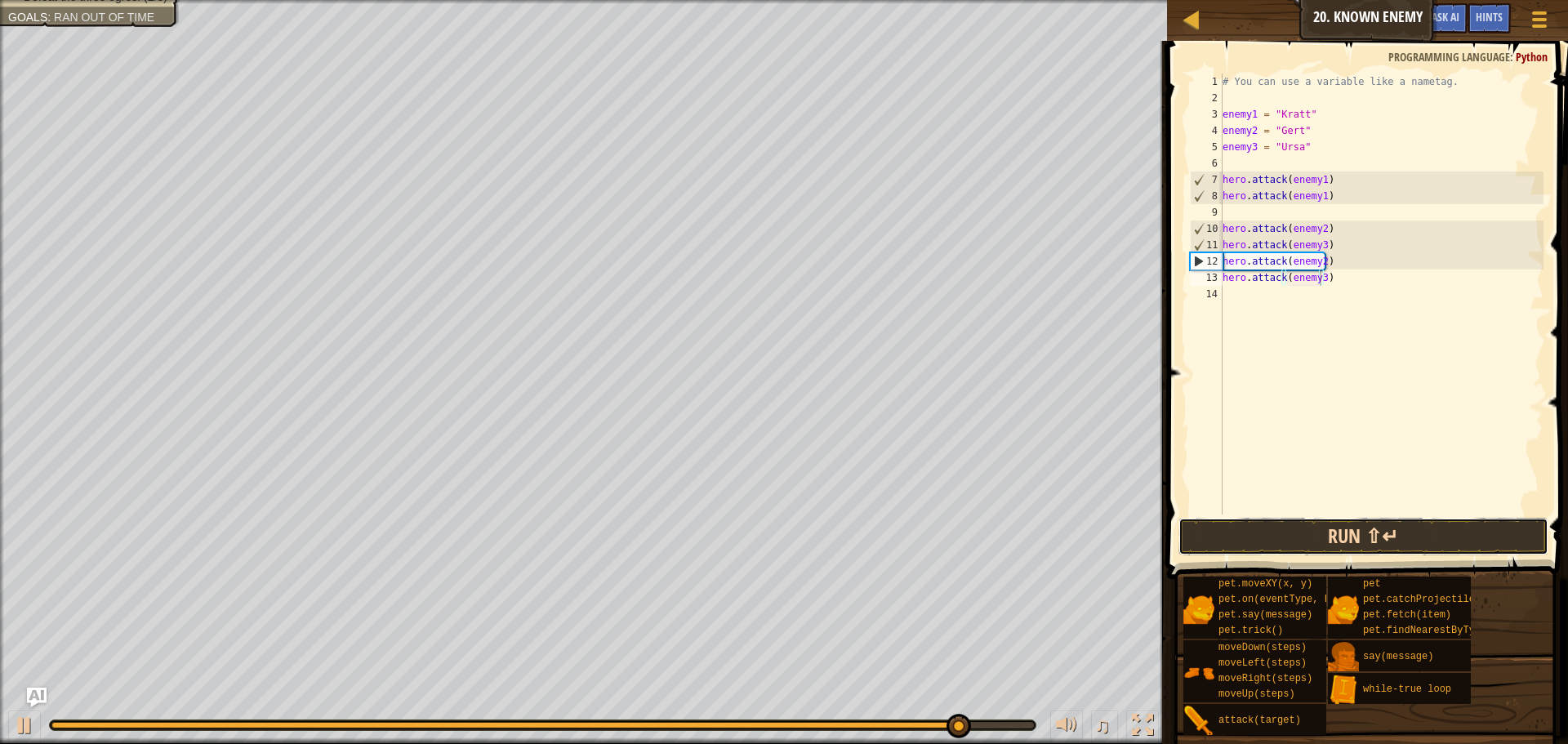
click at [1379, 540] on button "Run ⇧↵" at bounding box center [1364, 537] width 370 height 38
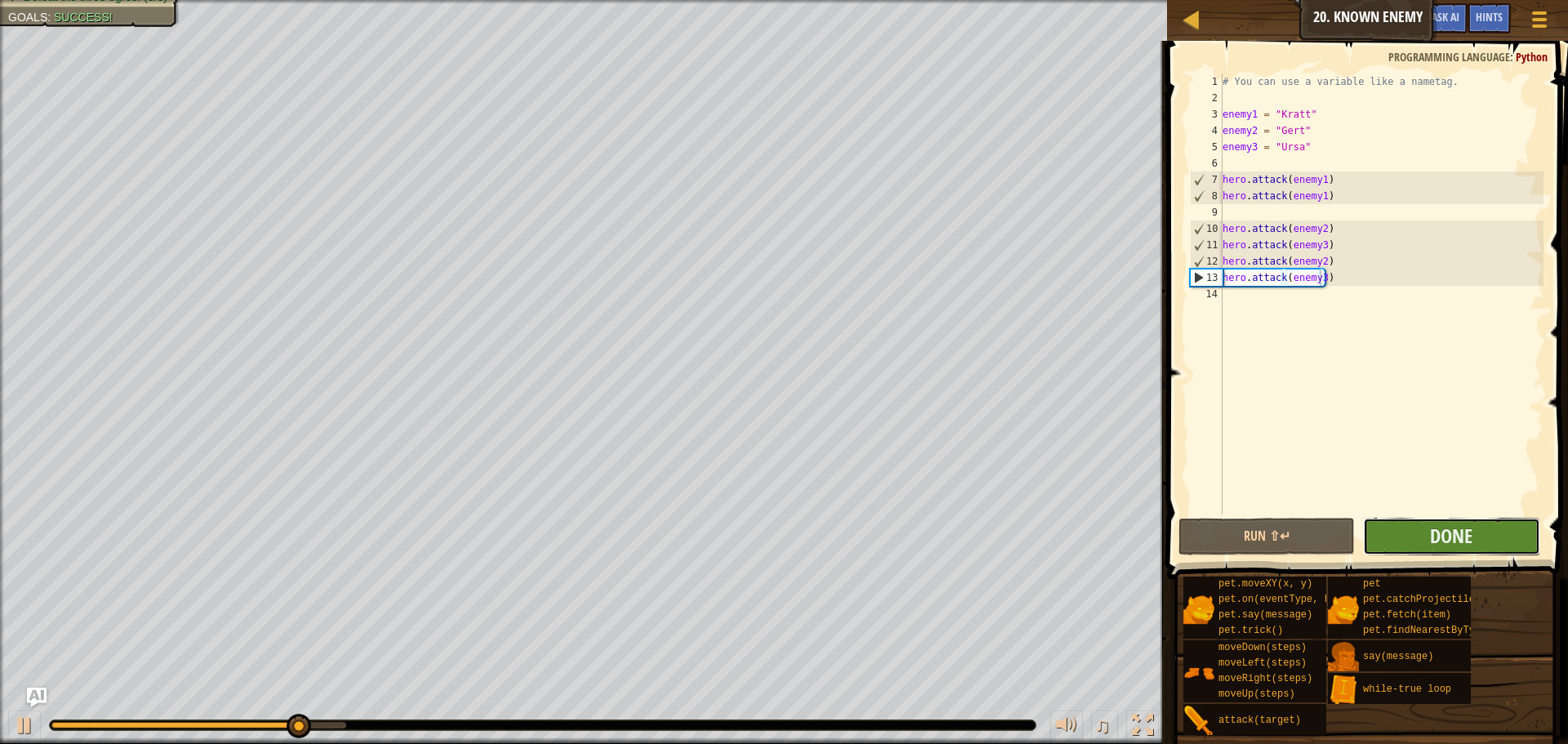
click at [1397, 536] on button "Done" at bounding box center [1451, 537] width 177 height 38
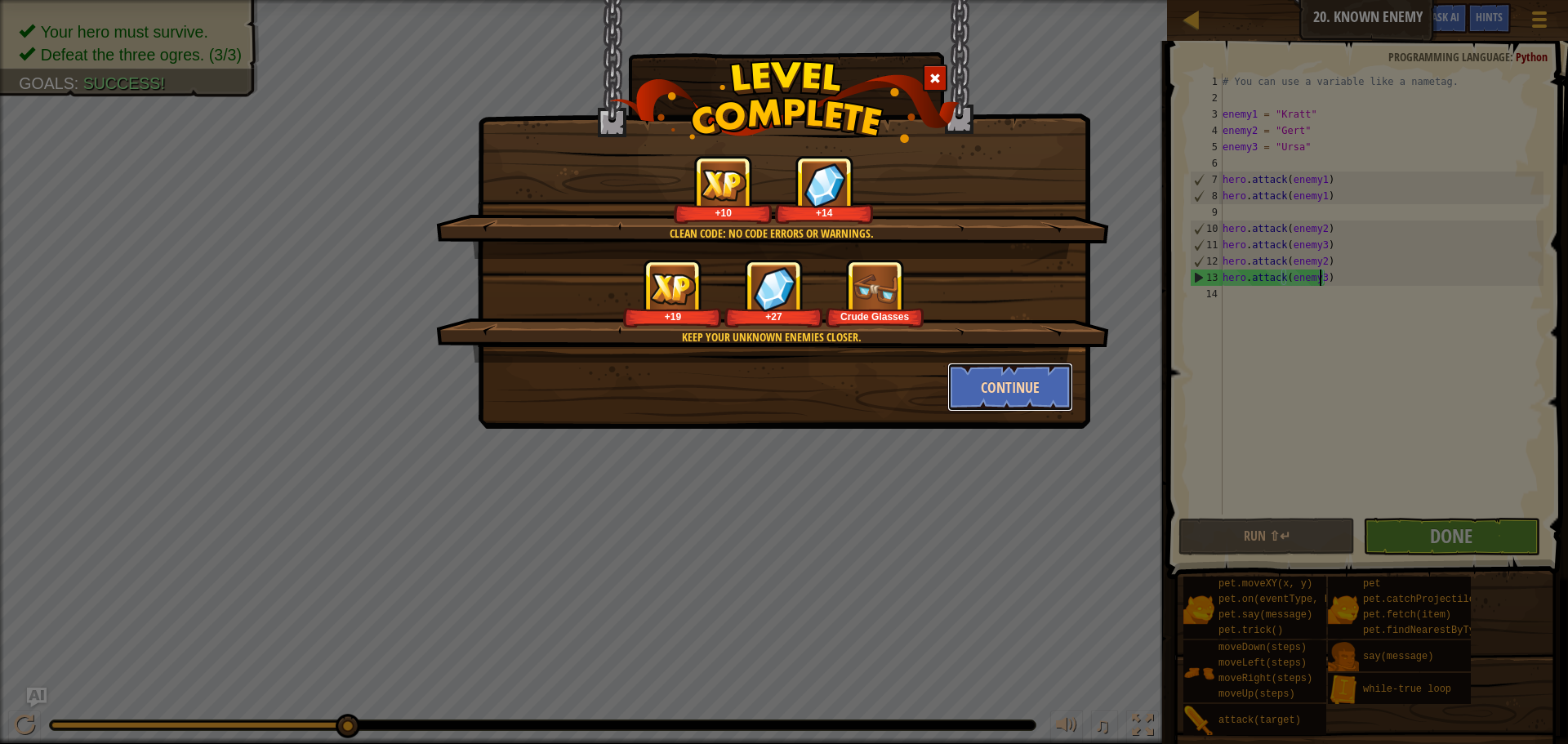
click at [1012, 400] on button "Continue" at bounding box center [1011, 387] width 126 height 49
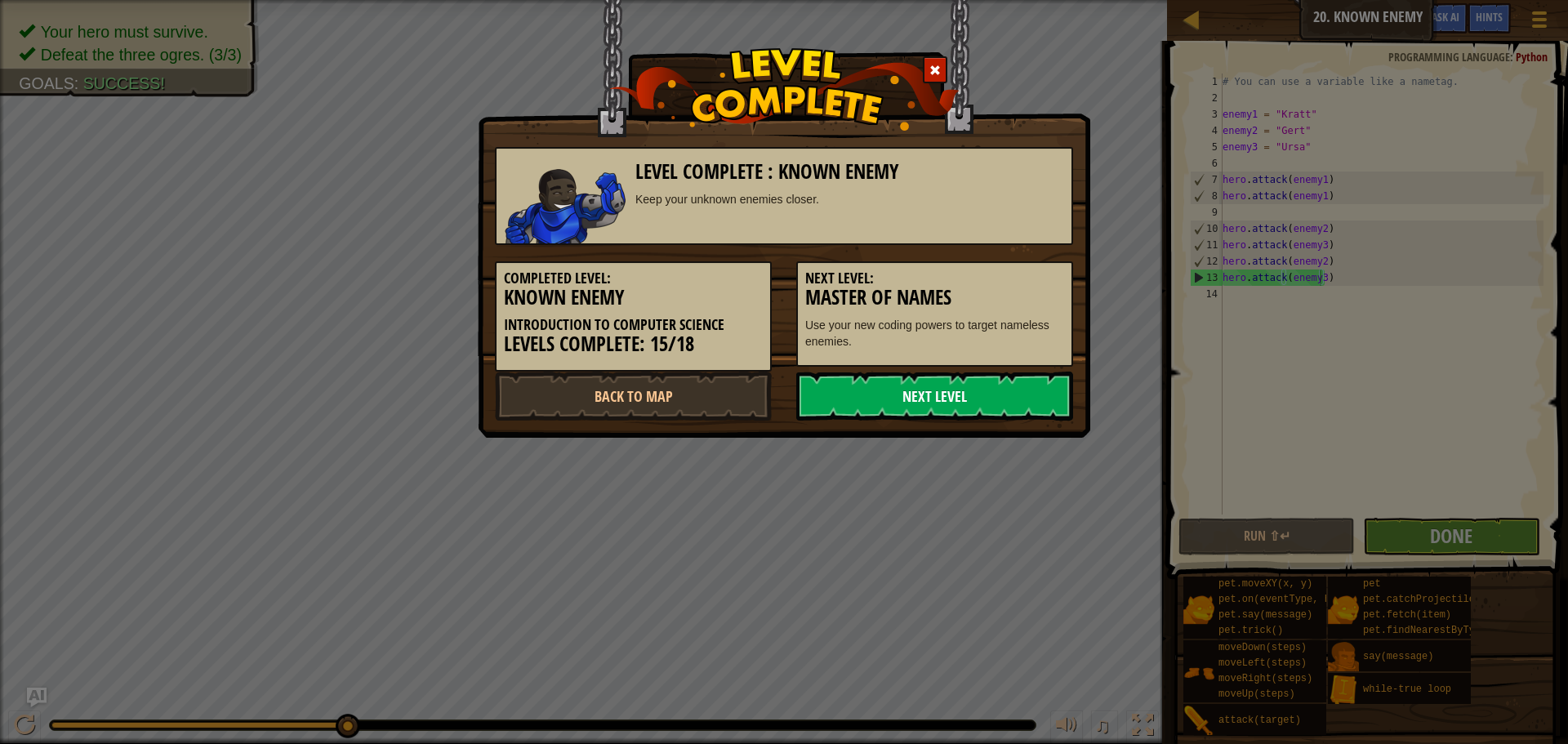
click at [984, 406] on link "Next Level" at bounding box center [935, 396] width 277 height 49
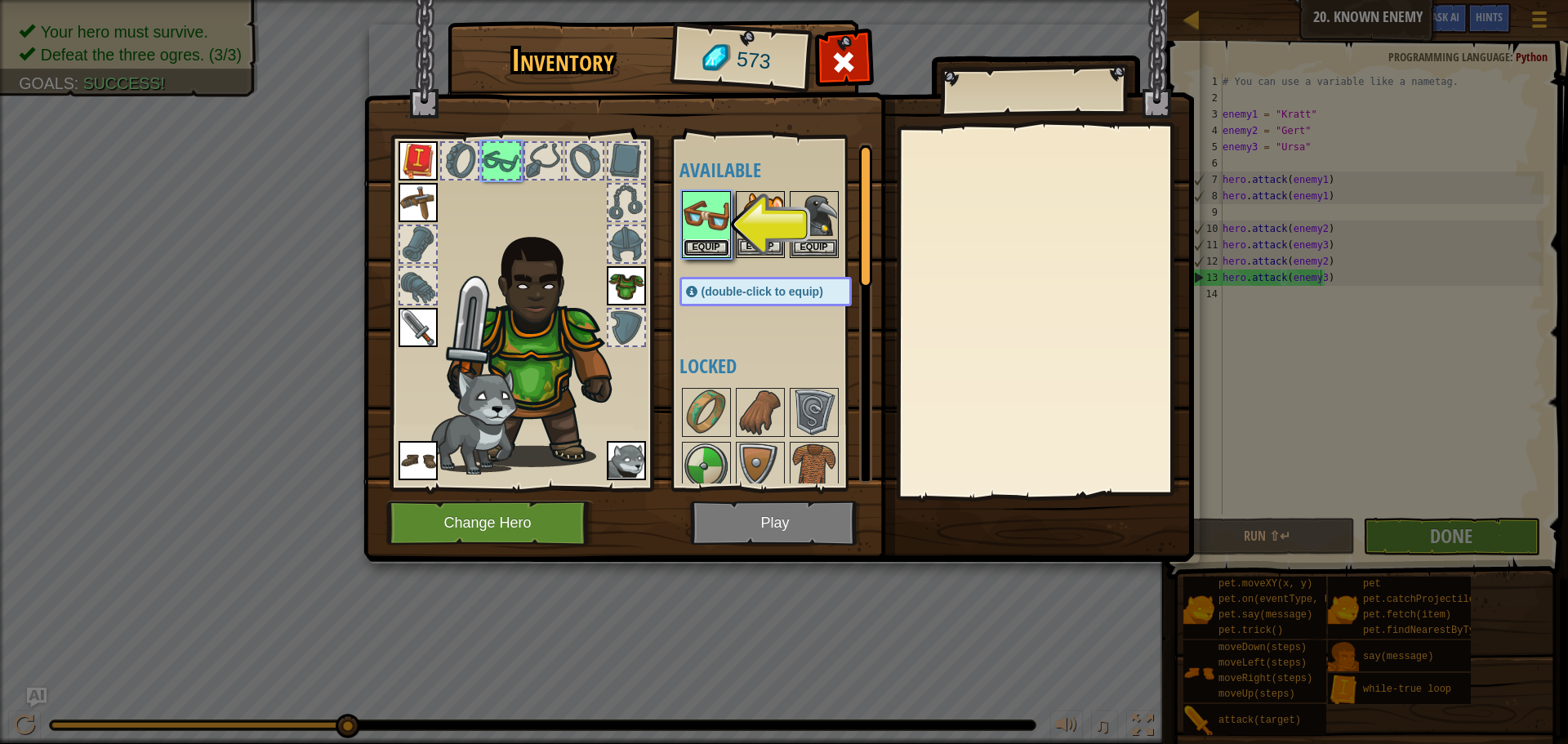
click at [702, 251] on button "Equip" at bounding box center [706, 248] width 46 height 17
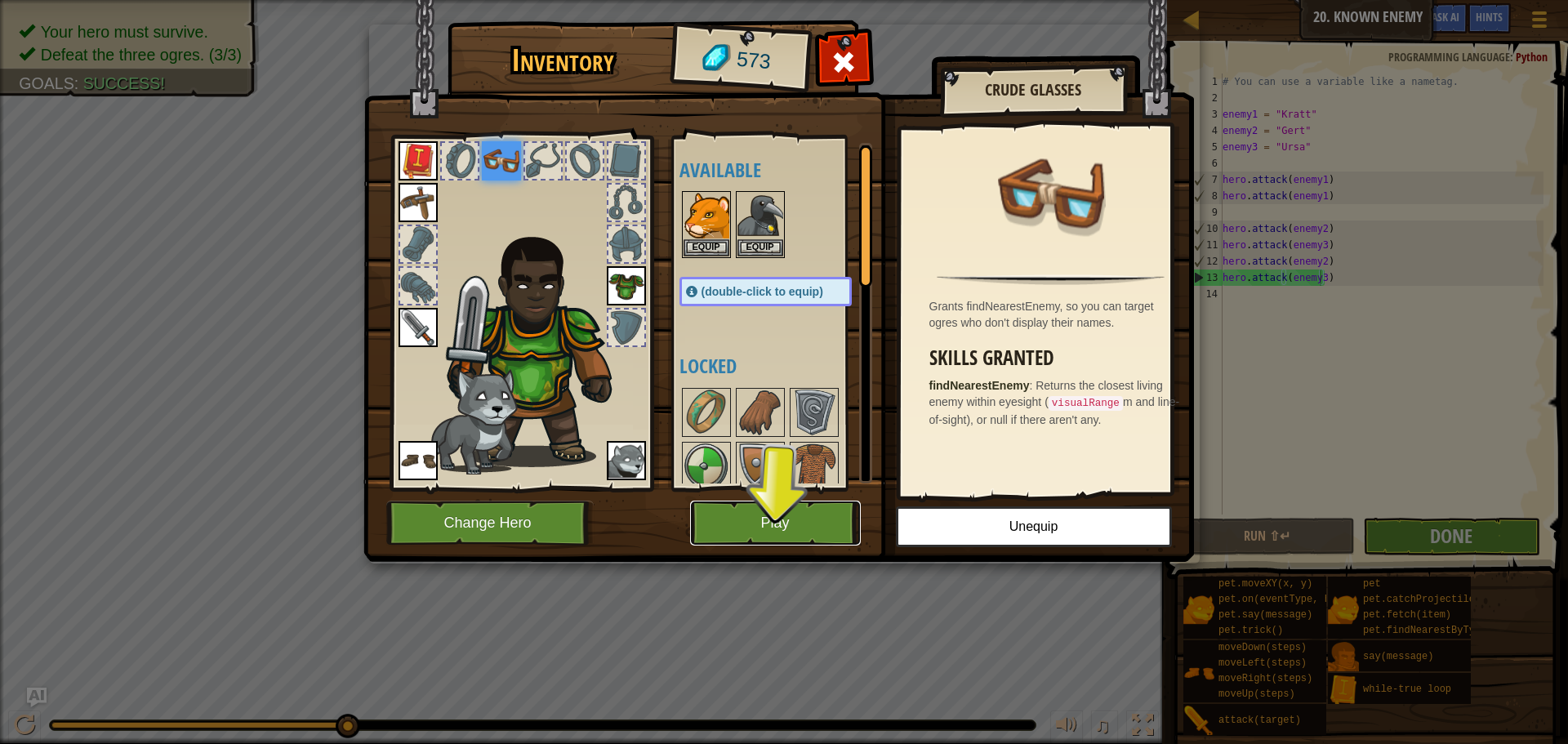
click at [825, 509] on button "Play" at bounding box center [775, 523] width 171 height 45
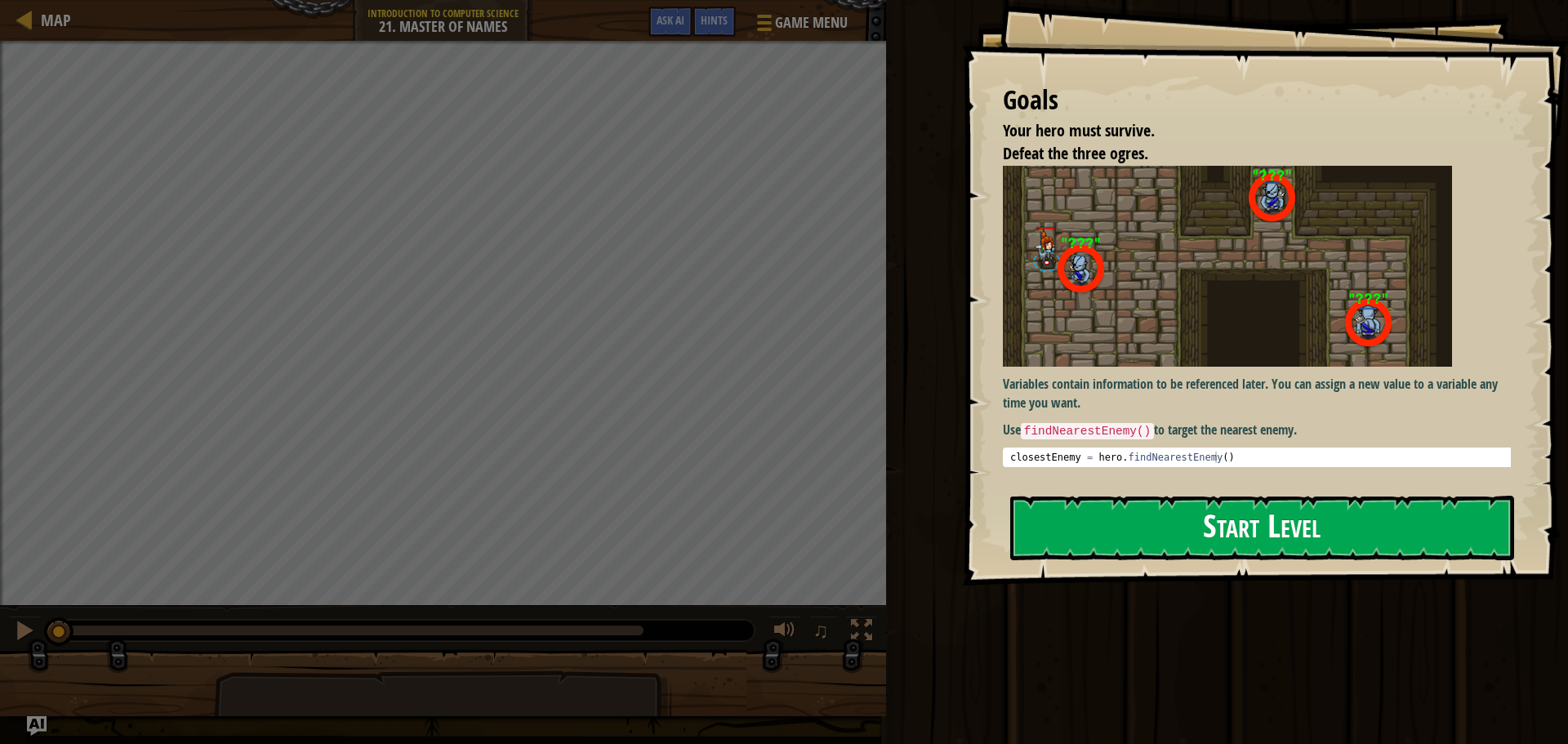
click at [1263, 507] on button "Start Level" at bounding box center [1262, 528] width 504 height 65
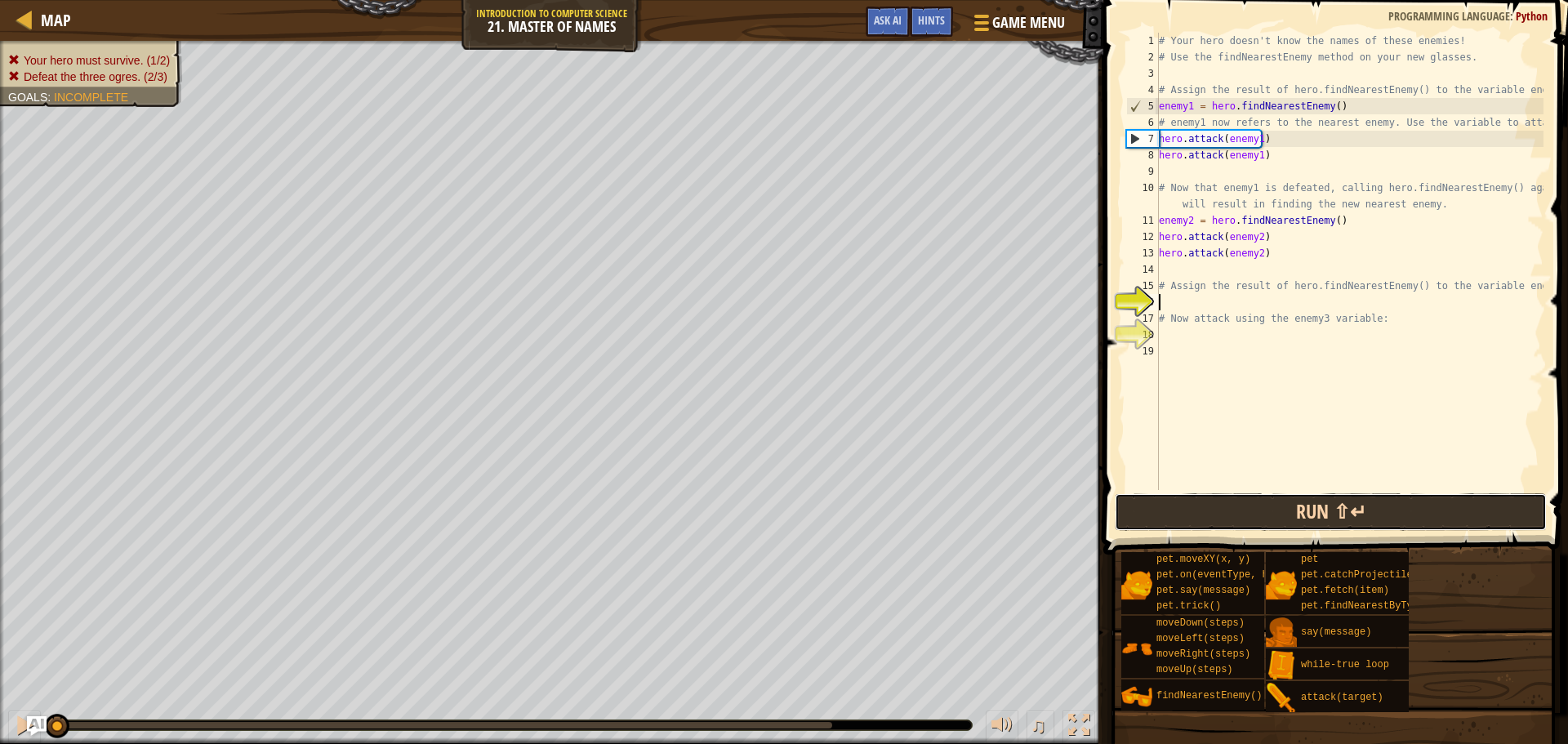
click at [1235, 517] on button "Run ⇧↵" at bounding box center [1331, 512] width 433 height 38
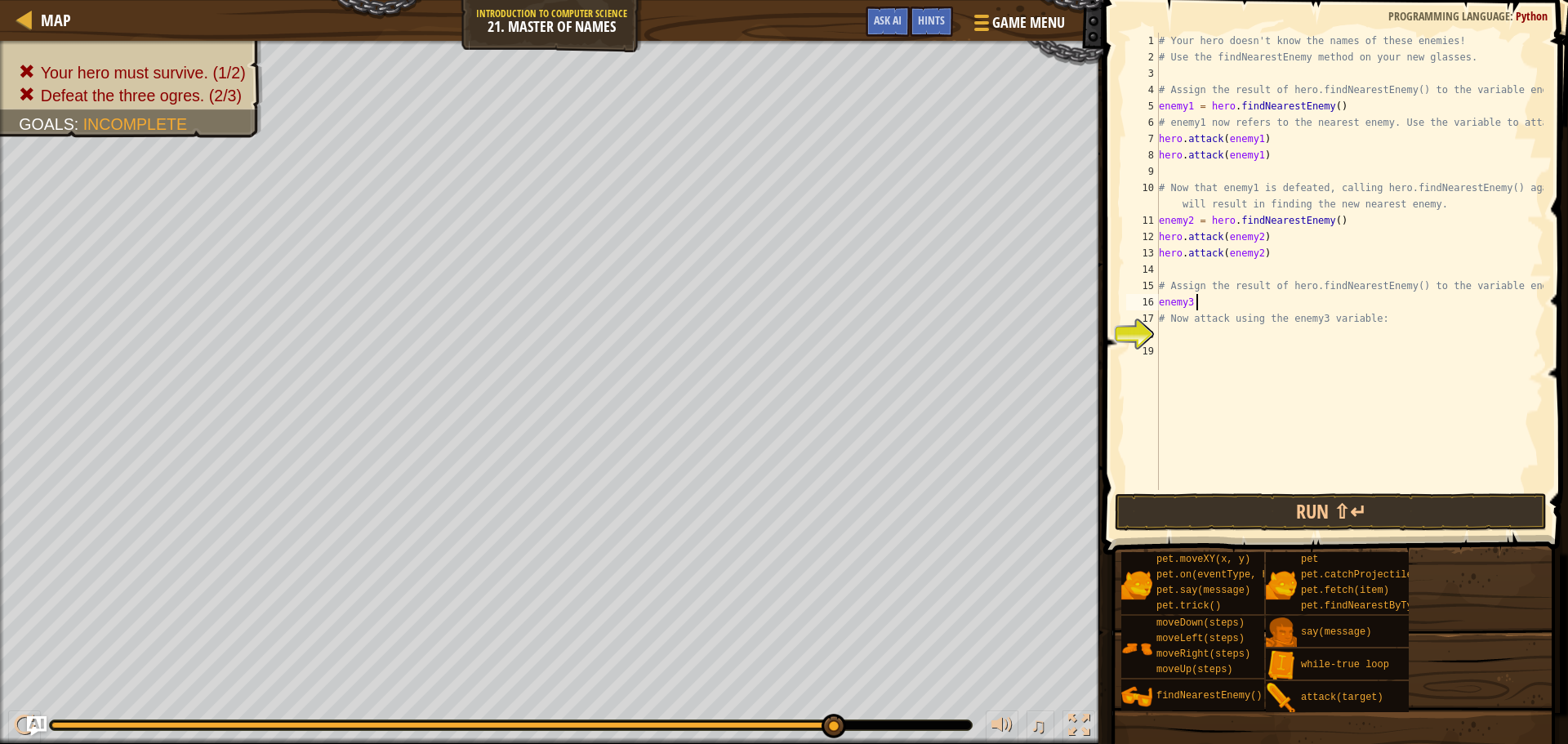
scroll to position [8, 3]
type textarea "enemy3 = h"
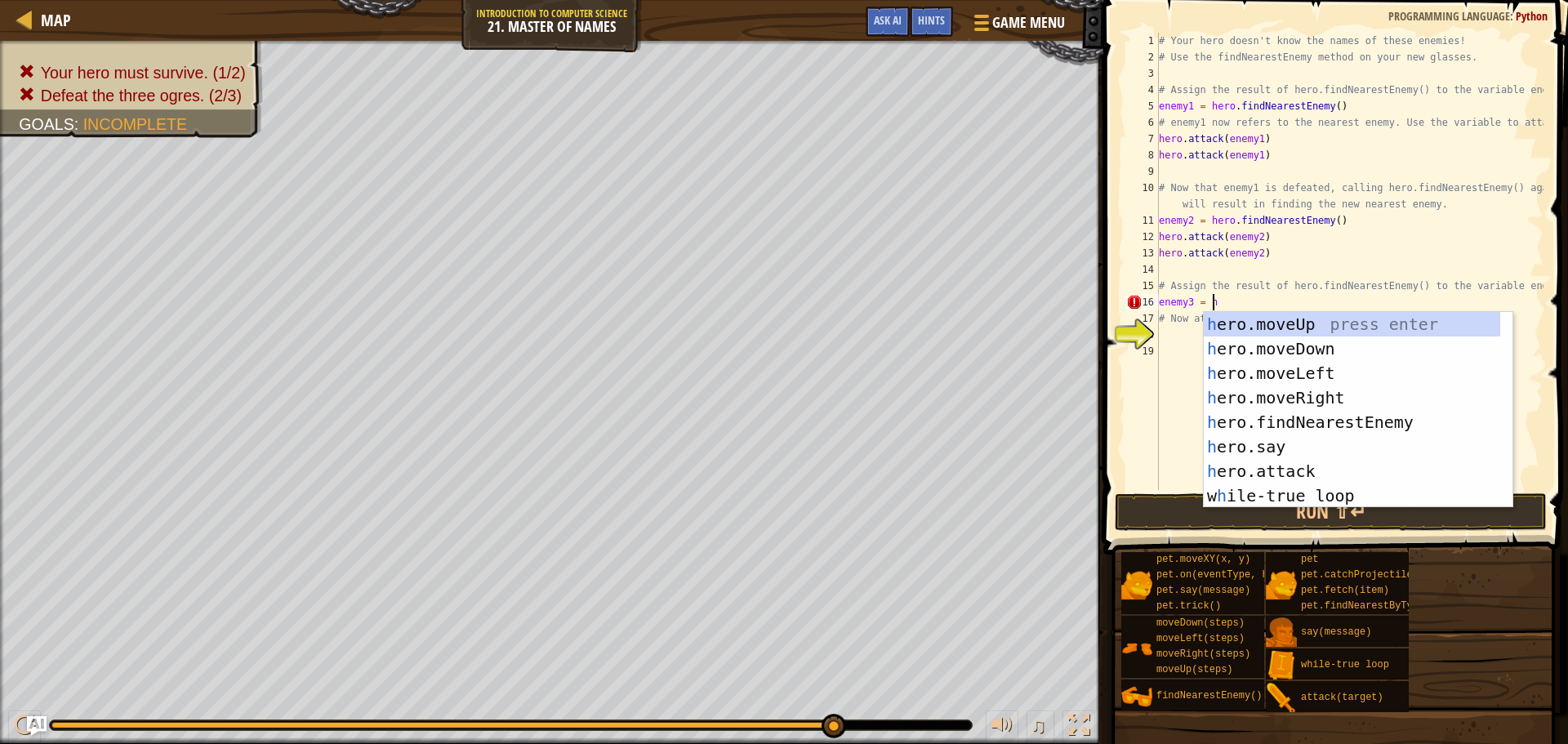
scroll to position [8, 3]
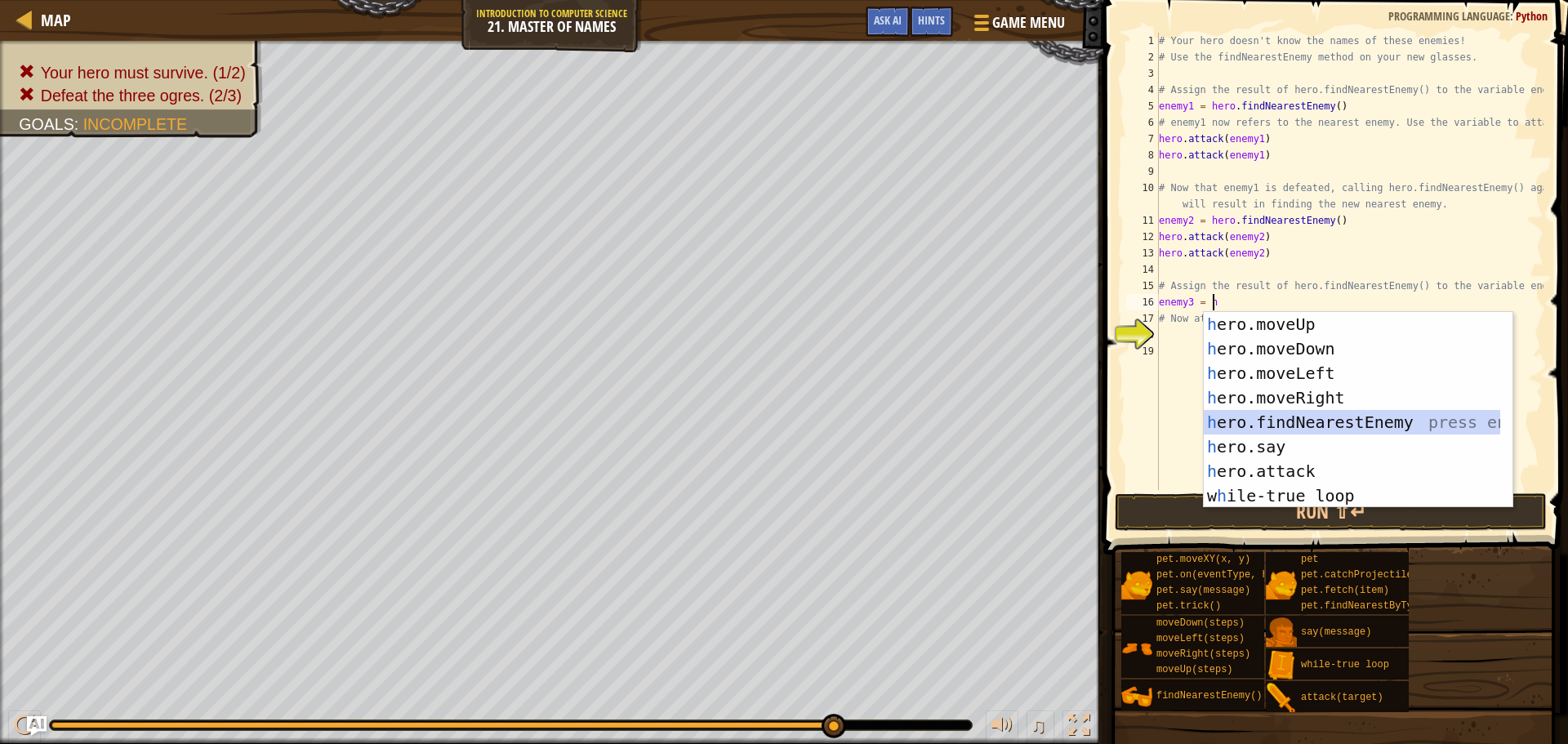
click at [1315, 423] on div "h ero.moveUp press enter h ero.moveDown press enter h ero.moveLeft press enter …" at bounding box center [1352, 434] width 297 height 245
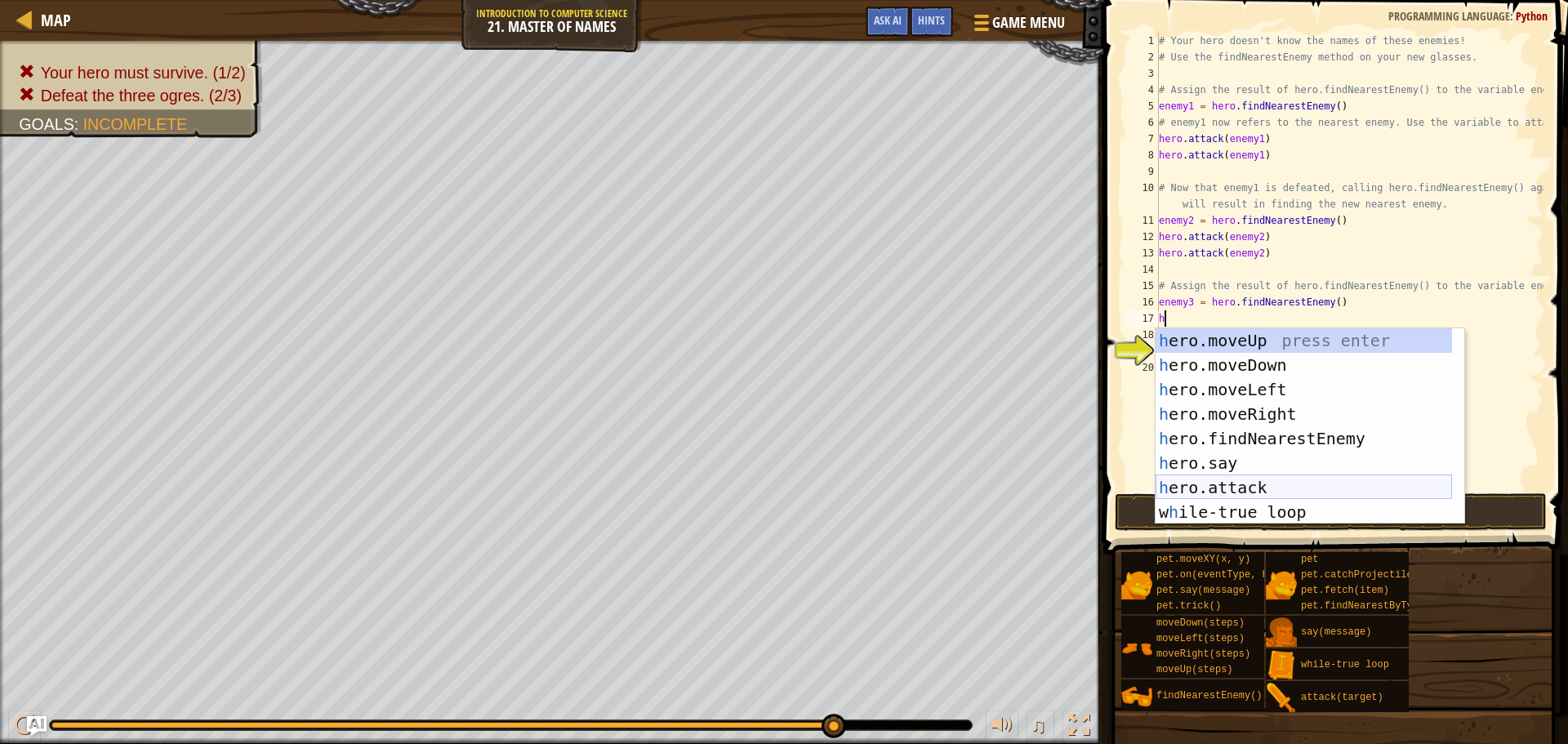
click at [1263, 484] on div "h ero.moveUp press enter h ero.moveDown press enter h ero.moveLeft press enter …" at bounding box center [1304, 450] width 297 height 245
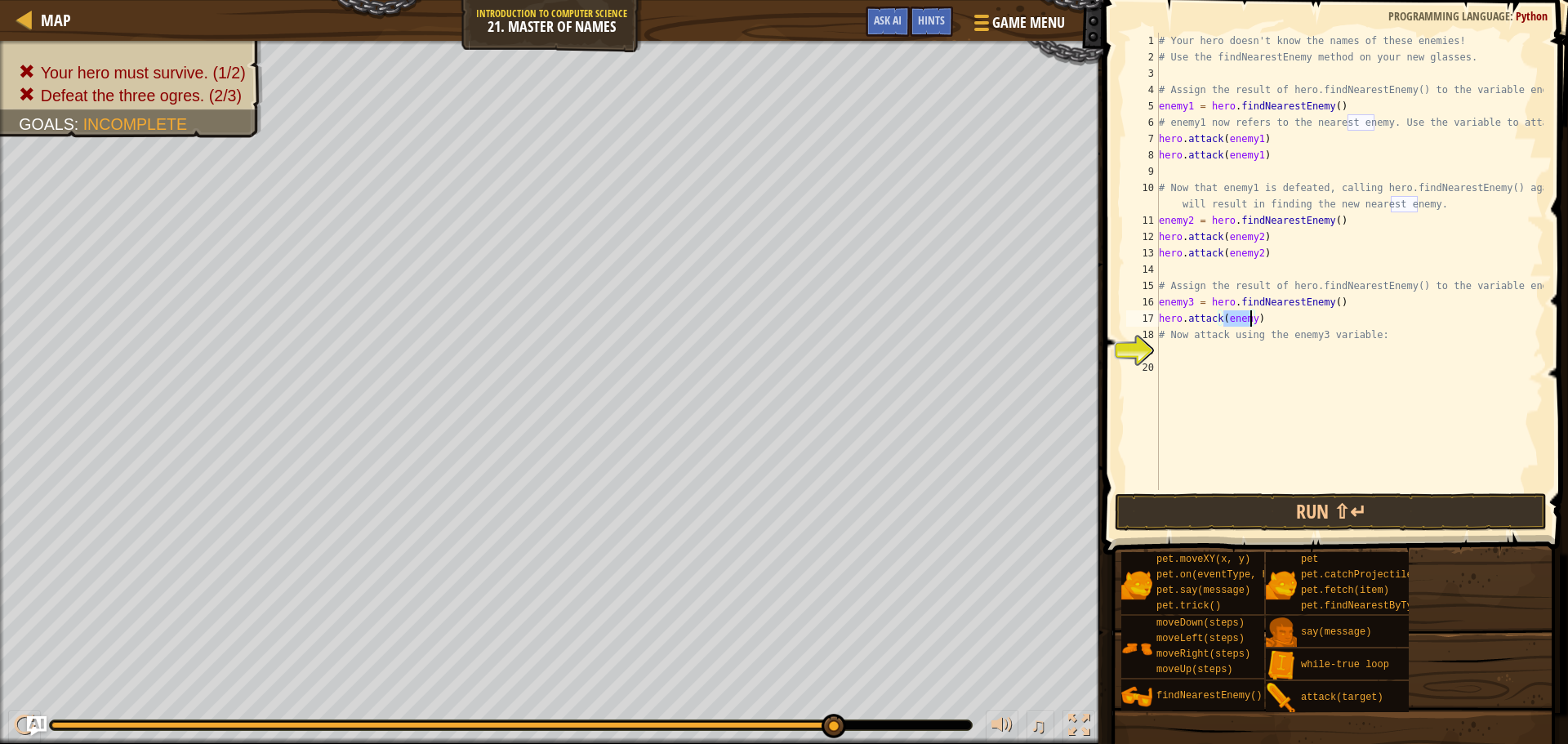
click at [1250, 319] on div "# Your hero doesn't know the names of these enemies! # Use the findNearestEnemy…" at bounding box center [1350, 261] width 388 height 457
type textarea "hero.attack(enemy3)"
click at [1272, 322] on div "# Your hero doesn't know the names of these enemies! # Use the findNearestEnemy…" at bounding box center [1350, 277] width 388 height 491
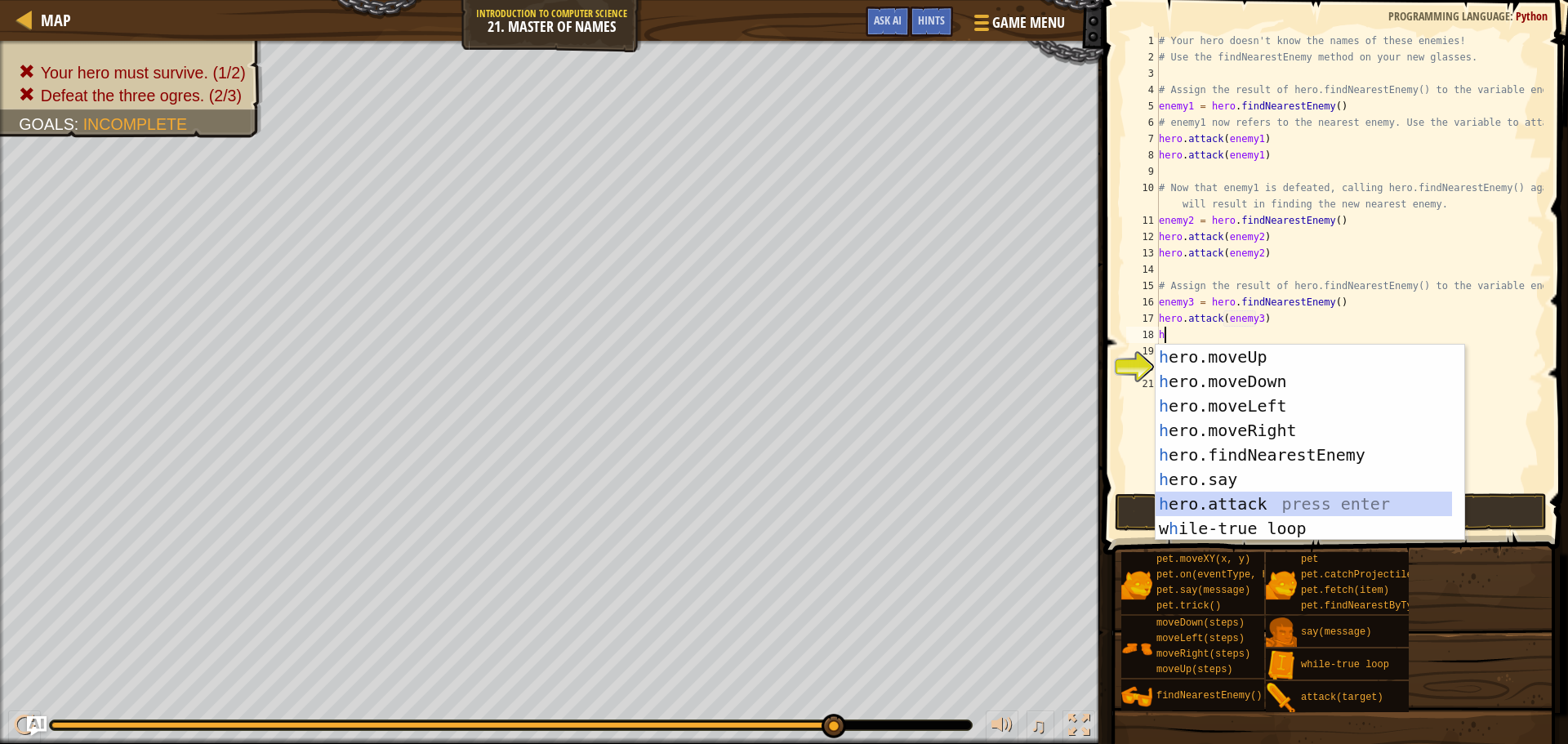
click at [1269, 503] on div "h ero.moveUp press enter h ero.moveDown press enter h ero.moveLeft press enter …" at bounding box center [1304, 467] width 297 height 245
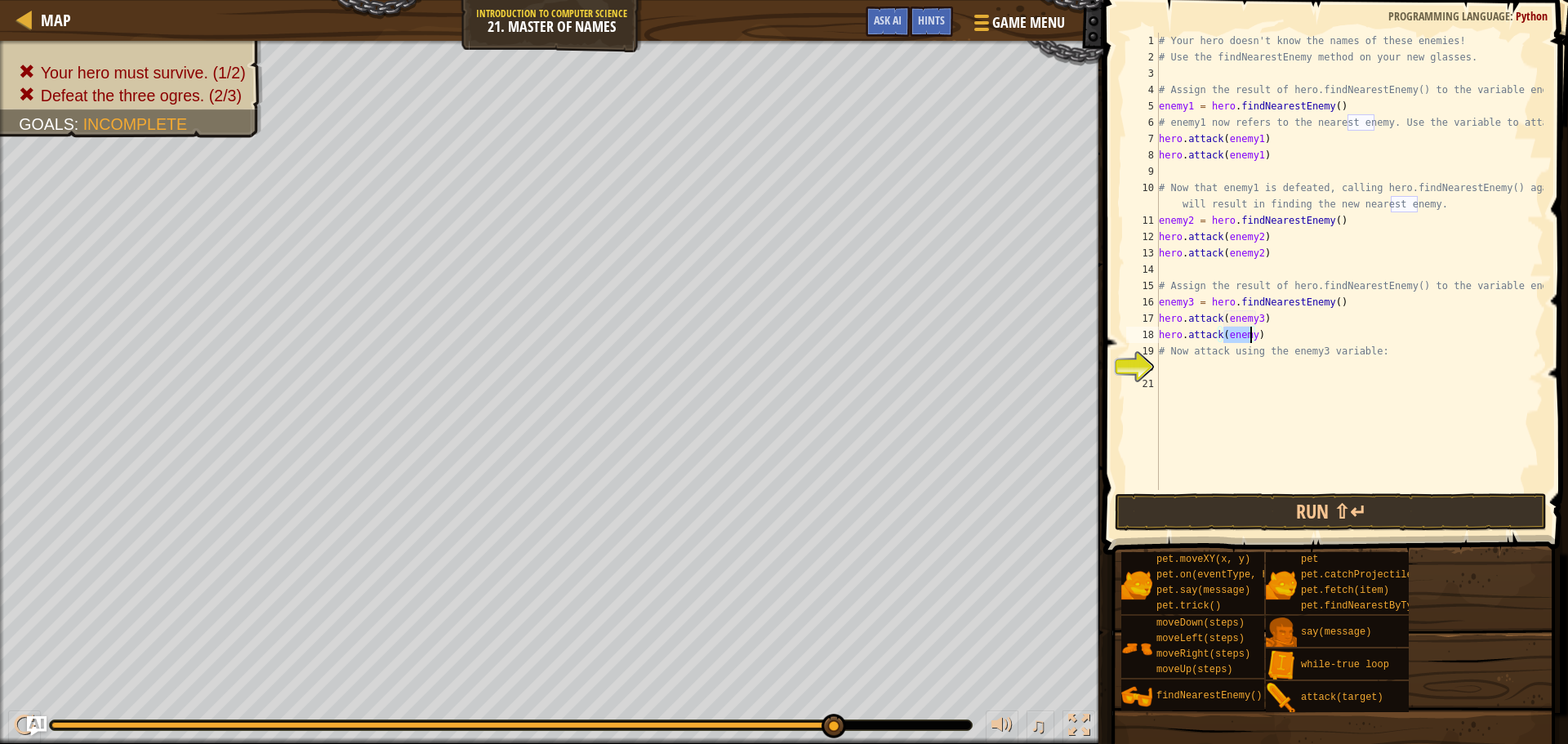
click at [1250, 333] on div "# Your hero doesn't know the names of these enemies! # Use the findNearestEnemy…" at bounding box center [1350, 261] width 388 height 457
type textarea "hero.attack(enemy3)"
click at [1279, 522] on button "Run ⇧↵" at bounding box center [1331, 512] width 433 height 38
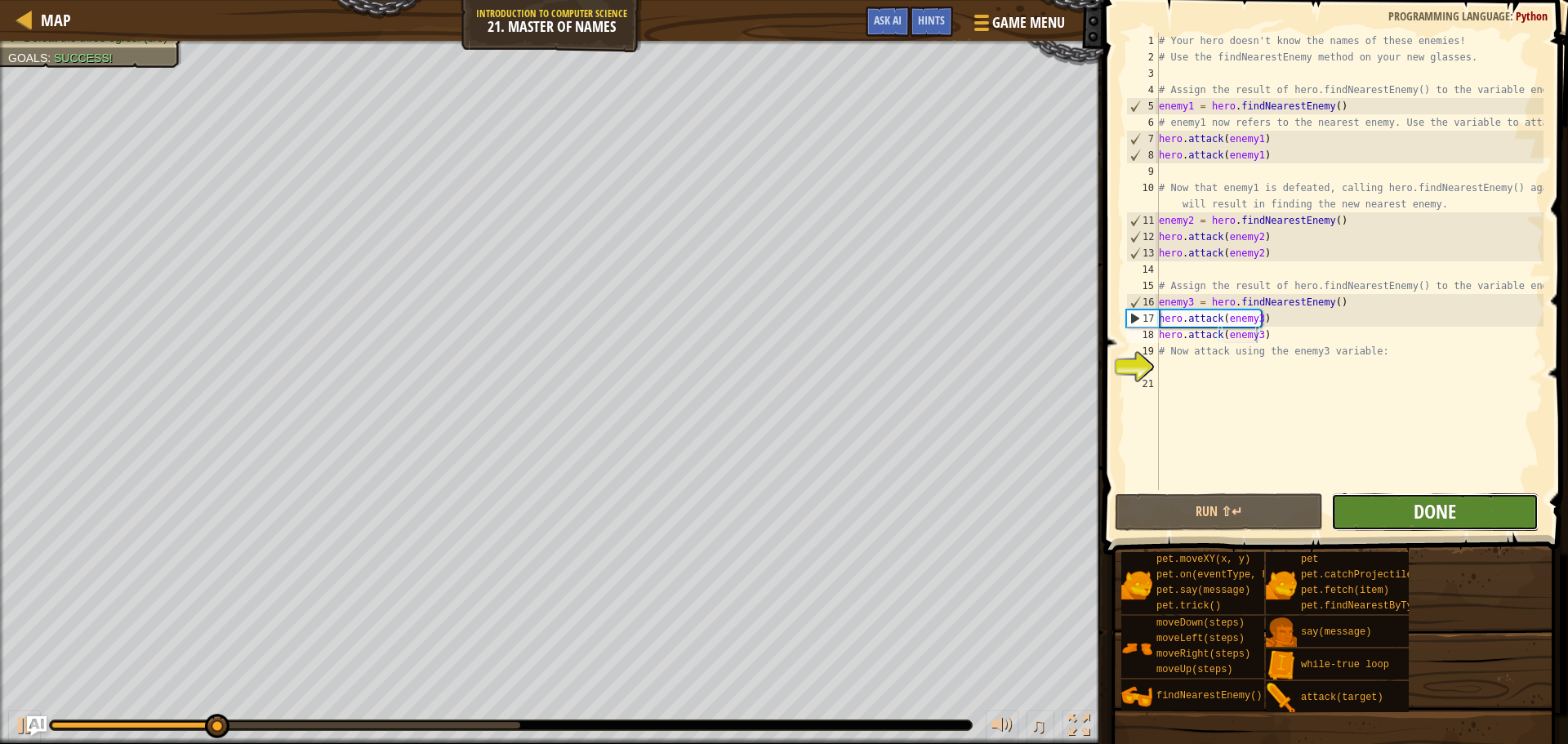
click at [1416, 513] on span "Done" at bounding box center [1435, 511] width 43 height 26
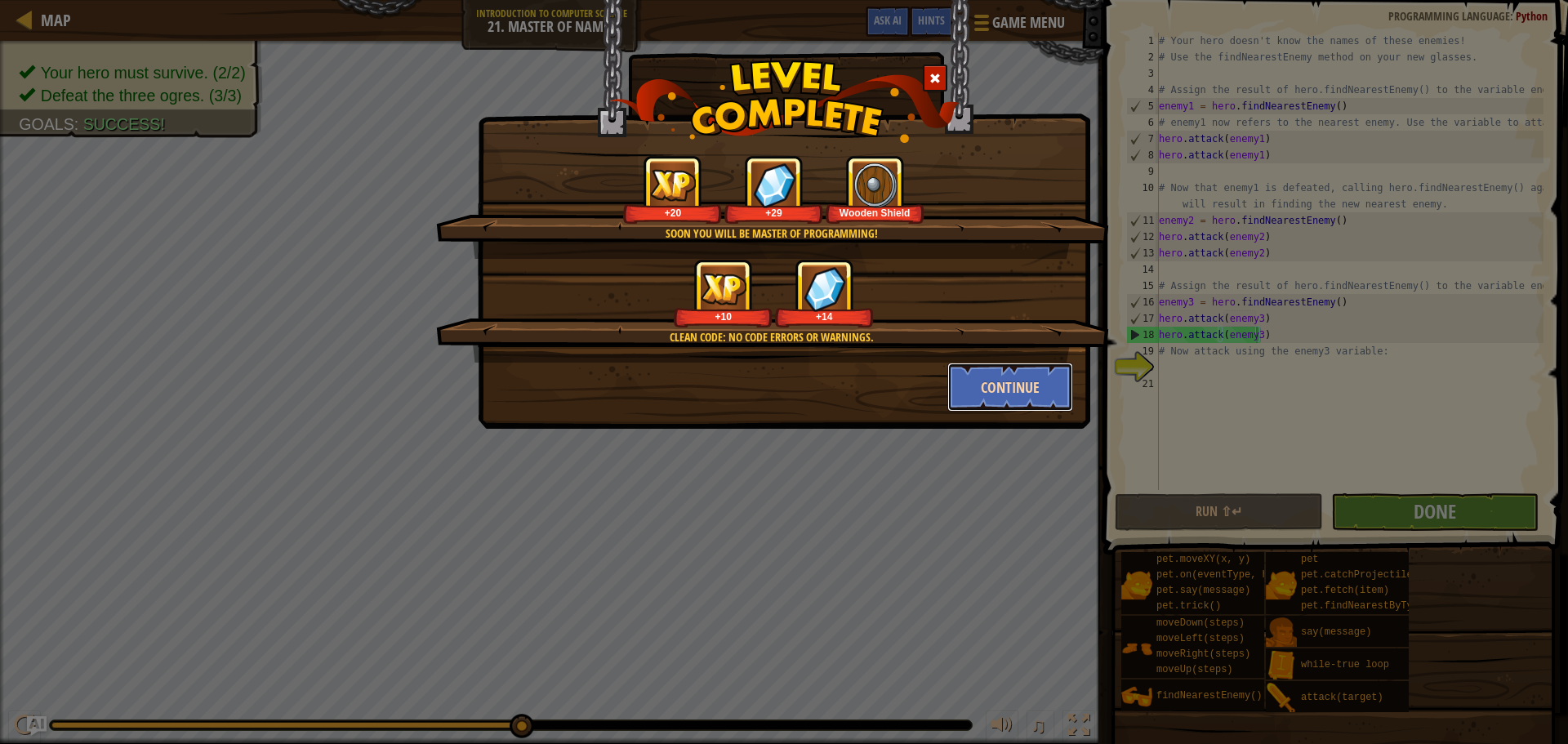
click at [1053, 384] on button "Continue" at bounding box center [1011, 387] width 126 height 49
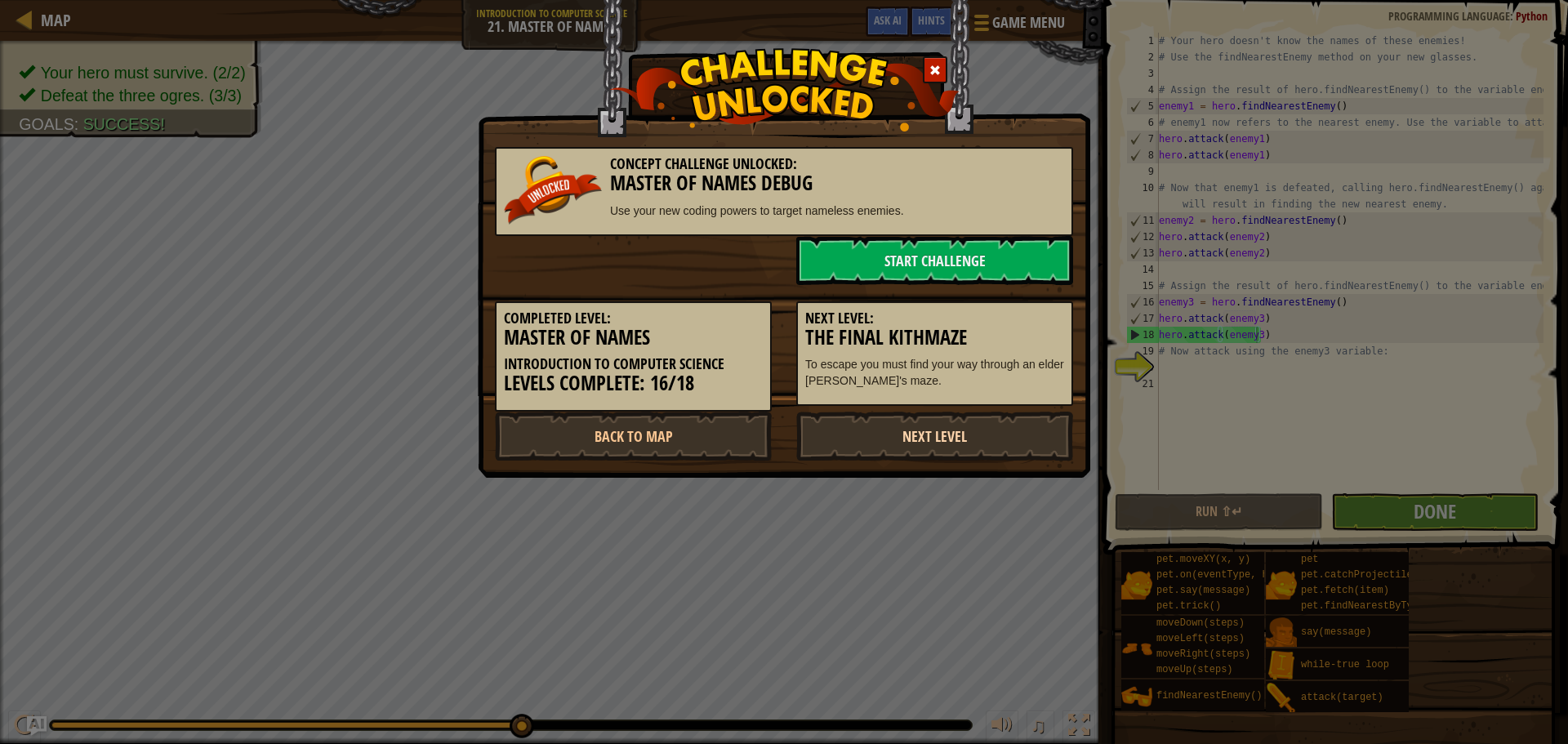
click at [1042, 452] on link "Next Level" at bounding box center [935, 436] width 277 height 49
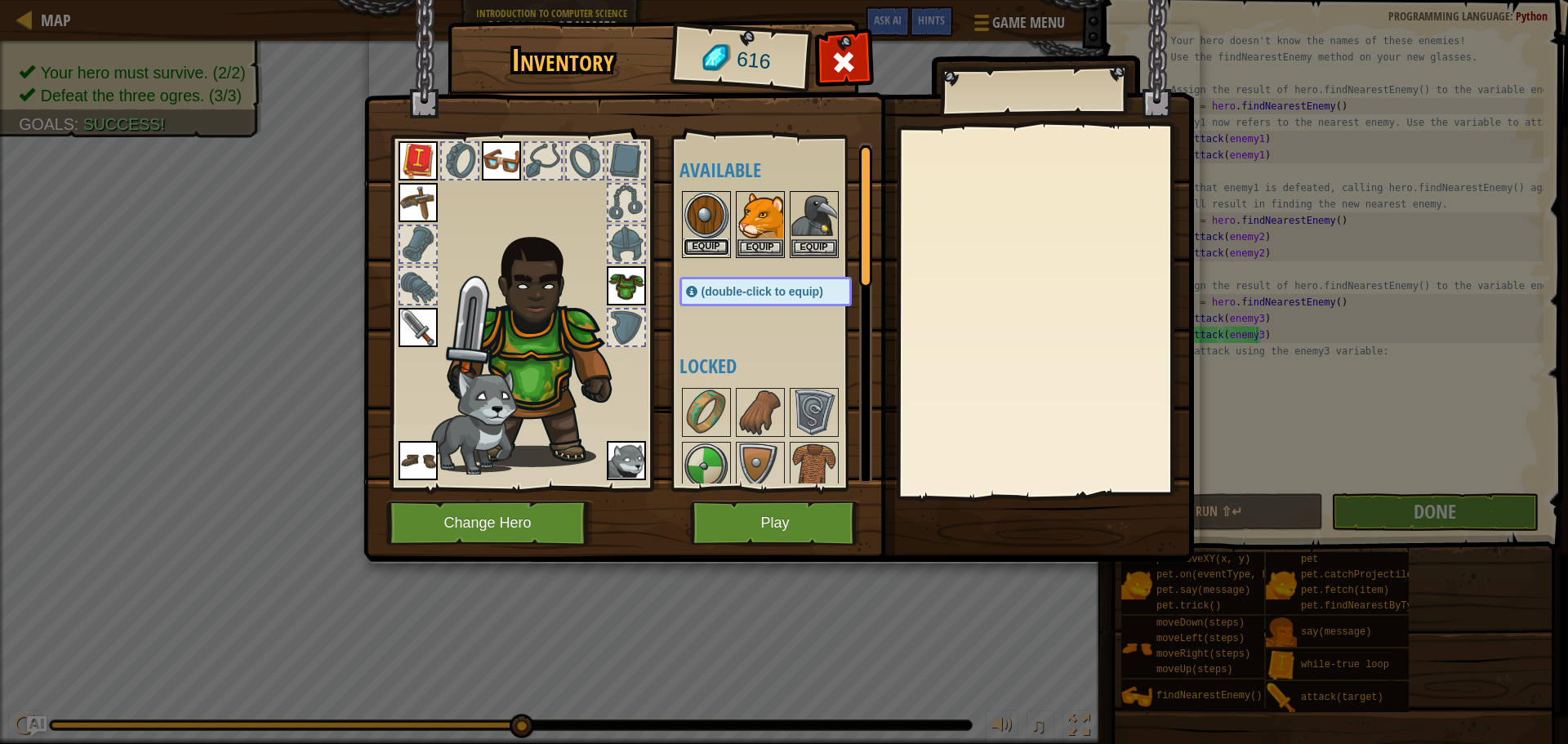
click at [705, 246] on button "Equip" at bounding box center [706, 247] width 46 height 17
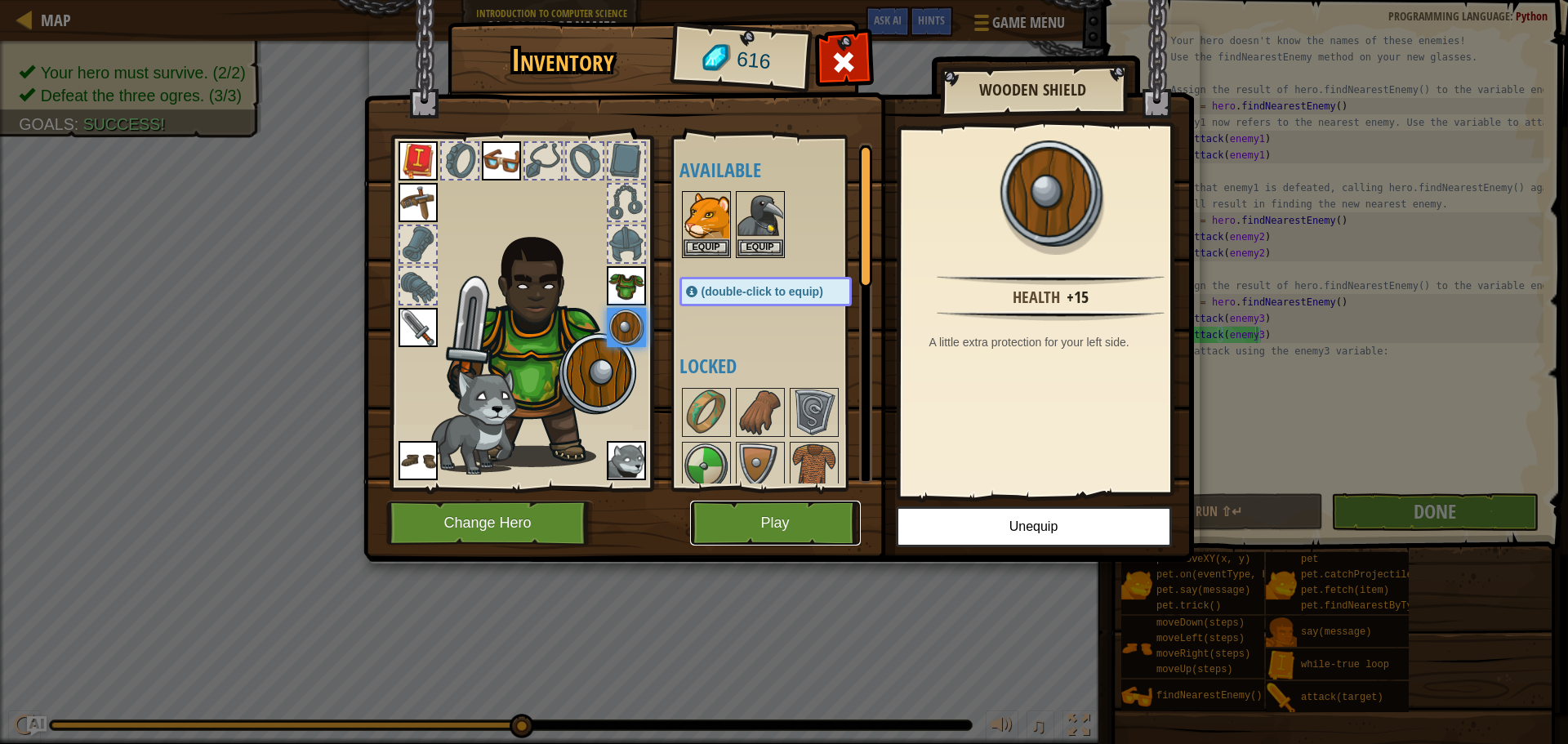
click at [721, 511] on button "Play" at bounding box center [775, 523] width 171 height 45
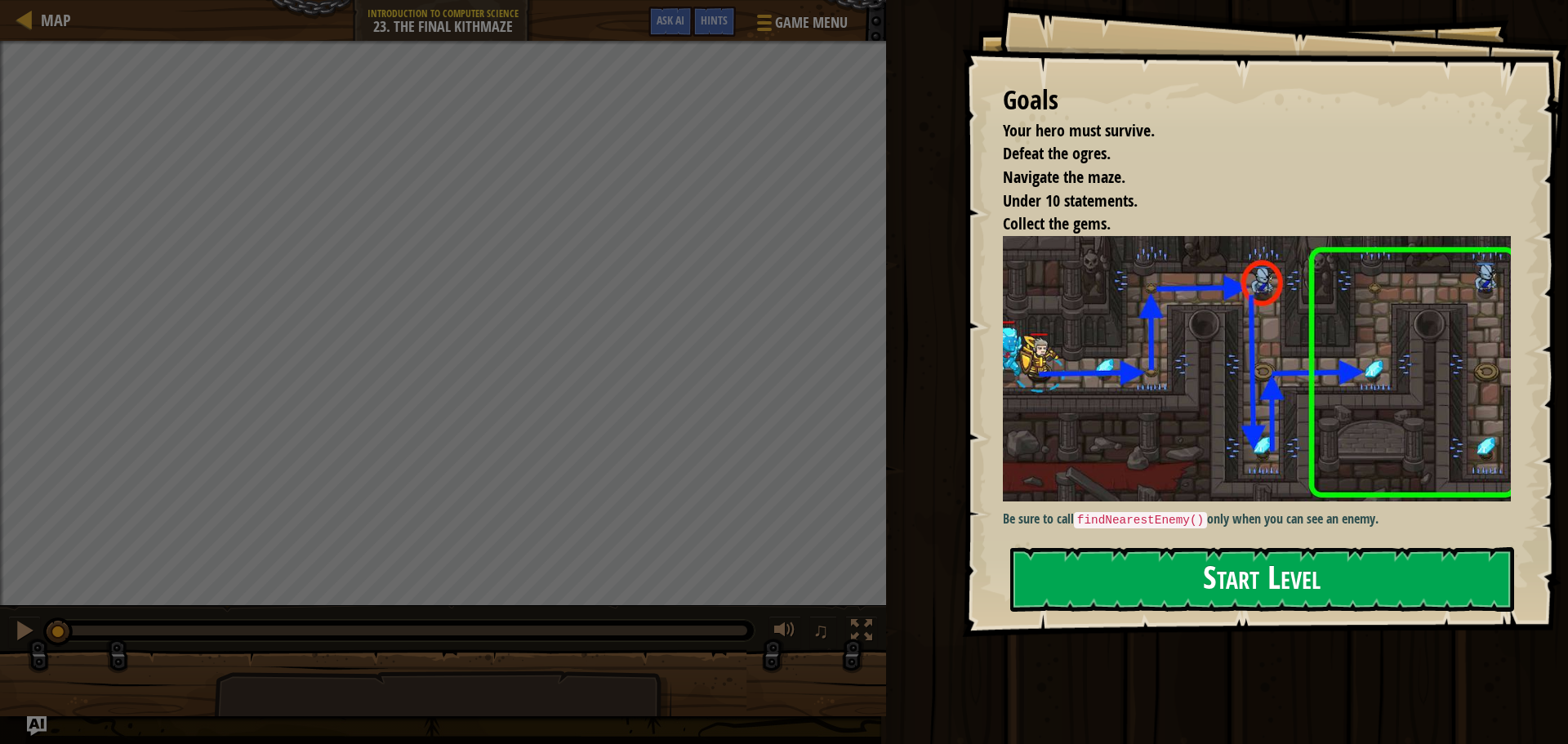
click at [1145, 569] on button "Start Level" at bounding box center [1262, 580] width 504 height 65
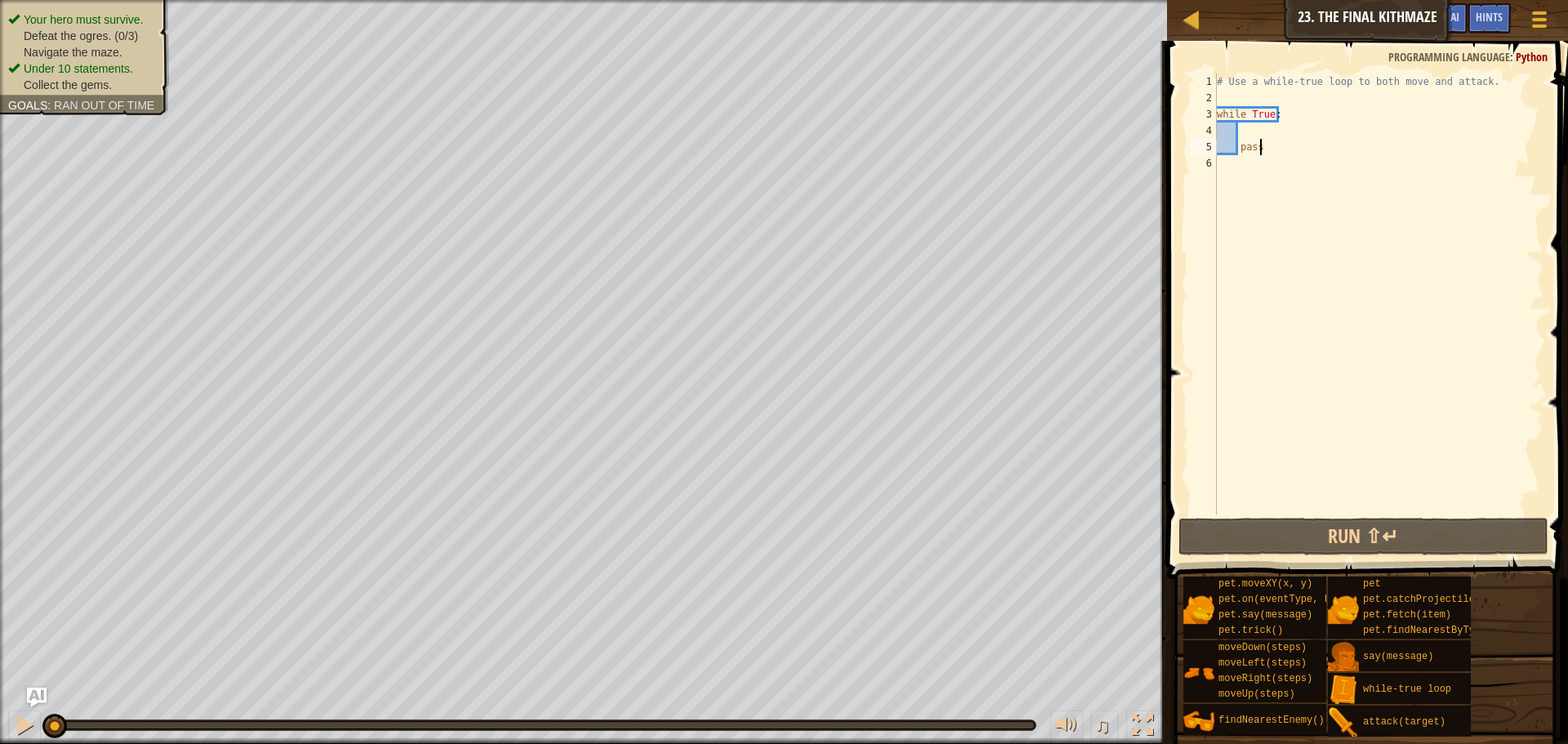
click at [1256, 131] on div "# Use a while-true loop to both move and attack. while True : pass" at bounding box center [1379, 310] width 330 height 474
type textarea "h"
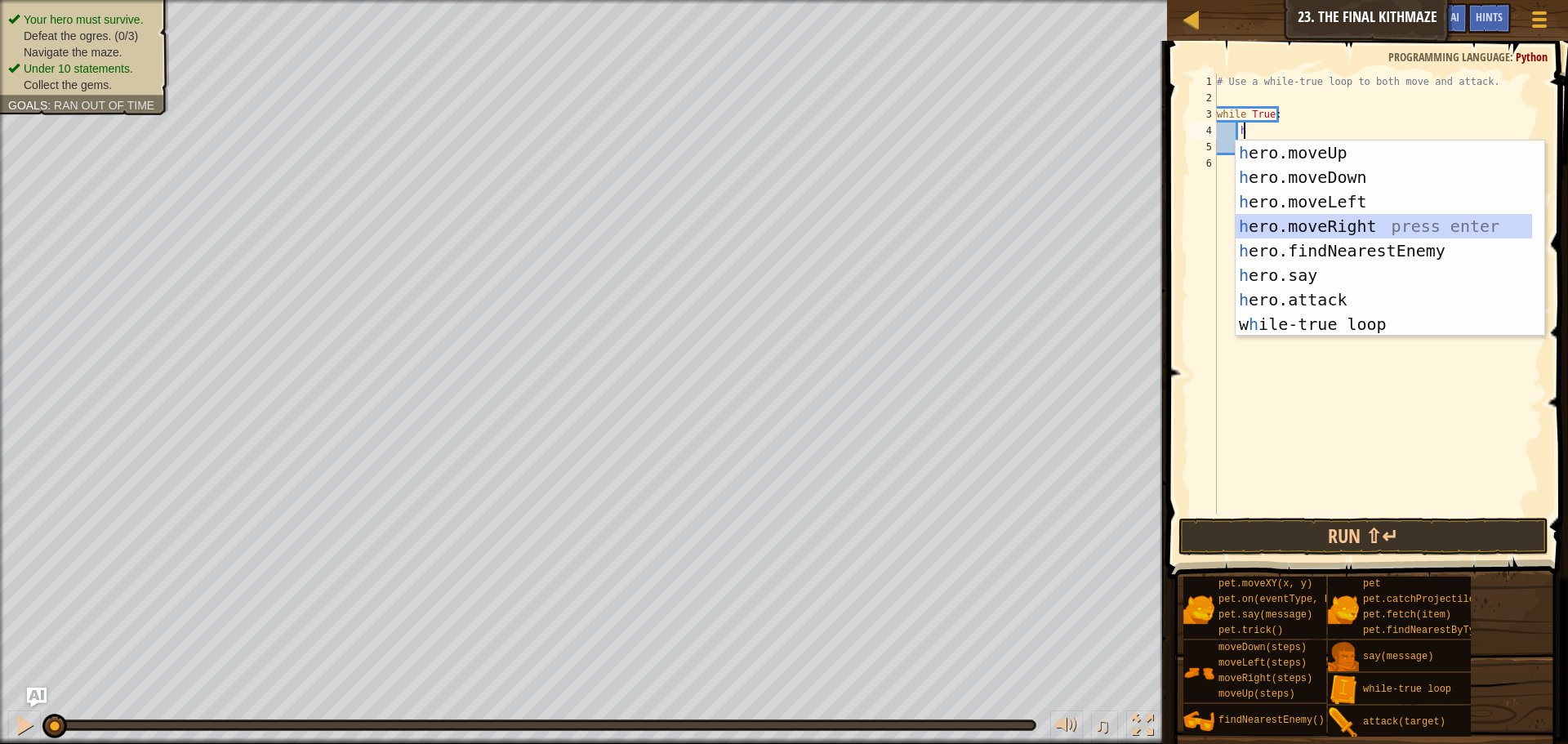
click at [1318, 229] on div "h ero.moveUp press enter h ero.moveDown press enter h ero.moveLeft press enter …" at bounding box center [1385, 263] width 297 height 245
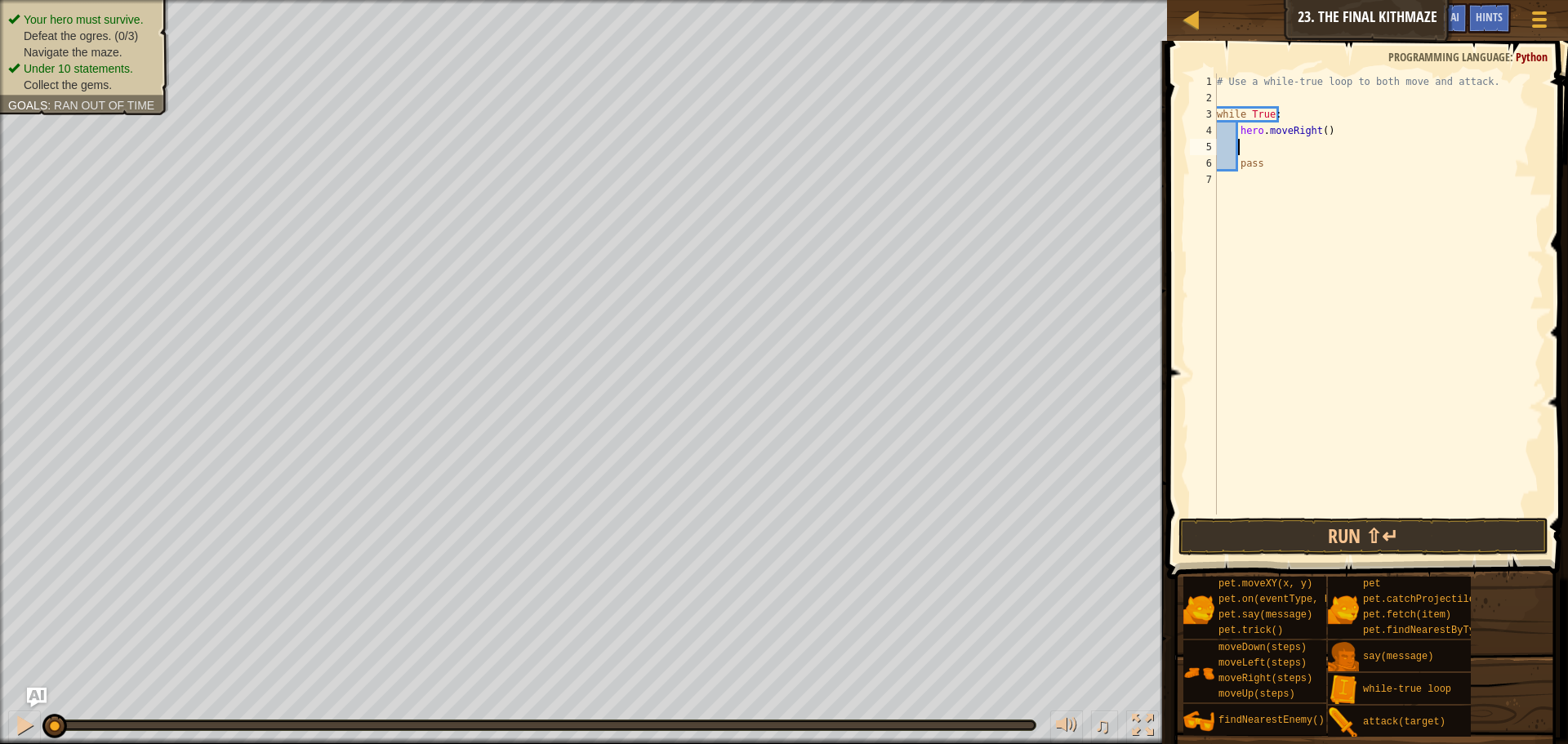
type textarea "h"
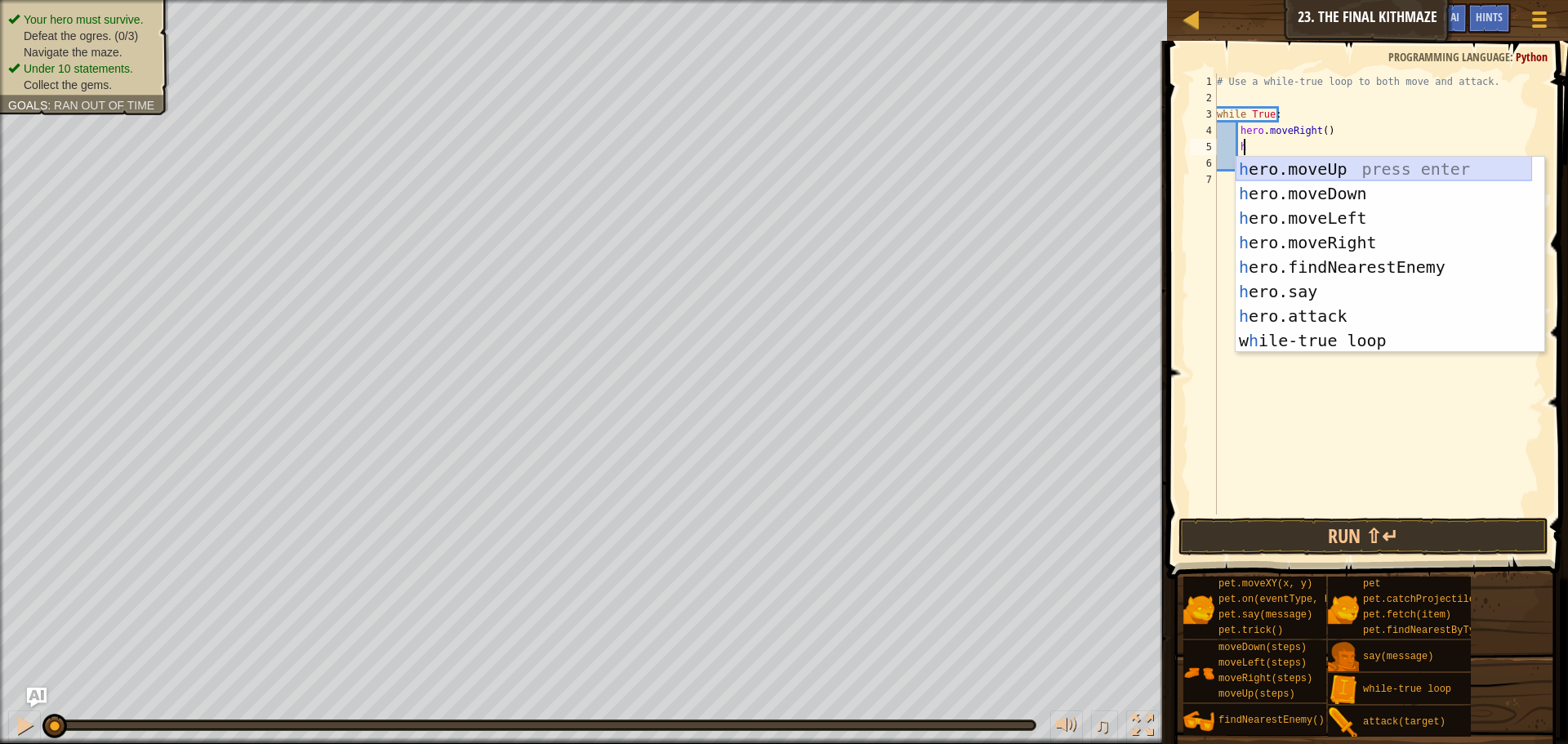
click at [1260, 177] on div "h ero.moveUp press enter h ero.moveDown press enter h ero.moveLeft press enter …" at bounding box center [1385, 279] width 297 height 245
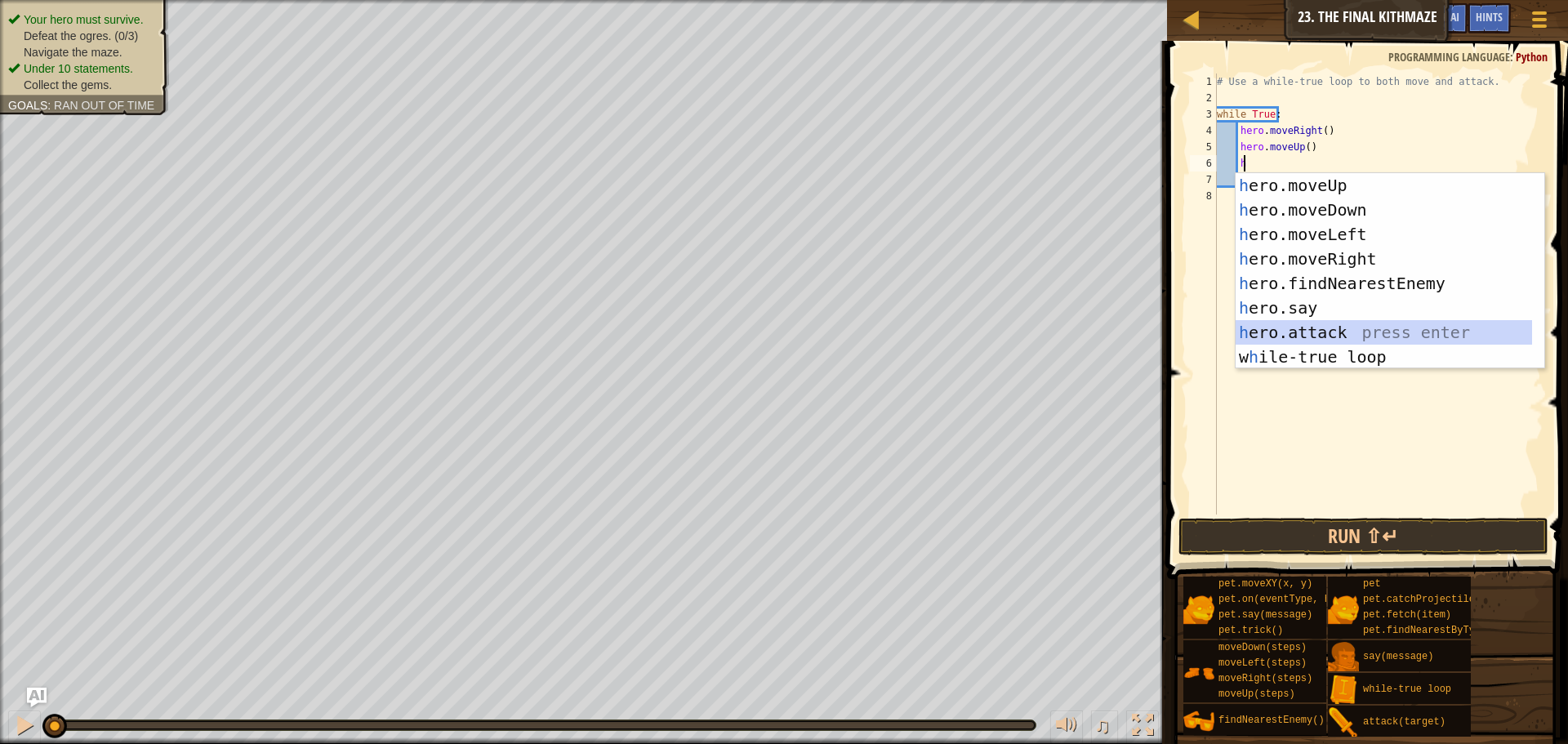
click at [1284, 322] on div "h ero.moveUp press enter h ero.moveDown press enter h ero.moveLeft press enter …" at bounding box center [1385, 295] width 297 height 245
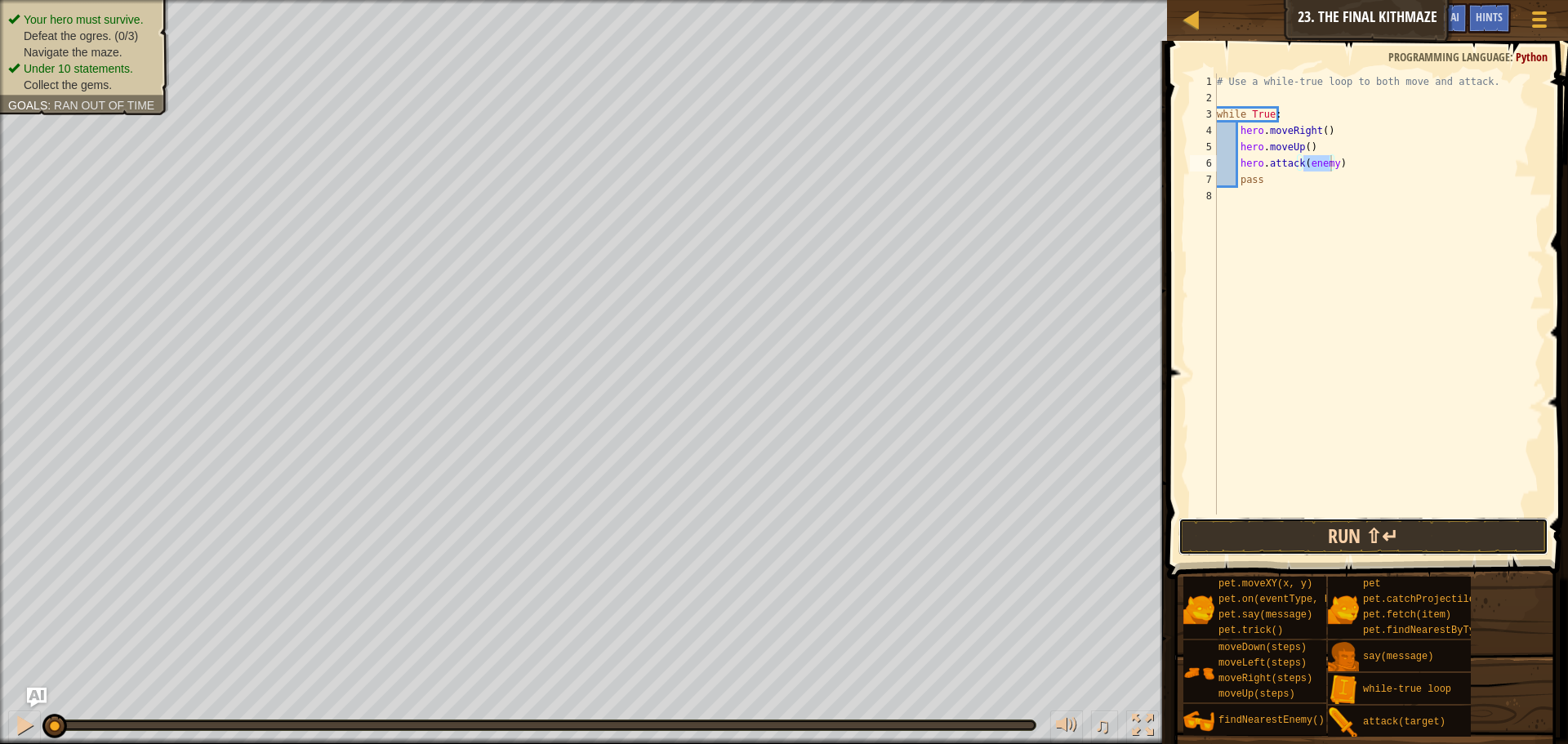
click at [1382, 537] on button "Run ⇧↵" at bounding box center [1364, 537] width 370 height 38
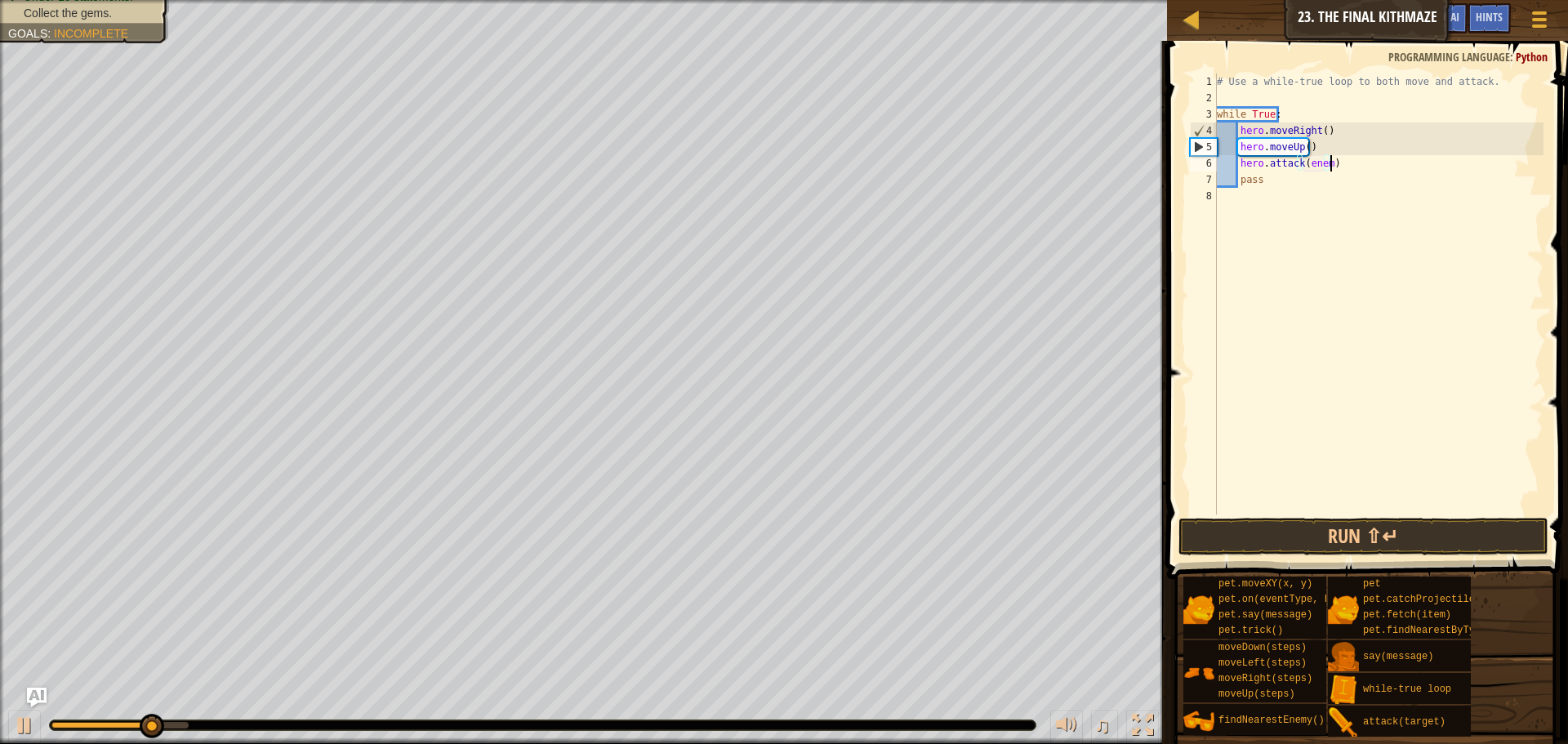
click at [1348, 167] on div "# Use a while-true loop to both move and attack. while True : hero . moveRight …" at bounding box center [1379, 310] width 330 height 474
drag, startPoint x: 1348, startPoint y: 167, endPoint x: 1240, endPoint y: 168, distance: 108.0
click at [1240, 168] on div "# Use a while-true loop to both move and attack. while True : hero . moveRight …" at bounding box center [1379, 310] width 330 height 474
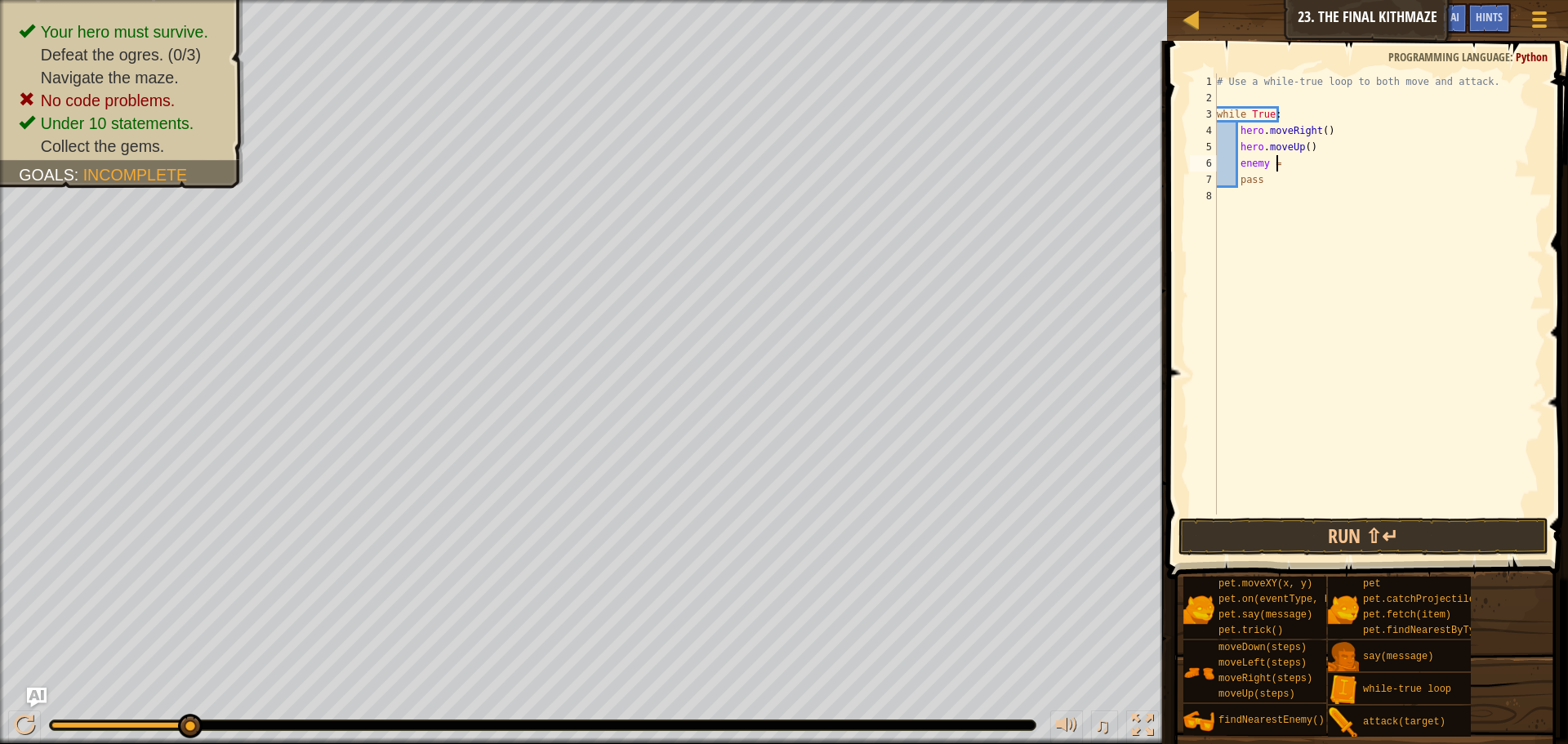
scroll to position [8, 4]
type textarea "enemy = h"
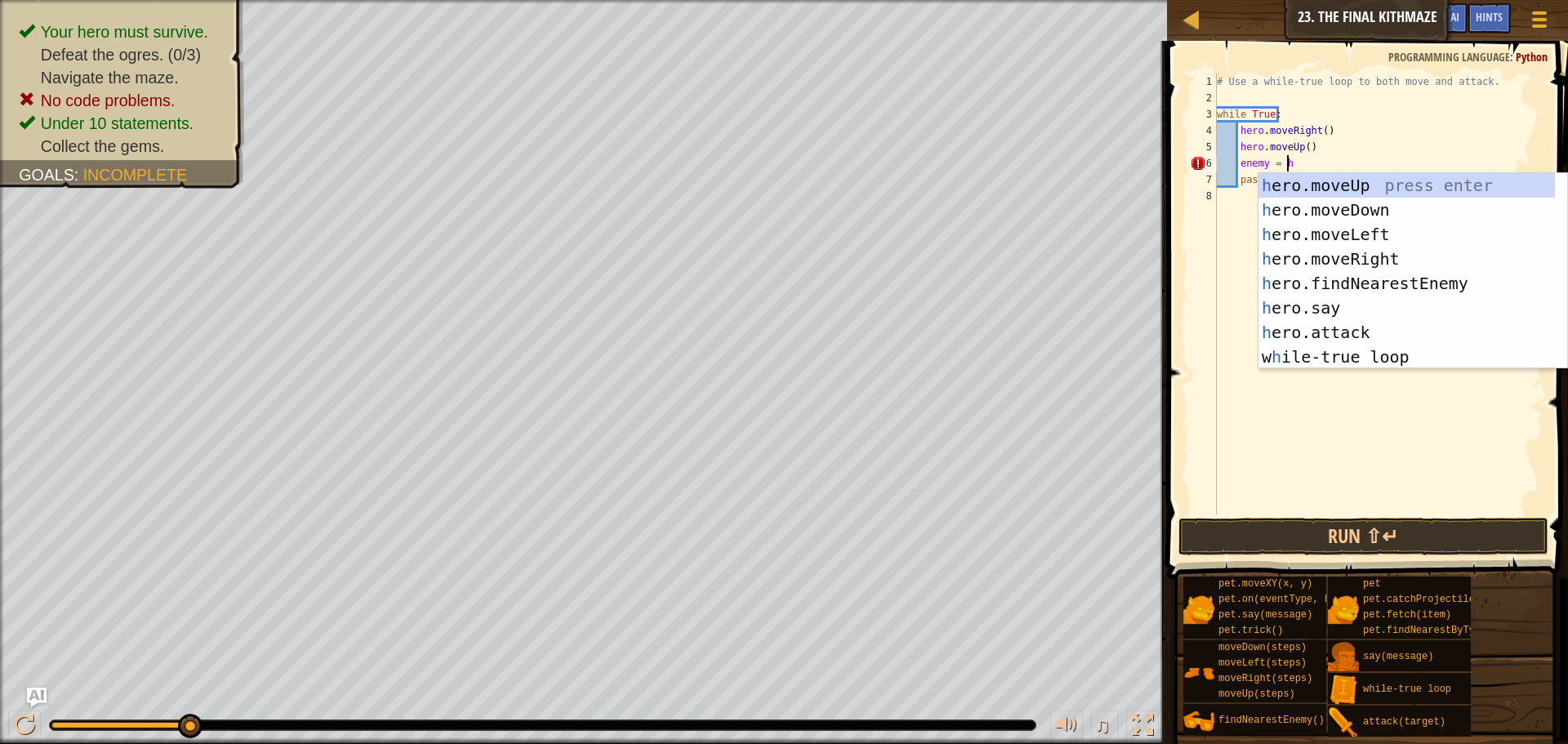
scroll to position [8, 5]
click at [1372, 294] on div "h ero.moveUp press enter h ero.moveDown press enter h ero.moveLeft press enter …" at bounding box center [1414, 295] width 309 height 245
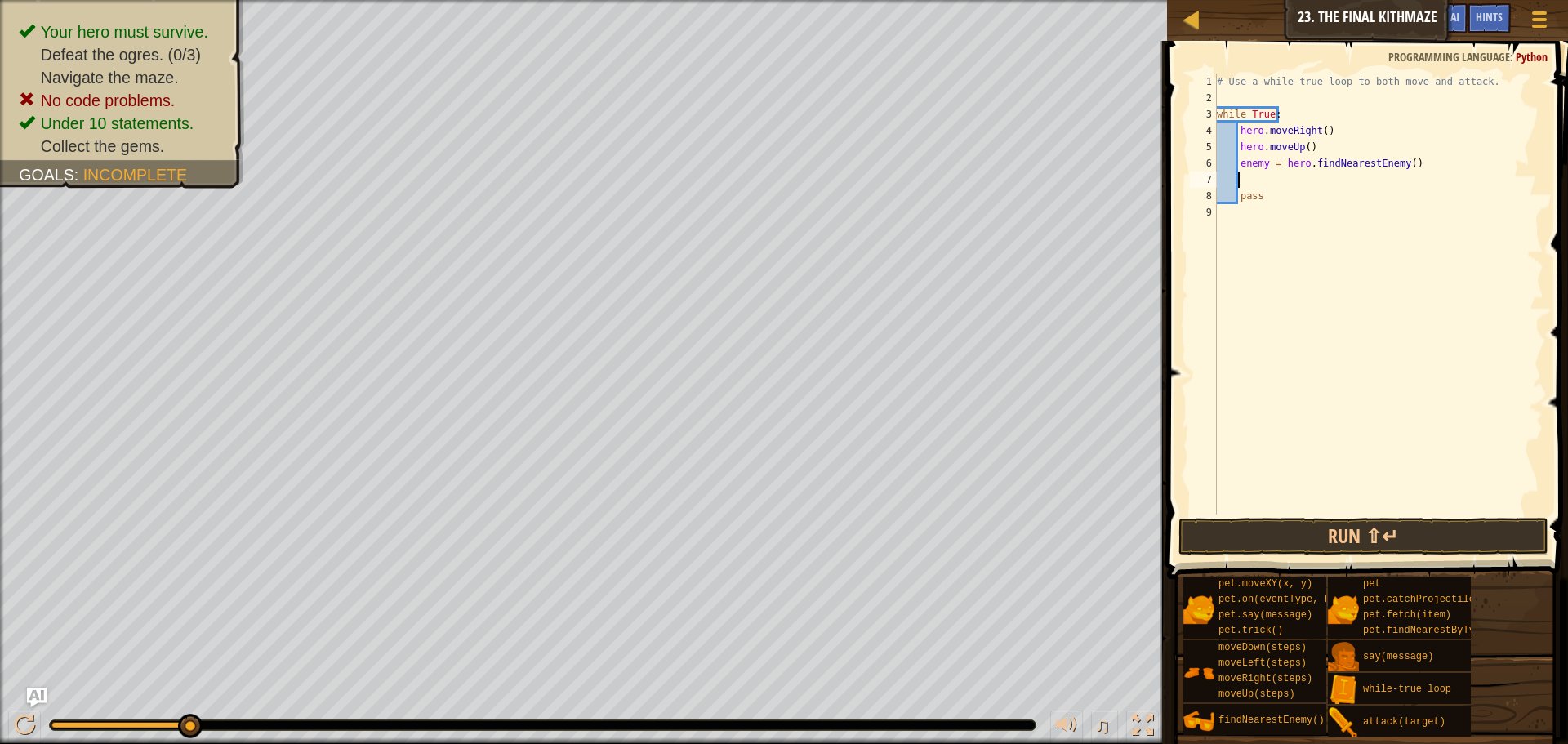
scroll to position [8, 1]
click at [1262, 166] on div "# Use a while-true loop to both move and attack. while True : hero . moveRight …" at bounding box center [1379, 310] width 330 height 474
type textarea "enemy = hero.findNearestEnemy()"
click at [1262, 183] on div "# Use a while-true loop to both move and attack. while True : hero . moveRight …" at bounding box center [1379, 310] width 330 height 474
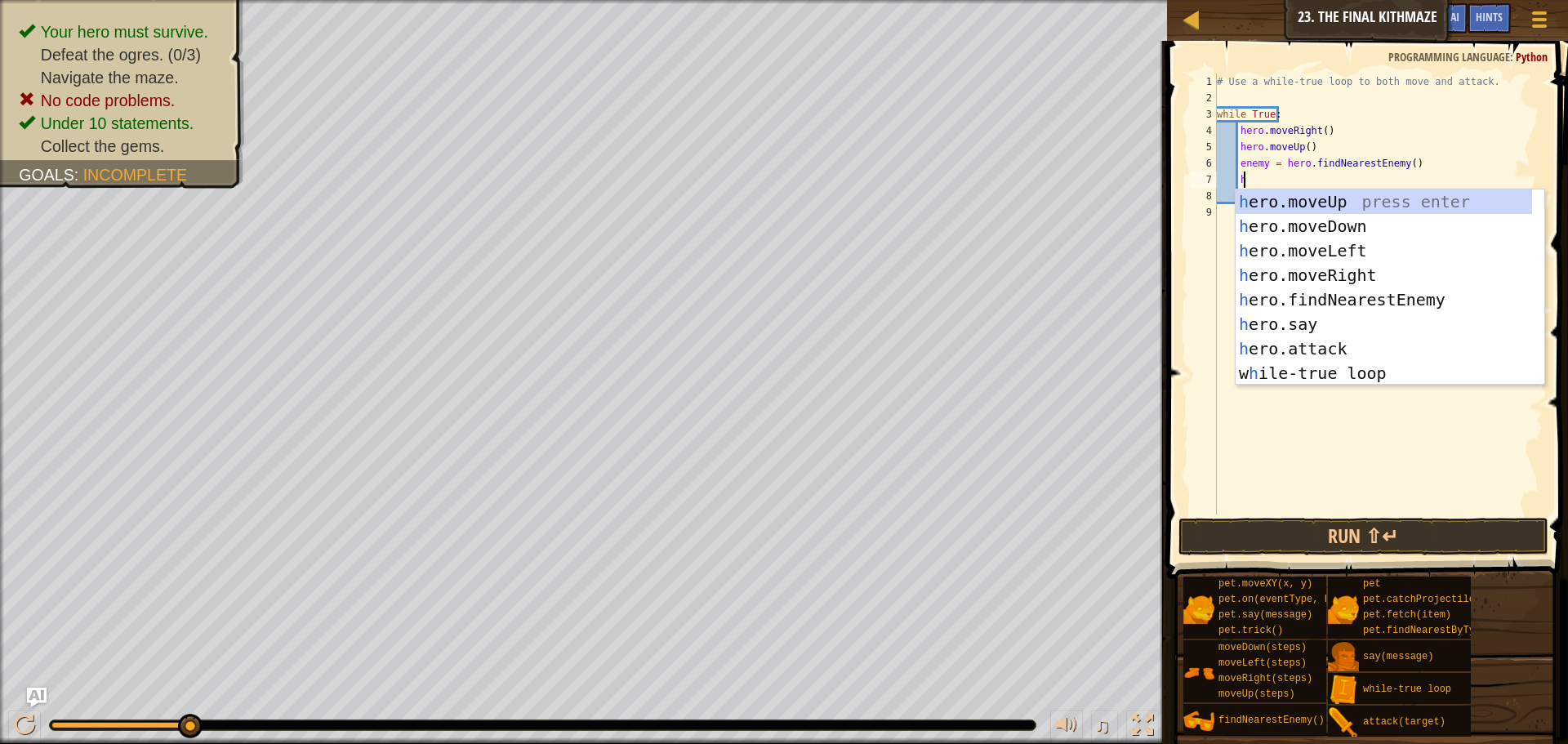
scroll to position [8, 2]
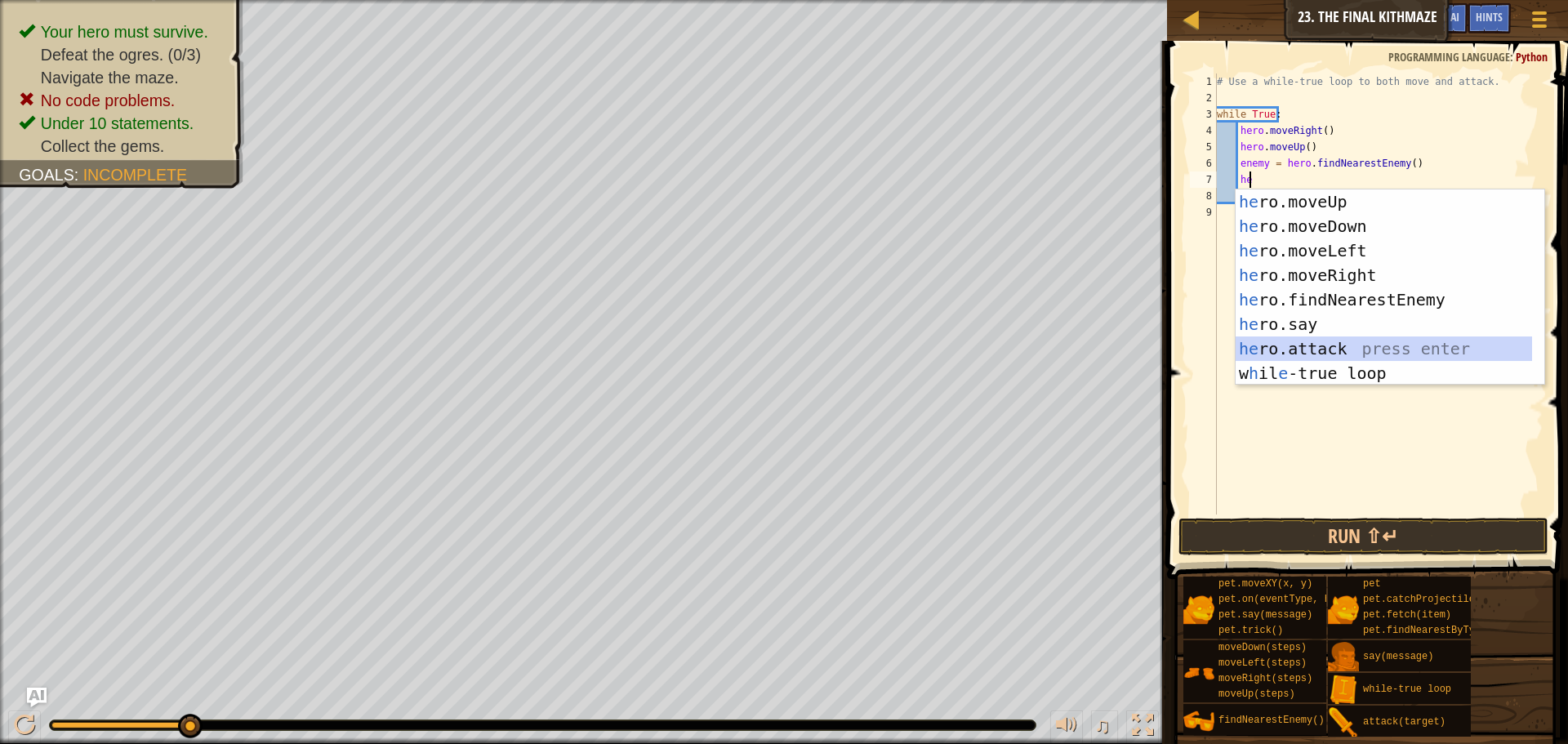
click at [1322, 346] on div "he ro.moveUp press enter he ro.moveDown press enter he ro.moveLeft press enter …" at bounding box center [1385, 311] width 297 height 245
type textarea "hero.attack(enemy)"
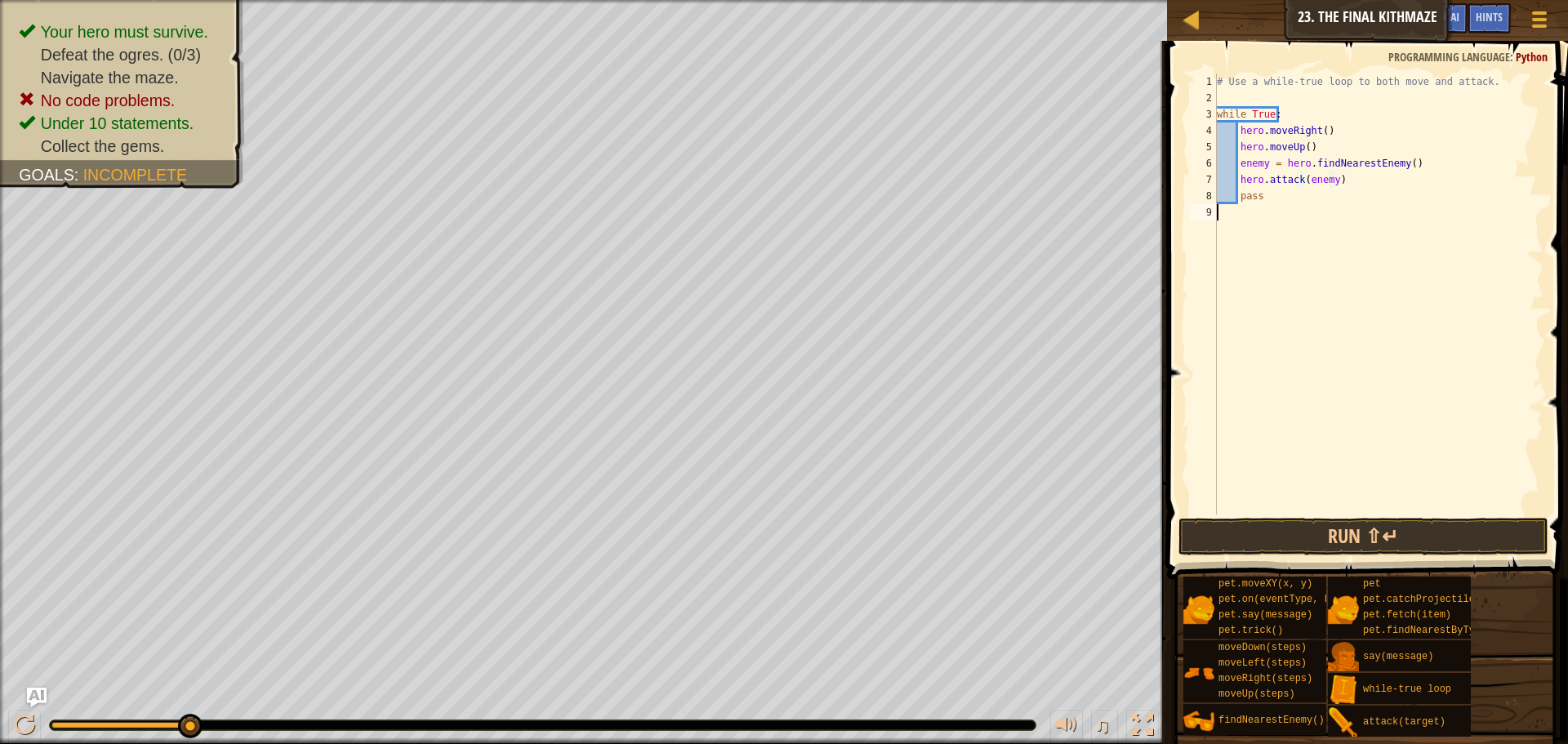
click at [1319, 267] on div "# Use a while-true loop to both move and attack. while True : hero . moveRight …" at bounding box center [1379, 310] width 330 height 474
click at [1350, 554] on button "Run ⇧↵" at bounding box center [1364, 537] width 370 height 38
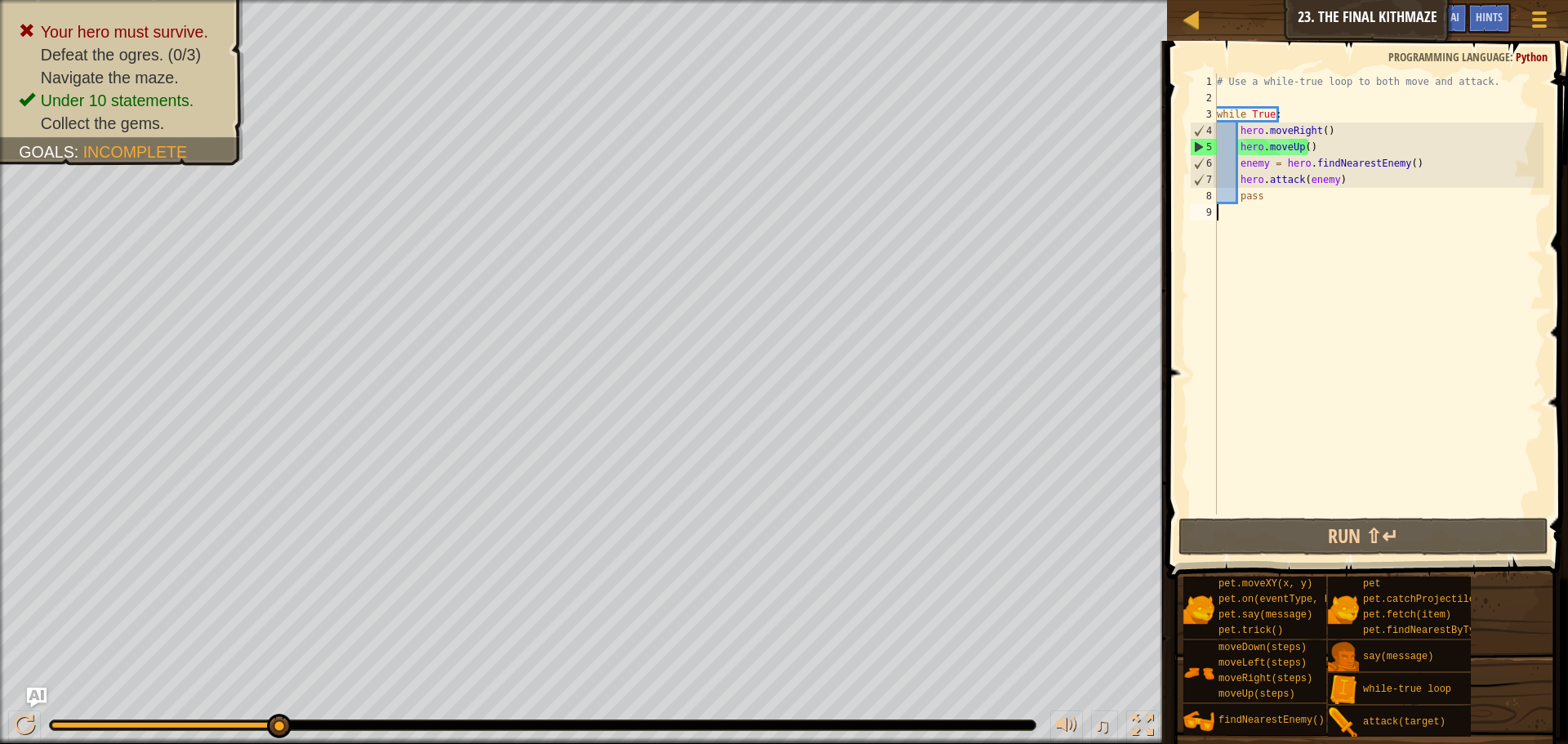
click at [1280, 196] on div "# Use a while-true loop to both move and attack. while True : hero . moveRight …" at bounding box center [1379, 310] width 330 height 474
click at [1344, 182] on div "# Use a while-true loop to both move and attack. while True : hero . moveRight …" at bounding box center [1379, 310] width 330 height 474
drag, startPoint x: 1352, startPoint y: 195, endPoint x: 1240, endPoint y: 199, distance: 112.1
click at [1240, 199] on div "# Use a while-true loop to both move and attack. while True : hero . moveRight …" at bounding box center [1379, 310] width 330 height 474
type textarea "h"
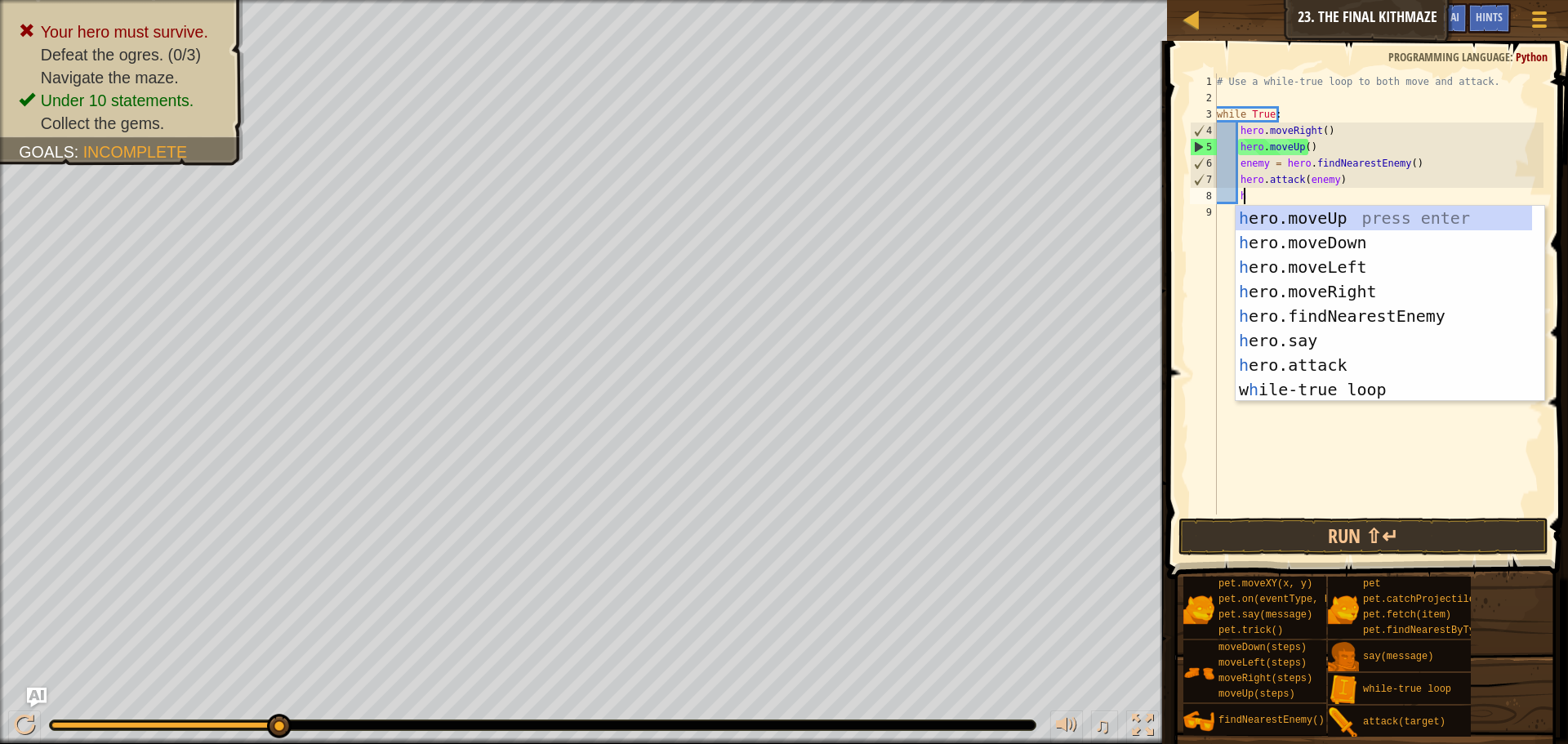
scroll to position [8, 2]
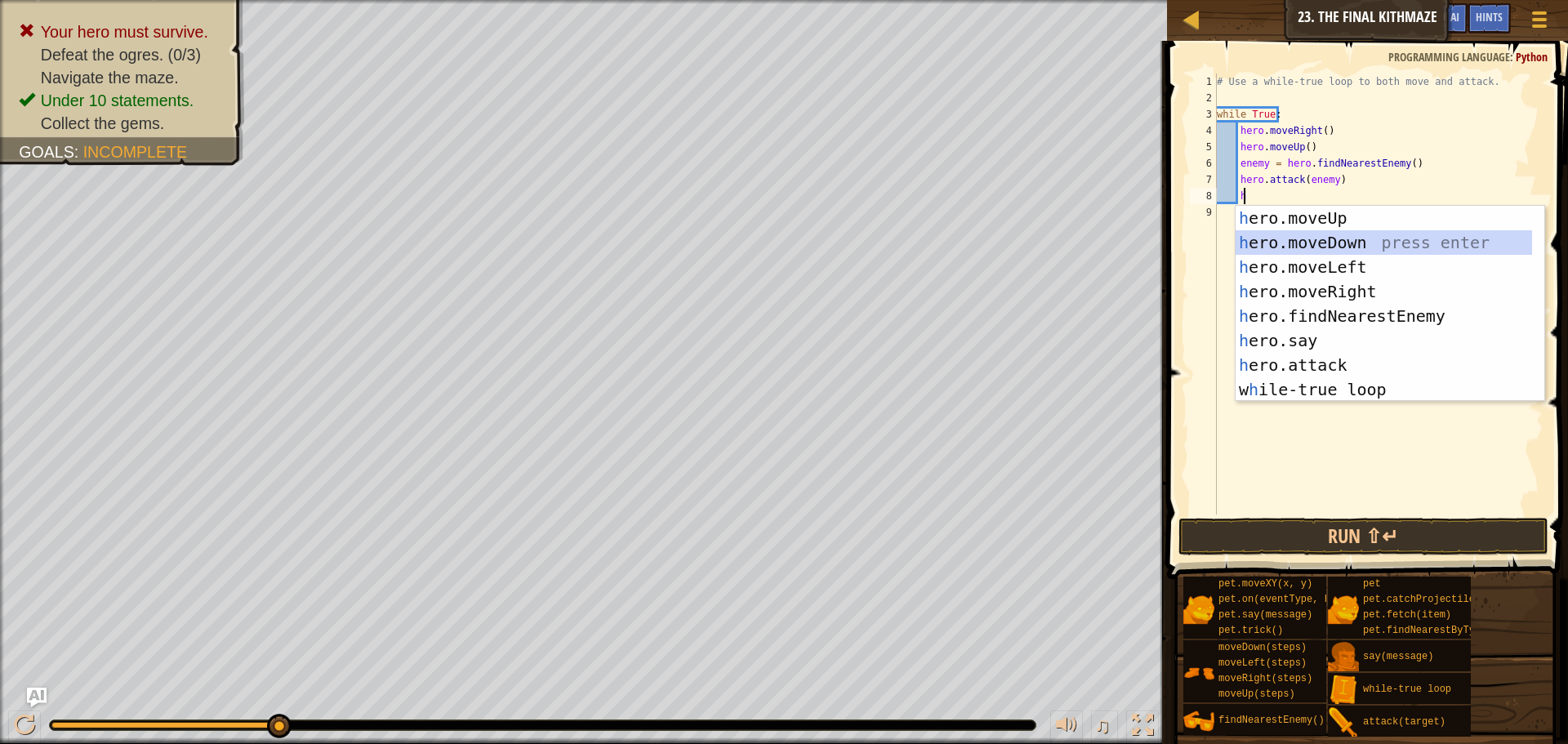
click at [1315, 238] on div "h ero.moveUp press enter h ero.moveDown press enter h ero.moveLeft press enter …" at bounding box center [1385, 328] width 297 height 245
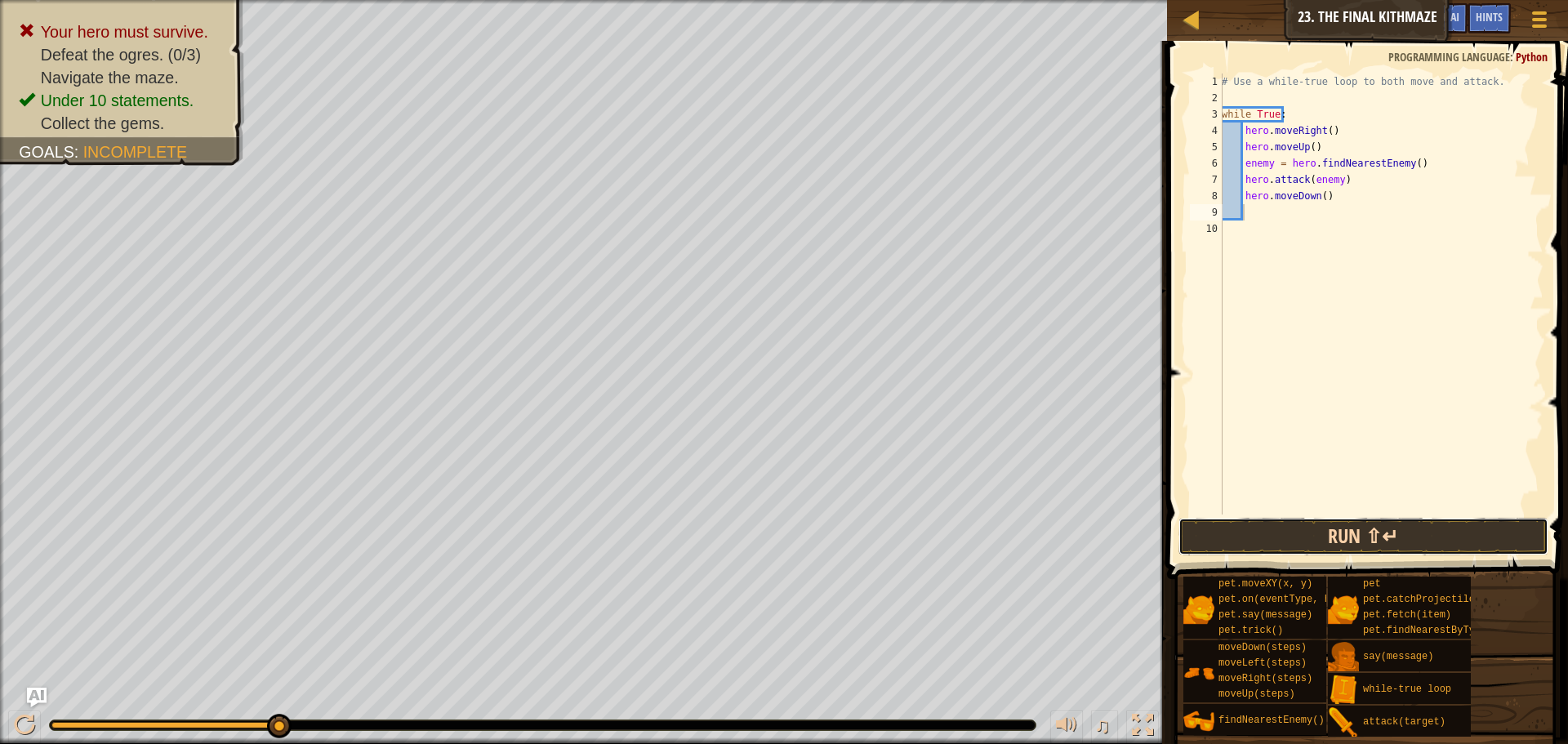
click at [1384, 549] on button "Run ⇧↵" at bounding box center [1364, 537] width 370 height 38
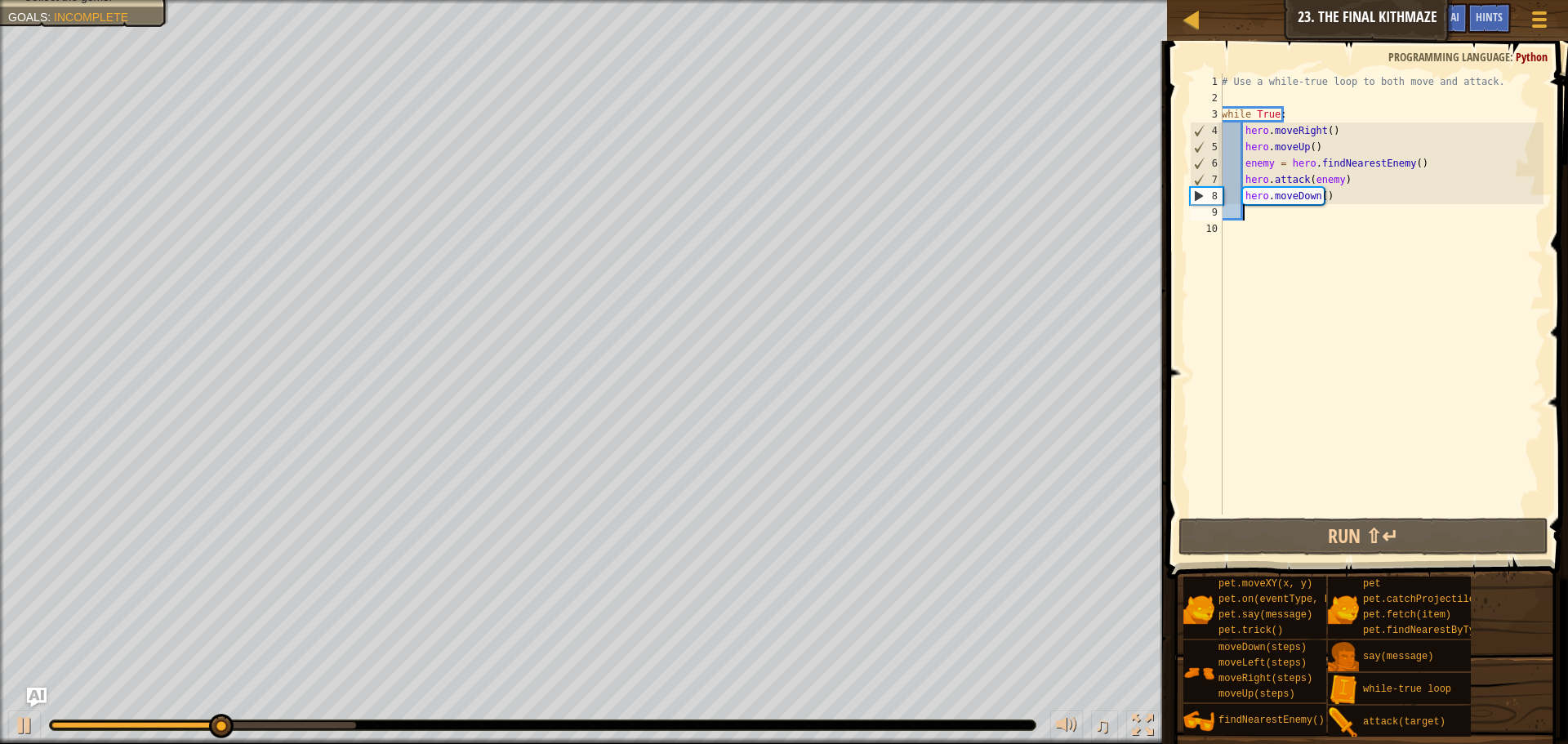
click at [1356, 181] on div "# Use a while-true loop to both move and attack. while True : hero . moveRight …" at bounding box center [1381, 310] width 325 height 474
type textarea "hero.attack(enemy)"
drag, startPoint x: 1356, startPoint y: 181, endPoint x: 1241, endPoint y: 182, distance: 115.0
click at [1241, 182] on div "# Use a while-true loop to both move and attack. while True : hero . moveRight …" at bounding box center [1381, 310] width 325 height 474
click at [1378, 176] on div "# Use a while-true loop to both move and attack. while True : hero . moveRight …" at bounding box center [1381, 294] width 325 height 441
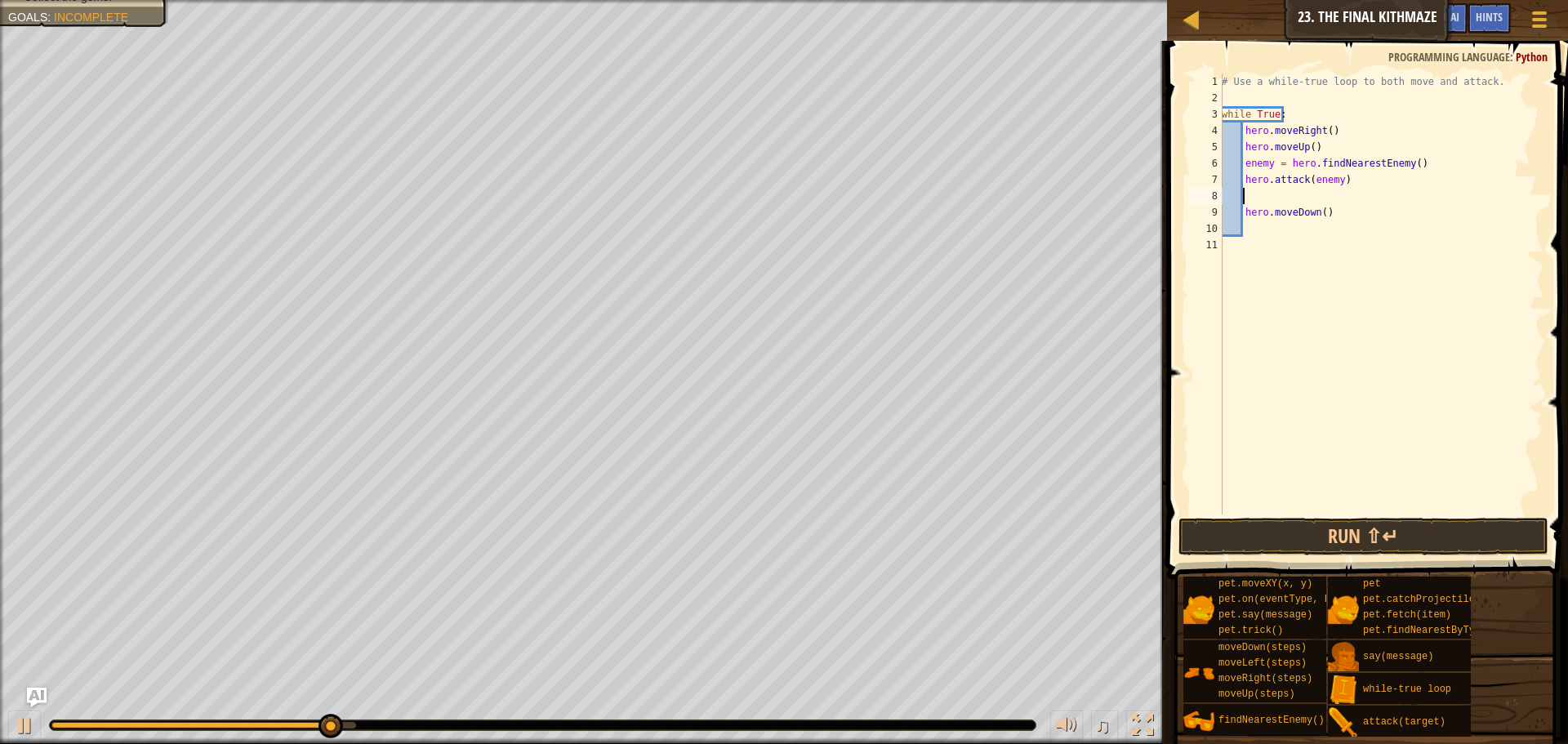
paste textarea "hero.attack(enemy)"
click at [1330, 531] on button "Run ⇧↵" at bounding box center [1364, 537] width 370 height 38
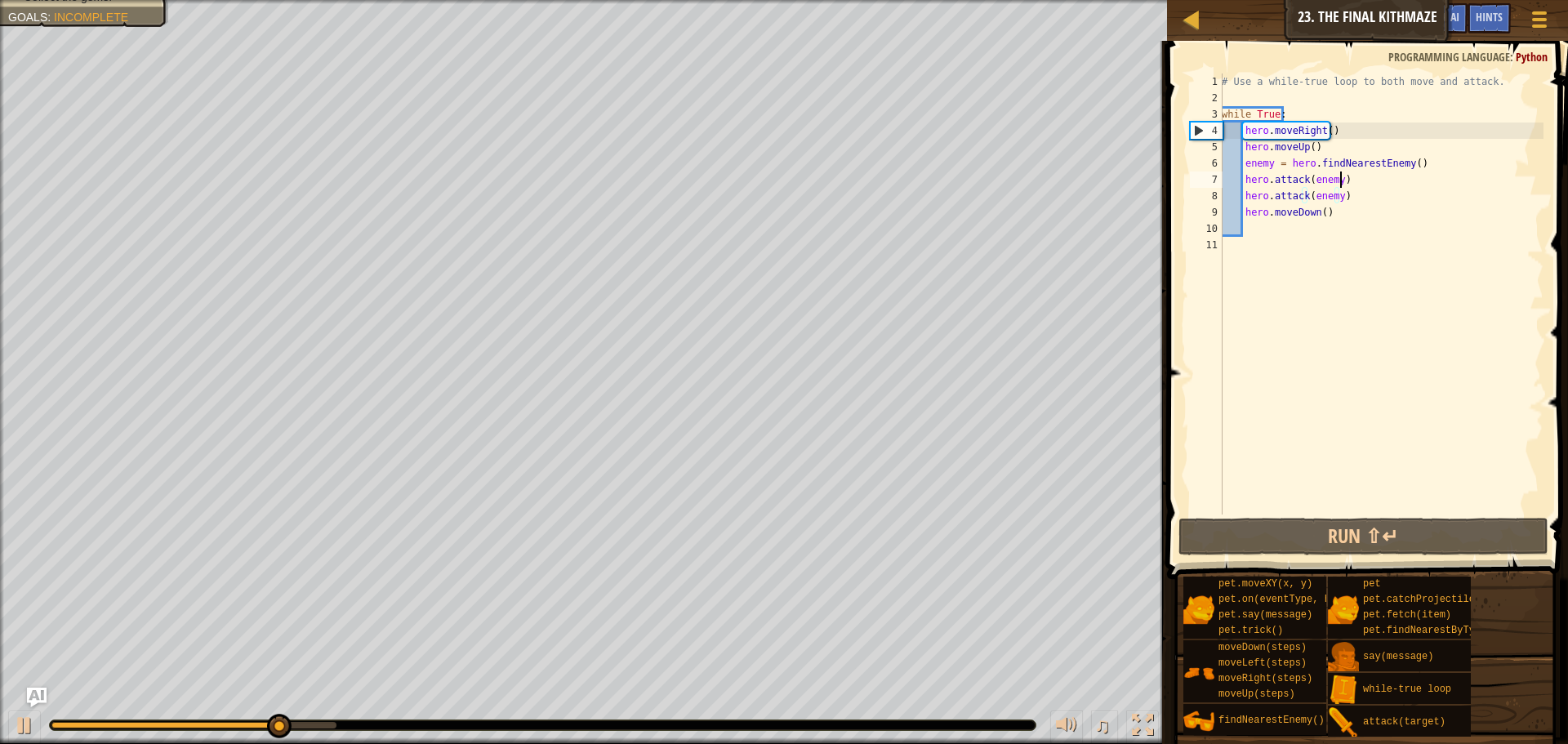
click at [1365, 183] on div "# Use a while-true loop to both move and attack. while True : hero . moveRight …" at bounding box center [1381, 310] width 325 height 474
click at [1345, 201] on div "# Use a while-true loop to both move and attack. while True : hero . moveRight …" at bounding box center [1381, 310] width 325 height 474
type textarea "hero.attack(enemy)\"
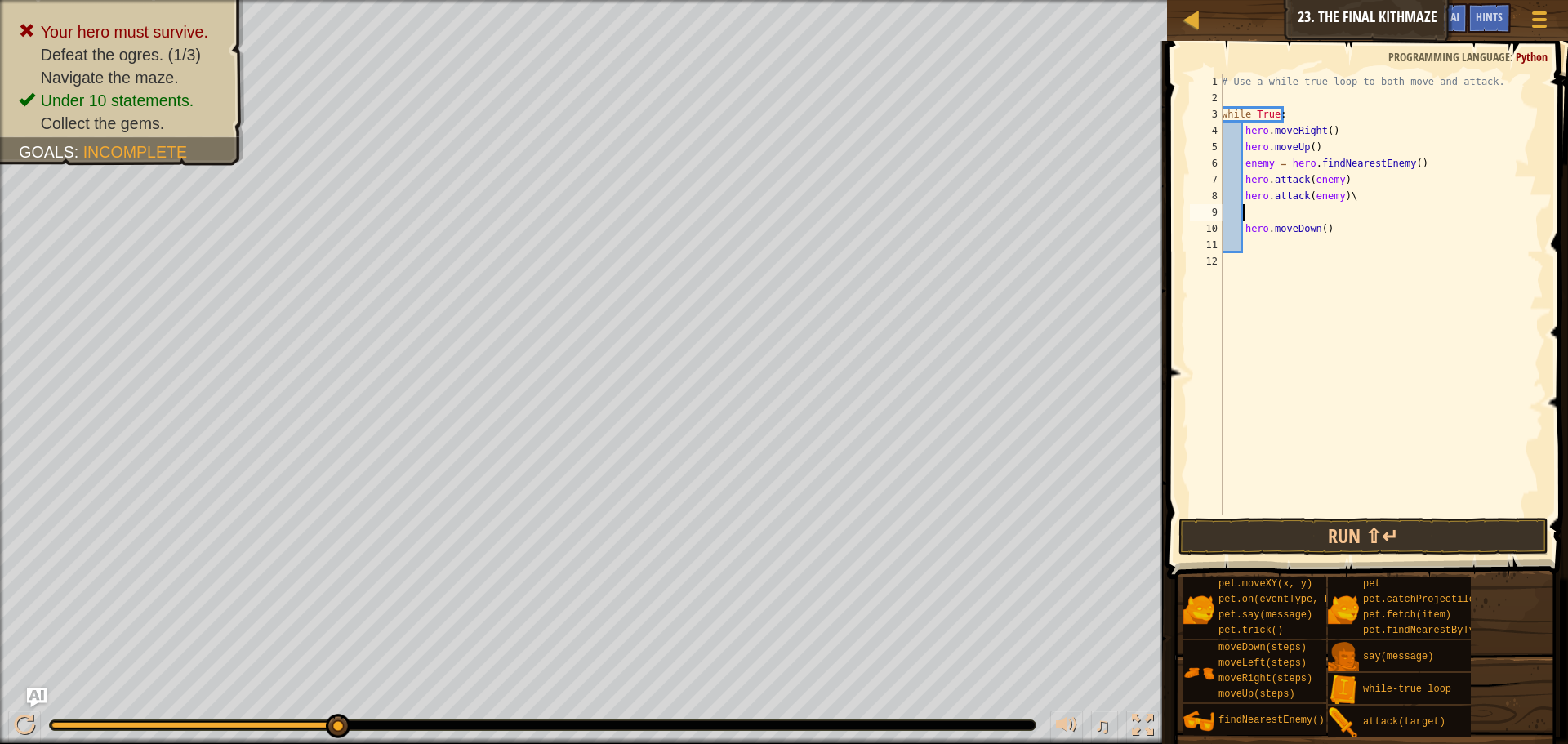
scroll to position [8, 0]
type textarea "hero.attack(enemy)"
type textarea "h"
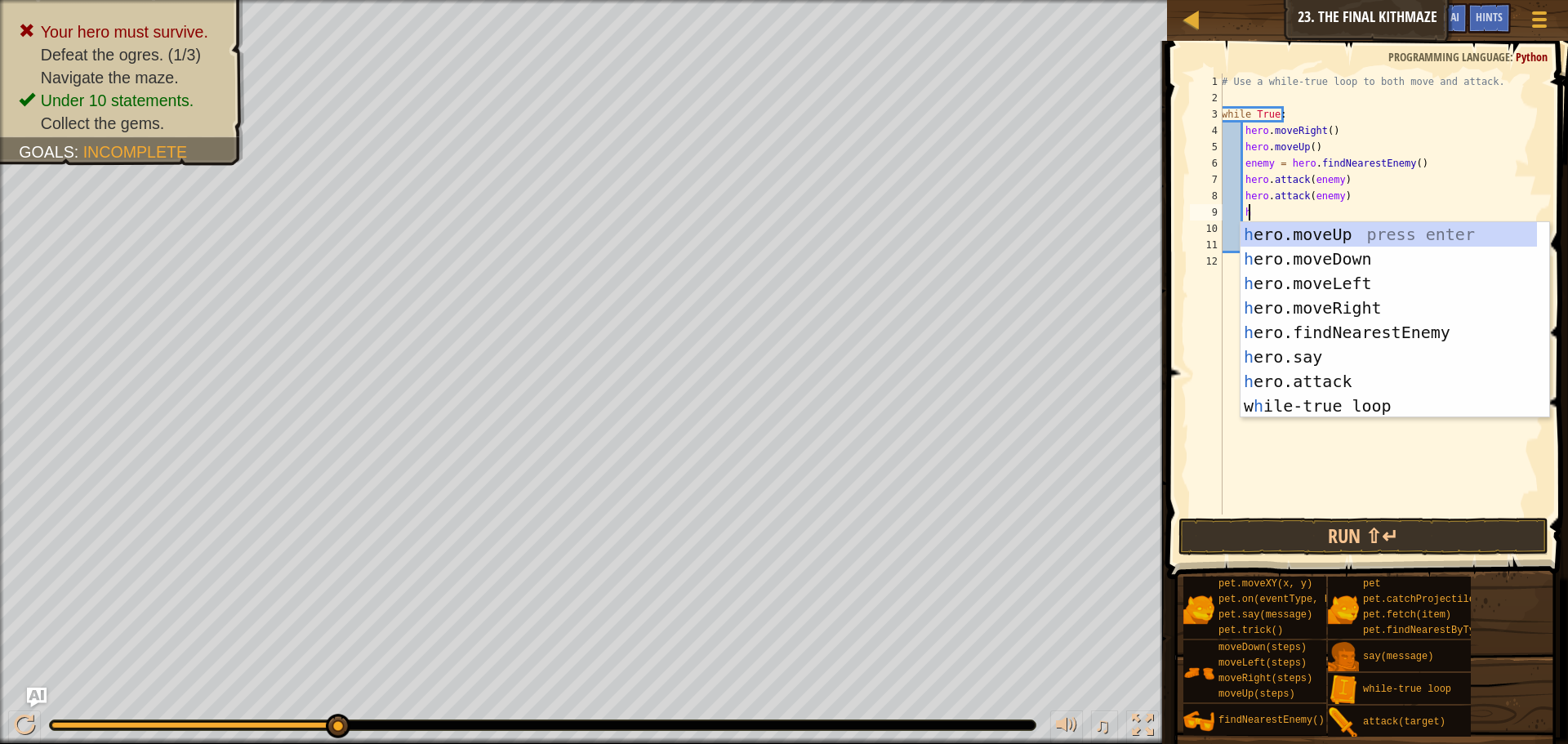
scroll to position [8, 2]
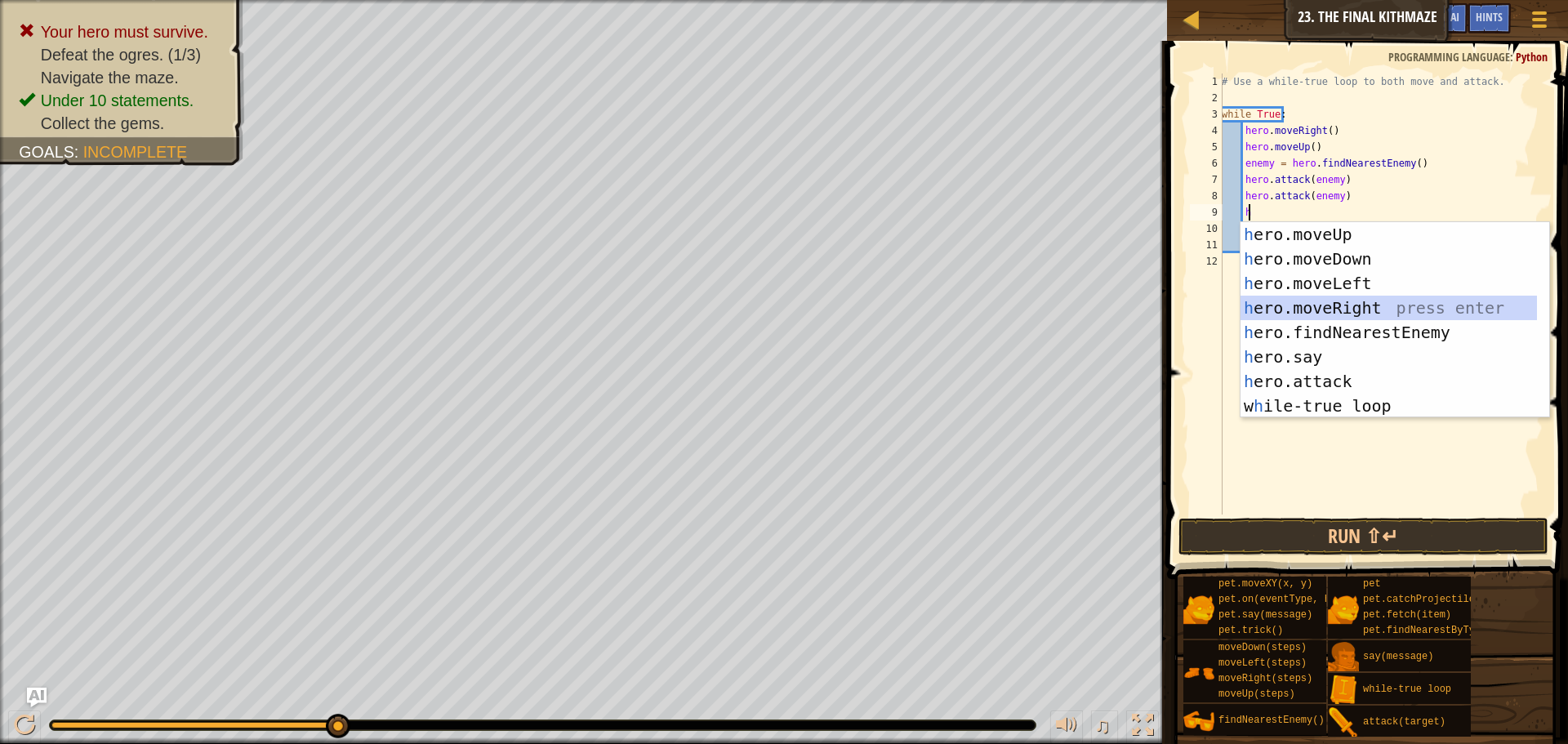
click at [1349, 314] on div "h ero.moveUp press enter h ero.moveDown press enter h ero.moveLeft press enter …" at bounding box center [1389, 344] width 297 height 245
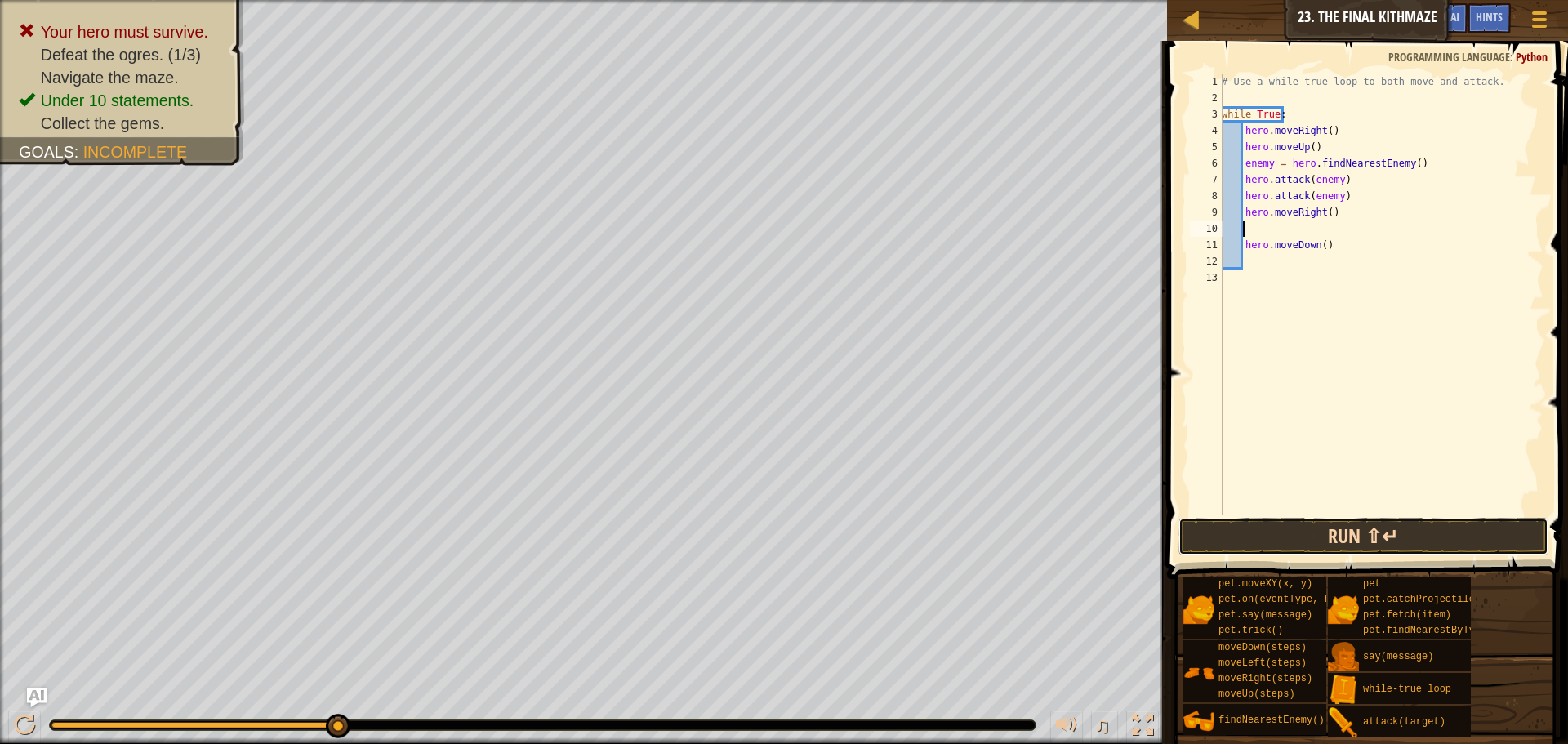
click at [1369, 537] on button "Run ⇧↵" at bounding box center [1364, 537] width 370 height 38
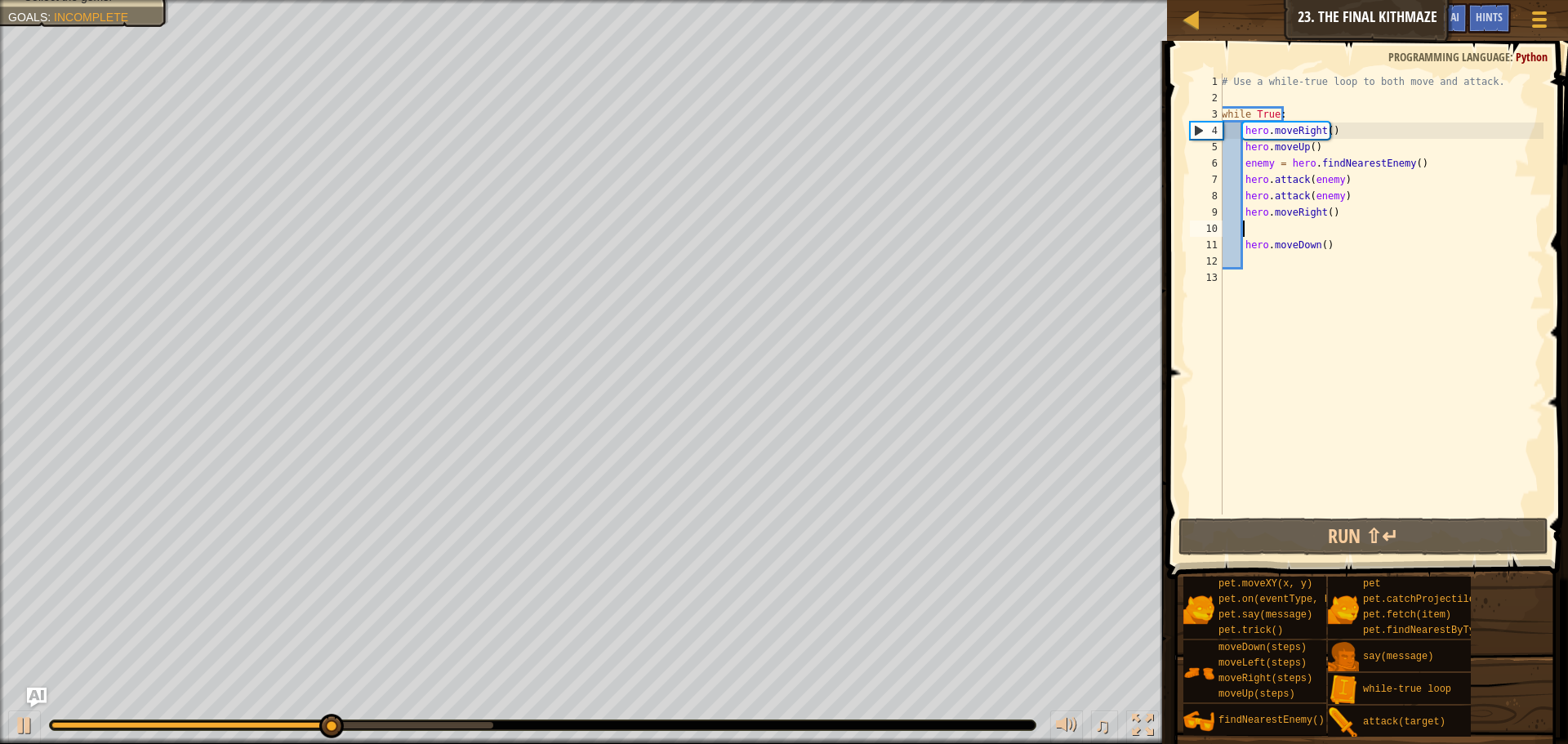
scroll to position [8, 0]
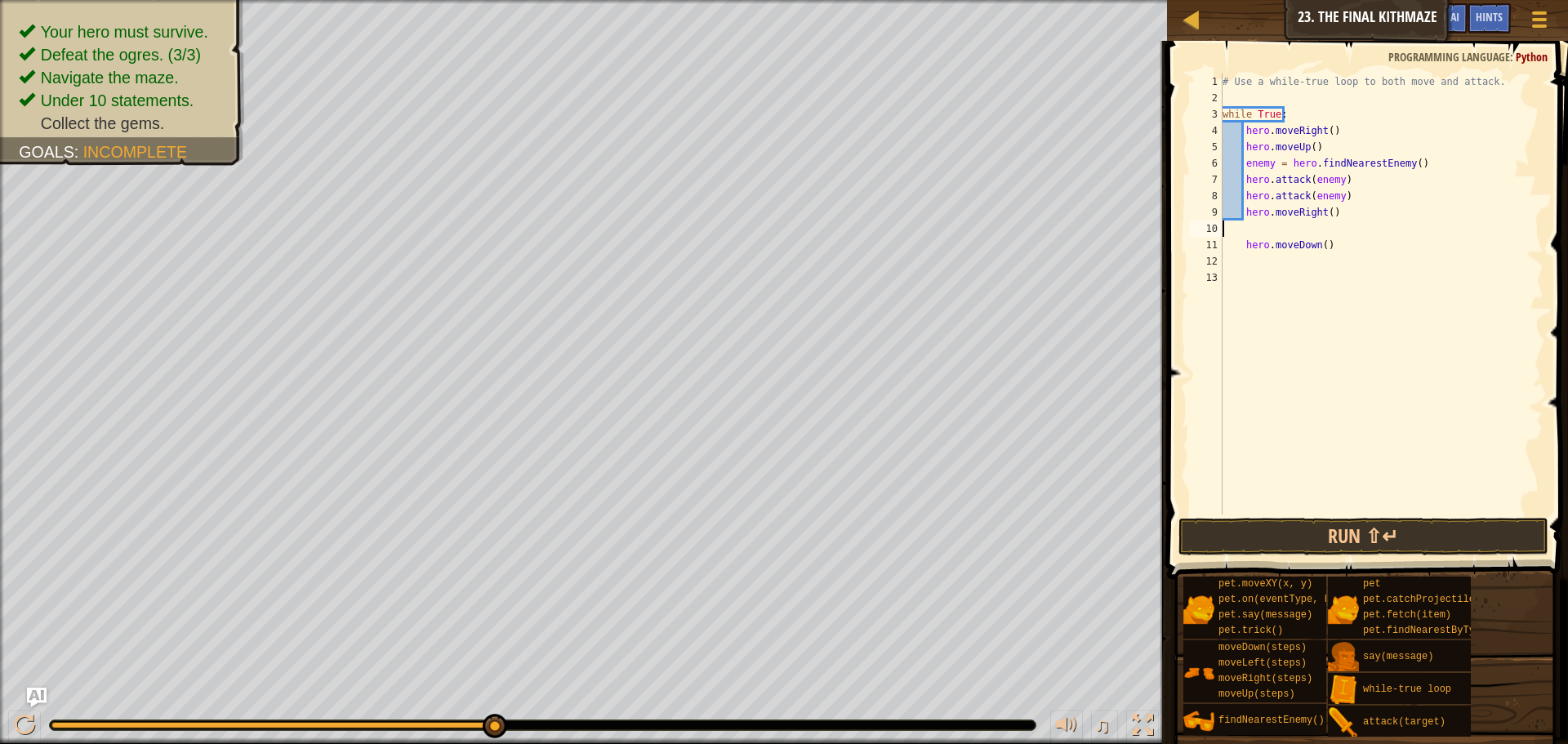
click at [1555, 520] on div "Map Introduction to Computer Science 23. The Final Kithmaze Game Menu Done Hint…" at bounding box center [784, 372] width 1568 height 744
type textarea "hero.moveRight()"
click at [1326, 239] on div "# Use a while-true loop to both move and attack. while True : hero . moveRight …" at bounding box center [1382, 310] width 324 height 474
click at [1331, 231] on div "# Use a while-true loop to both move and attack. while True : hero . moveRight …" at bounding box center [1382, 310] width 324 height 474
click at [1317, 230] on div "# Use a while-true loop to both move and attack. while True : hero . moveRight …" at bounding box center [1382, 310] width 324 height 474
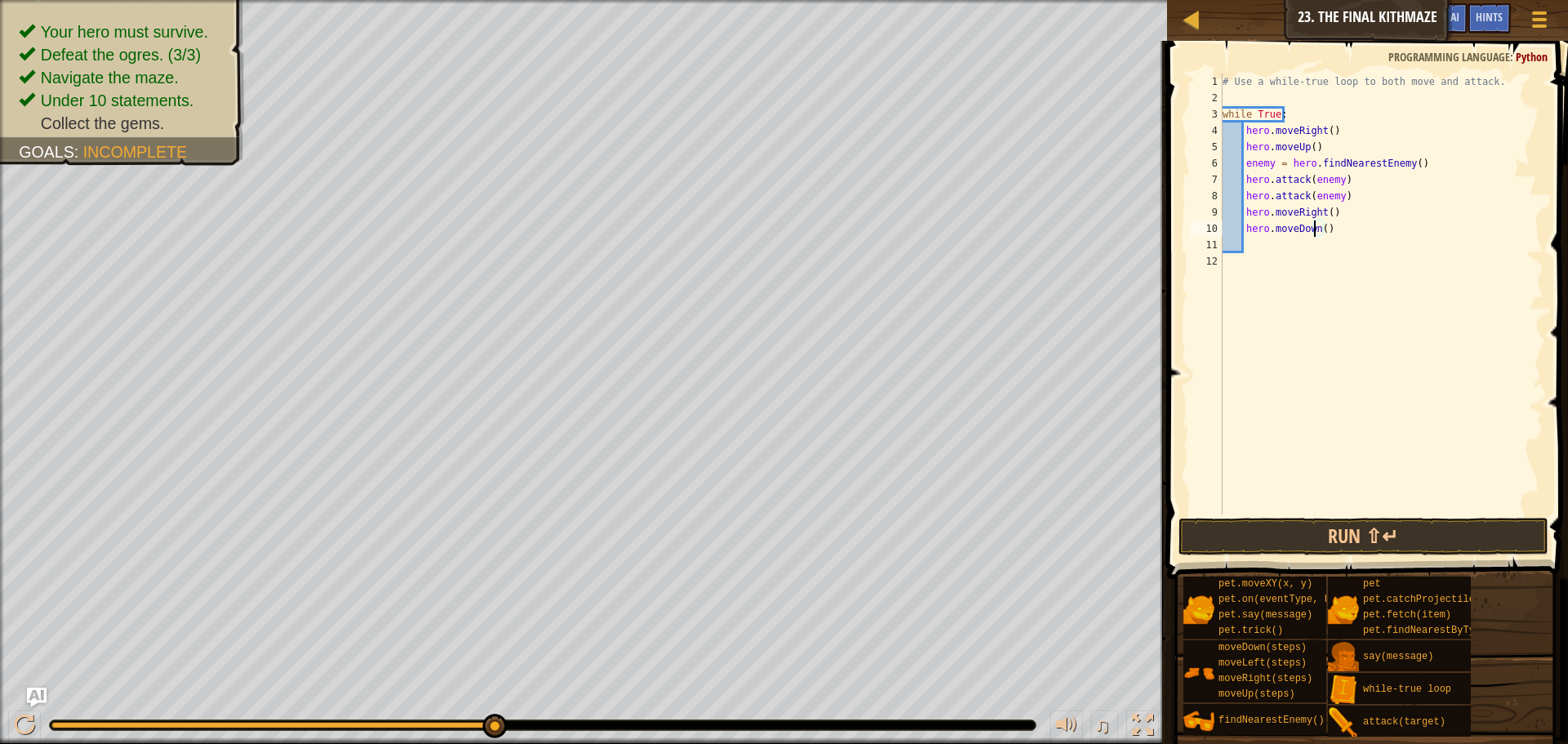
click at [1320, 233] on div "# Use a while-true loop to both move and attack. while True : hero . moveRight …" at bounding box center [1382, 310] width 324 height 474
type textarea "hero.moveDown(2)"
click at [1341, 235] on div "# Use a while-true loop to both move and attack. while True : hero . moveRight …" at bounding box center [1382, 310] width 324 height 474
click at [1328, 250] on div "# Use a while-true loop to both move and attack. while True : hero . moveRight …" at bounding box center [1382, 310] width 324 height 474
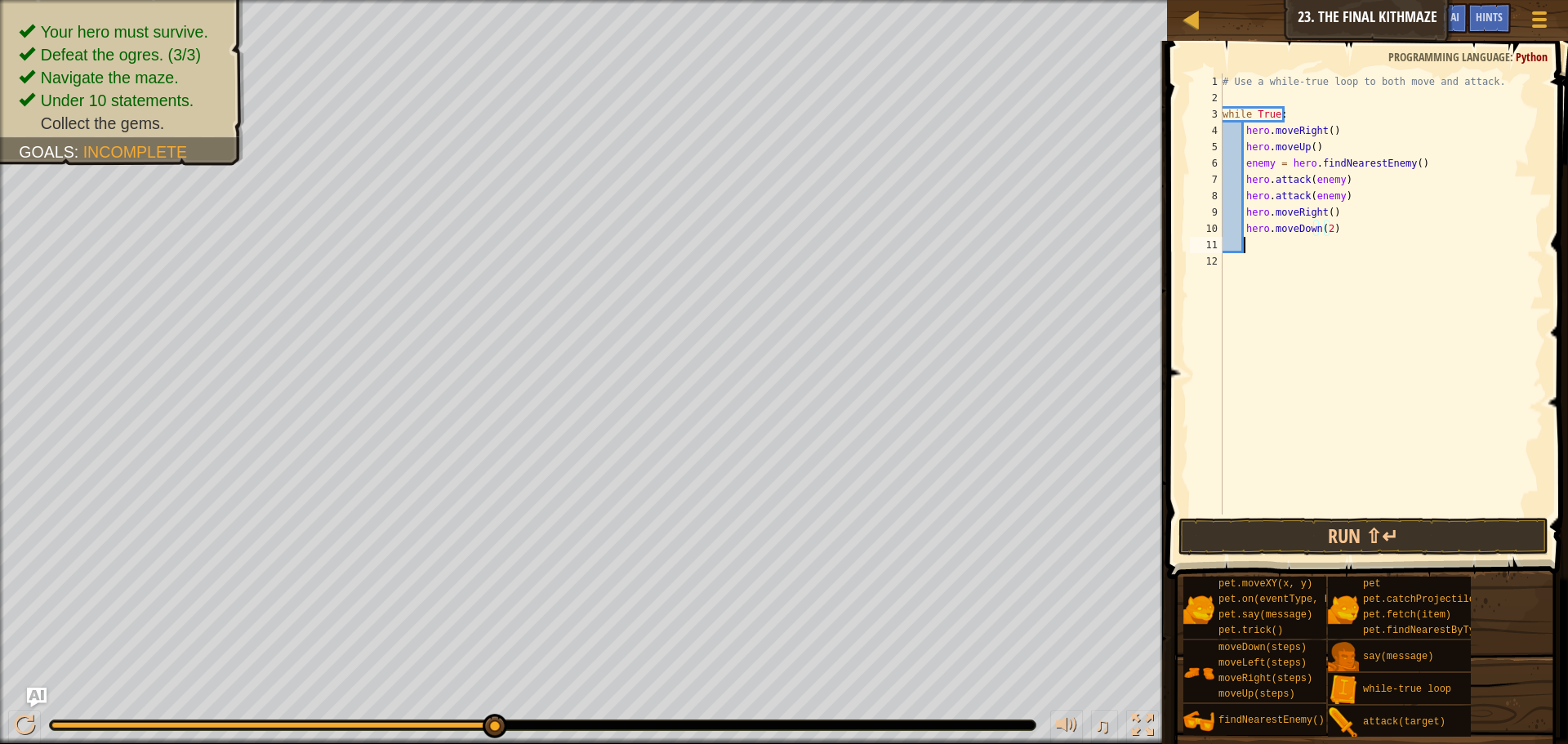
scroll to position [8, 1]
type textarea "h"
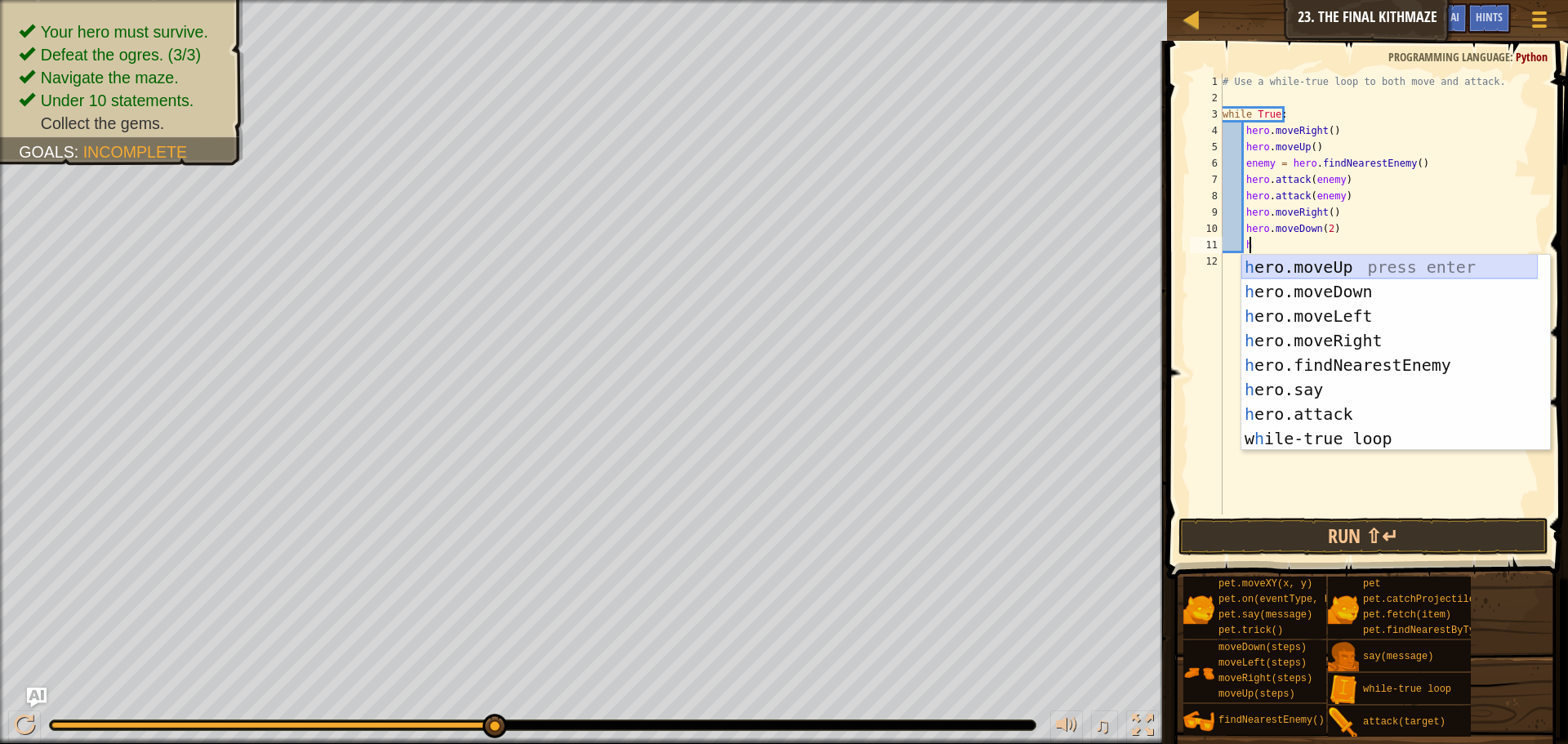
click at [1335, 265] on div "h ero.moveUp press enter h ero.moveDown press enter h ero.moveLeft press enter …" at bounding box center [1390, 377] width 297 height 245
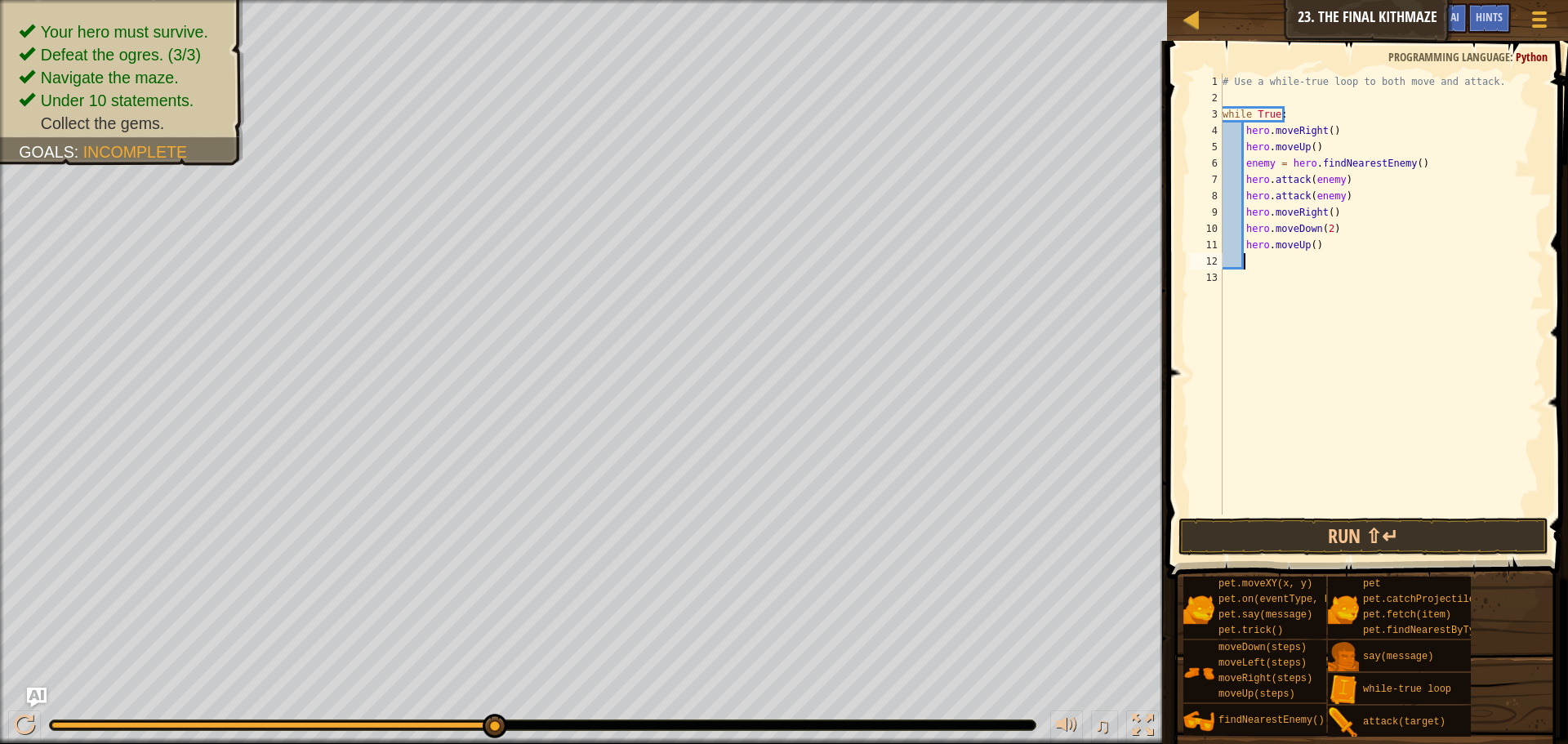
scroll to position [8, 1]
click at [1368, 533] on button "Run ⇧↵" at bounding box center [1364, 537] width 370 height 38
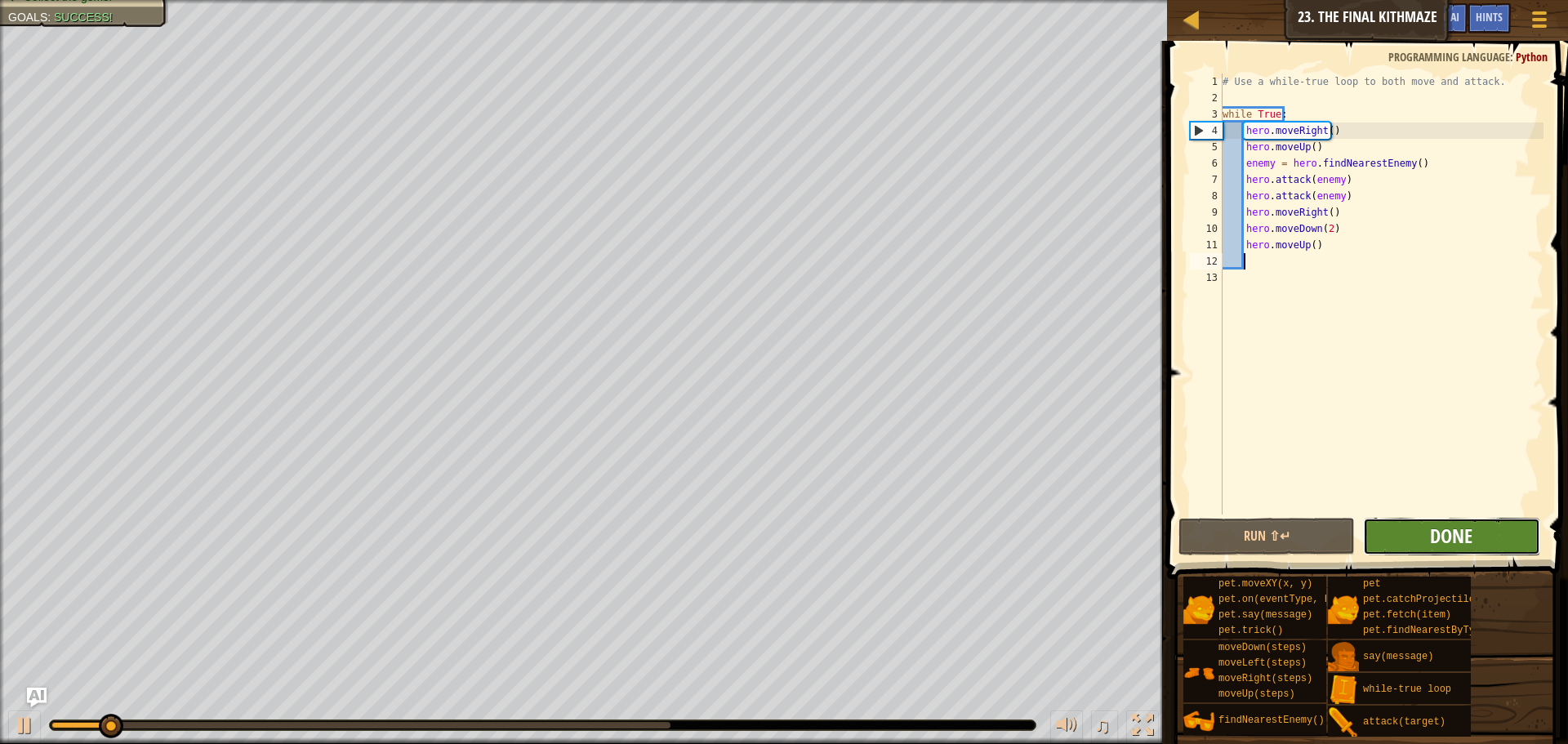
click at [1449, 539] on span "Done" at bounding box center [1452, 536] width 43 height 26
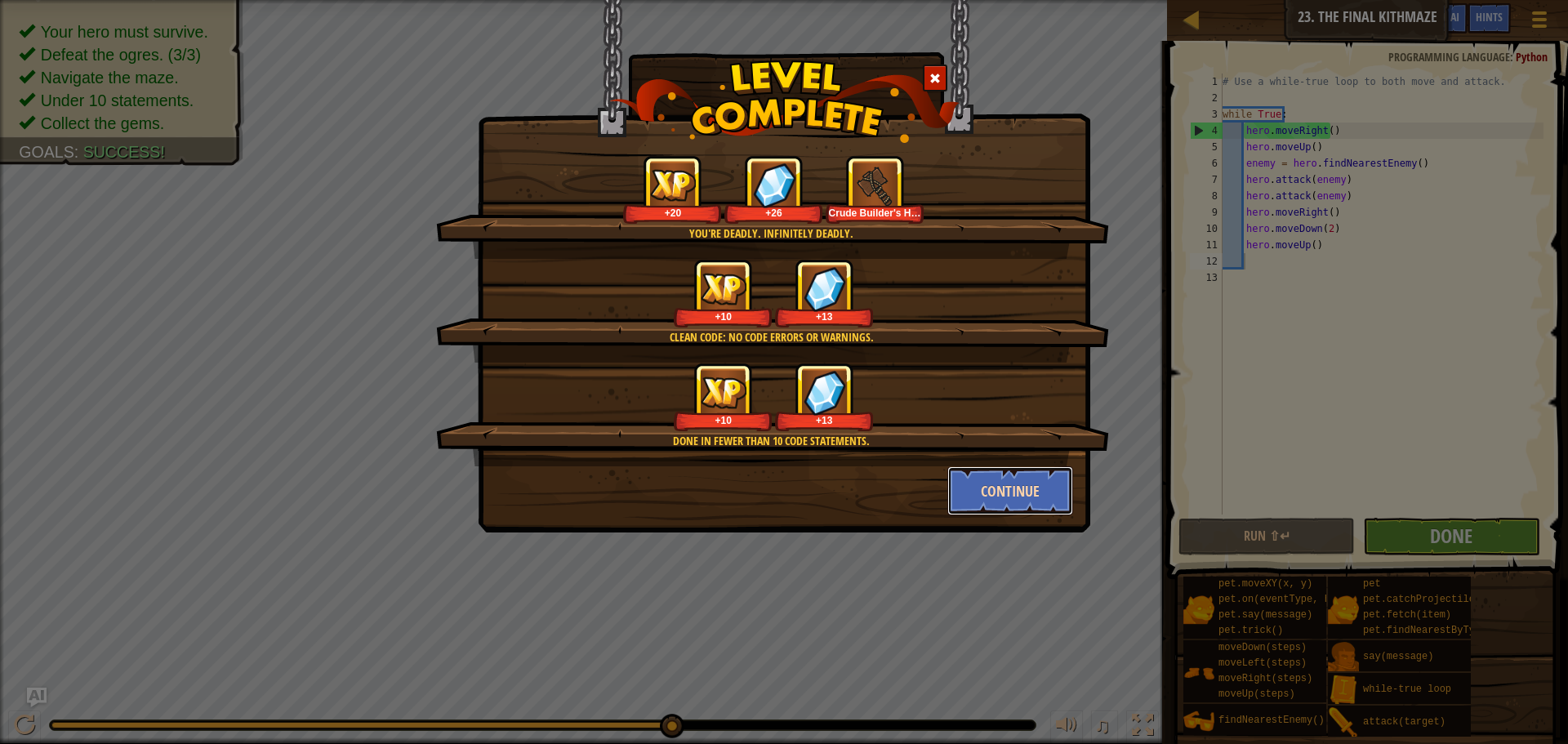
drag, startPoint x: 1029, startPoint y: 471, endPoint x: 1026, endPoint y: 481, distance: 10.4
click at [1029, 471] on button "Continue" at bounding box center [1011, 491] width 126 height 49
click at [1023, 472] on div "You're deadly. Infinitely deadly. +20 +26 Crude Builder's Hammer Clean code: no…" at bounding box center [784, 266] width 613 height 532
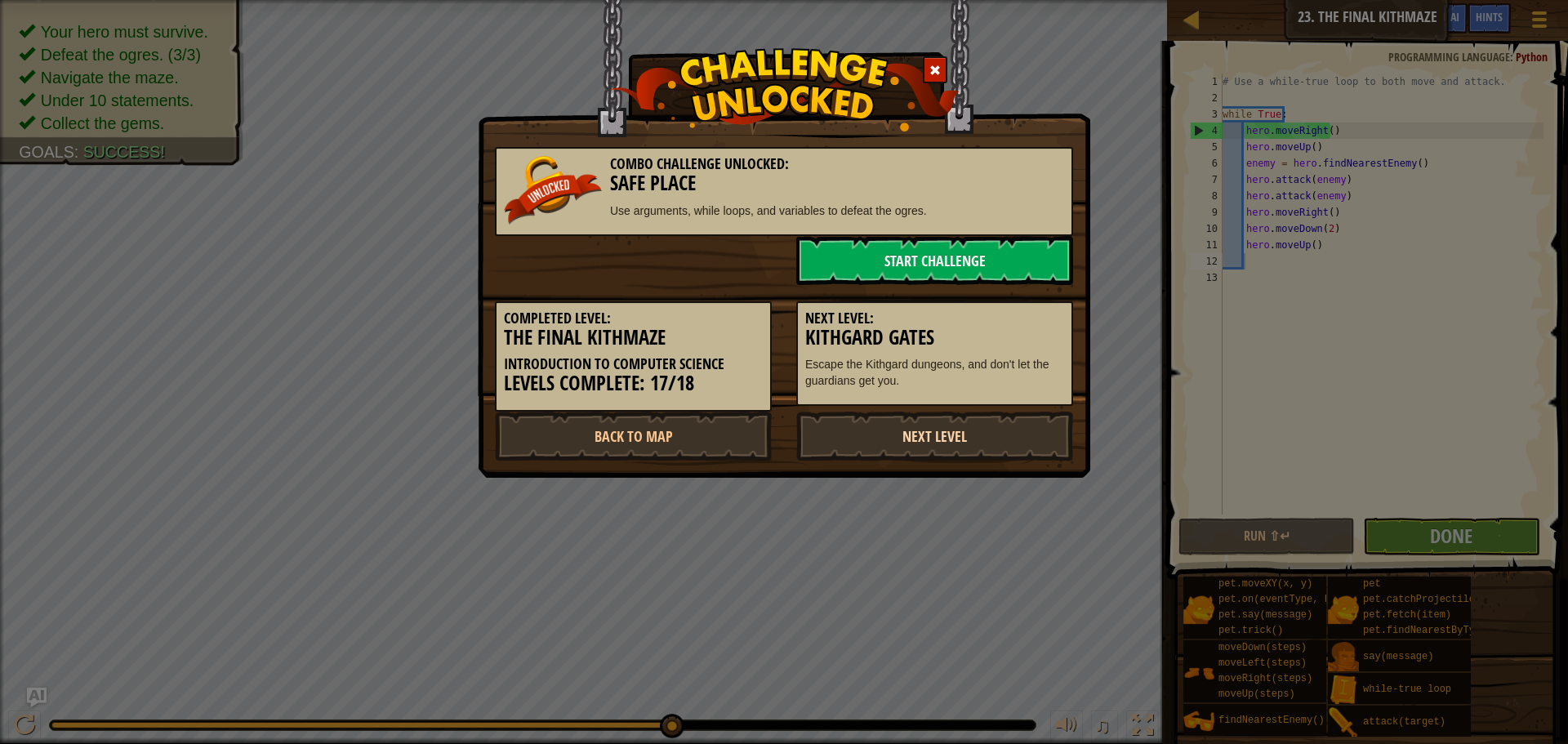
click at [1000, 429] on link "Next Level" at bounding box center [935, 436] width 277 height 49
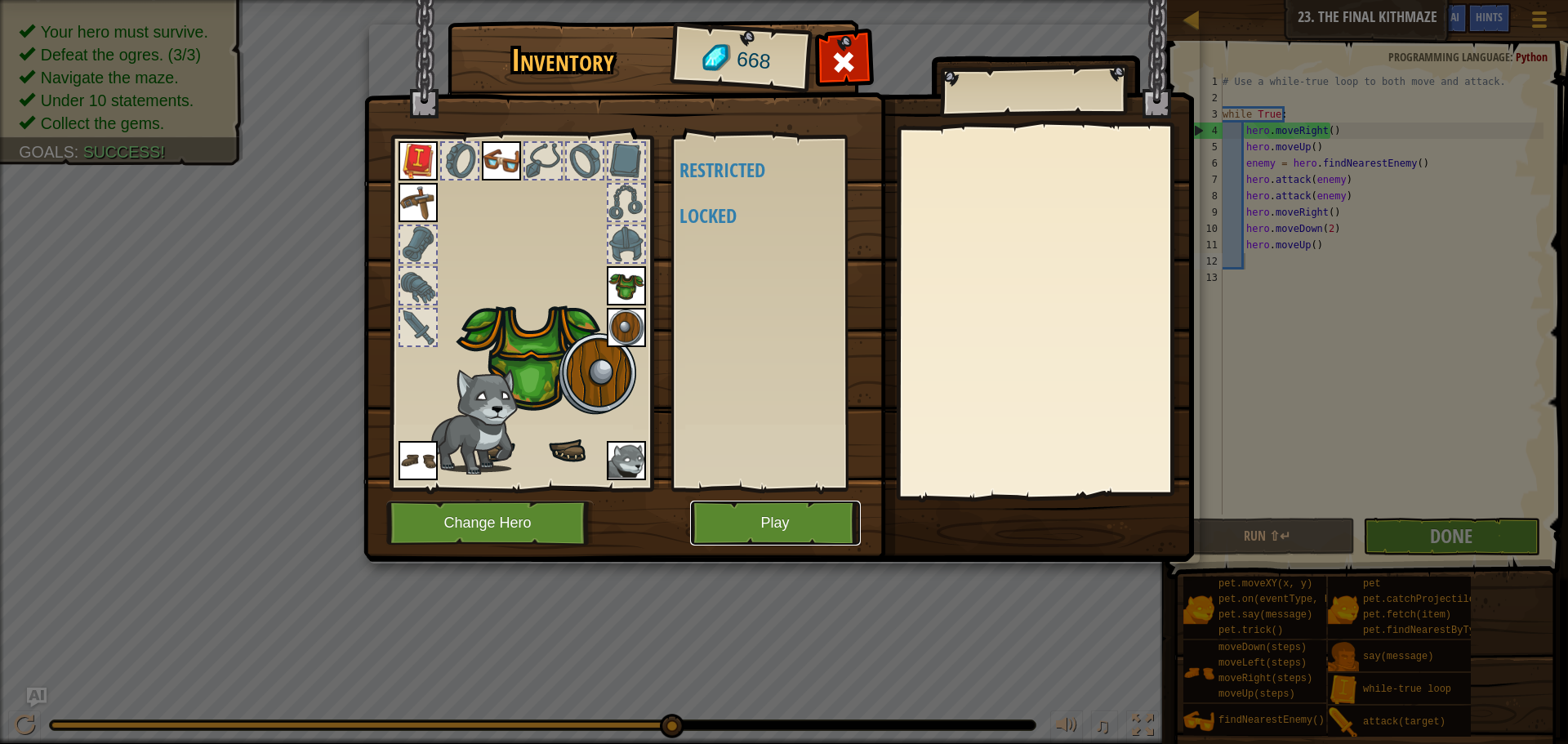
click at [764, 525] on button "Play" at bounding box center [775, 523] width 171 height 45
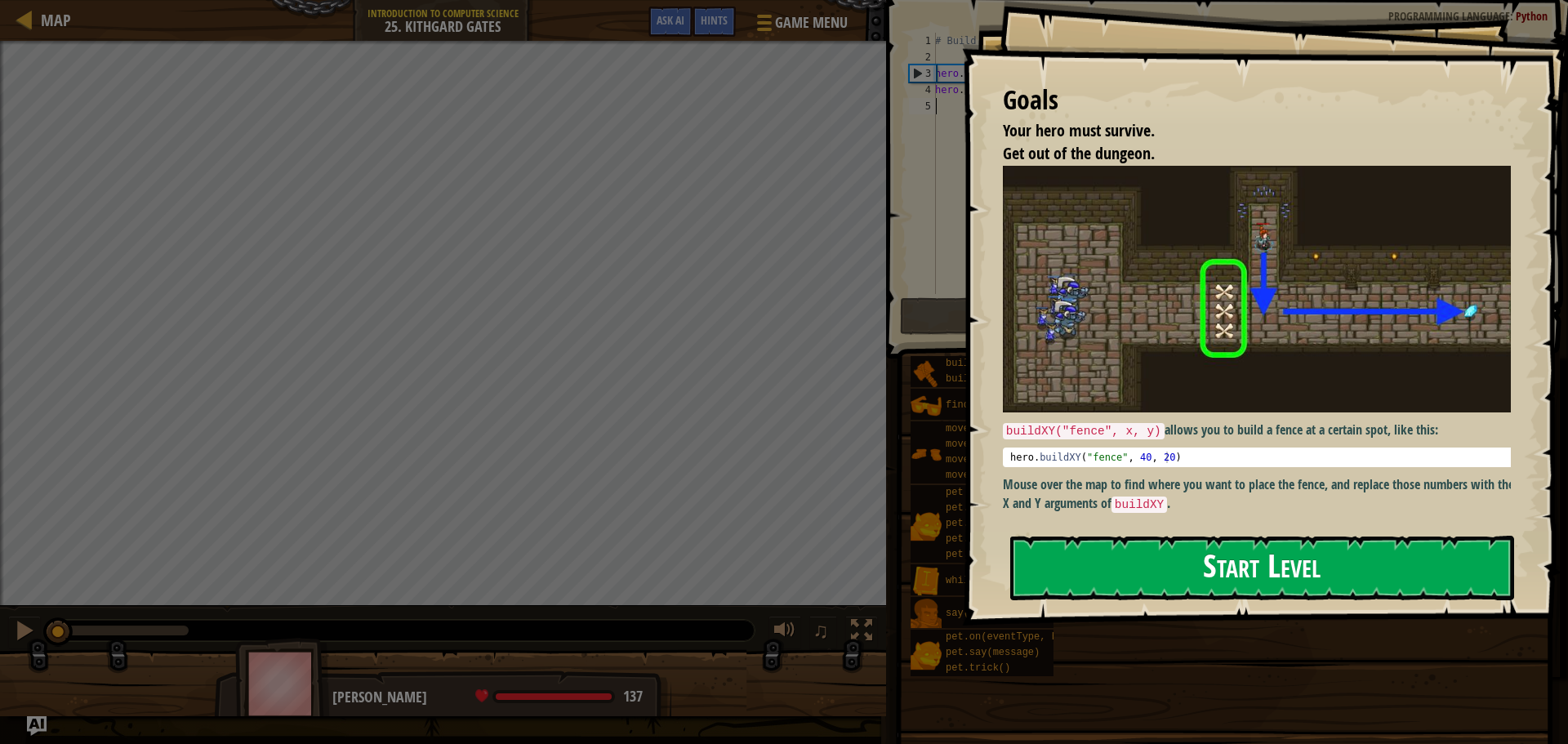
click at [1212, 598] on button "Start Level" at bounding box center [1262, 568] width 504 height 65
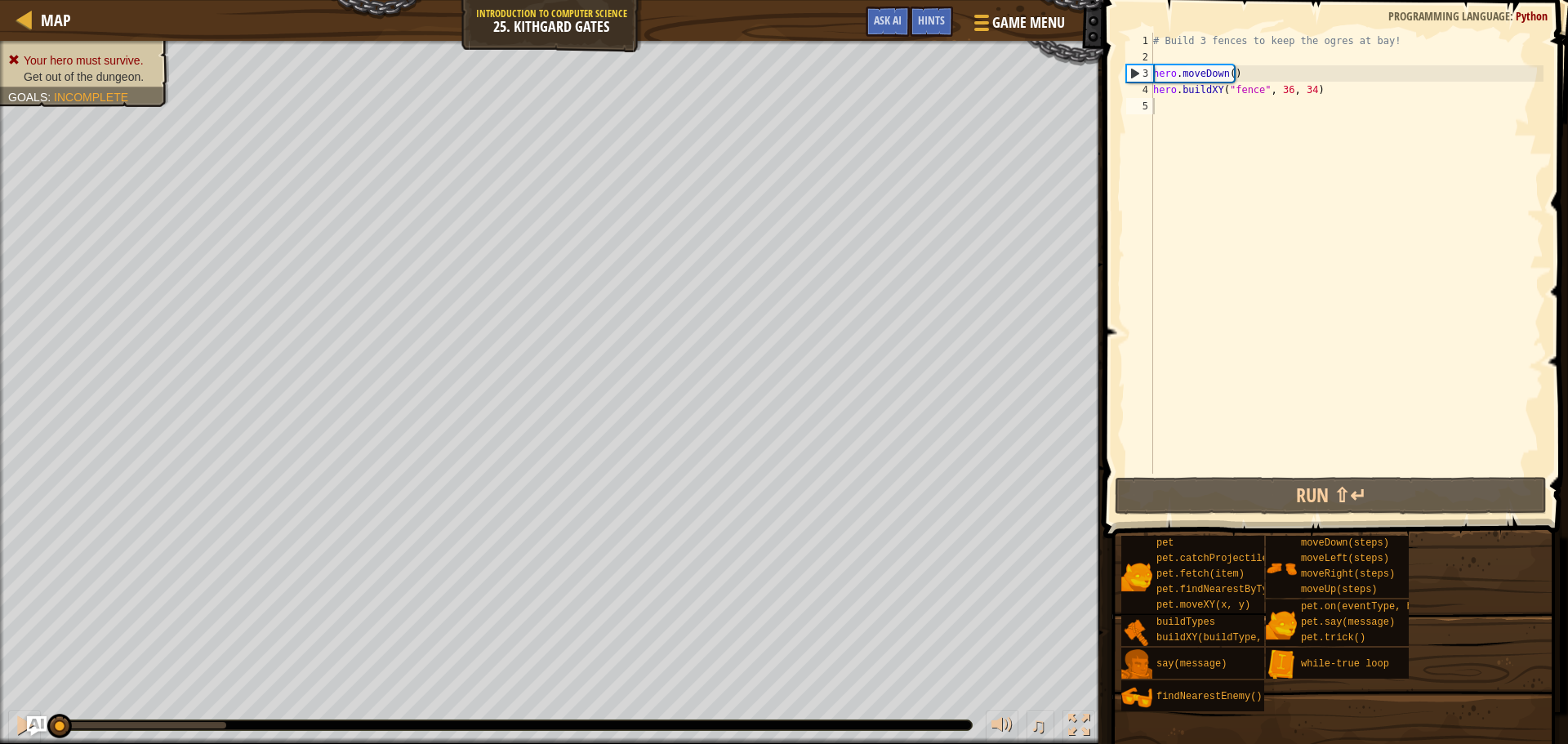
click at [998, 695] on div "Your hero must survive. Get out of the dungeon. Goals : Incomplete ♫ [PERSON_NA…" at bounding box center [784, 392] width 1568 height 703
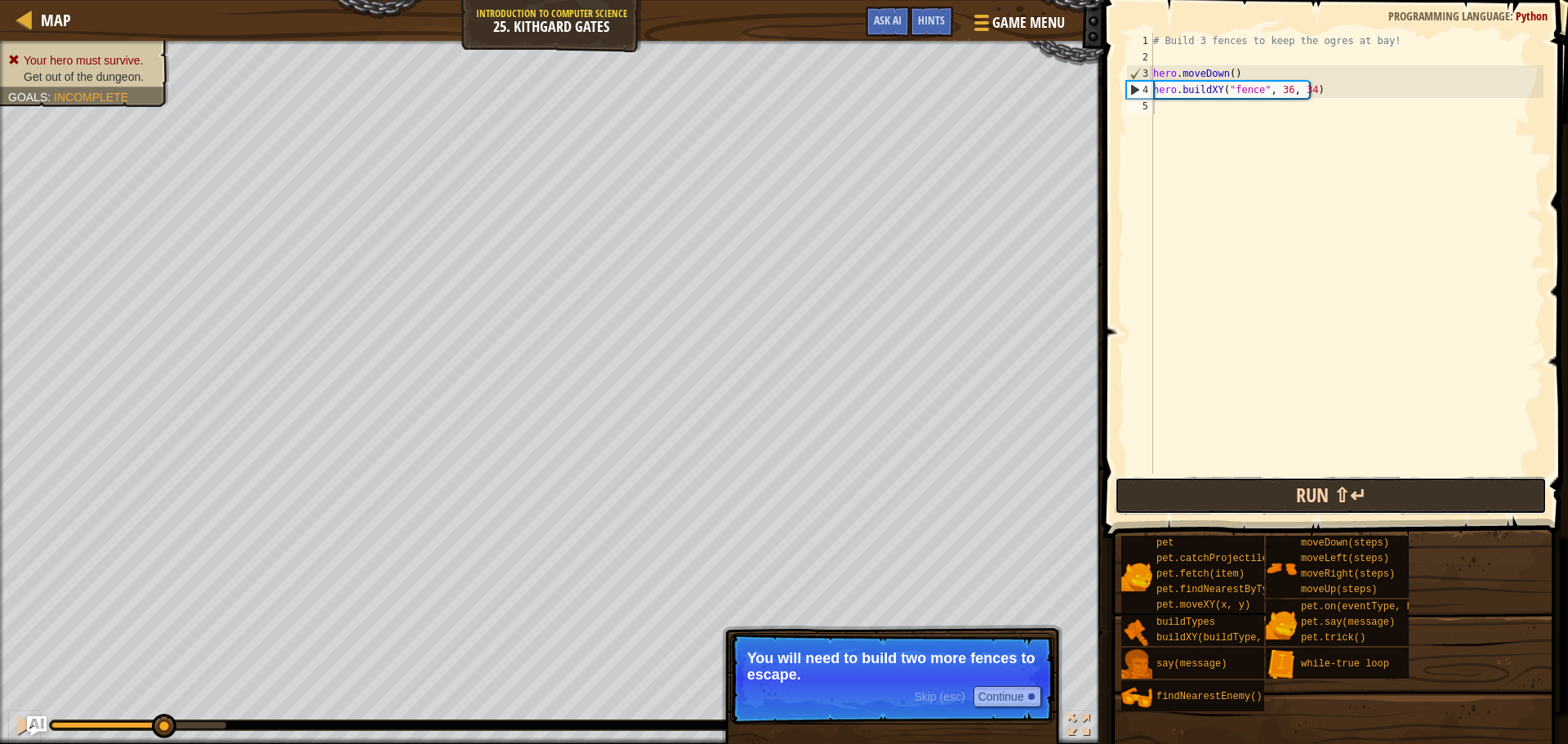
click at [1258, 509] on button "Run ⇧↵" at bounding box center [1331, 496] width 433 height 38
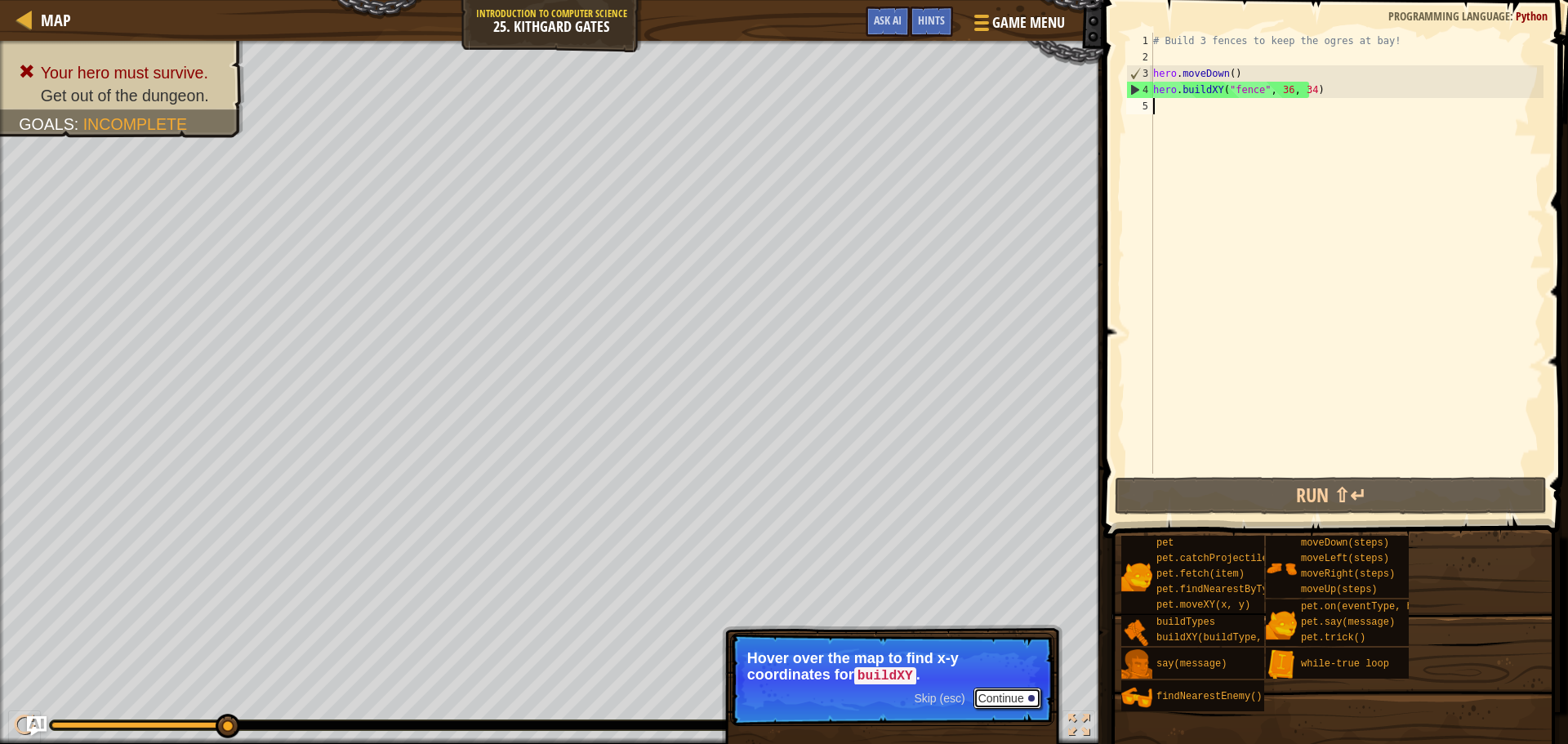
click at [1001, 689] on button "Continue" at bounding box center [1007, 698] width 67 height 21
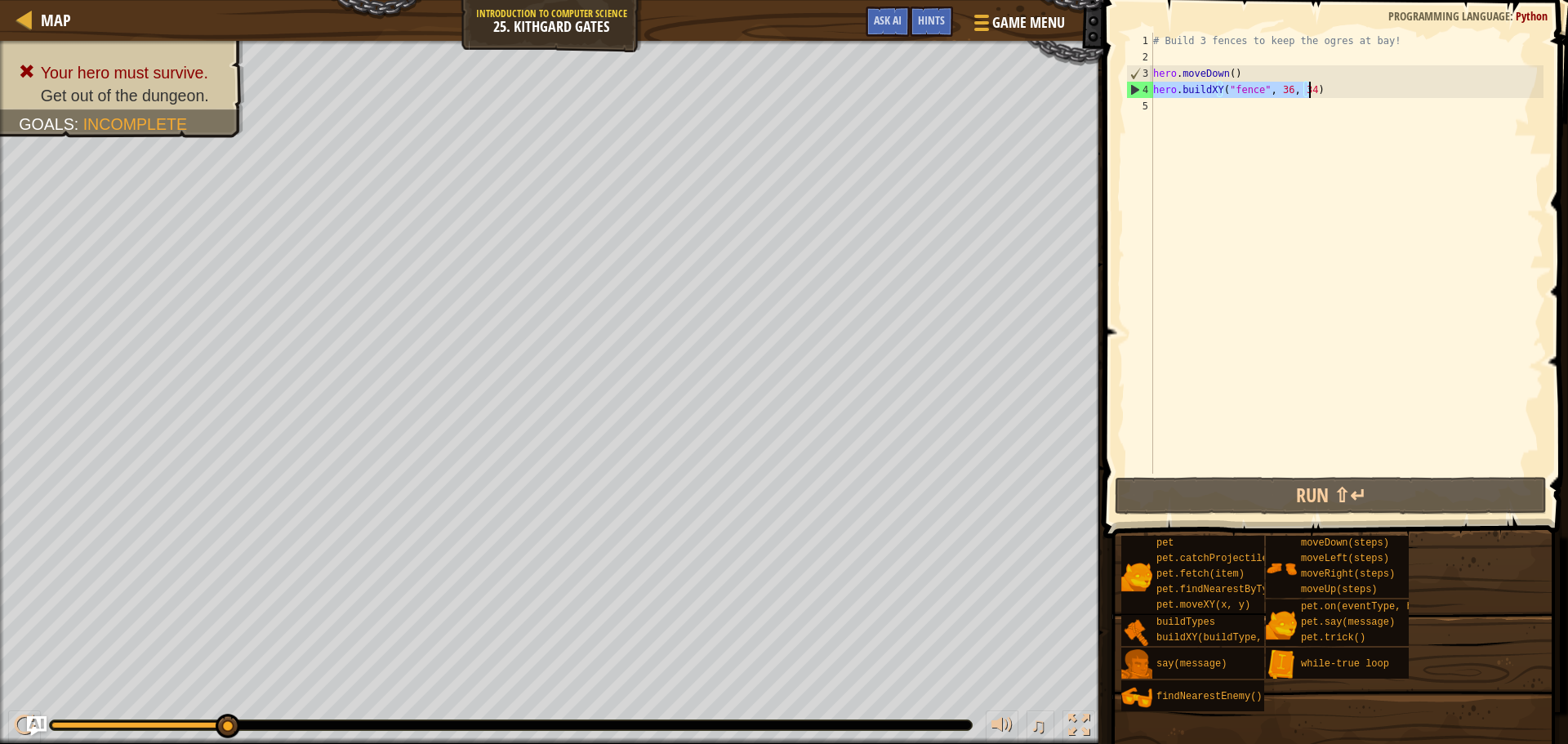
drag, startPoint x: 1156, startPoint y: 86, endPoint x: 1317, endPoint y: 84, distance: 161.0
click at [1317, 84] on div "# Build 3 fences to keep the ogres at bay! hero . moveDown ( ) hero . buildXY (…" at bounding box center [1347, 269] width 394 height 474
type textarea "hero.buildXY("fence", 36, 34)"
click at [1260, 114] on div "# Build 3 fences to keep the ogres at bay! hero . moveDown ( ) hero . buildXY (…" at bounding box center [1347, 269] width 394 height 474
paste textarea "hero.buildXY("fence", 36, 34)"
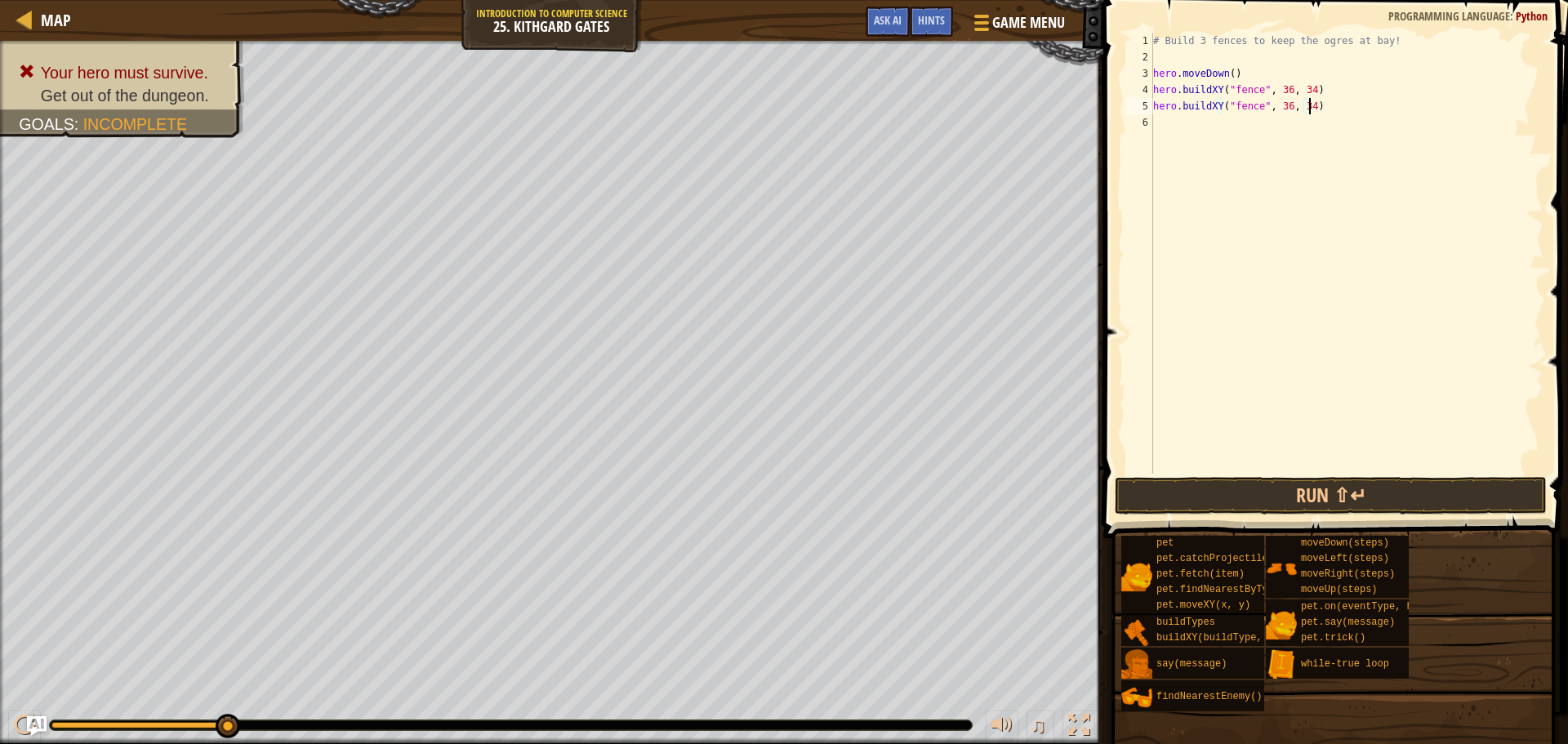
click at [1281, 105] on div "# Build 3 fences to keep the ogres at bay! hero . moveDown ( ) hero . buildXY (…" at bounding box center [1347, 269] width 394 height 474
click at [1375, 485] on button "Run ⇧↵" at bounding box center [1331, 496] width 433 height 38
click at [1301, 107] on div "# Build 3 fences to keep the ogres at bay! hero . moveDown ( ) hero . buildXY (…" at bounding box center [1347, 269] width 394 height 474
click at [1302, 110] on div "# Build 3 fences to keep the ogres at bay! hero . moveDown ( ) hero . buildXY (…" at bounding box center [1347, 269] width 394 height 474
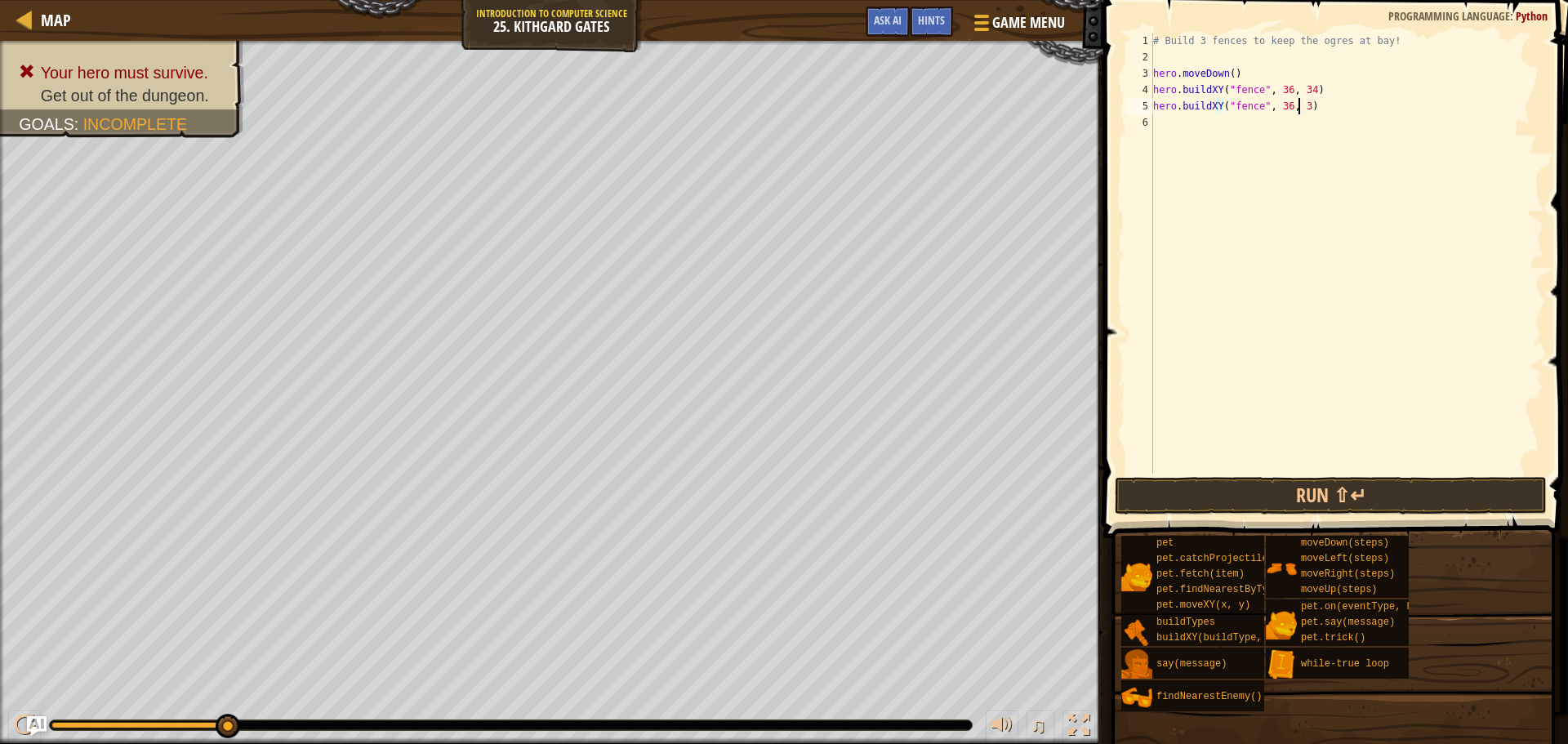
scroll to position [8, 11]
click at [1356, 486] on button "Run ⇧↵" at bounding box center [1331, 496] width 433 height 38
type textarea "hero.buildXY("fence", 36, 32)"
click at [1317, 491] on button "Run ⇧↵" at bounding box center [1331, 496] width 433 height 38
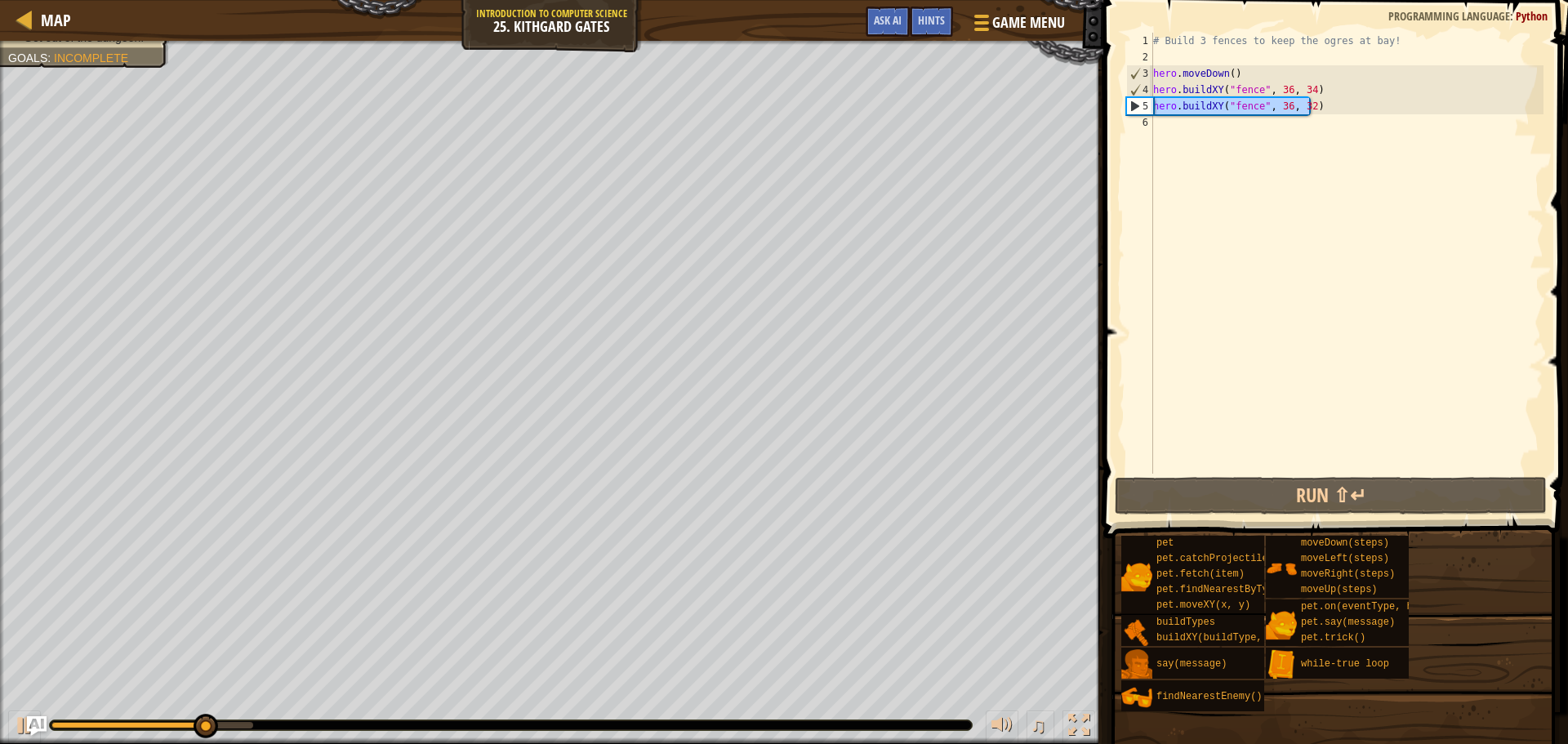
drag, startPoint x: 1315, startPoint y: 109, endPoint x: 1154, endPoint y: 109, distance: 161.0
click at [1154, 109] on div "# Build 3 fences to keep the ogres at bay! hero . moveDown ( ) hero . buildXY (…" at bounding box center [1347, 269] width 394 height 474
click at [1169, 123] on div "# Build 3 fences to keep the ogres at bay! hero . moveDown ( ) hero . buildXY (…" at bounding box center [1347, 269] width 394 height 474
paste textarea "hero.buildXY("fence", 36, 32)"
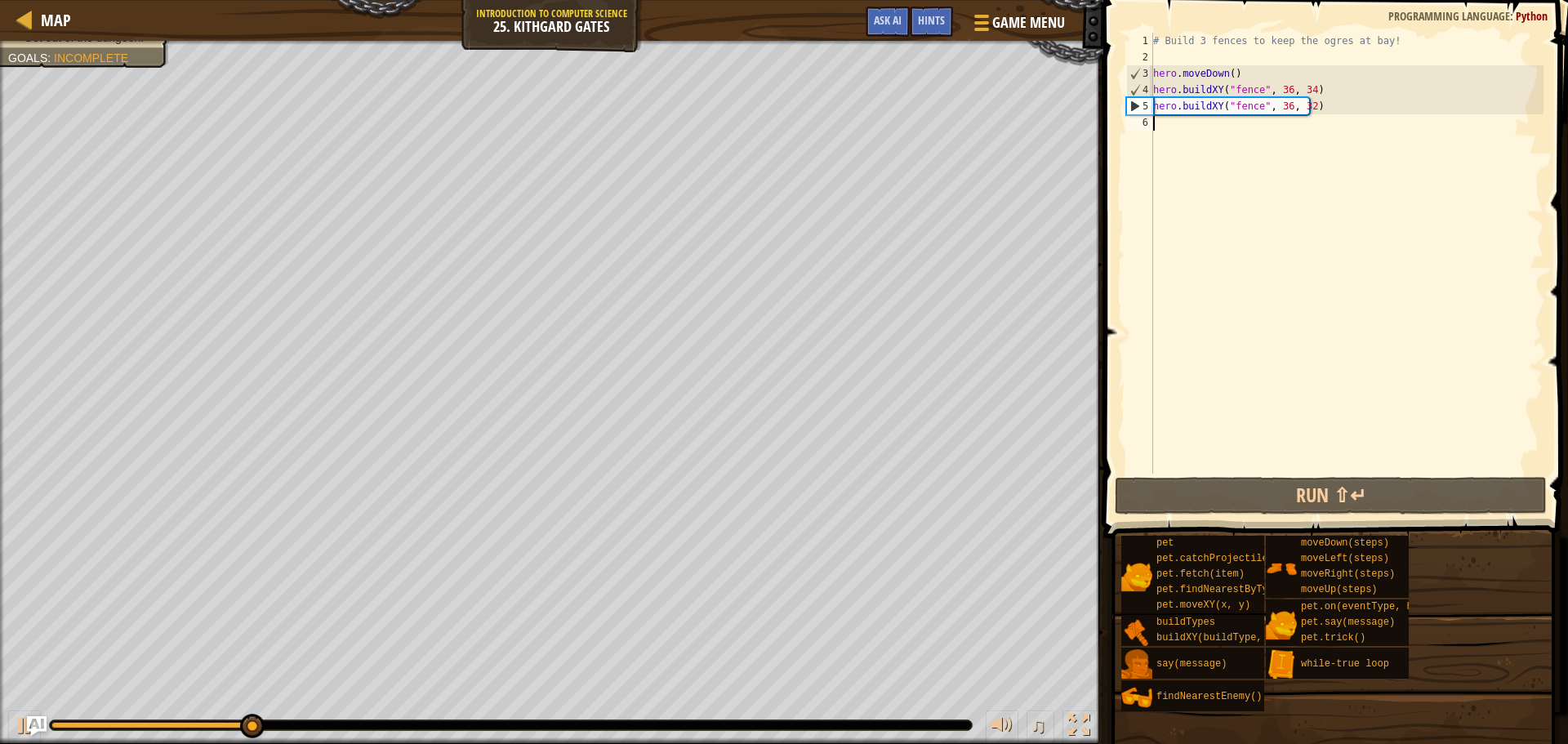
type textarea "hero.buildXY("fence", 36, 32)"
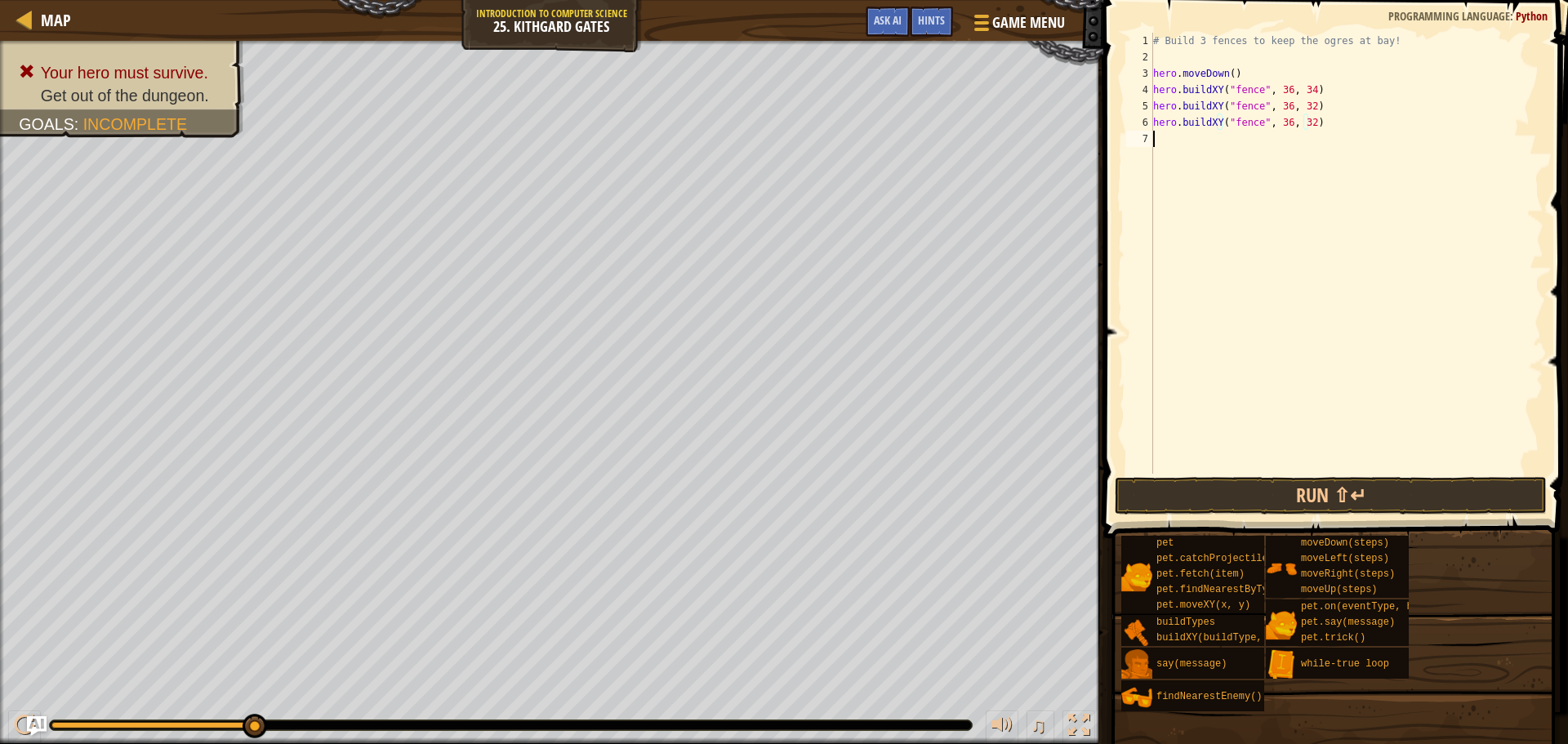
click at [1176, 138] on div "# Build 3 fences to keep the ogres at bay! hero . moveDown ( ) hero . buildXY (…" at bounding box center [1347, 269] width 394 height 474
paste textarea "hero.buildXY("fence", 36, 32)"
click at [1301, 140] on div "# Build 3 fences to keep the ogres at bay! hero . moveDown ( ) hero . buildXY (…" at bounding box center [1347, 269] width 394 height 474
click at [1303, 125] on div "# Build 3 fences to keep the ogres at bay! hero . moveDown ( ) hero . buildXY (…" at bounding box center [1347, 269] width 394 height 474
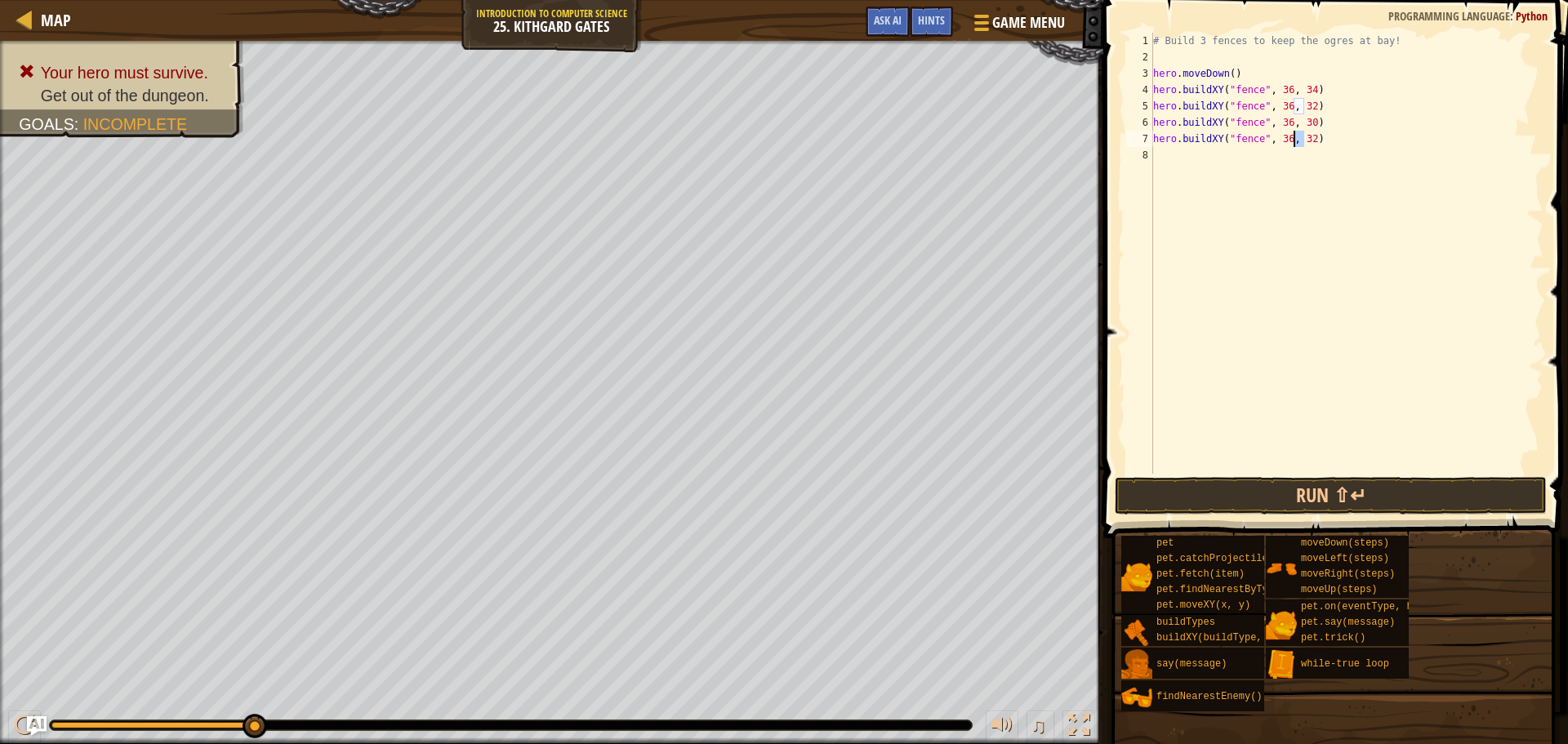
drag, startPoint x: 1304, startPoint y: 139, endPoint x: 1293, endPoint y: 142, distance: 11.4
click at [1293, 142] on div "# Build 3 fences to keep the ogres at bay! hero . moveDown ( ) hero . buildXY (…" at bounding box center [1347, 269] width 394 height 474
click at [1340, 499] on button "Run ⇧↵" at bounding box center [1331, 496] width 433 height 38
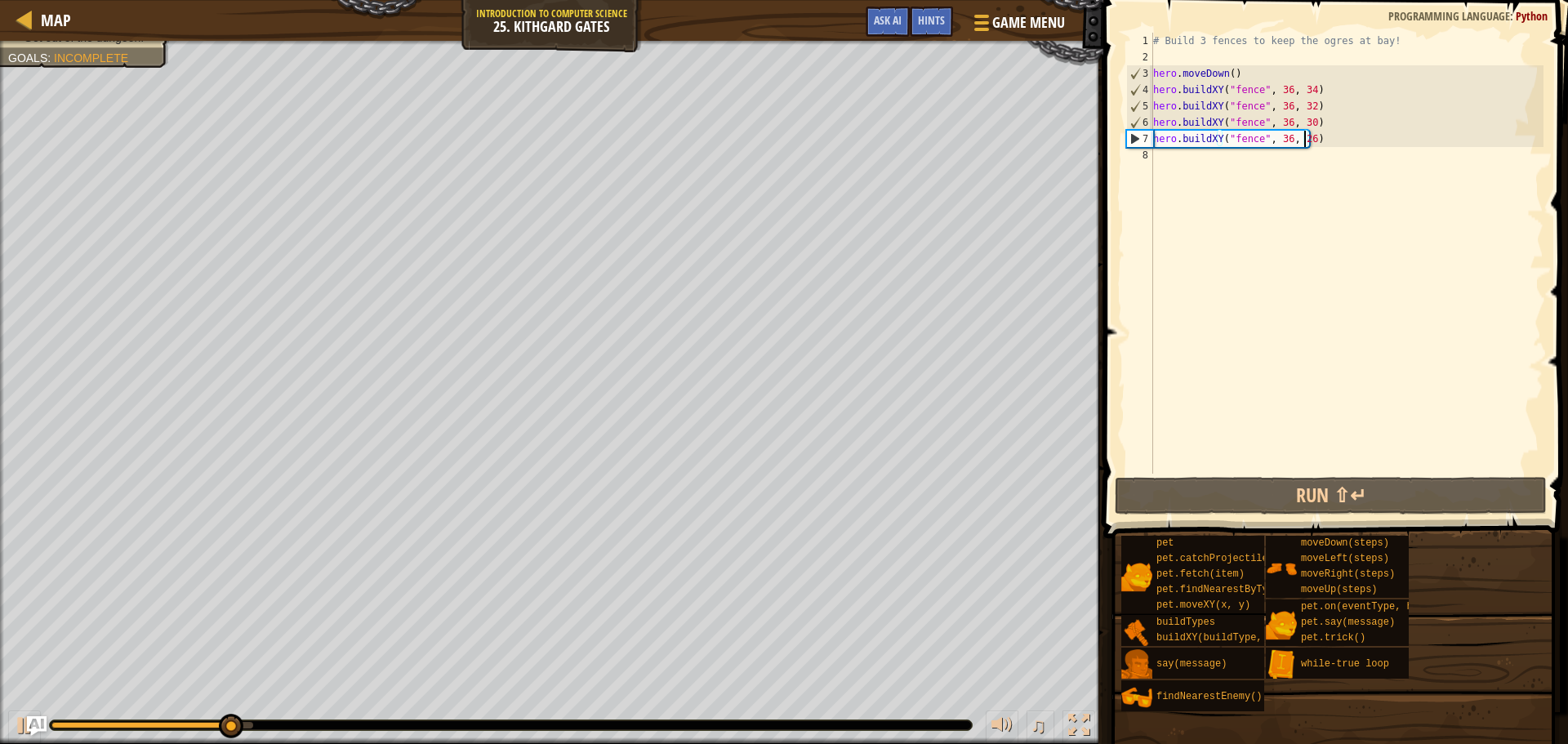
click at [1303, 106] on div "# Build 3 fences to keep the ogres at bay! hero . moveDown ( ) hero . buildXY (…" at bounding box center [1347, 269] width 394 height 474
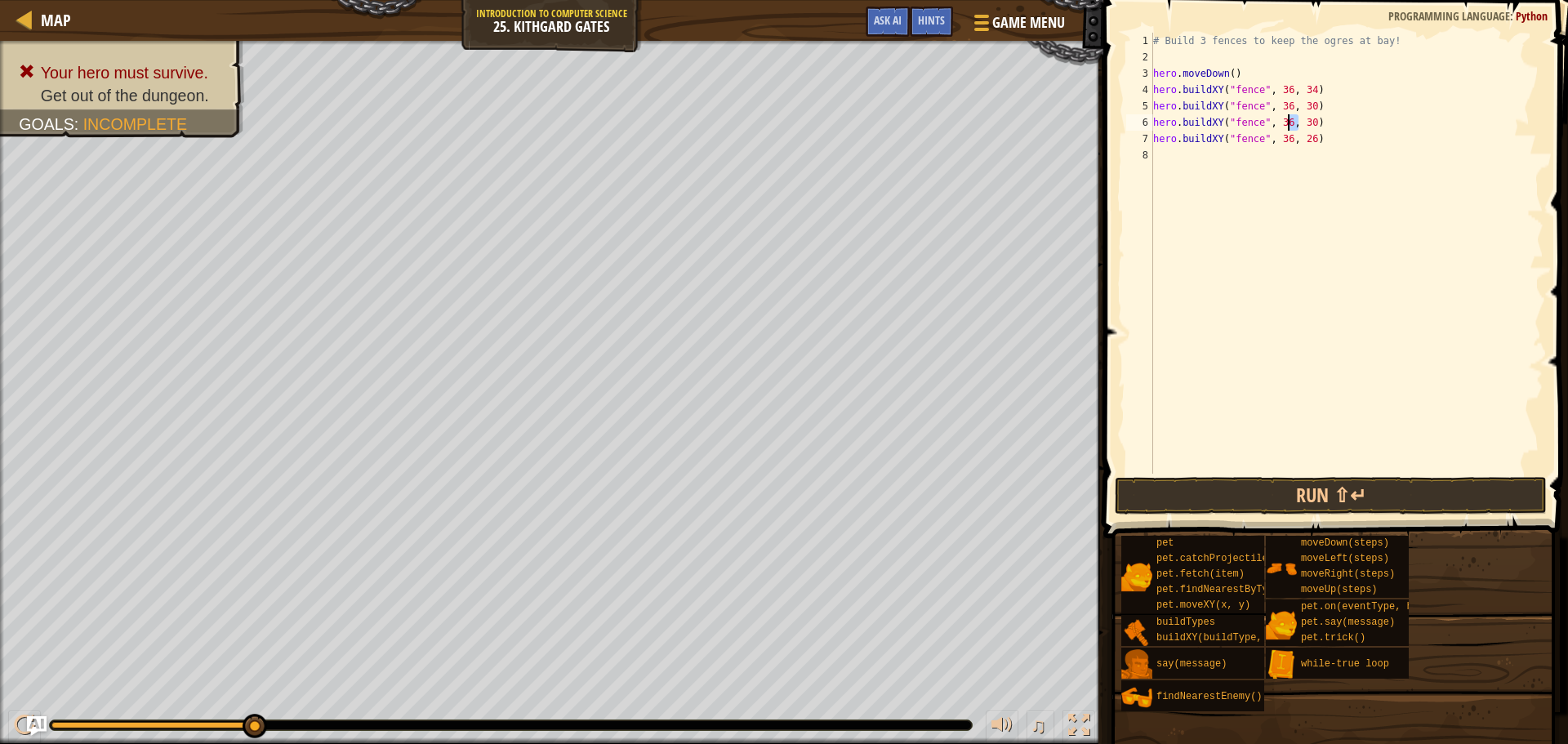
drag, startPoint x: 1300, startPoint y: 125, endPoint x: 1290, endPoint y: 127, distance: 10.2
click at [1290, 127] on div "# Build 3 fences to keep the ogres at bay! hero . moveDown ( ) hero . buildXY (…" at bounding box center [1347, 269] width 394 height 474
click at [1294, 125] on div "# Build 3 fences to keep the ogres at bay! hero . moveDown ( ) hero . buildXY (…" at bounding box center [1347, 253] width 394 height 441
drag, startPoint x: 1294, startPoint y: 125, endPoint x: 1304, endPoint y: 125, distance: 10.0
click at [1304, 125] on div "# Build 3 fences to keep the ogres at bay! hero . moveDown ( ) hero . buildXY (…" at bounding box center [1347, 269] width 394 height 474
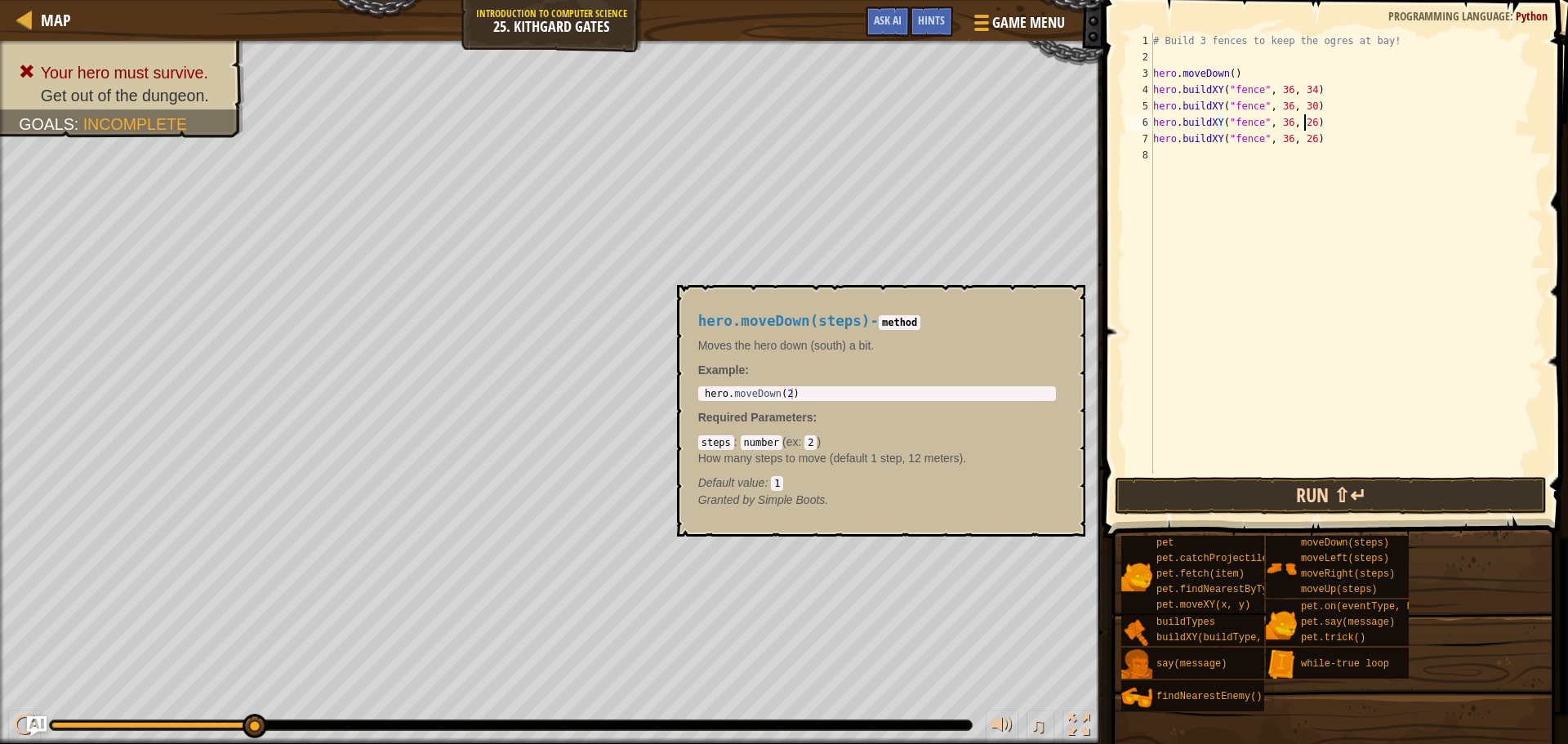
type textarea "hero.buildXY("fence", 36, 26)"
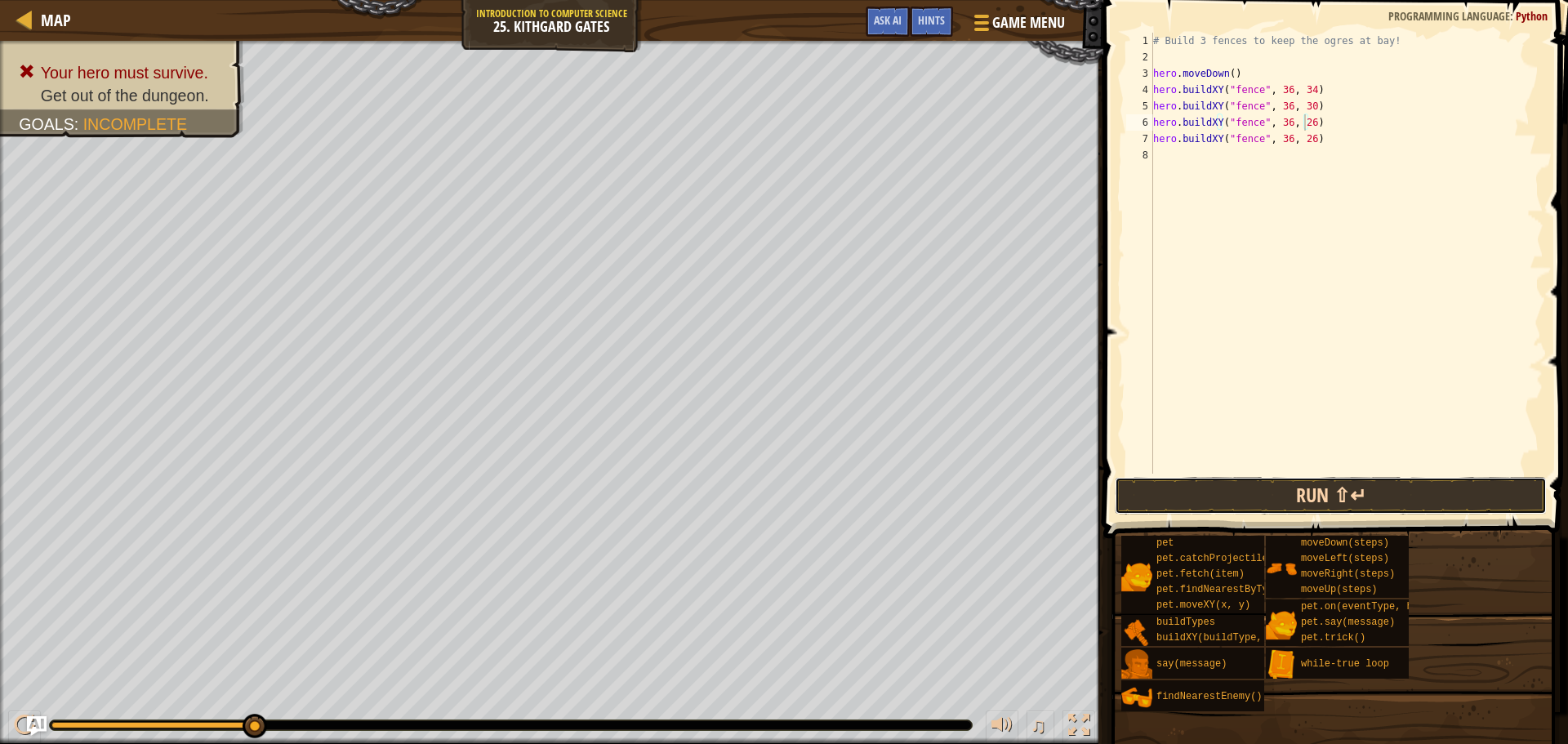
click at [1379, 512] on button "Run ⇧↵" at bounding box center [1331, 496] width 433 height 38
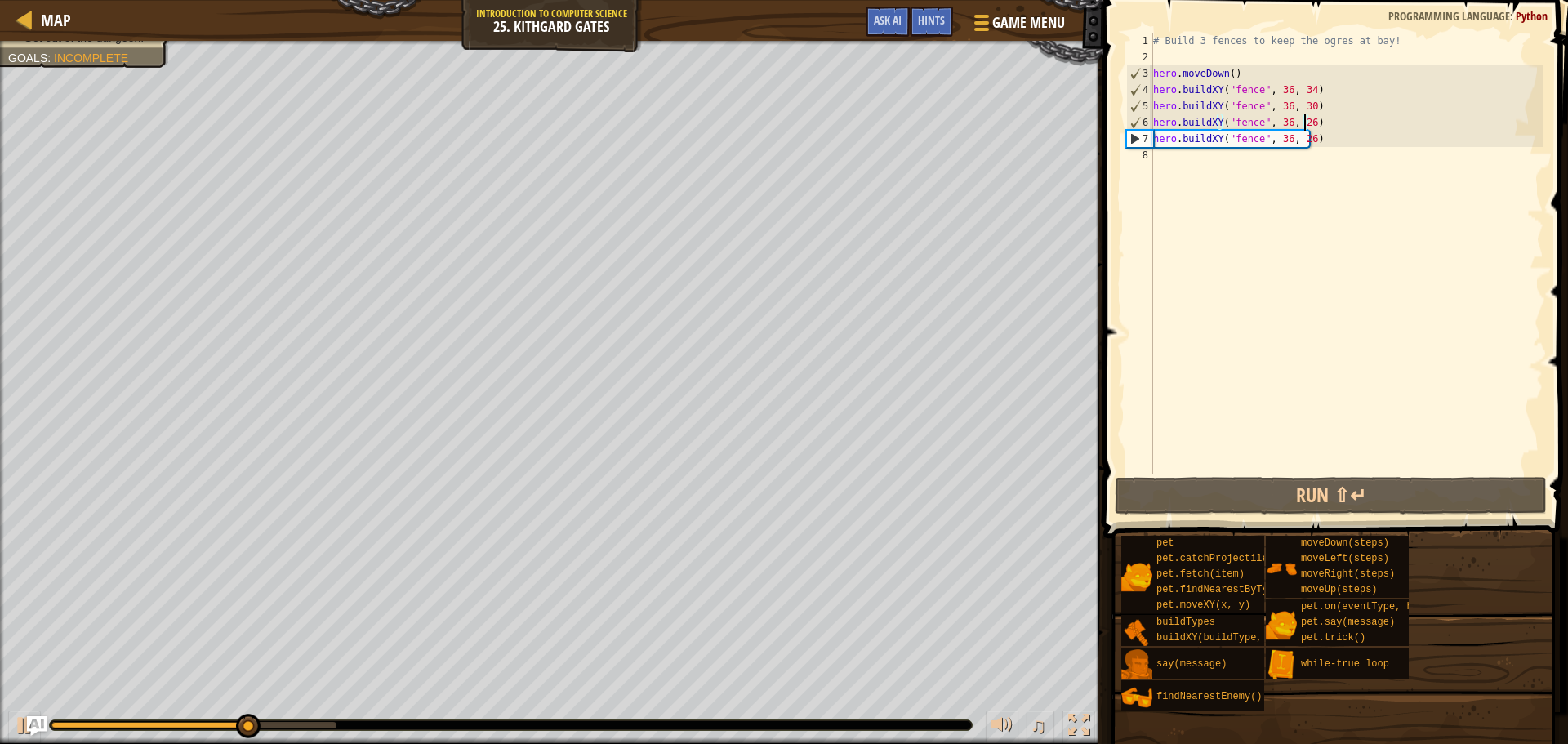
click at [1217, 160] on div "# Build 3 fences to keep the ogres at bay! hero . moveDown ( ) hero . buildXY (…" at bounding box center [1347, 269] width 394 height 474
type textarea "m"
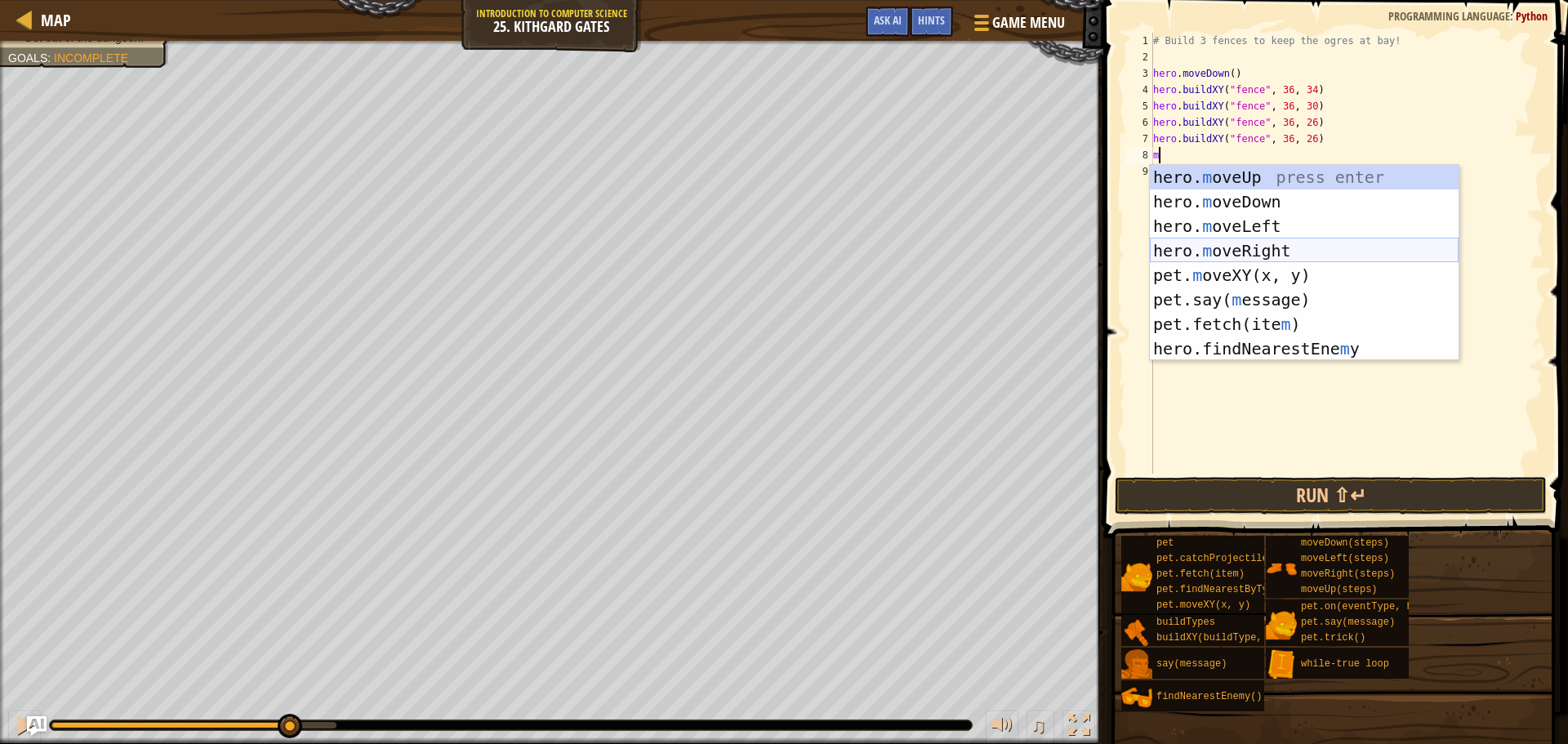
click at [1240, 242] on div "hero. m oveUp press enter hero. m oveDown press enter hero. m oveLeft press ent…" at bounding box center [1304, 287] width 309 height 245
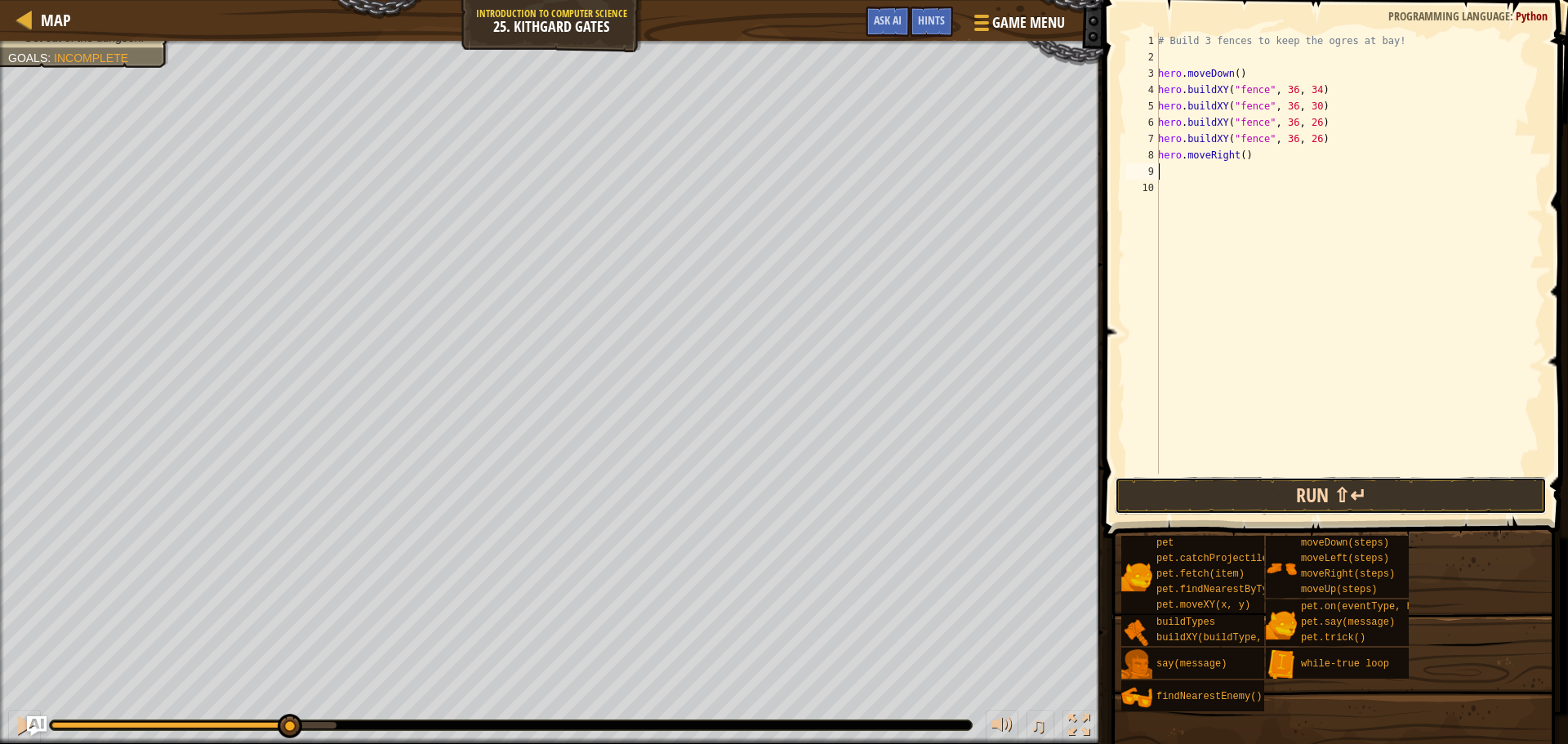
click at [1298, 493] on button "Run ⇧↵" at bounding box center [1331, 496] width 433 height 38
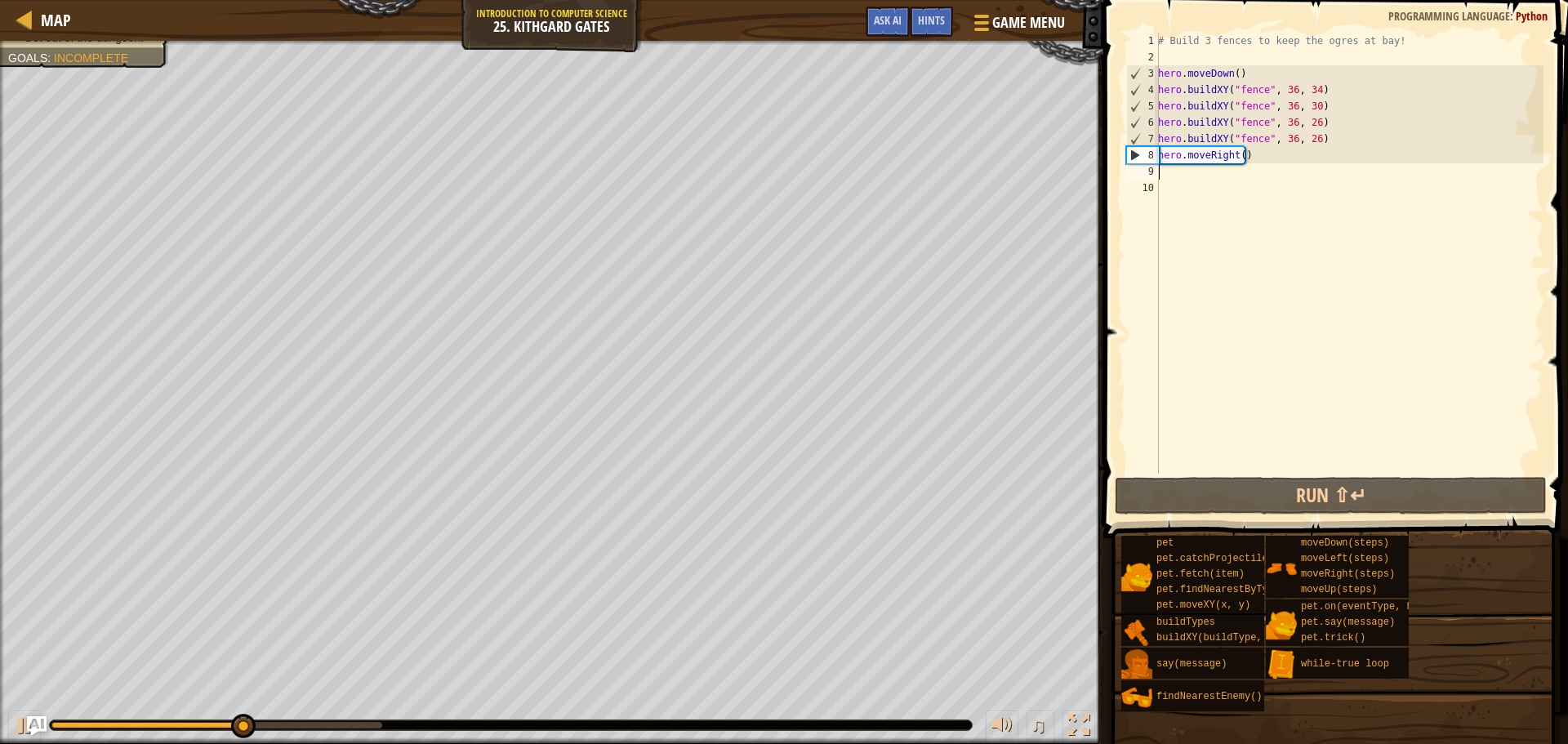
click at [1237, 161] on div "# Build 3 fences to keep the ogres at bay! hero . moveDown ( ) hero . buildXY (…" at bounding box center [1350, 269] width 389 height 474
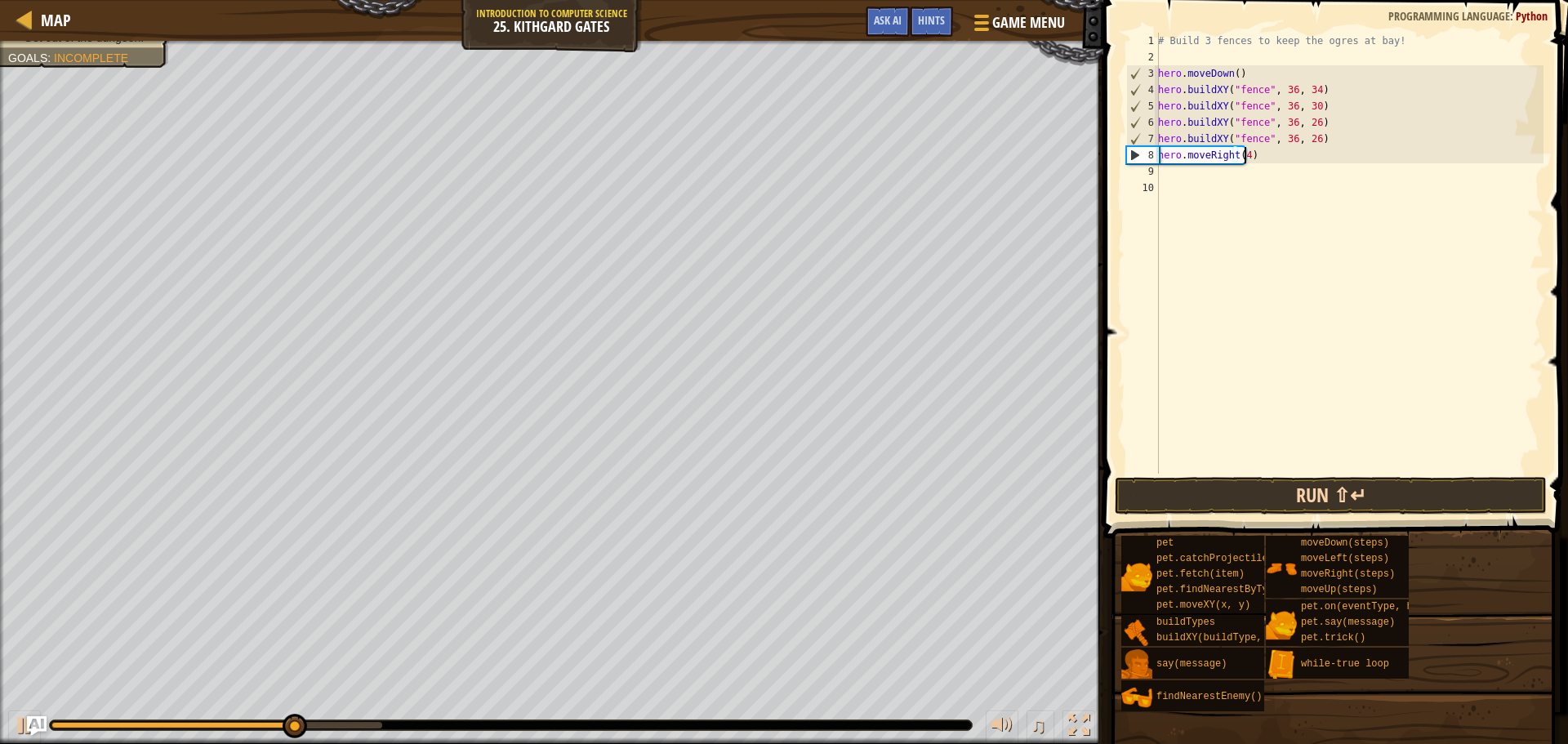
type textarea "hero.moveRight(4)"
click at [1281, 494] on button "Run ⇧↵" at bounding box center [1331, 496] width 433 height 38
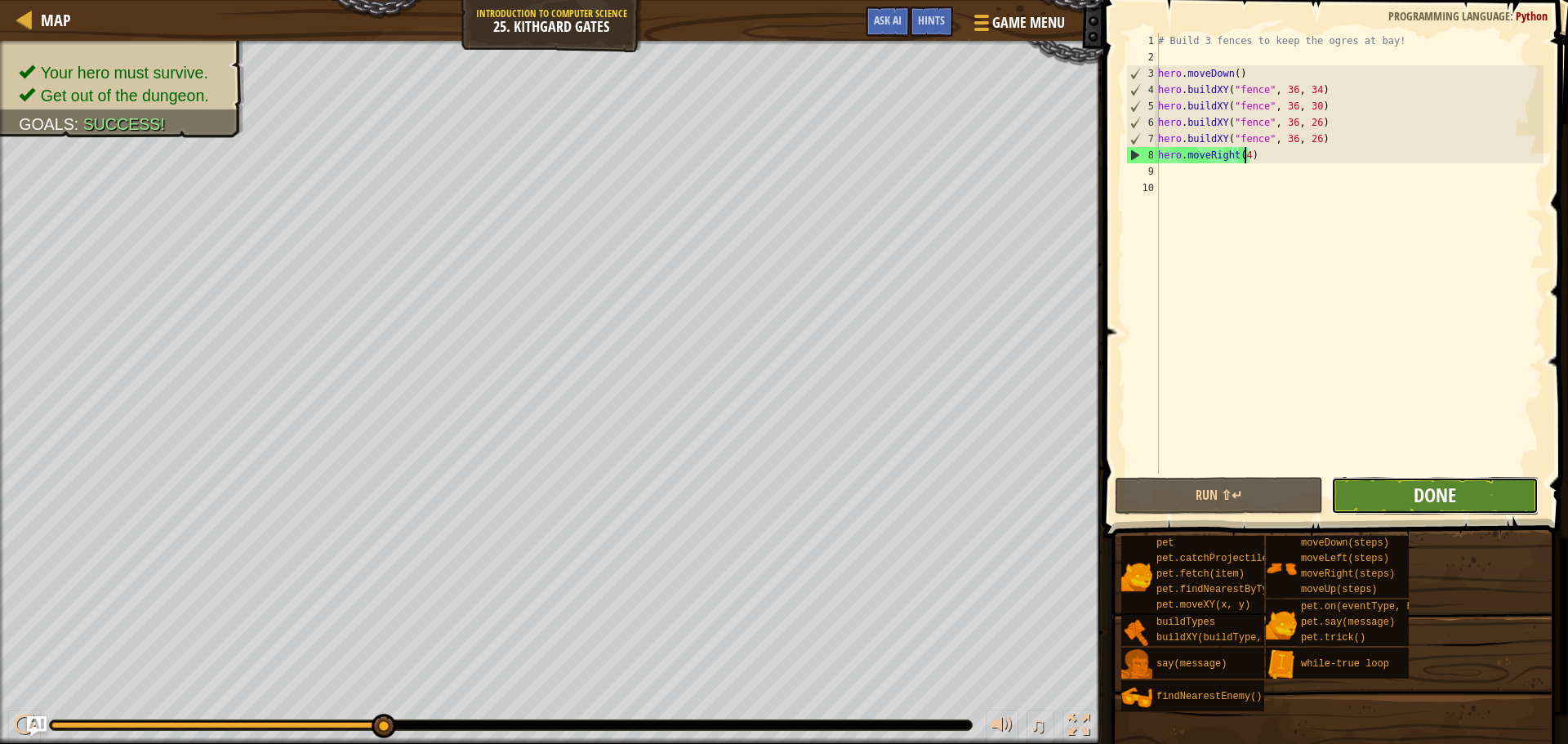
click at [1426, 493] on span "Done" at bounding box center [1435, 495] width 43 height 26
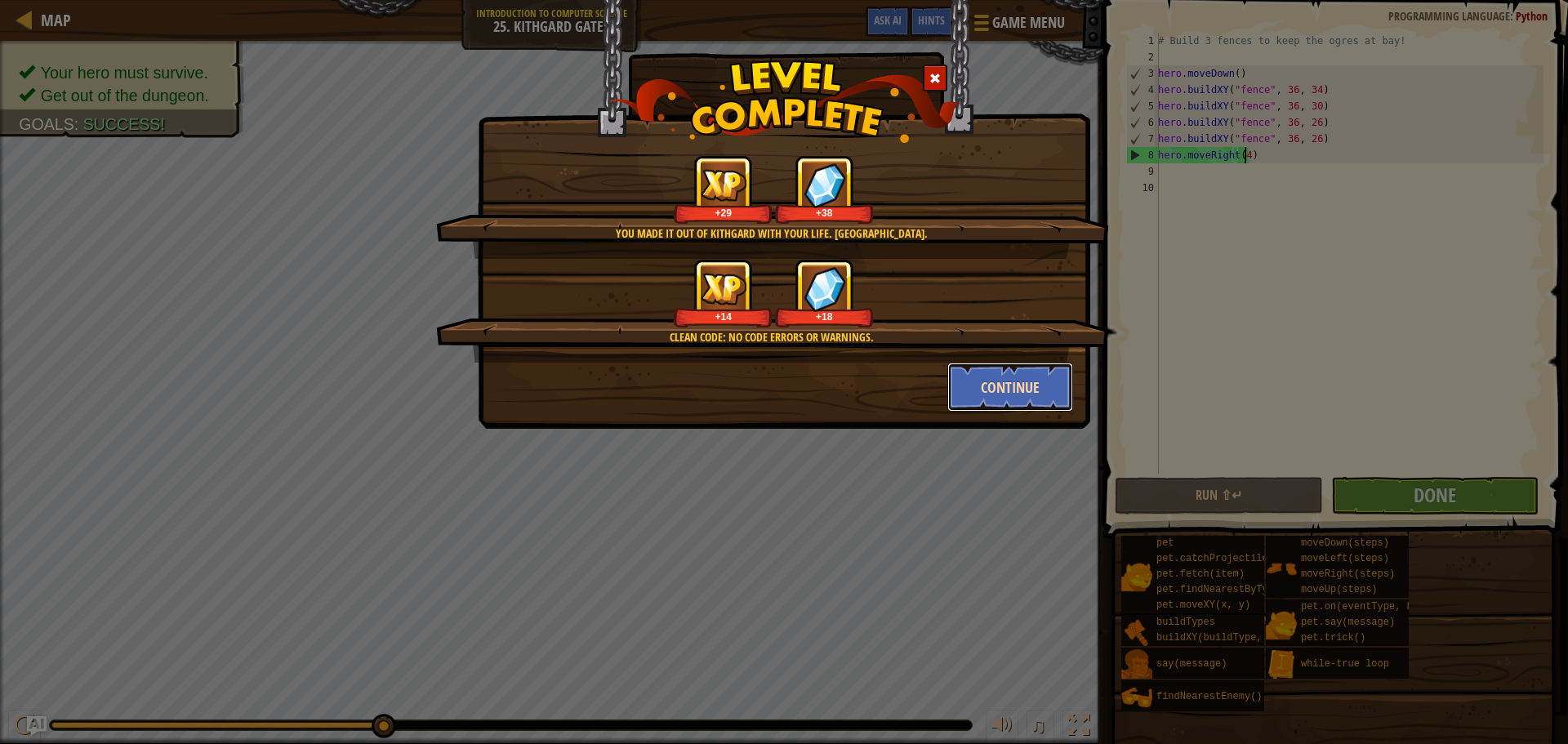
click at [960, 382] on button "Continue" at bounding box center [1011, 387] width 126 height 49
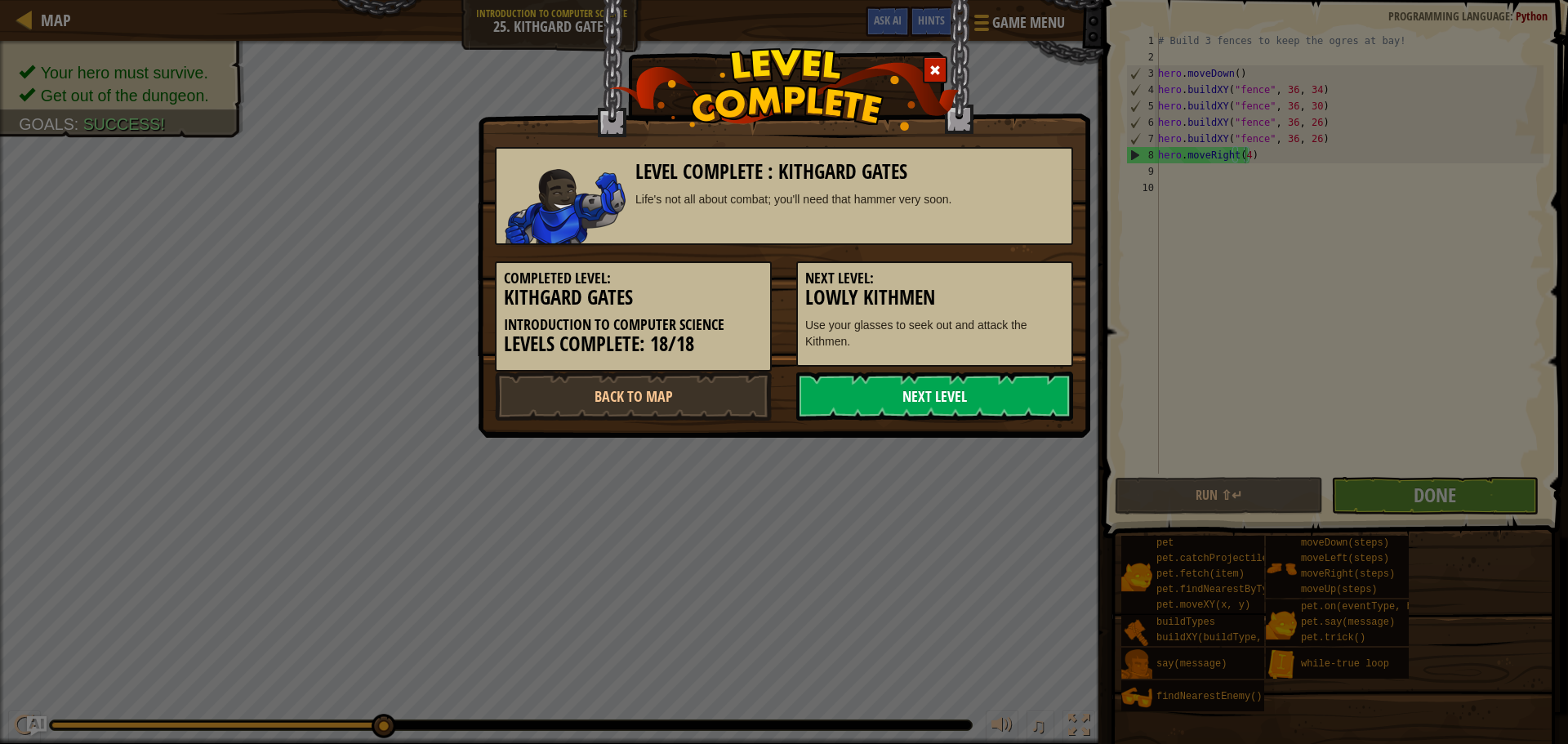
click at [985, 403] on link "Next Level" at bounding box center [935, 396] width 277 height 49
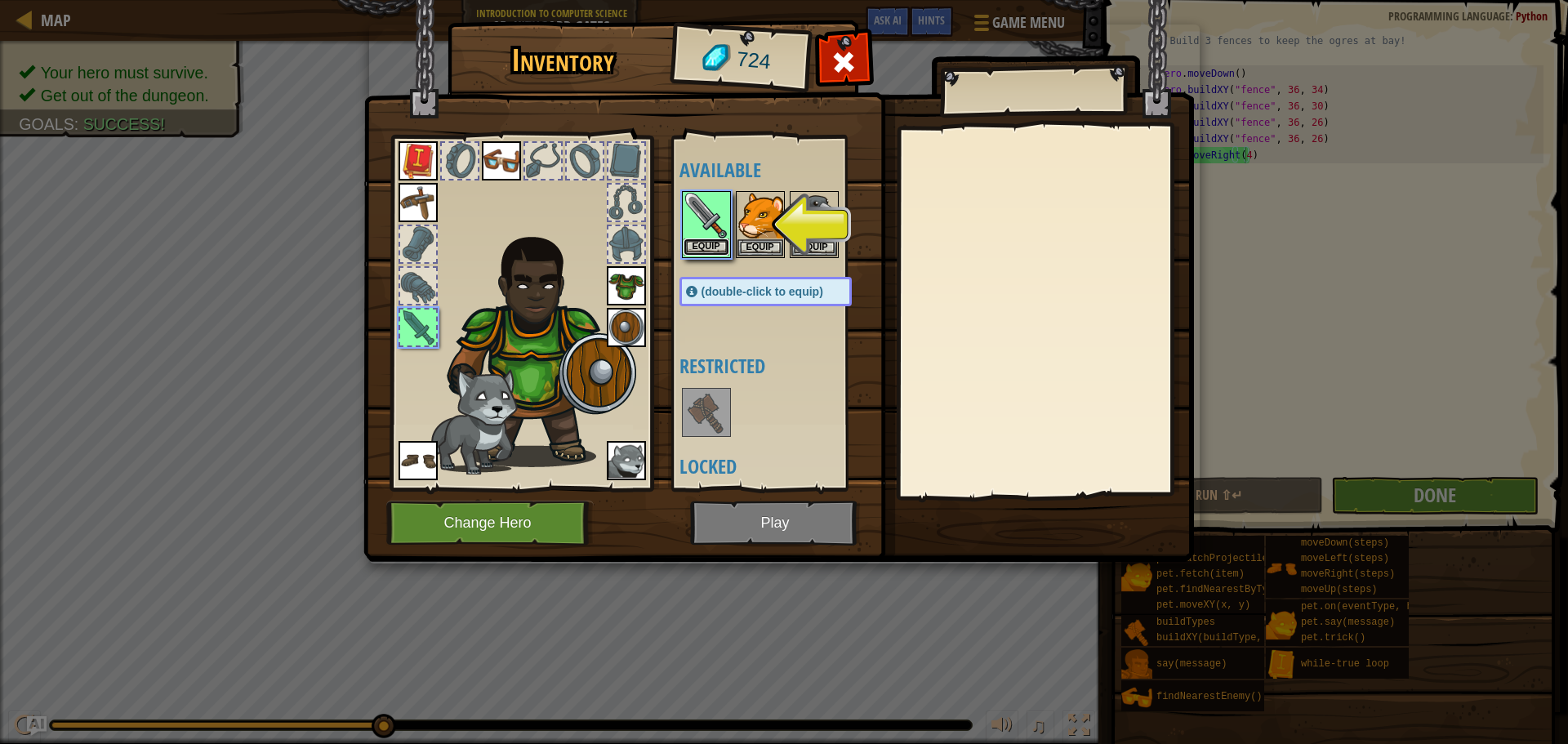
click at [700, 245] on button "Equip" at bounding box center [706, 247] width 46 height 17
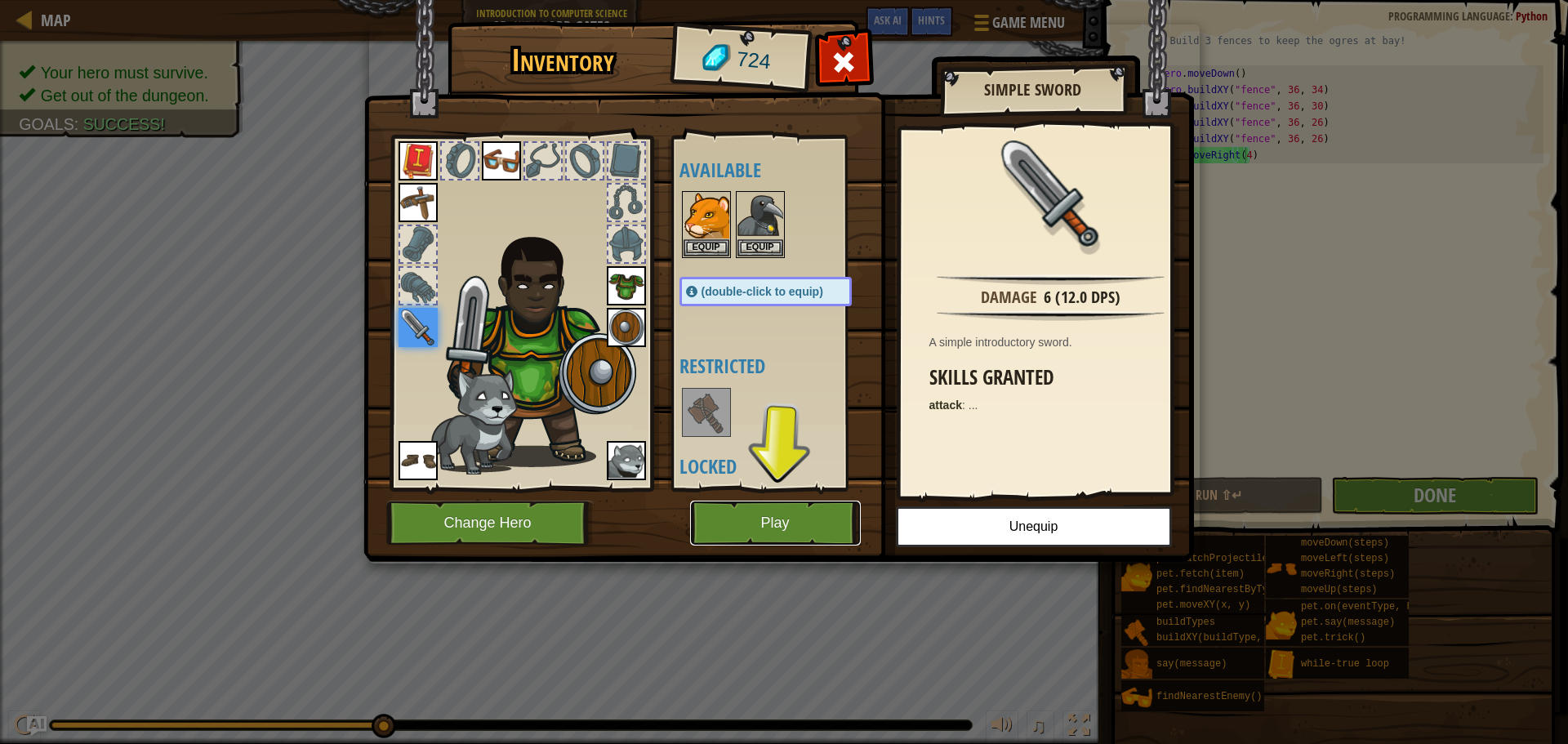
click at [754, 516] on button "Play" at bounding box center [775, 523] width 171 height 45
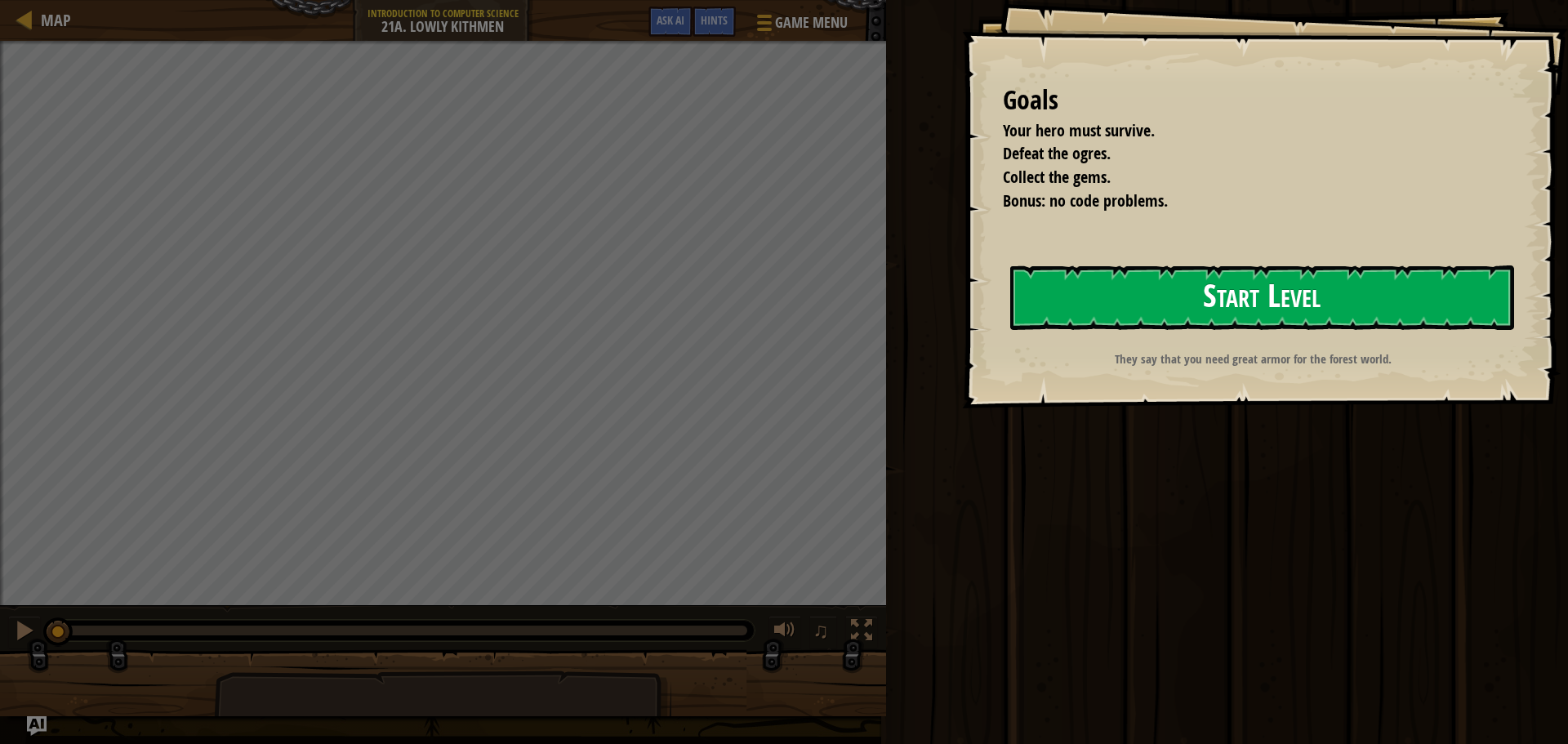
click at [1053, 297] on button "Start Level" at bounding box center [1262, 298] width 504 height 65
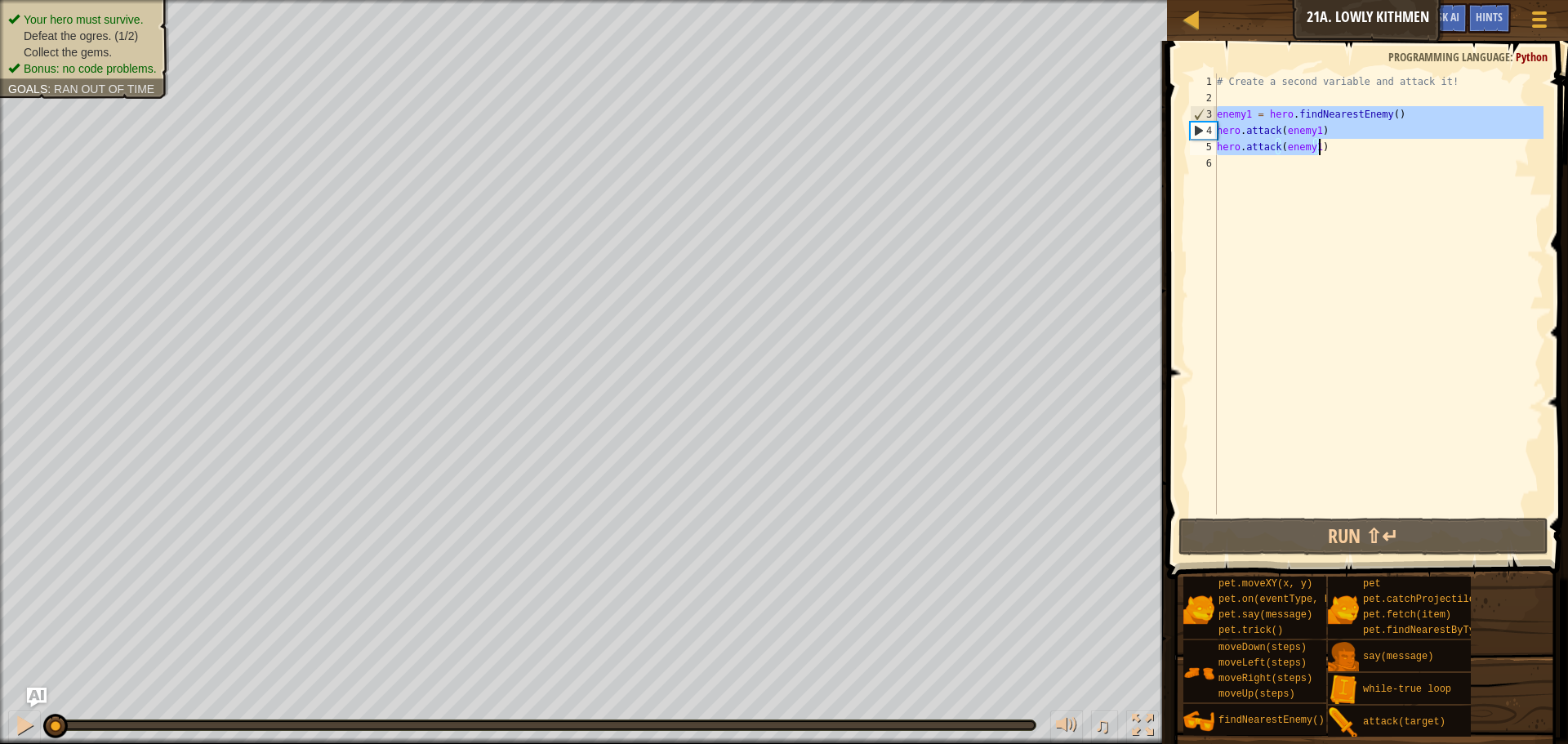
drag, startPoint x: 1218, startPoint y: 113, endPoint x: 1371, endPoint y: 148, distance: 157.0
click at [1371, 148] on div "# Create a second variable and attack it! enemy1 = hero . findNearestEnemy ( ) …" at bounding box center [1379, 310] width 330 height 474
type textarea "hero.attack(enemy1) hero.attack(enemy1)"
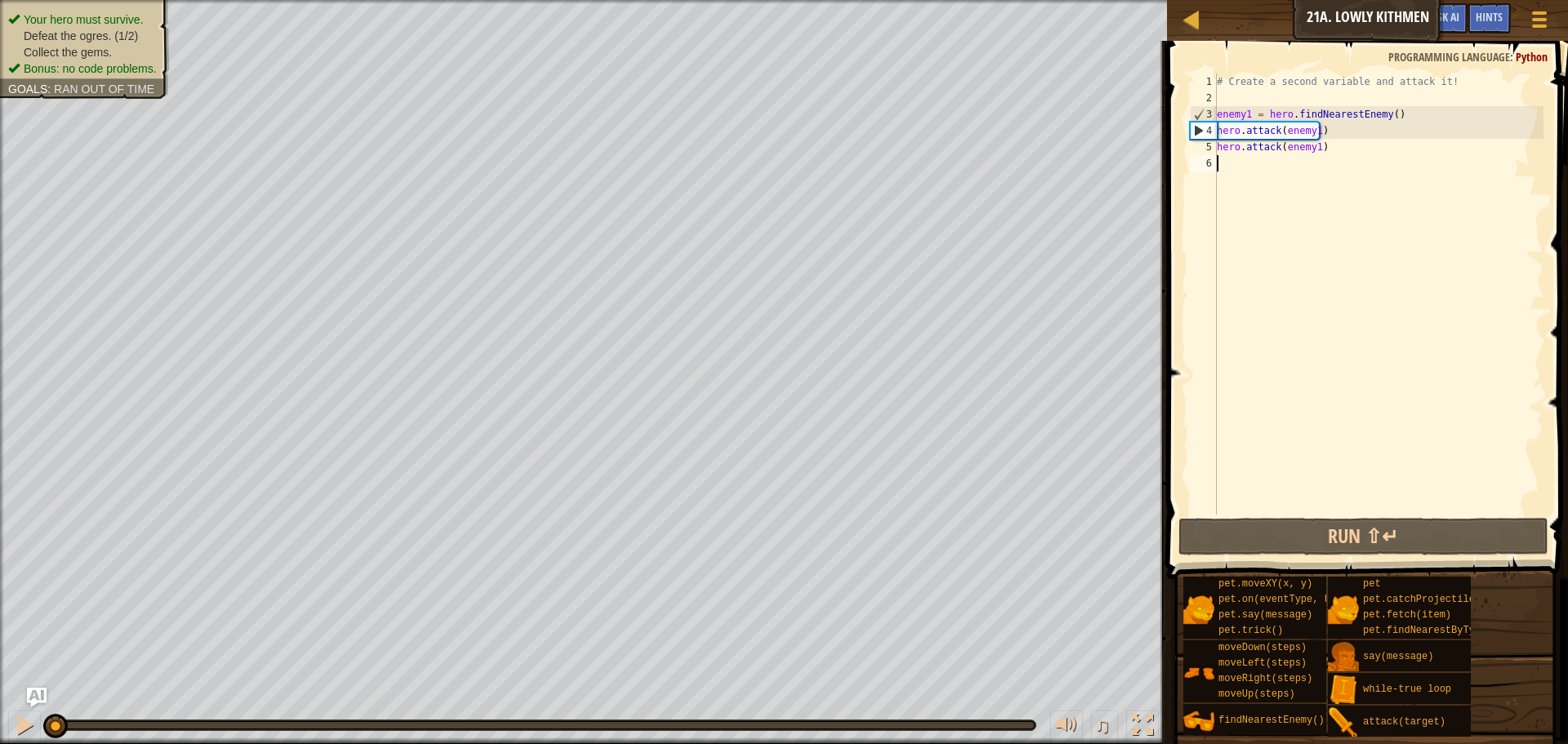
click at [1309, 167] on div "# Create a second variable and attack it! enemy1 = hero . findNearestEnemy ( ) …" at bounding box center [1379, 310] width 330 height 474
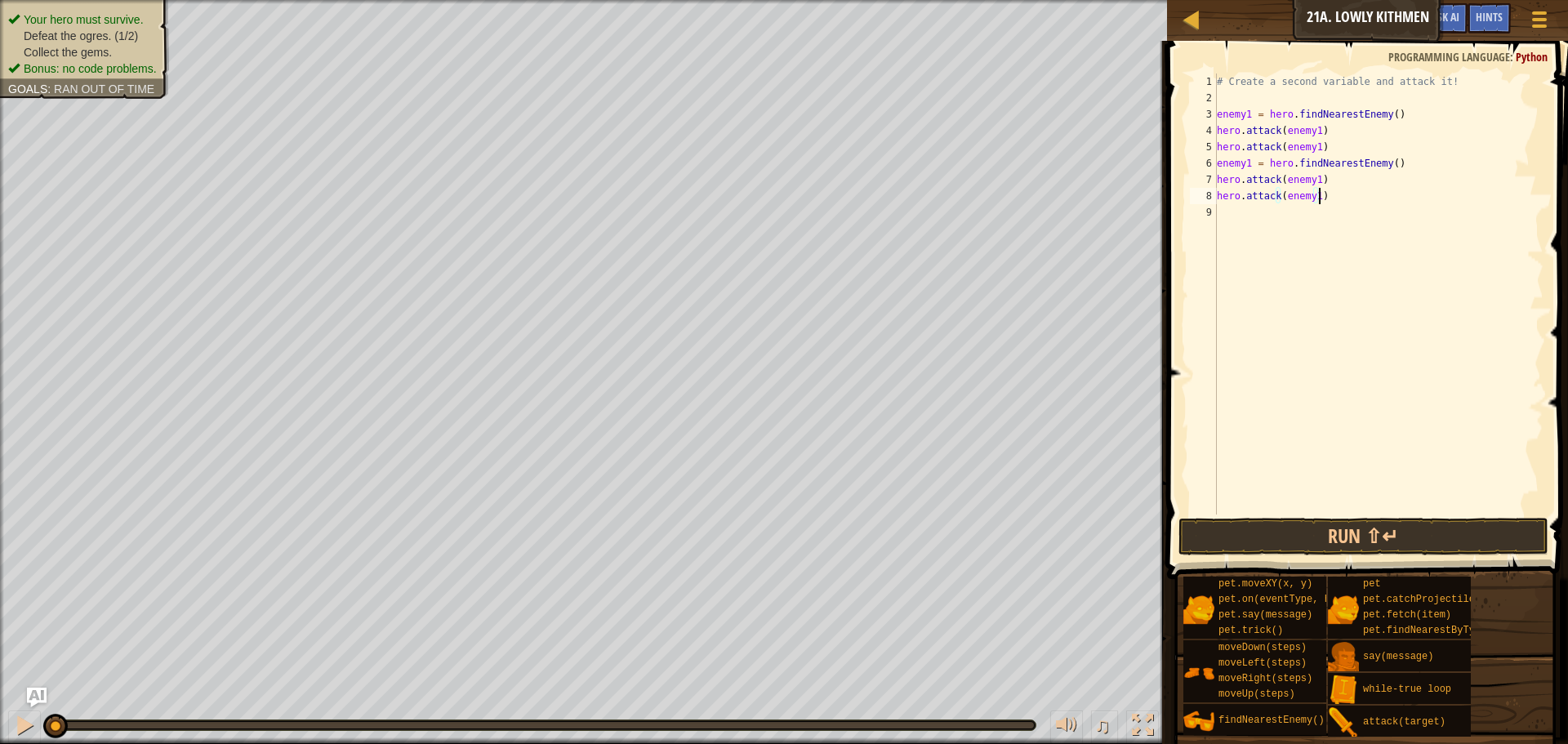
click at [1248, 159] on div "# Create a second variable and attack it! enemy1 = hero . findNearestEnemy ( ) …" at bounding box center [1379, 310] width 330 height 474
click at [1311, 178] on div "# Create a second variable and attack it! enemy1 = hero . findNearestEnemy ( ) …" at bounding box center [1379, 310] width 330 height 474
click at [1315, 181] on div "# Create a second variable and attack it! enemy1 = hero . findNearestEnemy ( ) …" at bounding box center [1379, 310] width 330 height 474
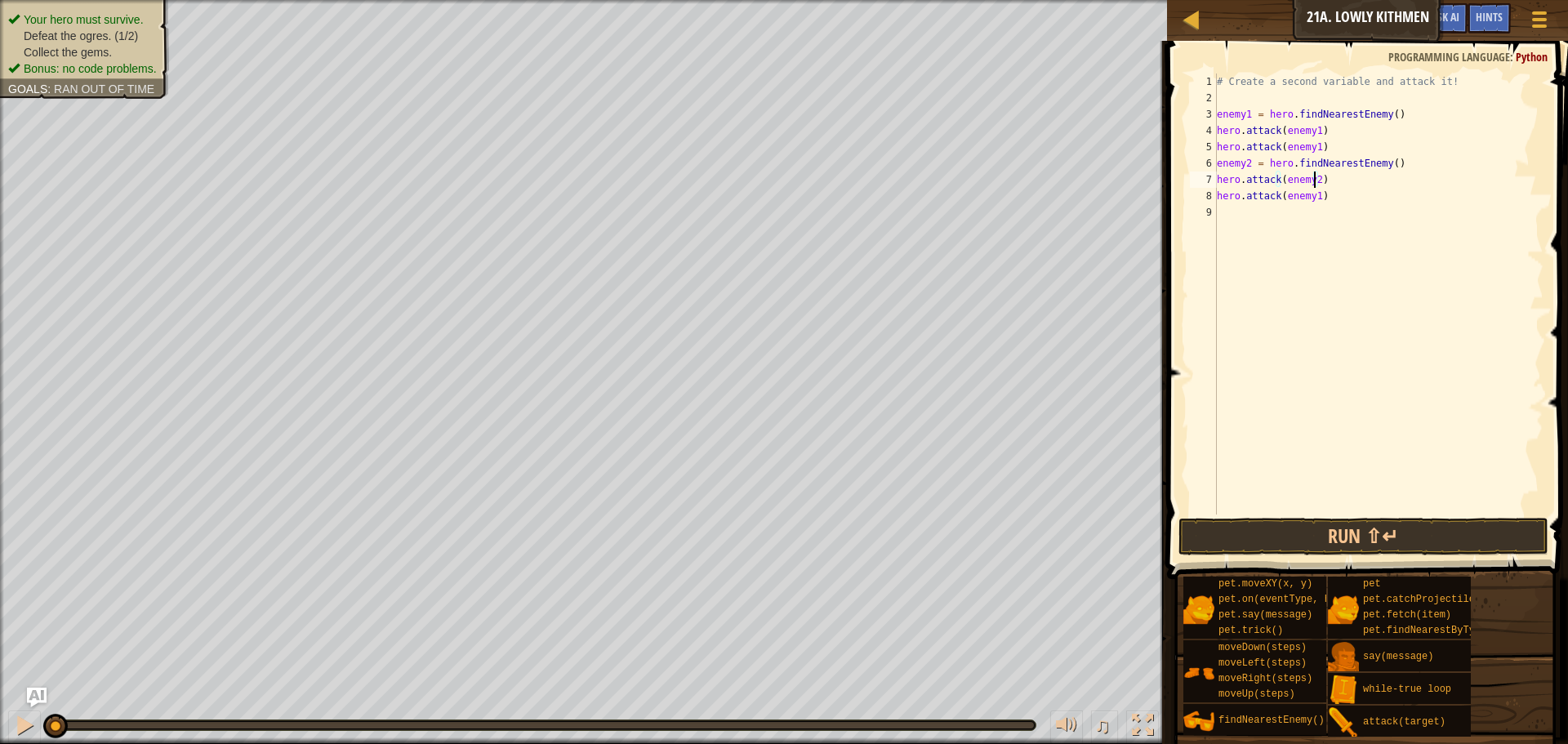
click at [1310, 198] on div "# Create a second variable and attack it! enemy1 = hero . findNearestEnemy ( ) …" at bounding box center [1379, 310] width 330 height 474
click at [1313, 197] on div "# Create a second variable and attack it! enemy1 = hero . findNearestEnemy ( ) …" at bounding box center [1379, 310] width 330 height 474
type textarea "hero.attack(enemy2)"
click at [1353, 527] on button "Run ⇧↵" at bounding box center [1364, 537] width 370 height 38
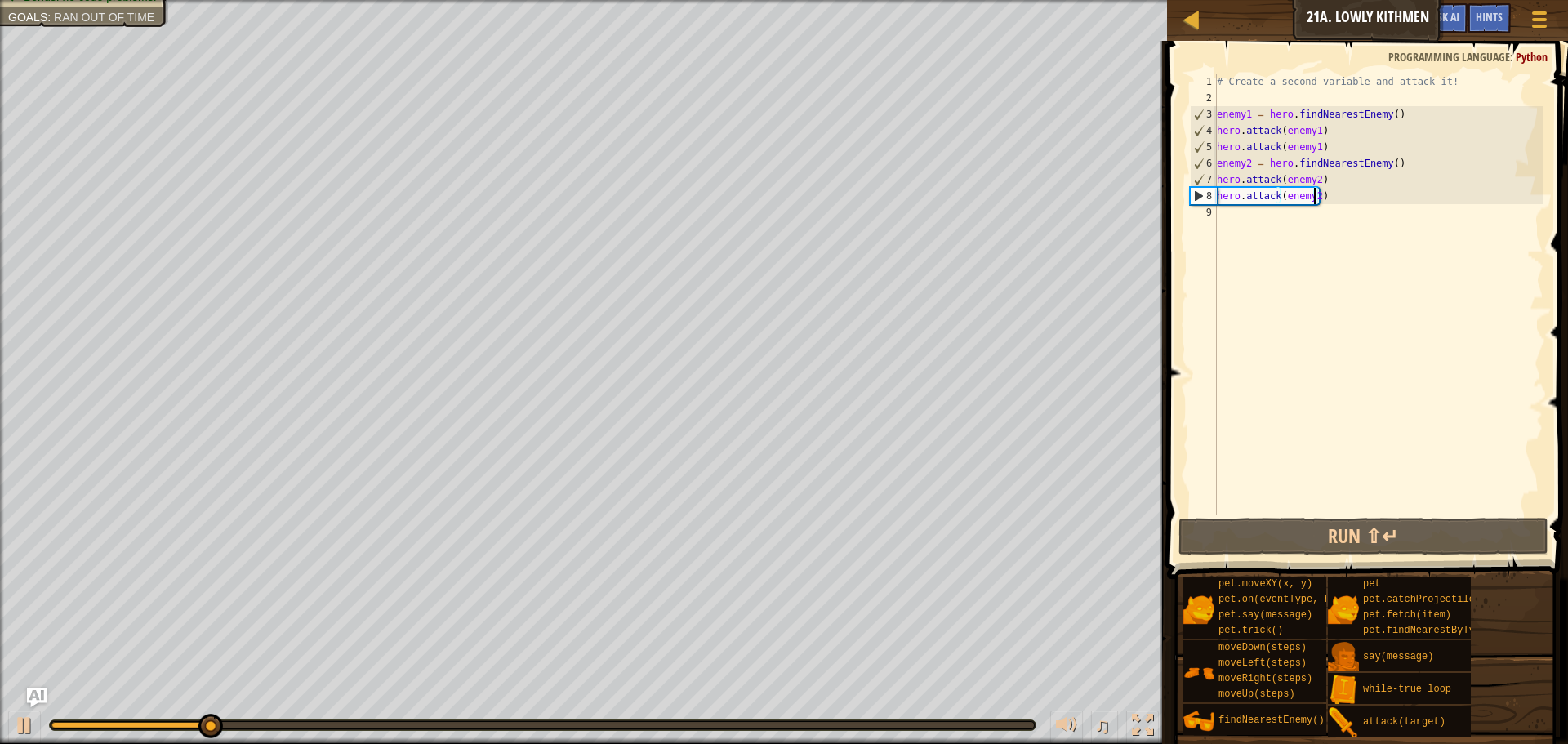
click at [1316, 213] on div "# Create a second variable and attack it! enemy1 = hero . findNearestEnemy ( ) …" at bounding box center [1379, 310] width 330 height 474
type textarea "h"
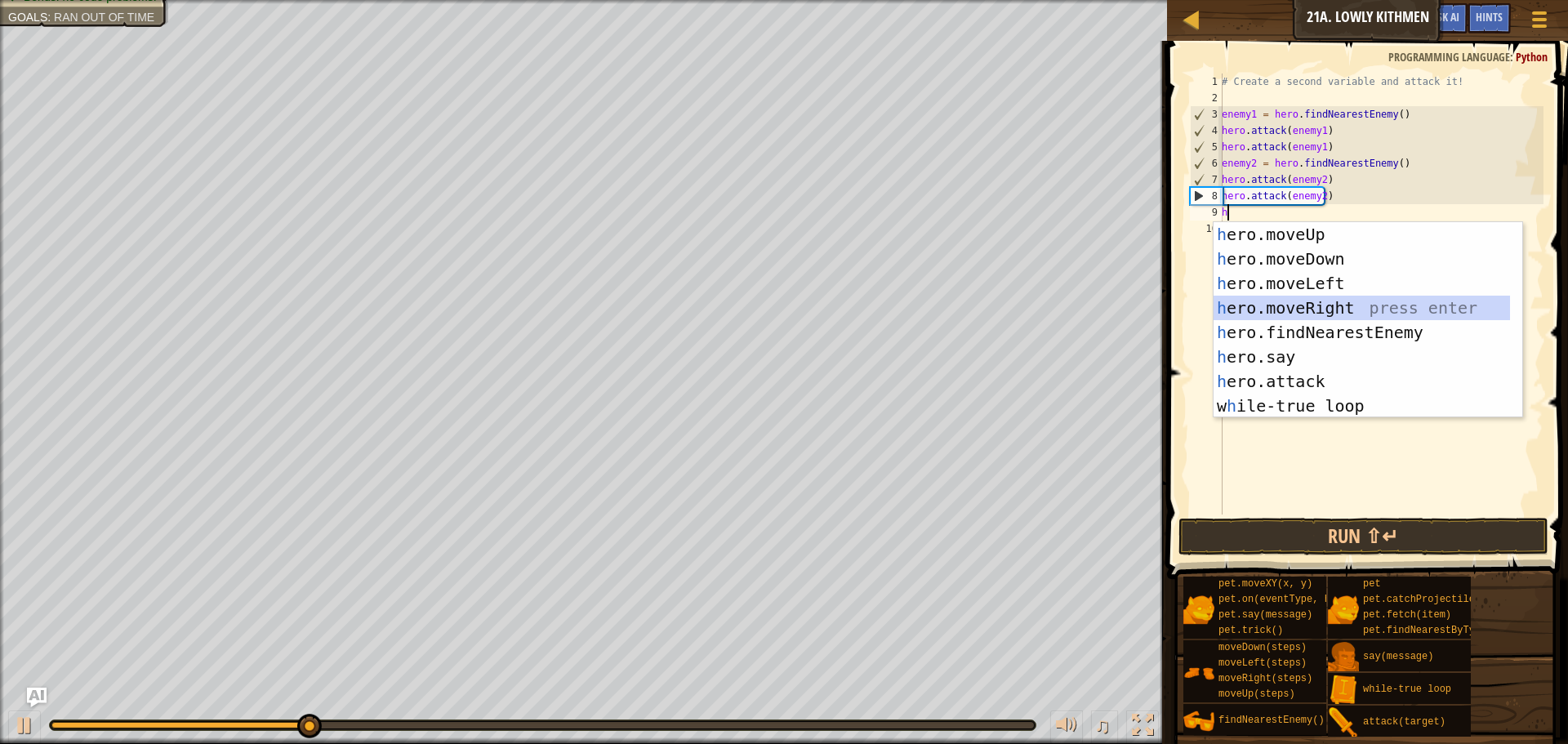
click at [1311, 301] on div "h ero.moveUp press enter h ero.moveDown press enter h ero.moveLeft press enter …" at bounding box center [1362, 344] width 297 height 245
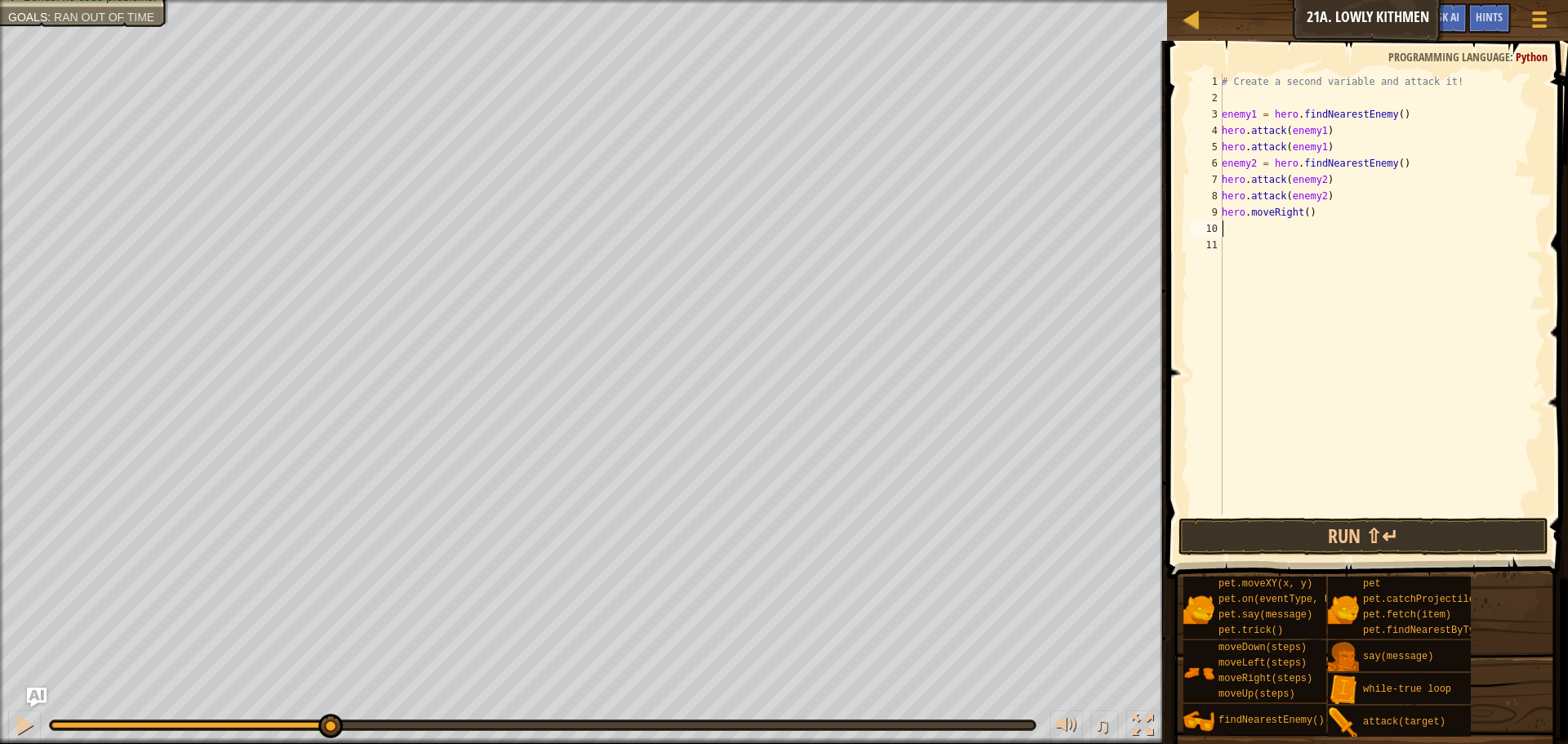
click at [1327, 206] on div "# Create a second variable and attack it! enemy1 = hero . findNearestEnemy ( ) …" at bounding box center [1381, 310] width 325 height 474
click at [1299, 217] on div "# Create a second variable and attack it! enemy1 = hero . findNearestEnemy ( ) …" at bounding box center [1381, 310] width 325 height 474
click at [1374, 526] on button "Run ⇧↵" at bounding box center [1364, 537] width 370 height 38
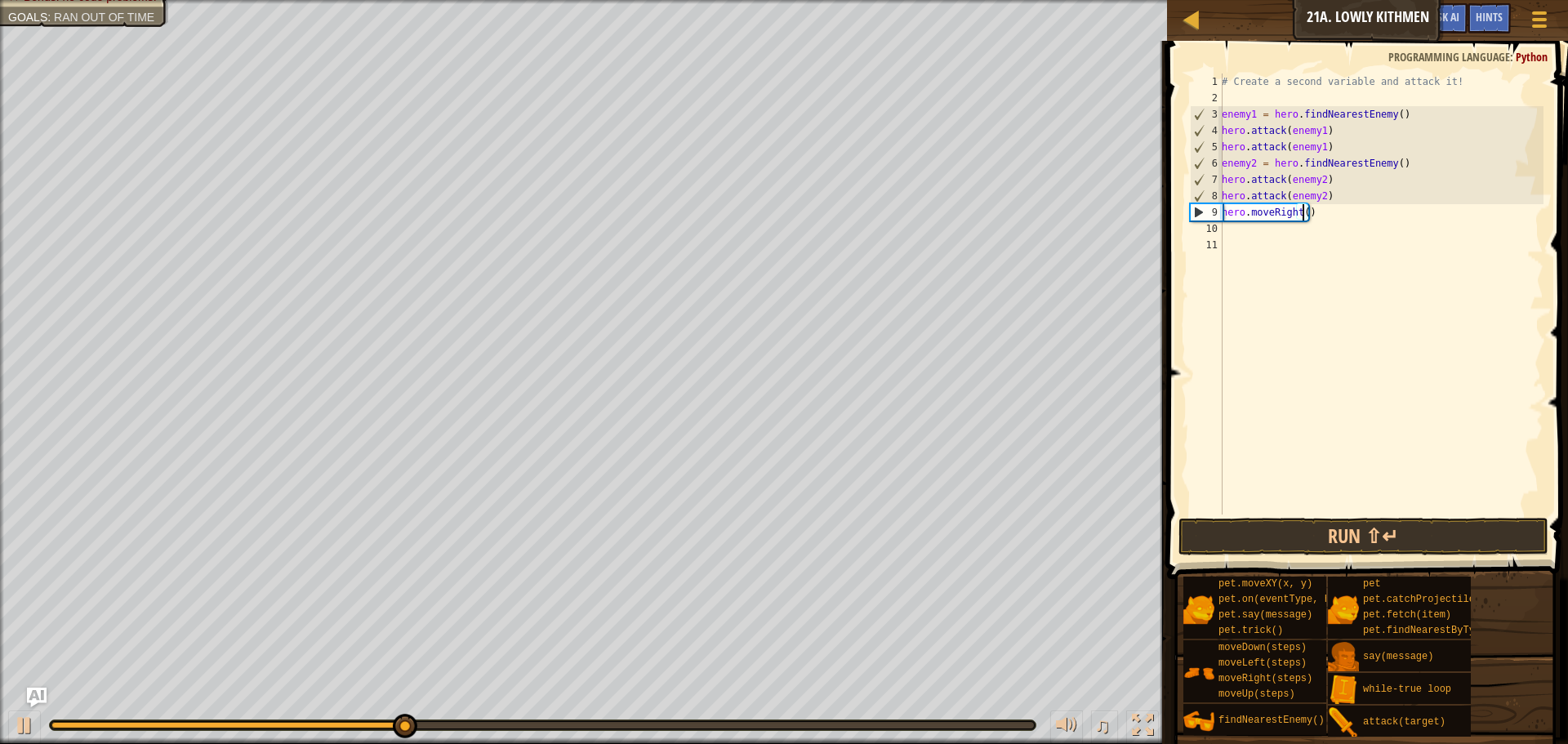
click at [1303, 214] on div "# Create a second variable and attack it! enemy1 = hero . findNearestEnemy ( ) …" at bounding box center [1381, 310] width 325 height 474
click at [1315, 538] on button "Run ⇧↵" at bounding box center [1364, 537] width 370 height 38
click at [1334, 193] on div "# Create a second variable and attack it! enemy1 = hero . findNearestEnemy ( ) …" at bounding box center [1381, 310] width 325 height 474
type textarea "hero.attack(enemy2)"
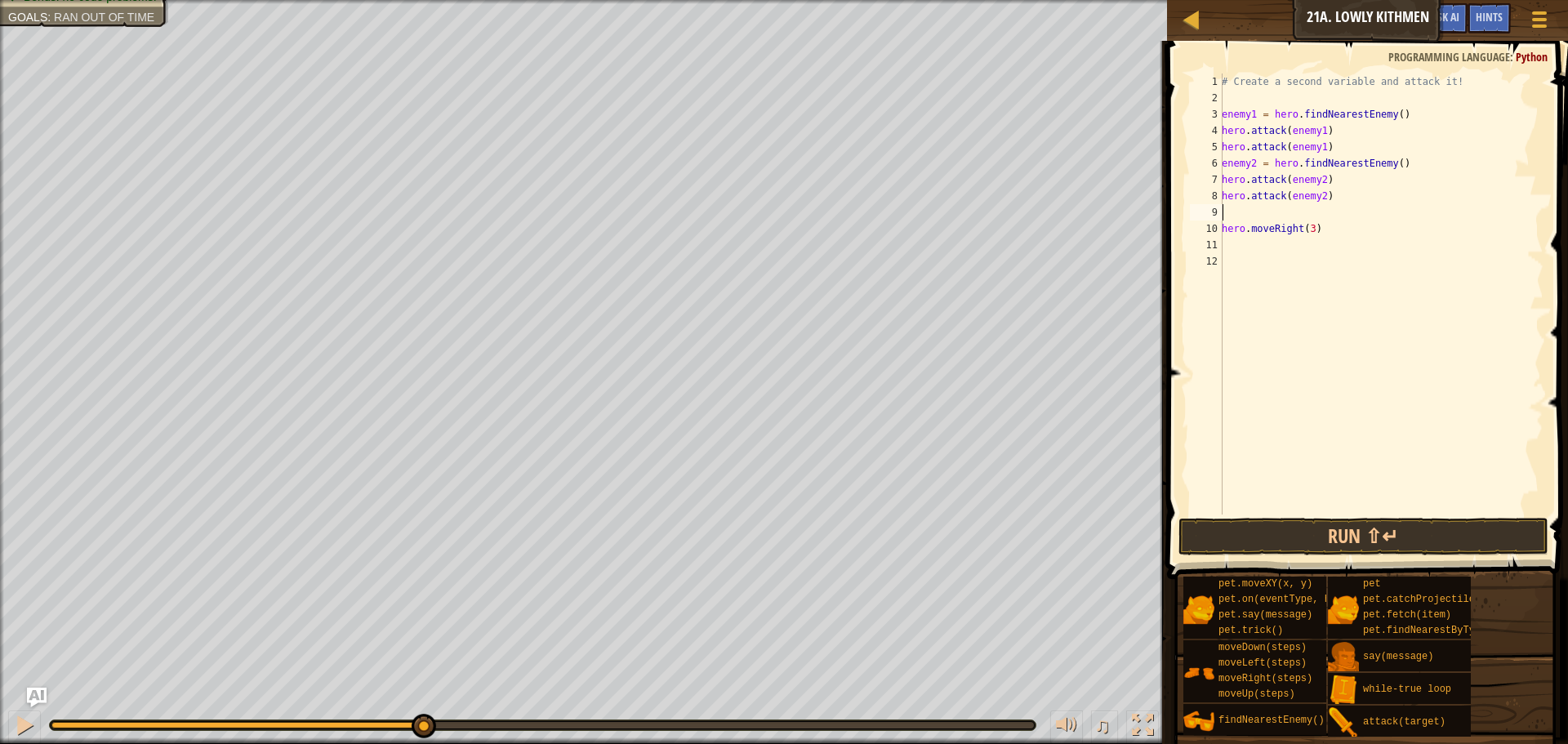
type textarea "h"
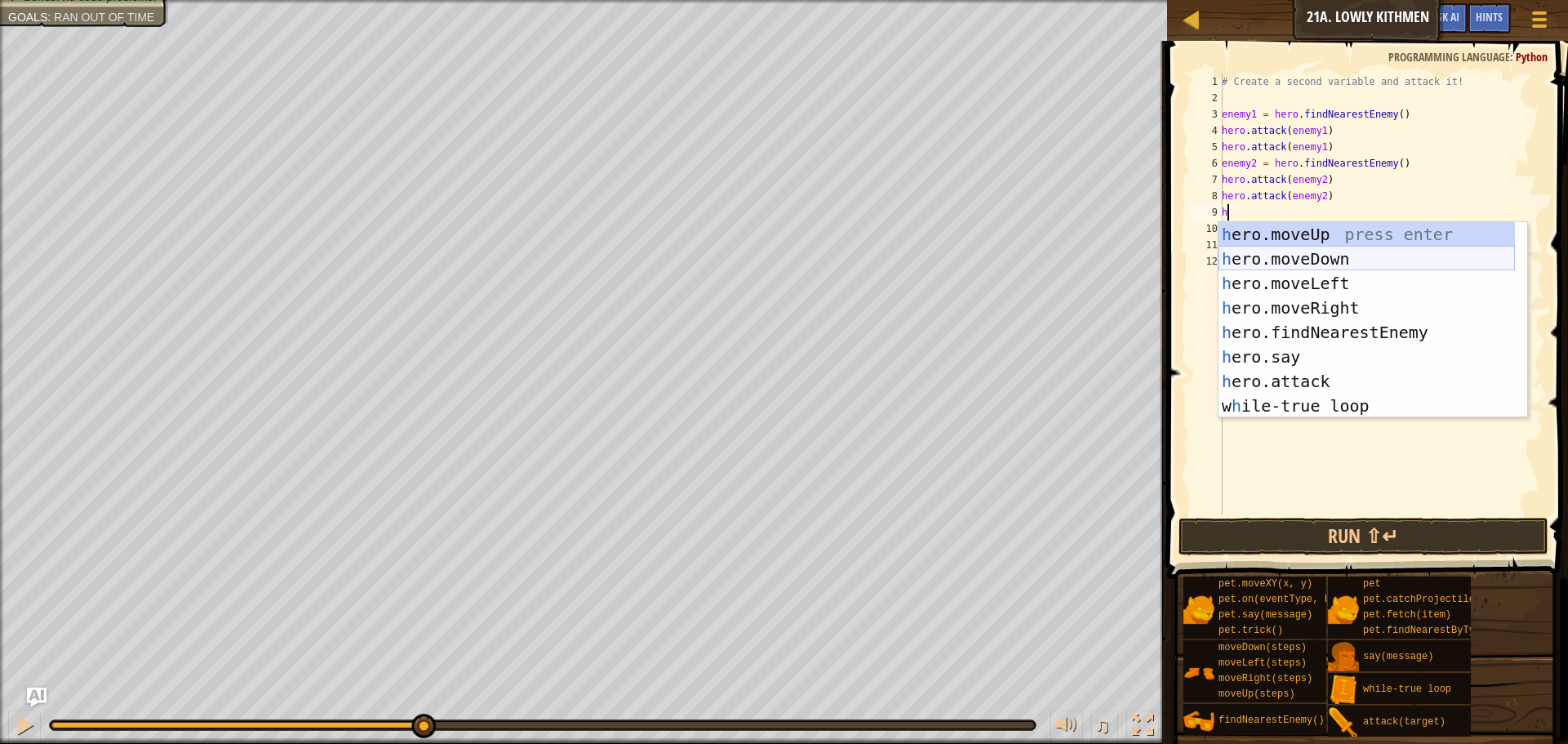
click at [1414, 255] on div "h ero.moveUp press enter h ero.moveDown press enter h ero.moveLeft press enter …" at bounding box center [1368, 344] width 297 height 245
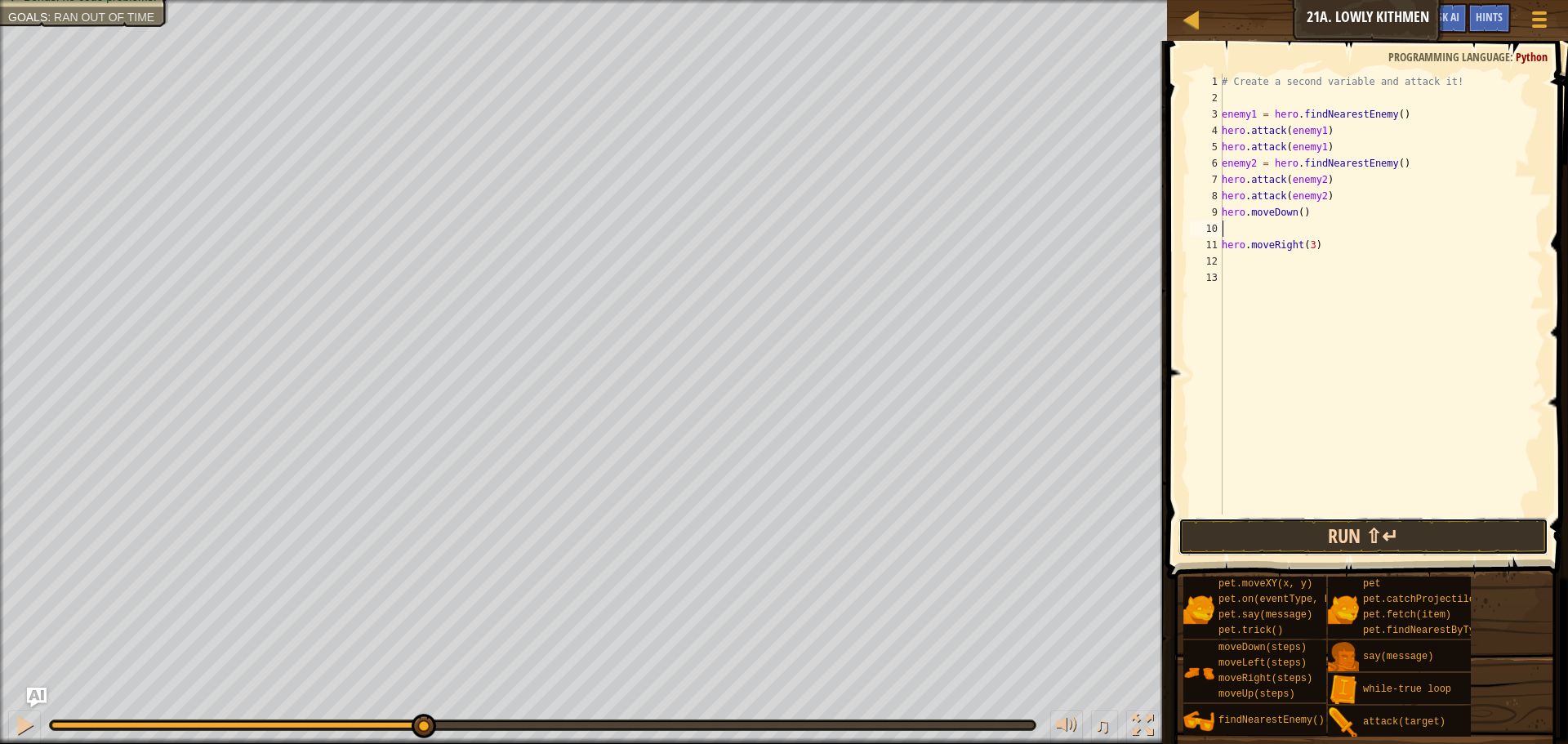
click at [1371, 545] on button "Run ⇧↵" at bounding box center [1364, 537] width 370 height 38
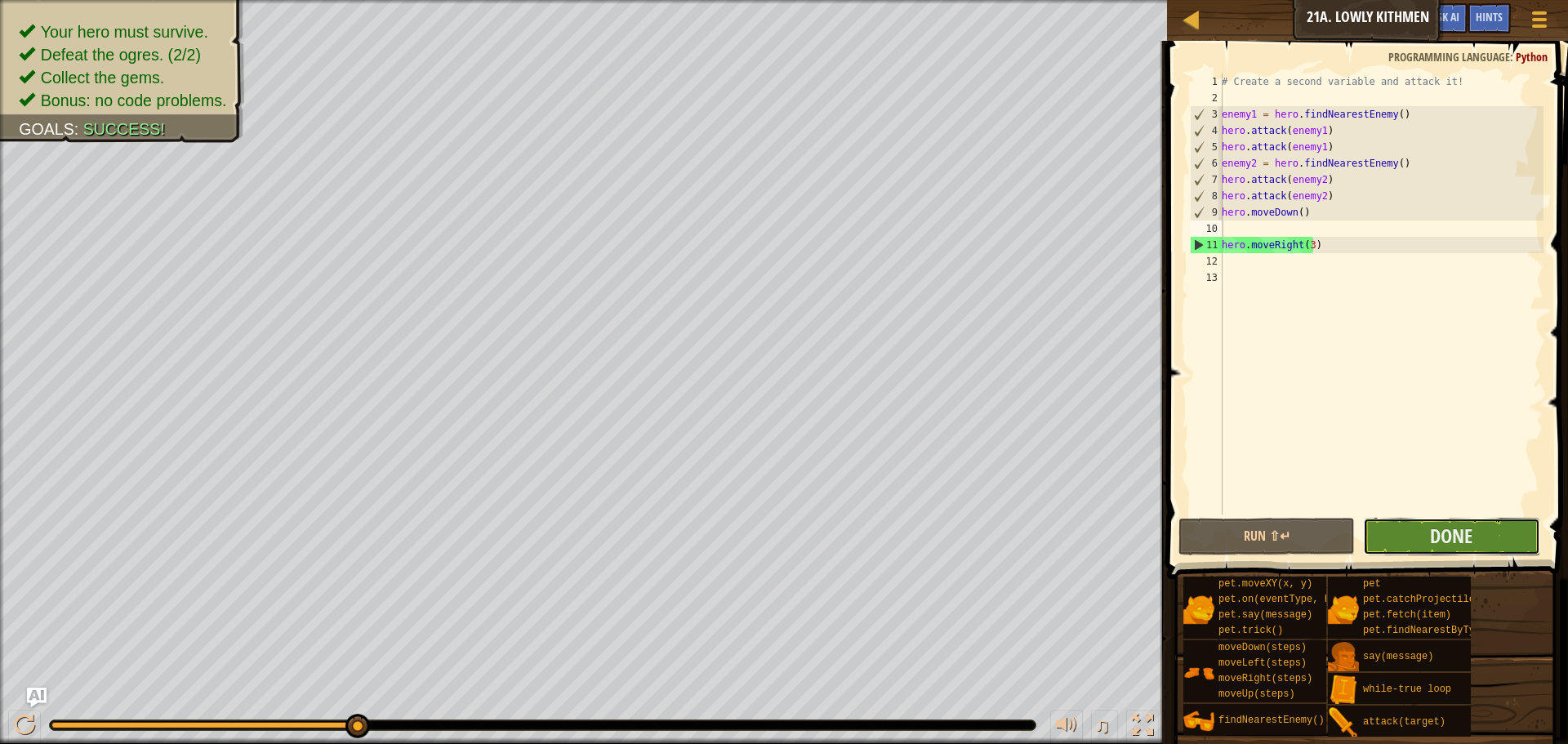
click at [1374, 537] on button "Done" at bounding box center [1451, 537] width 177 height 38
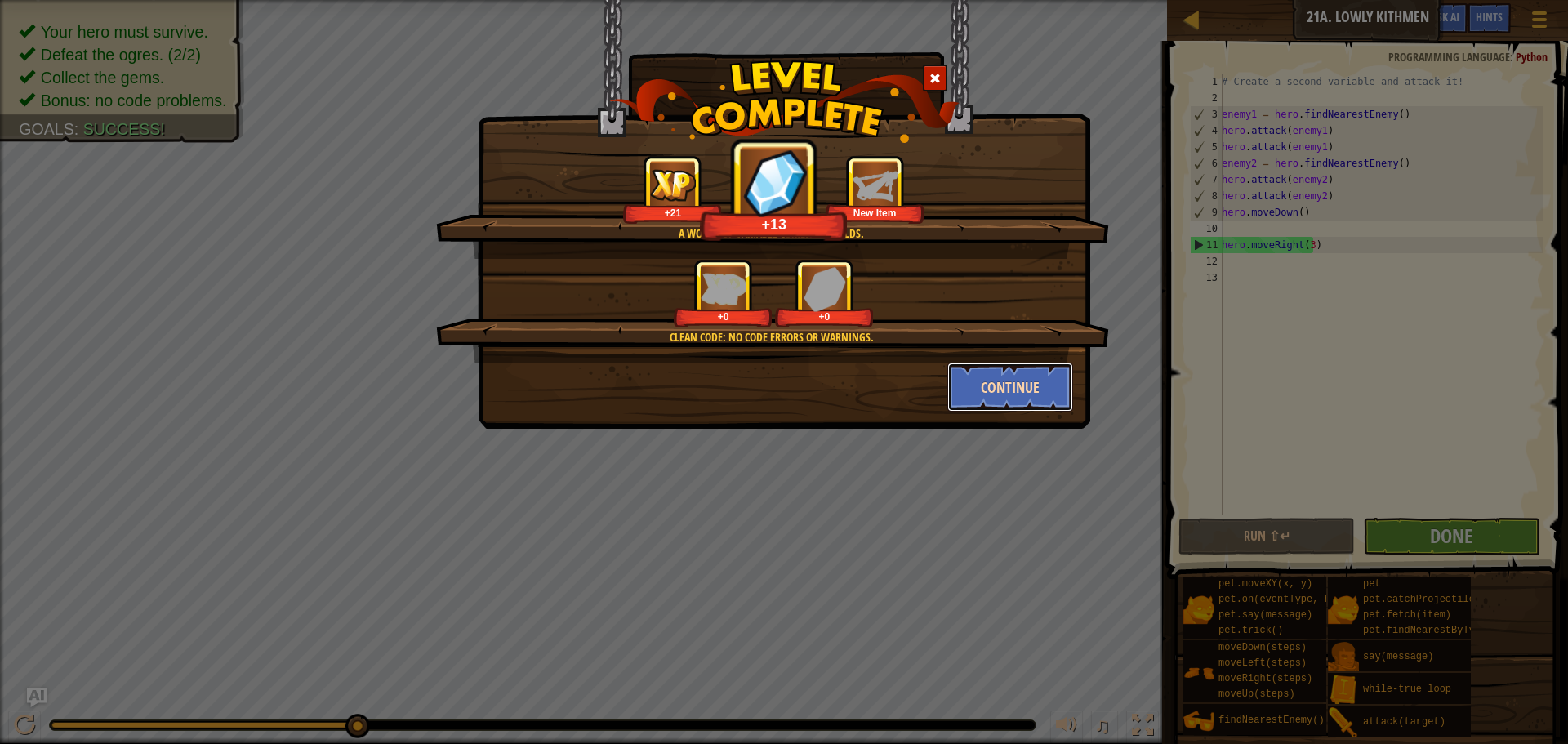
click at [1016, 376] on button "Continue" at bounding box center [1011, 387] width 126 height 49
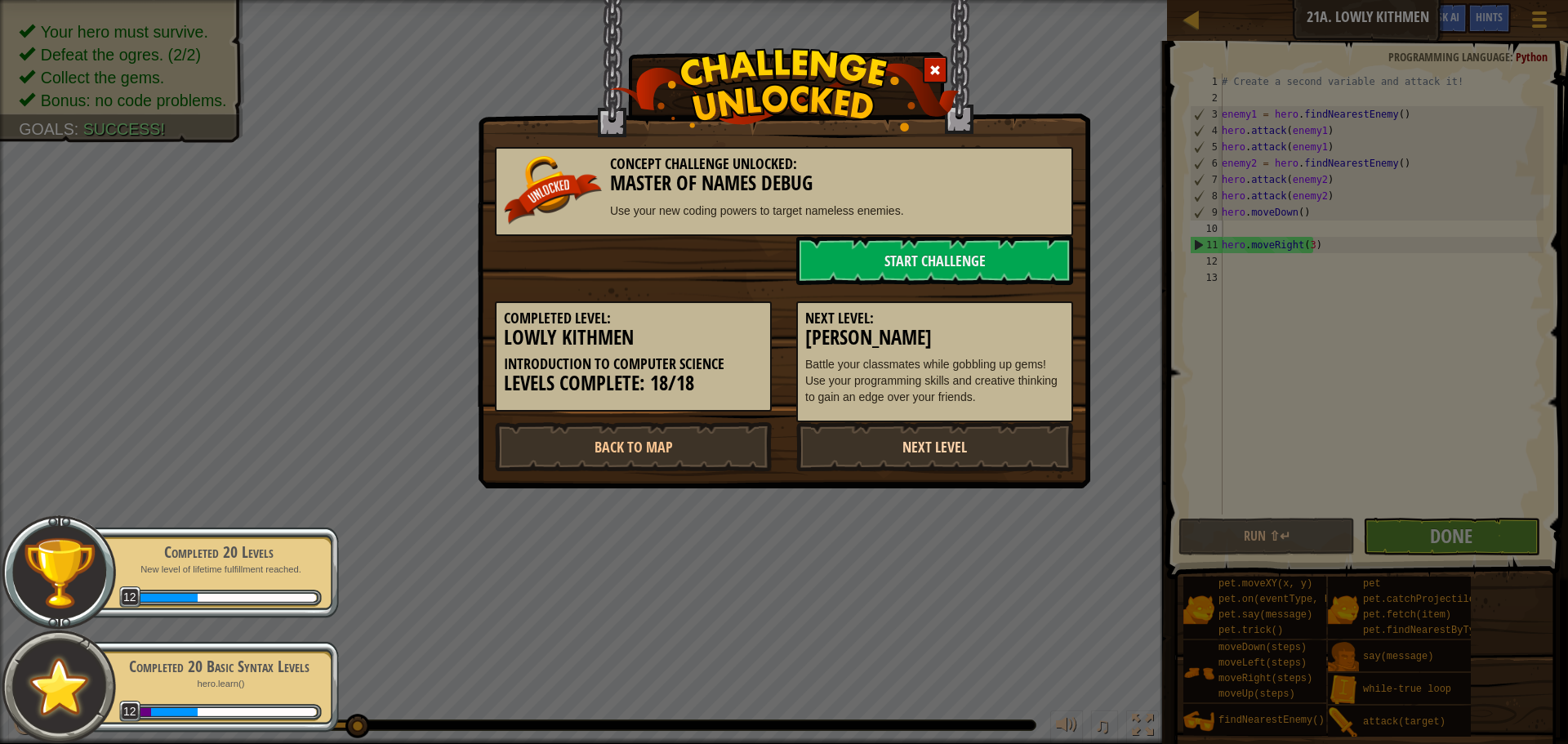
click at [857, 443] on link "Next Level" at bounding box center [935, 446] width 277 height 49
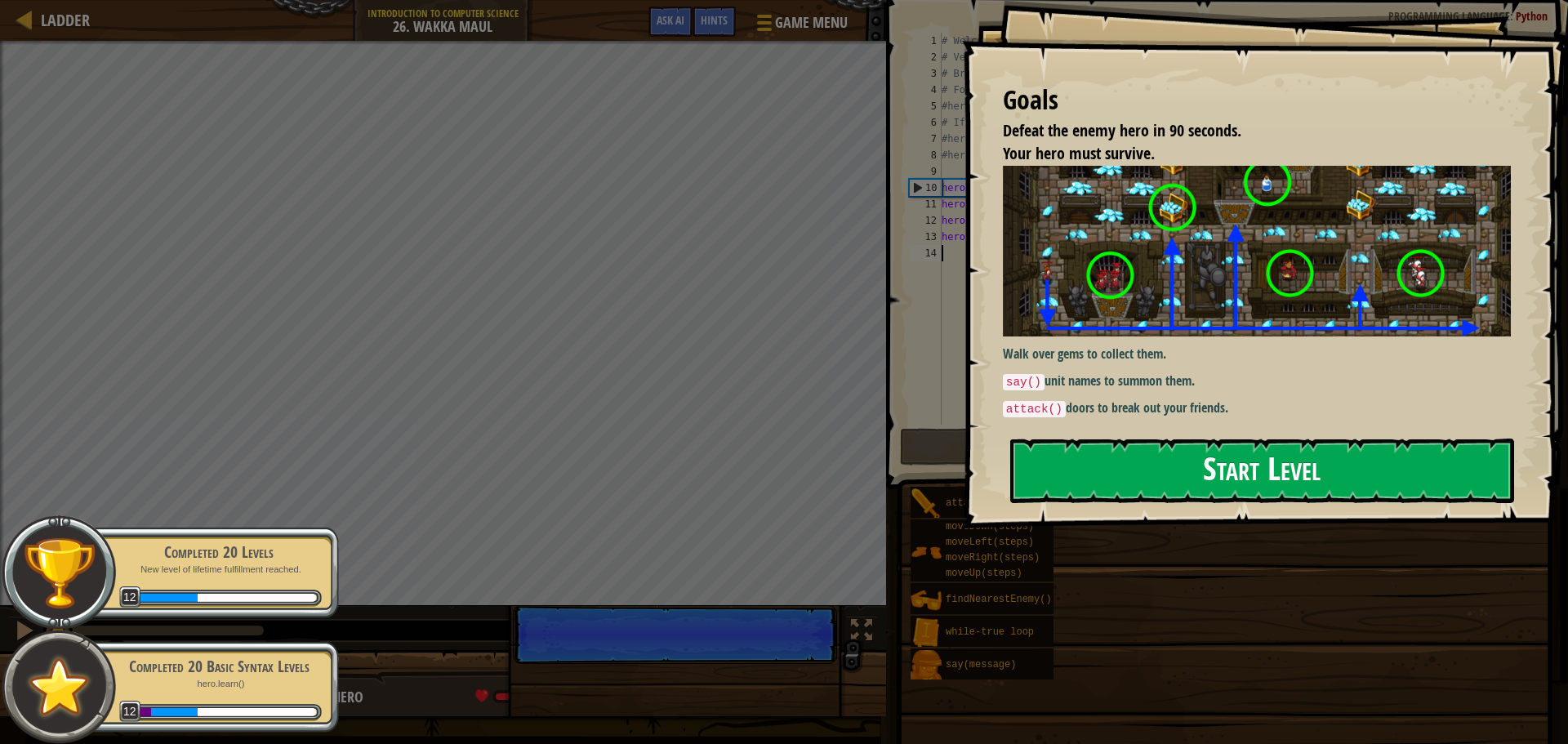
click at [1054, 453] on button "Start Level" at bounding box center [1262, 471] width 504 height 65
